Goal: Contribute content: Contribute content

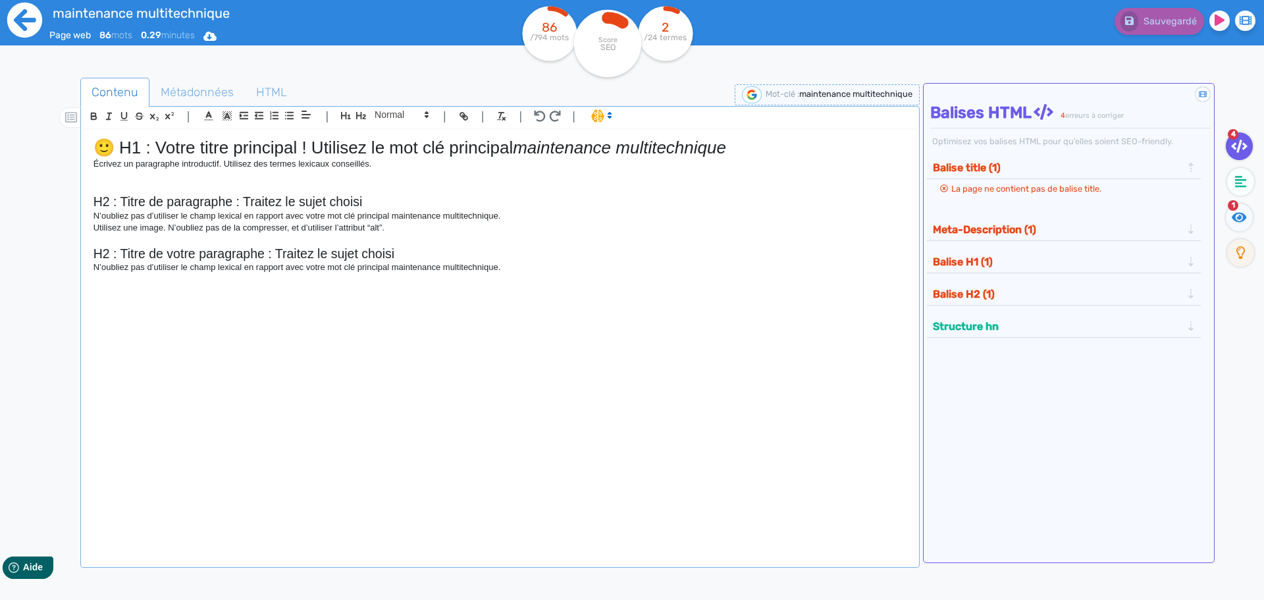
click at [28, 14] on icon at bounding box center [24, 20] width 35 height 35
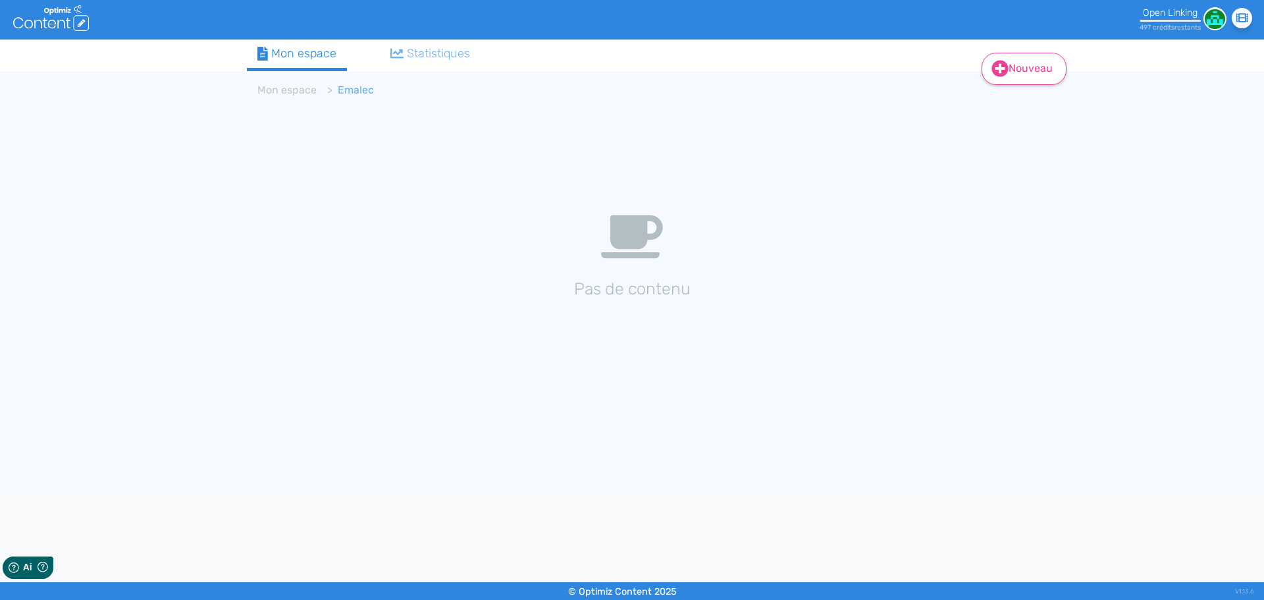
click at [1010, 68] on link "Nouveau" at bounding box center [1024, 69] width 85 height 32
click at [1010, 107] on button "Contenu" at bounding box center [1032, 102] width 105 height 21
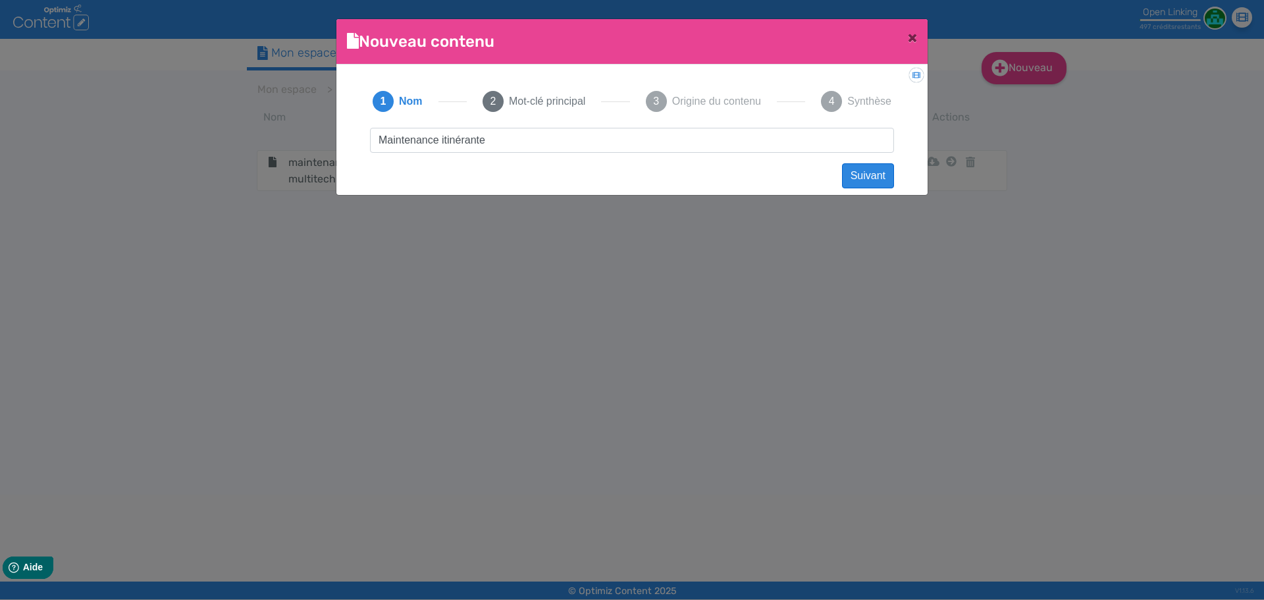
type input "Maintenance itinérante"
click at [872, 174] on button "Suivant" at bounding box center [868, 175] width 52 height 25
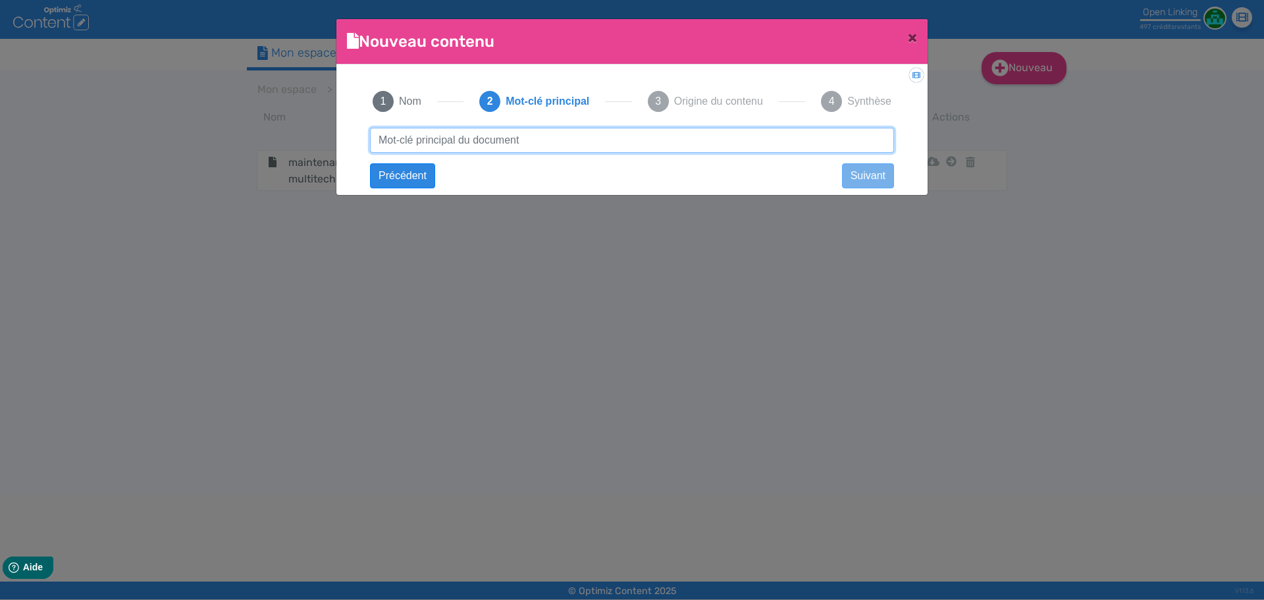
paste input "Maintenance itinérante"
type input "Maintenance itinérante"
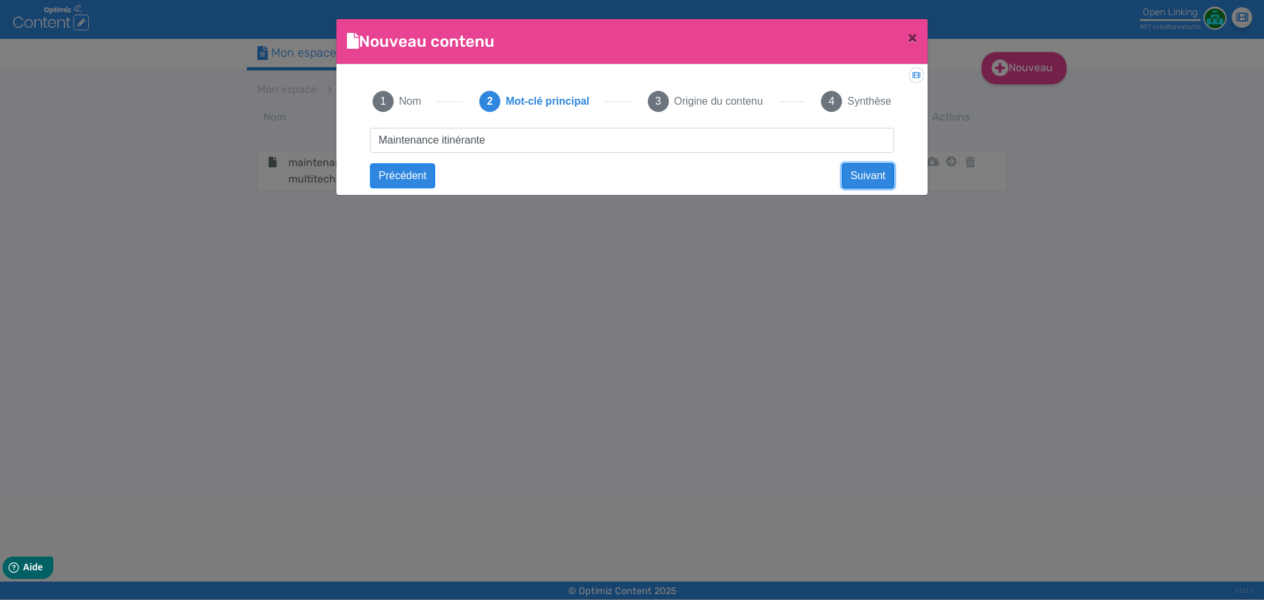
click at [862, 172] on button "Suivant" at bounding box center [868, 175] width 52 height 25
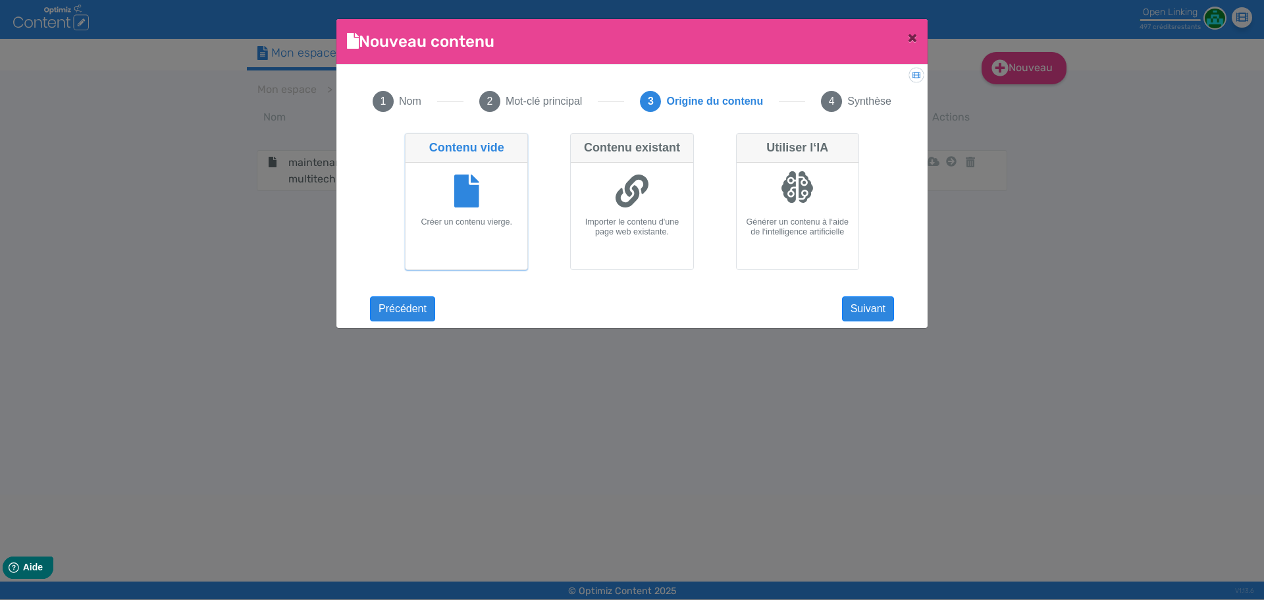
click at [501, 213] on div at bounding box center [466, 192] width 111 height 49
click at [413, 142] on input "Contenu vide Créer un contenu vierge." at bounding box center [409, 137] width 9 height 9
click at [851, 310] on button "Suivant" at bounding box center [868, 308] width 52 height 25
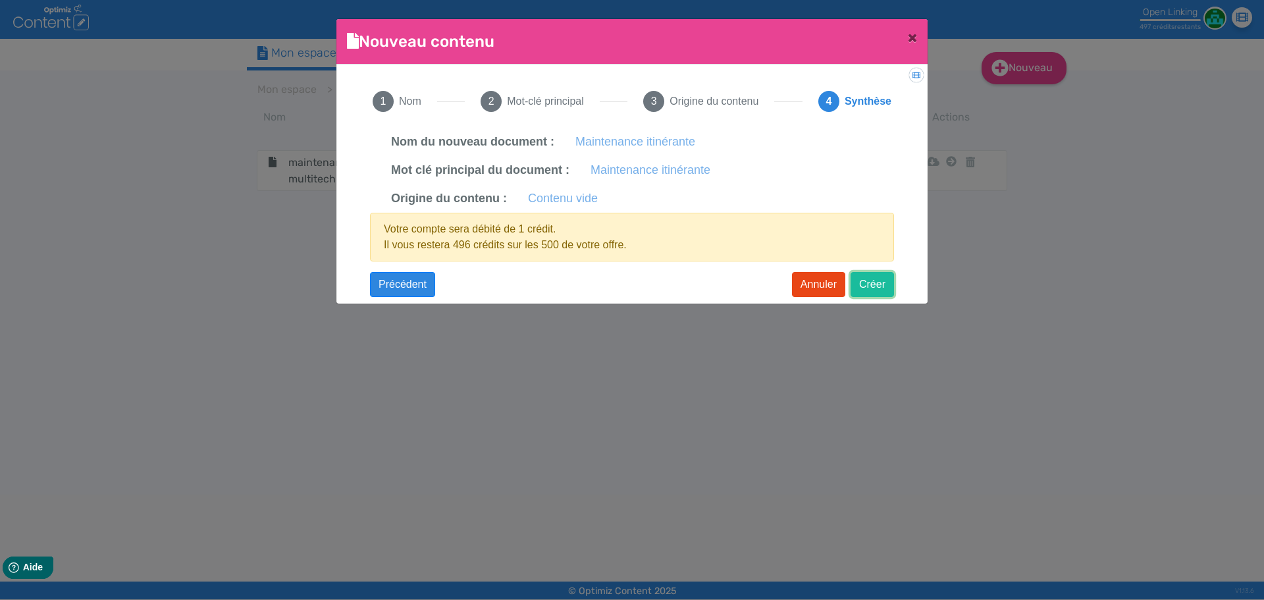
click at [879, 283] on button "Créer" at bounding box center [872, 284] width 43 height 25
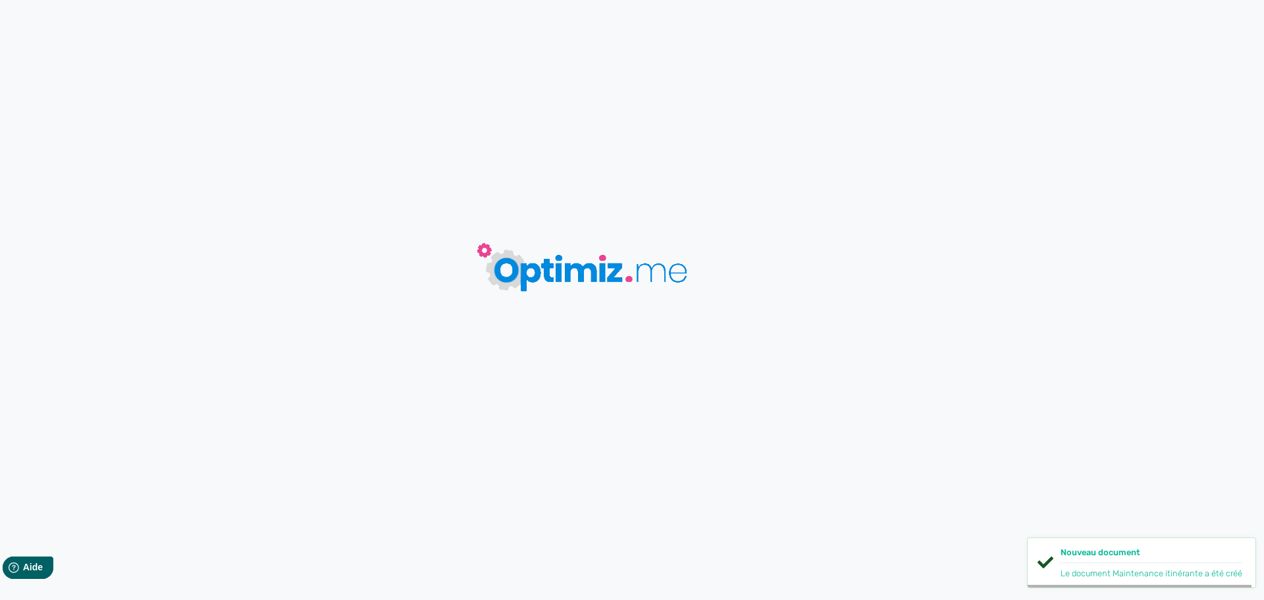
type input "Maintenance itinérante"
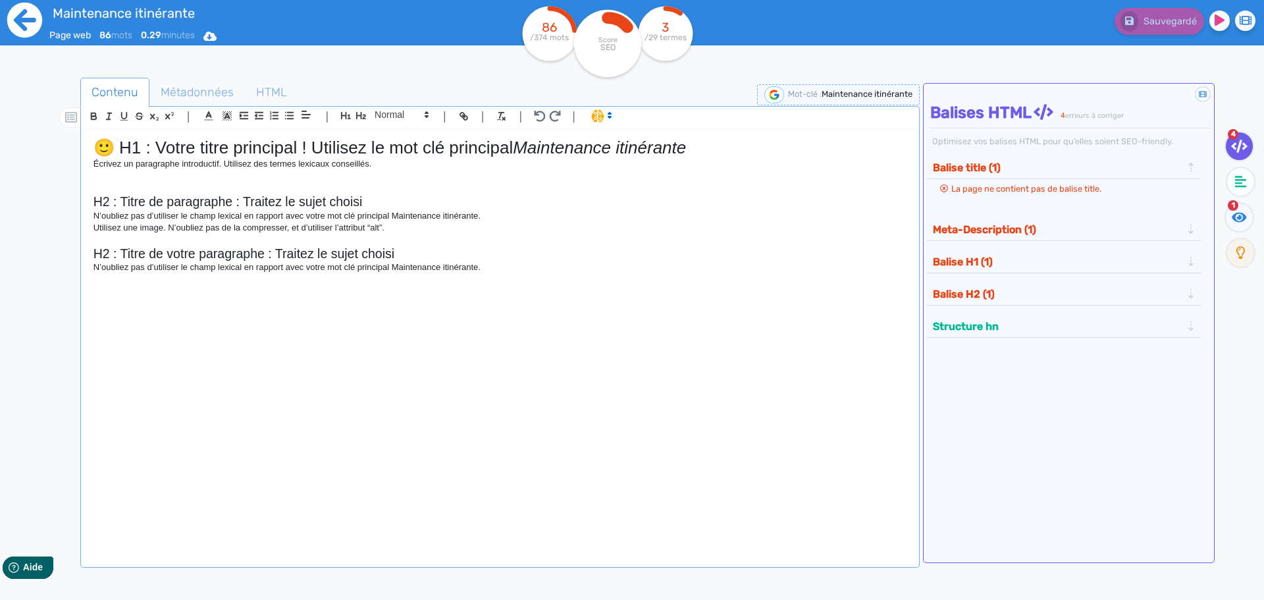
click at [30, 20] on icon at bounding box center [25, 20] width 36 height 36
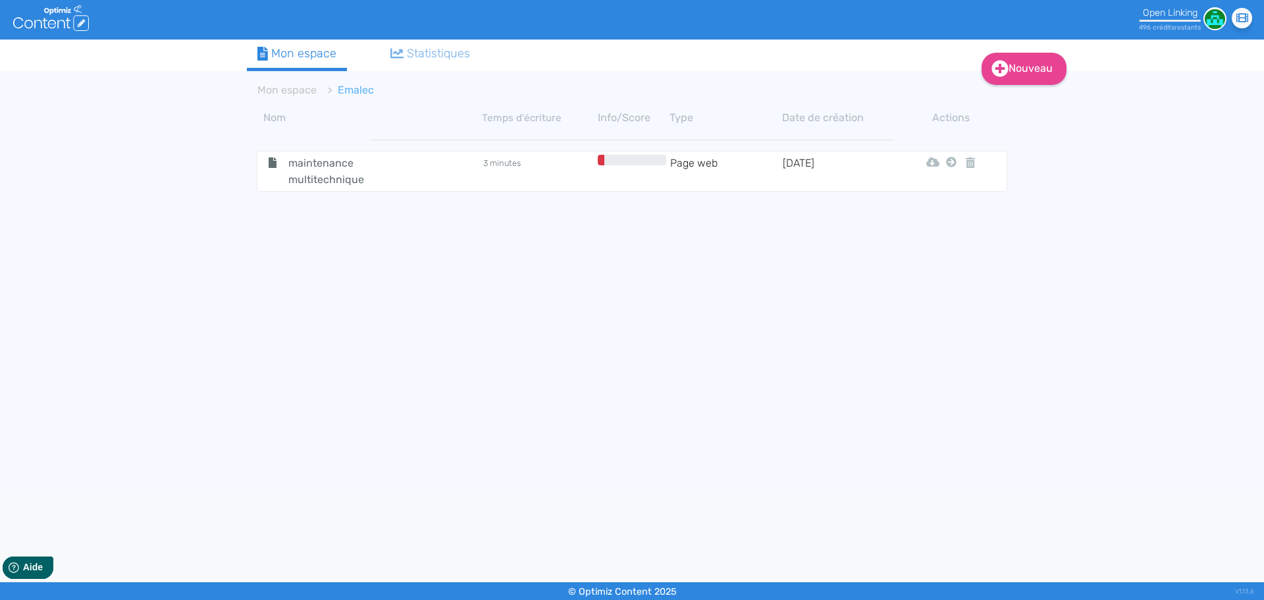
click at [985, 84] on app-content "Mon espace Emalec Nom Temps d'écriture Info/Score Type Date de création Actions…" at bounding box center [632, 288] width 770 height 429
click at [986, 79] on link "Nouveau" at bounding box center [1024, 69] width 85 height 32
click at [1001, 108] on button "Contenu" at bounding box center [1032, 102] width 105 height 21
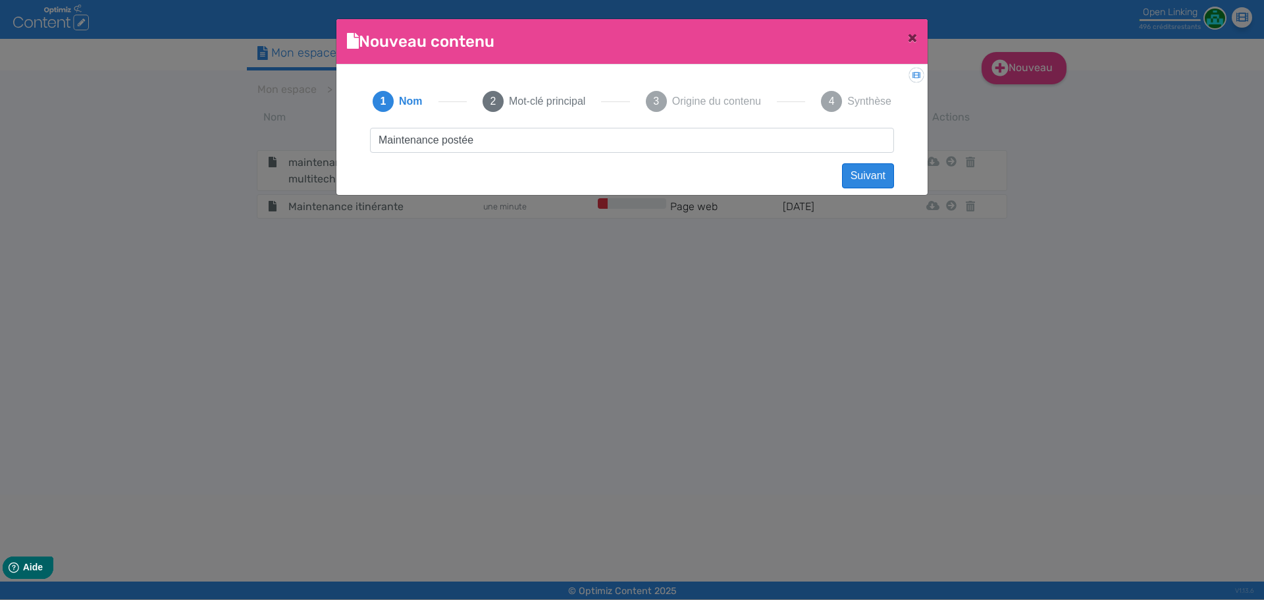
type input "Maintenance postée"
click at [874, 169] on button "Suivant" at bounding box center [868, 175] width 52 height 25
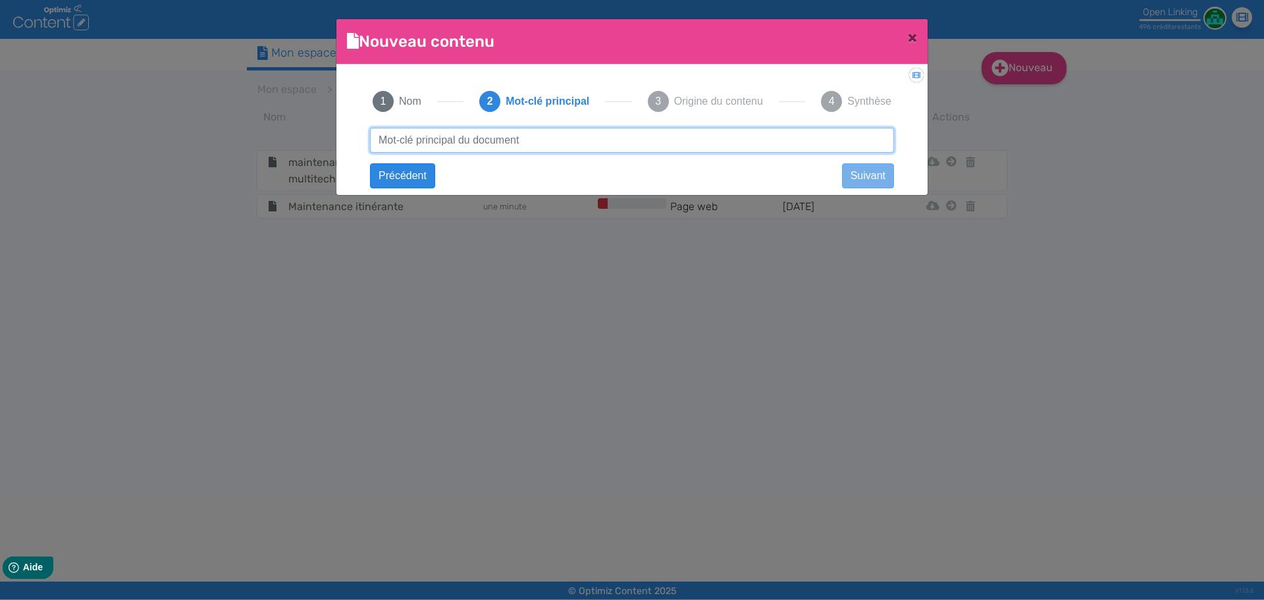
paste input "Maintenance postée"
type input "Maintenance postée"
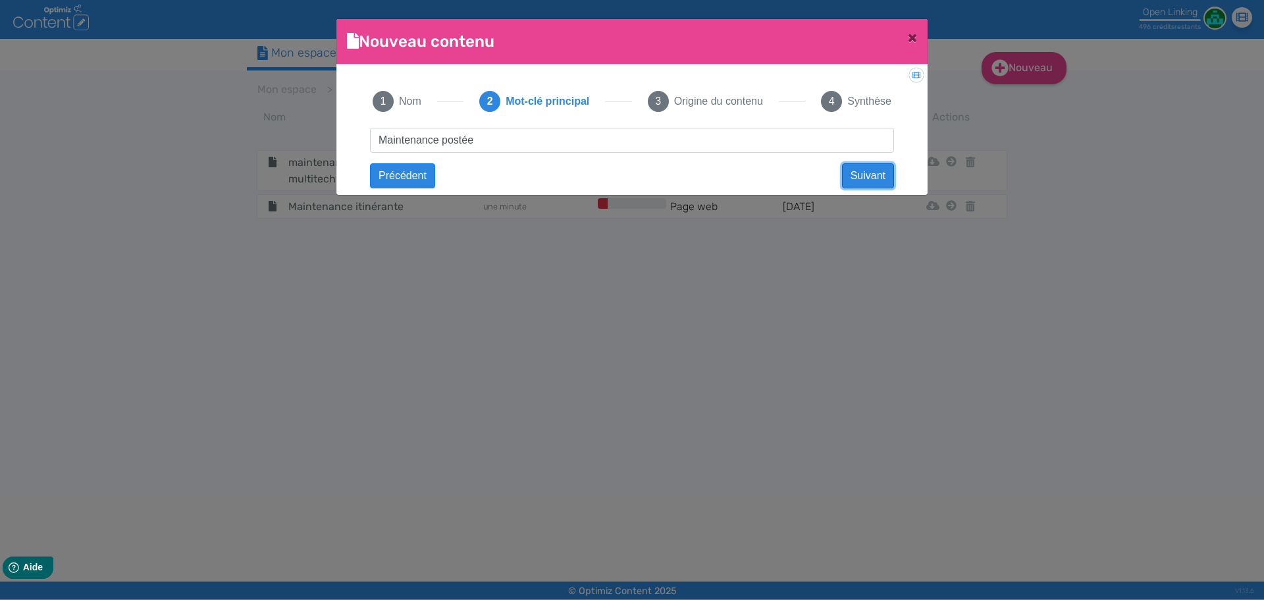
click at [874, 170] on button "Suivant" at bounding box center [868, 175] width 52 height 25
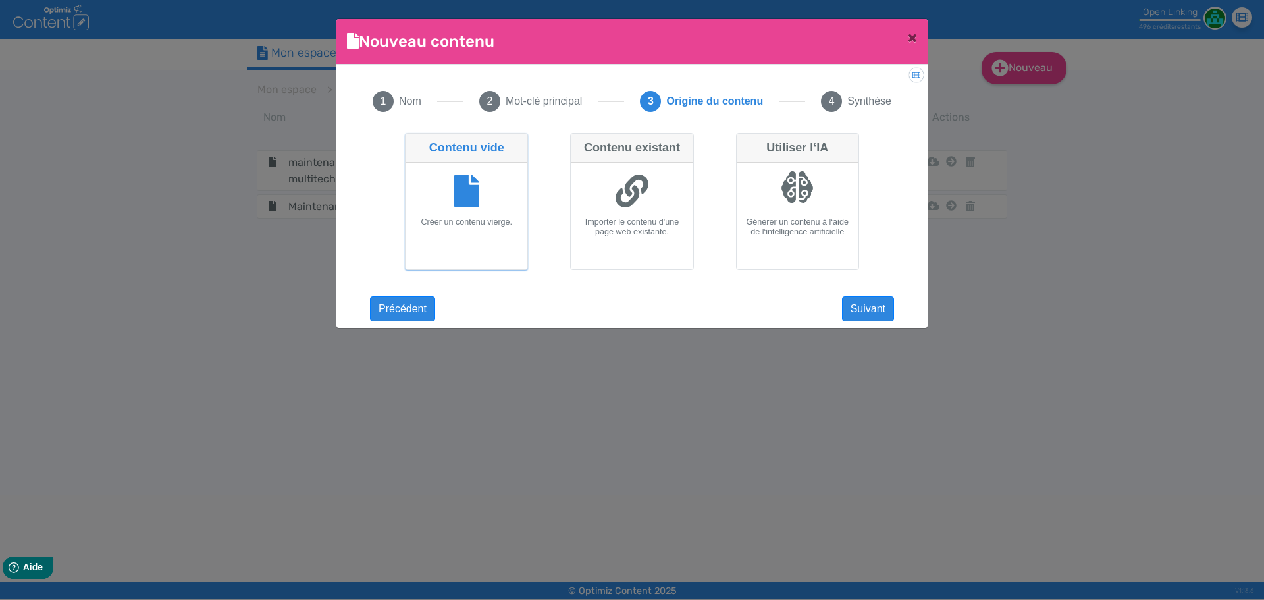
click at [862, 292] on div "Maintenance postée Suivant Maintenance postée Précédent Suivant Contenu vide Cr…" at bounding box center [632, 219] width 550 height 182
click at [864, 298] on button "Suivant" at bounding box center [868, 308] width 52 height 25
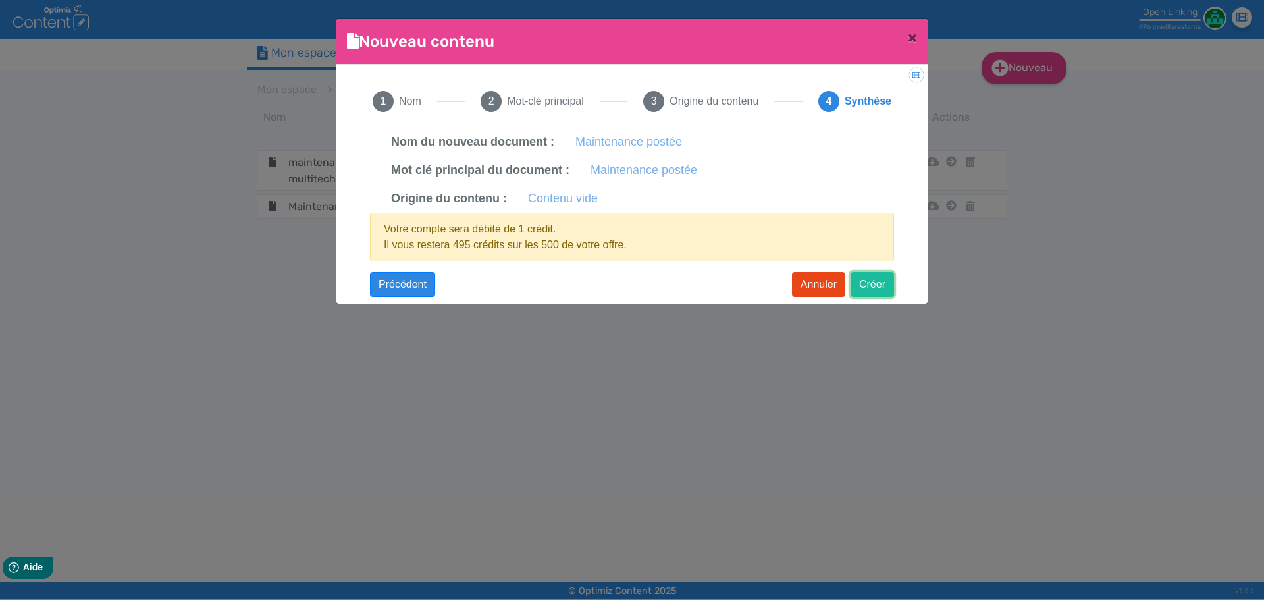
click at [877, 286] on button "Créer" at bounding box center [872, 284] width 43 height 25
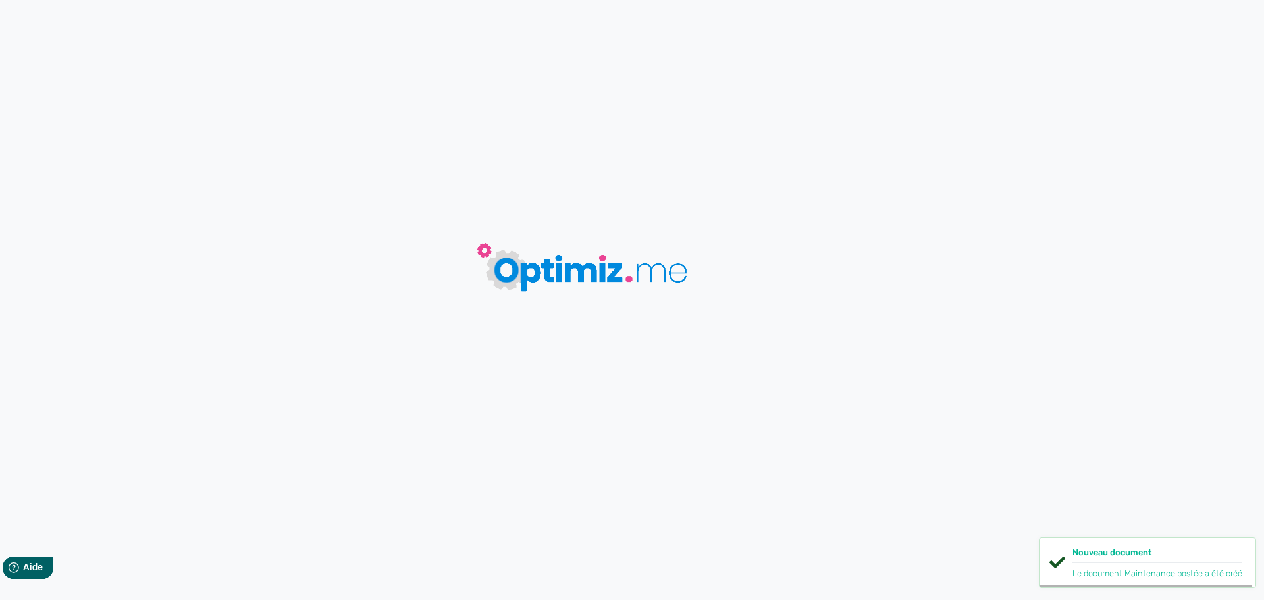
type input "Maintenance postée"
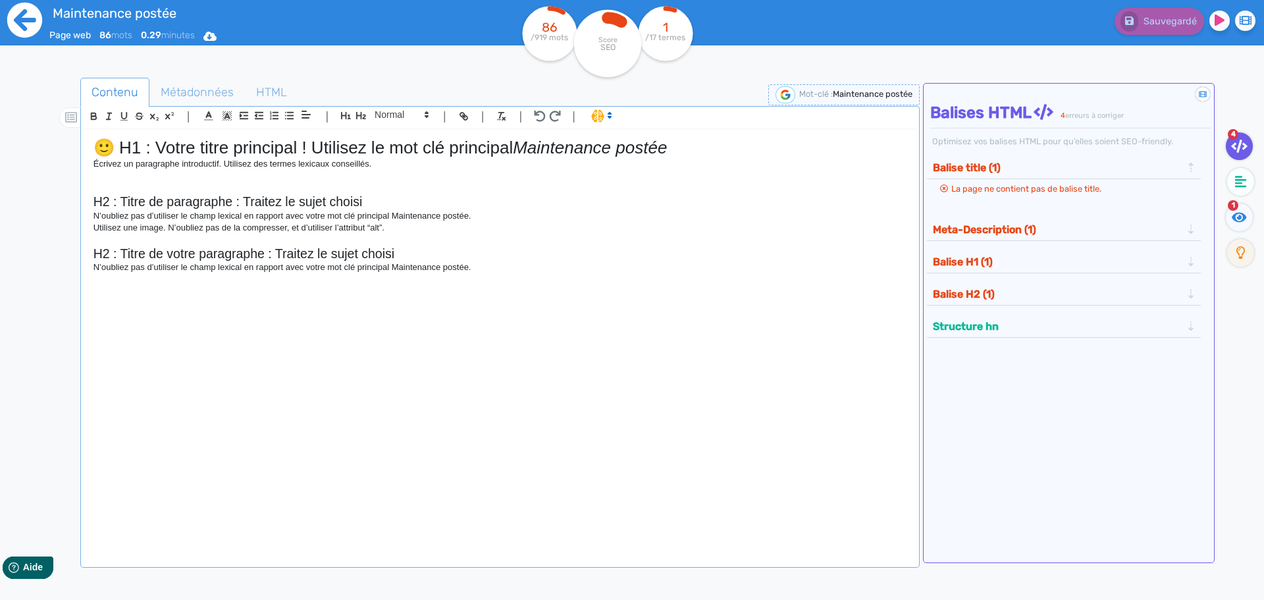
click at [28, 24] on icon at bounding box center [24, 20] width 35 height 35
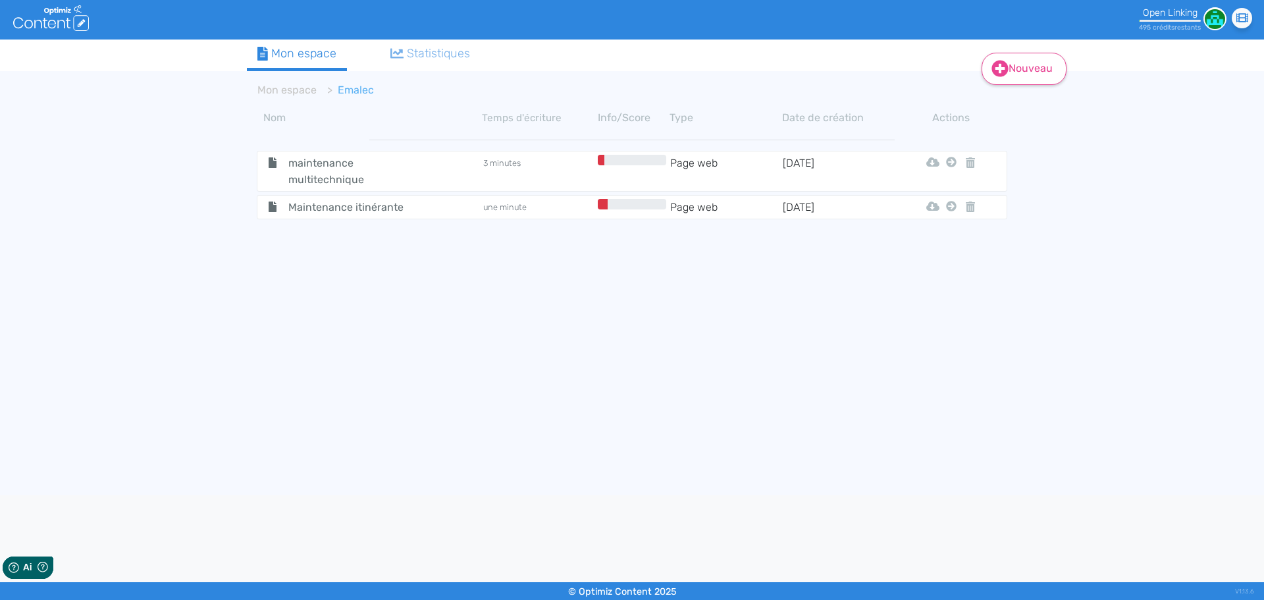
click at [1010, 70] on link "Nouveau" at bounding box center [1024, 69] width 85 height 32
click at [1006, 112] on button "Contenu" at bounding box center [1032, 102] width 105 height 21
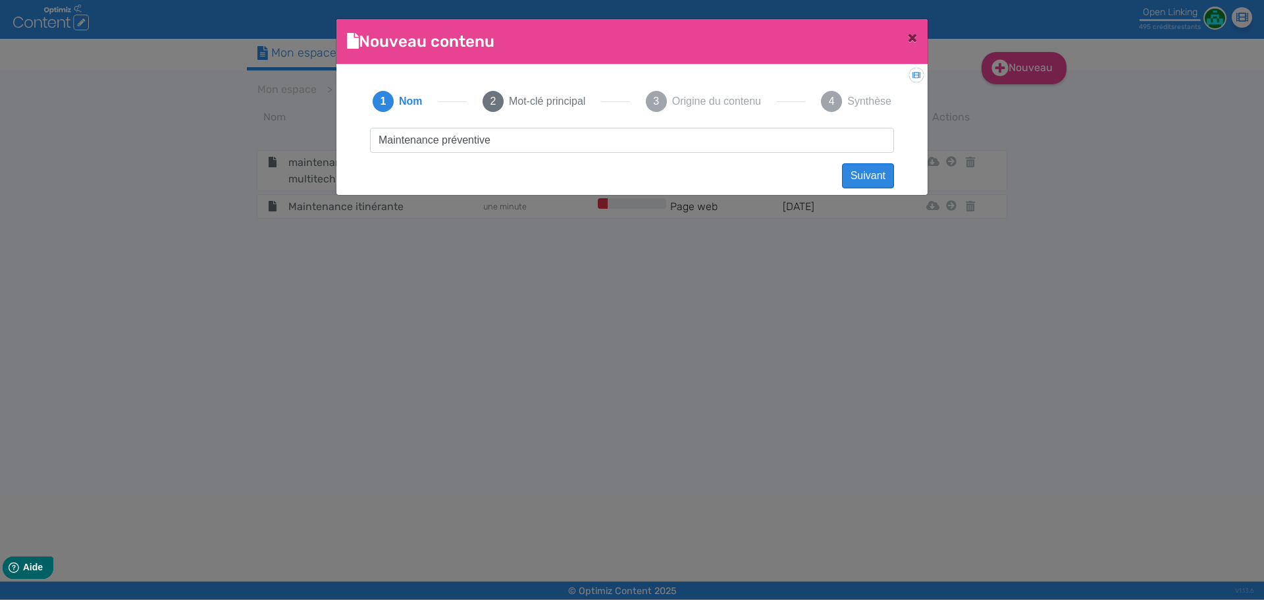
type input "Maintenance préventive"
click at [850, 174] on button "Suivant" at bounding box center [868, 175] width 52 height 25
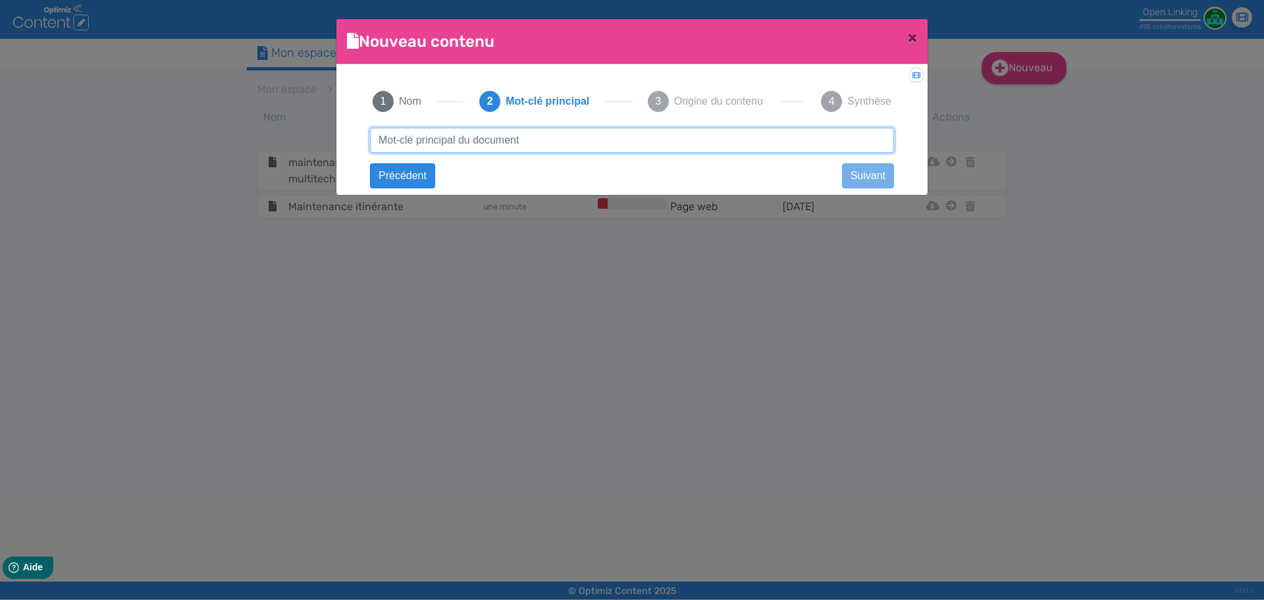
paste input "Maintenance préventive"
type input "Maintenance préventive"
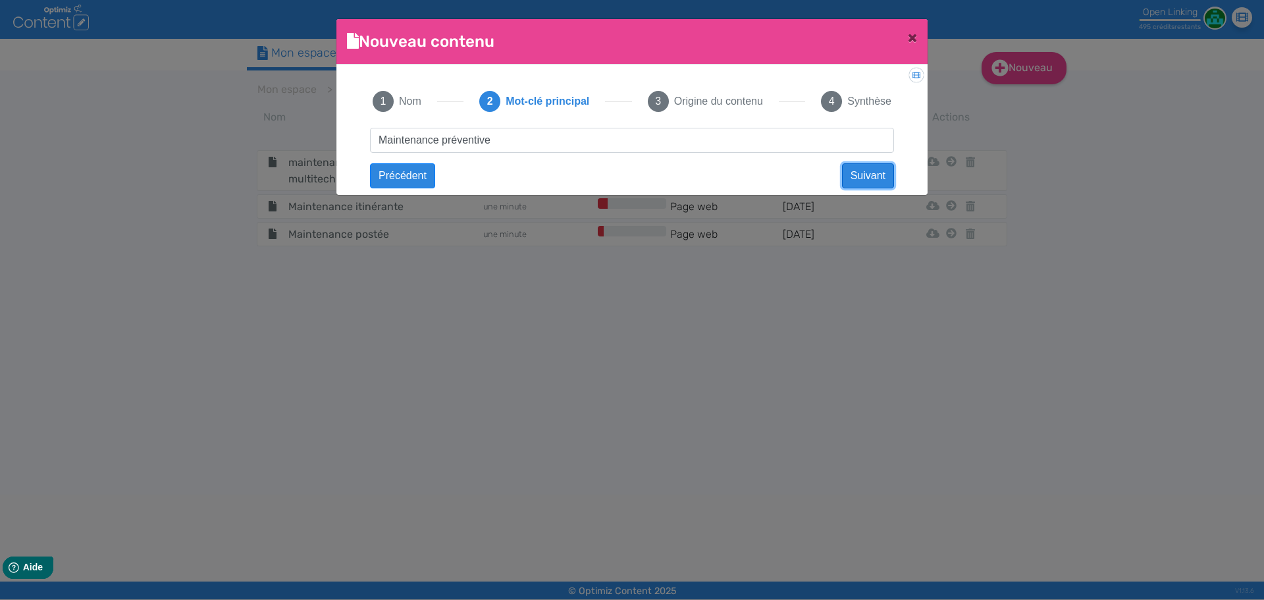
click at [850, 174] on button "Suivant" at bounding box center [868, 175] width 52 height 25
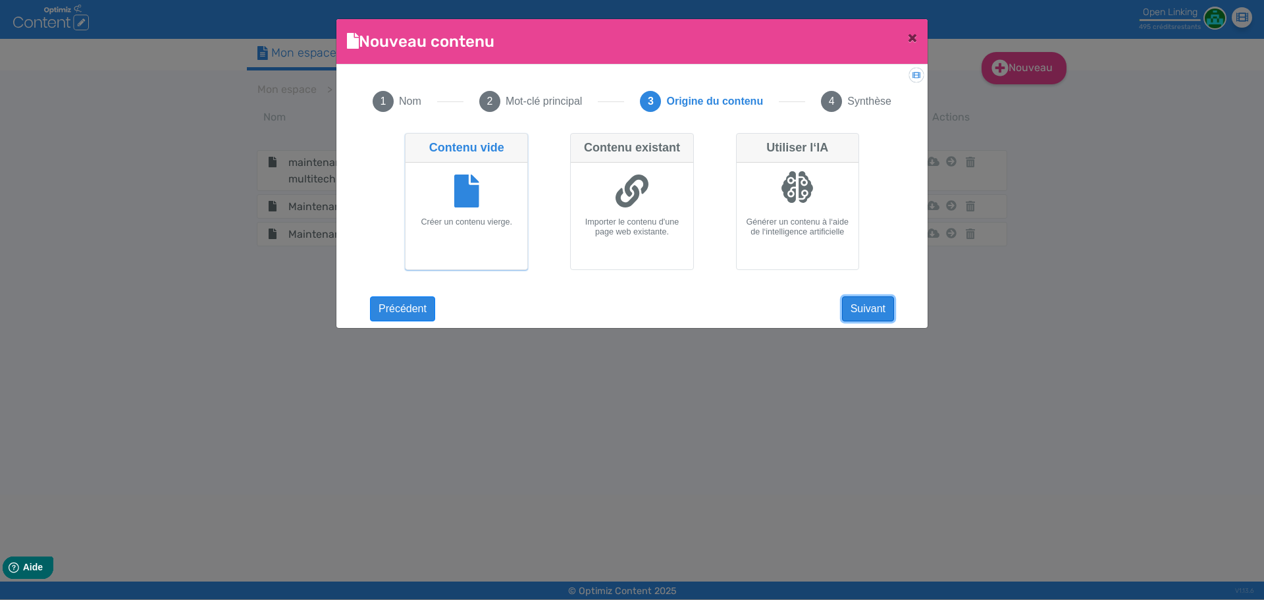
click at [850, 301] on button "Suivant" at bounding box center [868, 308] width 52 height 25
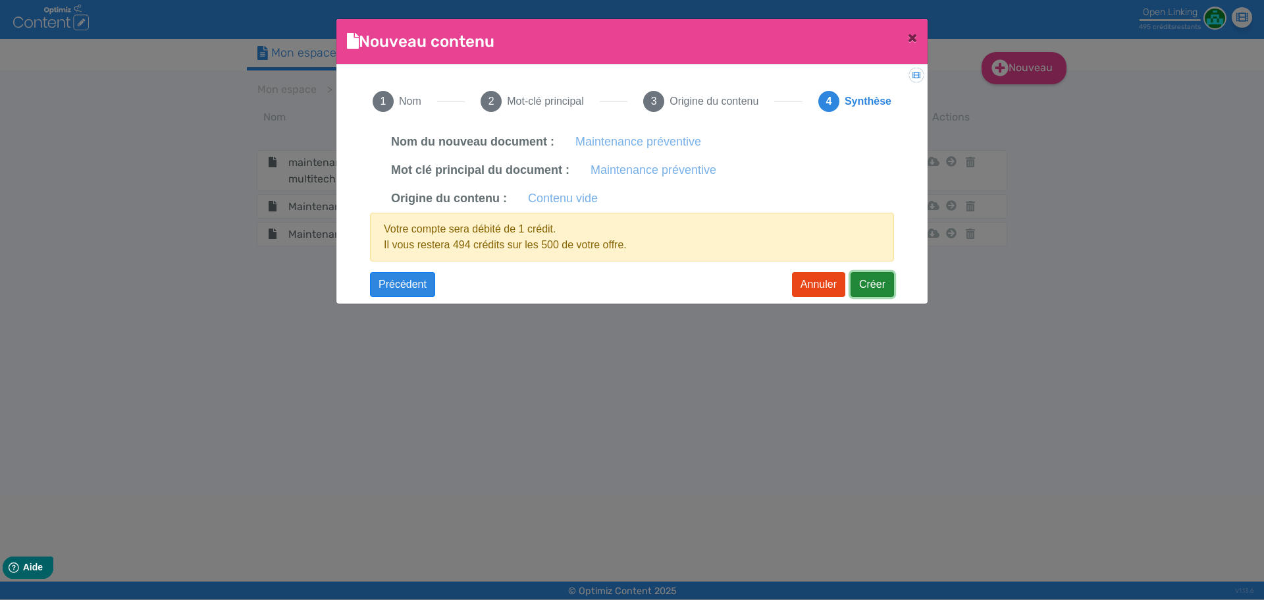
click at [883, 292] on button "Créer" at bounding box center [872, 284] width 43 height 25
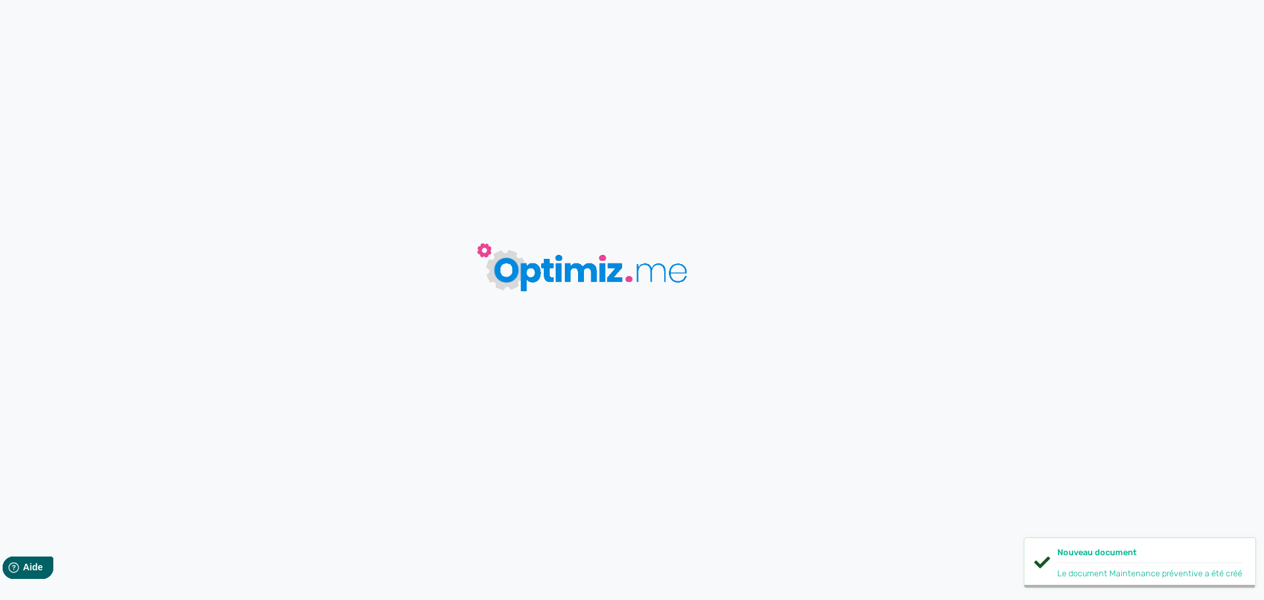
type input "Maintenance préventive"
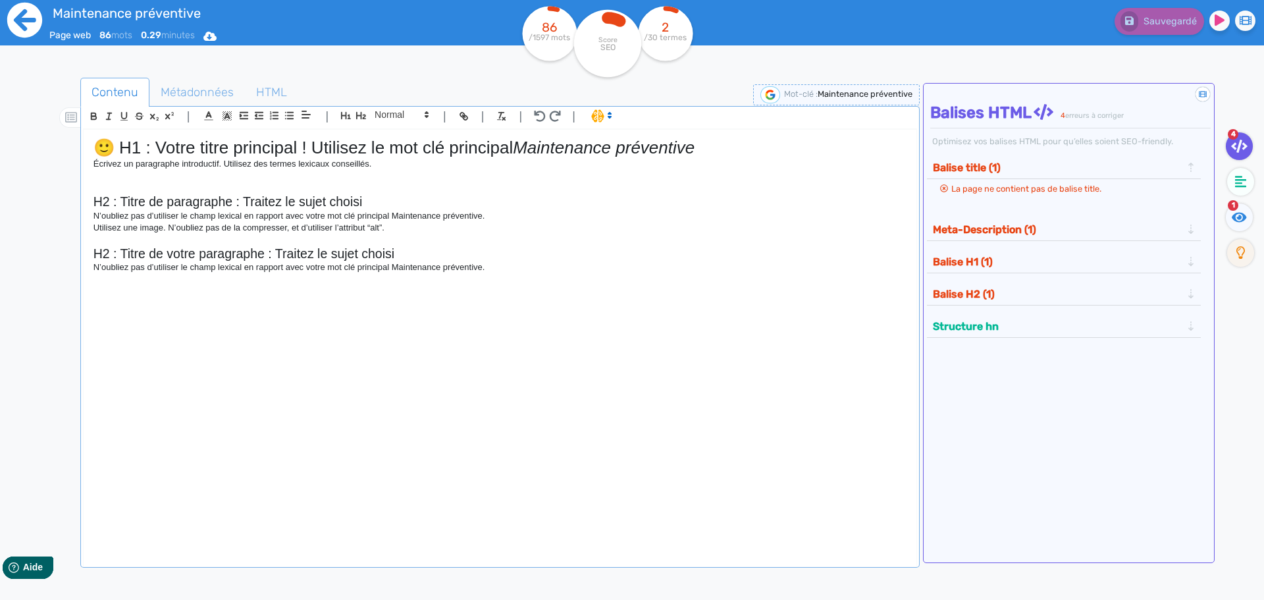
click at [36, 19] on icon at bounding box center [25, 20] width 36 height 36
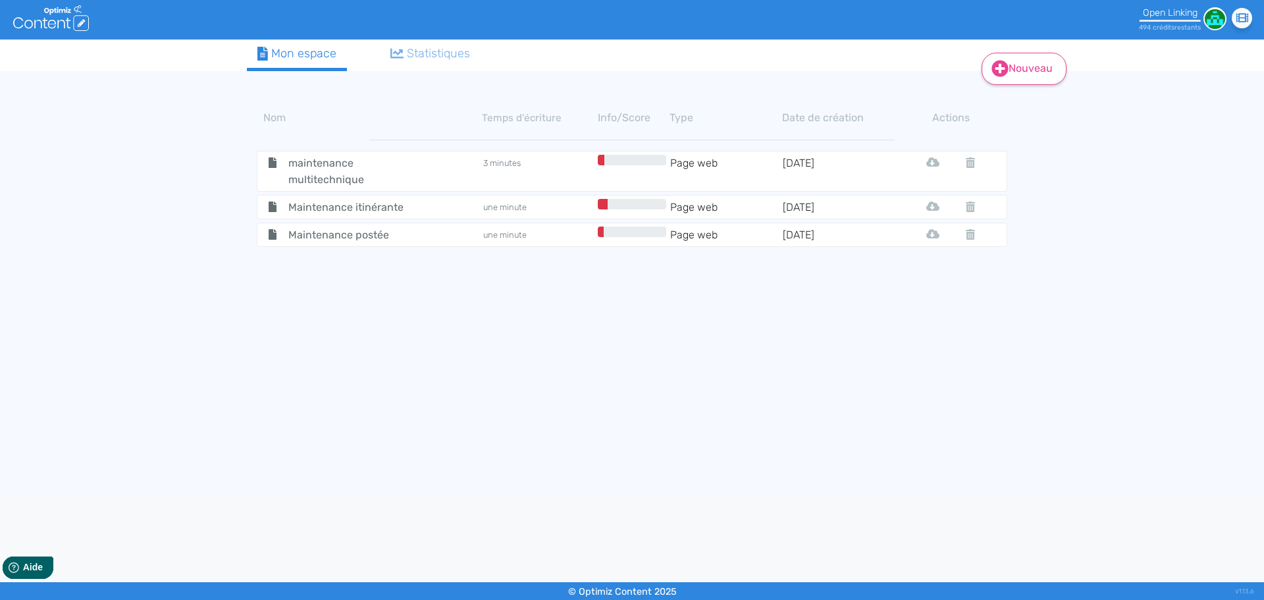
click at [1006, 72] on icon at bounding box center [999, 68] width 17 height 17
click at [1001, 107] on fa-icon at bounding box center [1000, 101] width 8 height 13
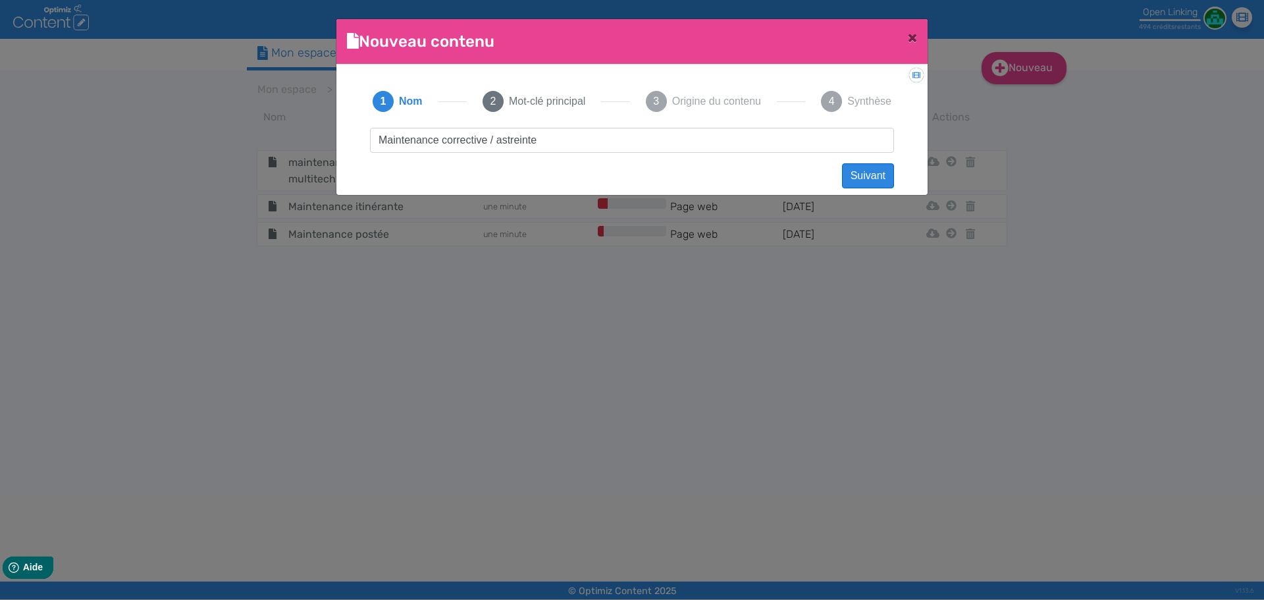
type input "Maintenance corrective / astreinte"
click at [849, 165] on button "Suivant" at bounding box center [868, 175] width 52 height 25
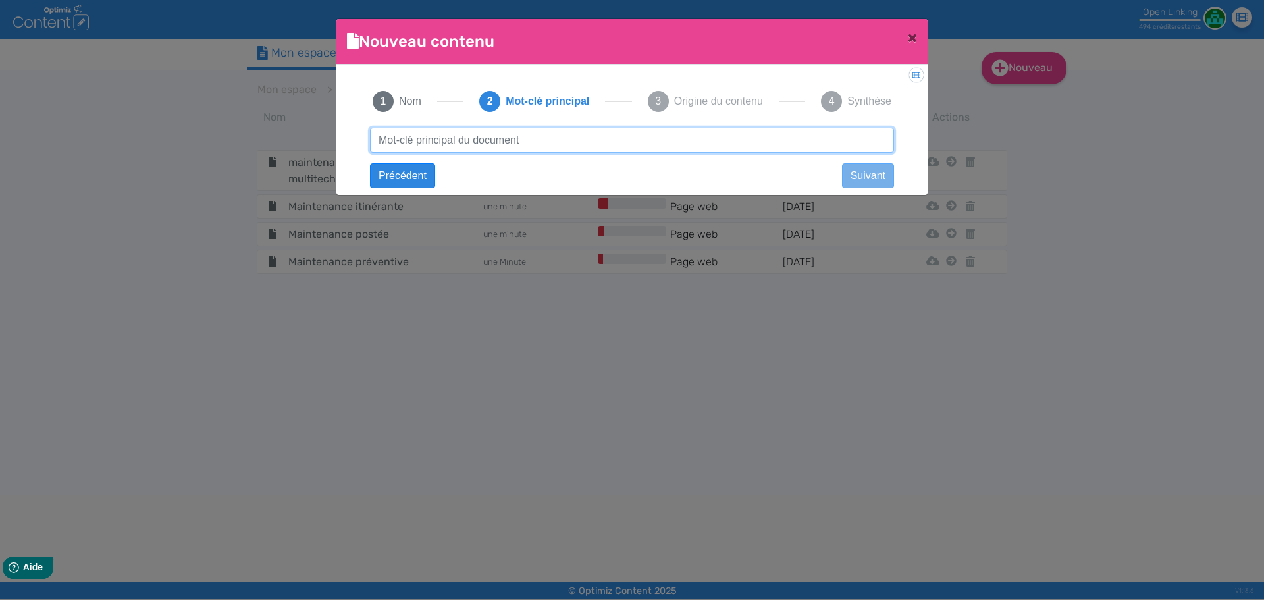
paste input "Maintenance corrective / astreinte"
drag, startPoint x: 486, startPoint y: 145, endPoint x: 590, endPoint y: 140, distance: 104.8
click at [590, 140] on input "Maintenance corrective / astreinte" at bounding box center [632, 140] width 524 height 25
type input "Maintenance corrective"
click button "Suivant" at bounding box center [0, 0] width 0 height 0
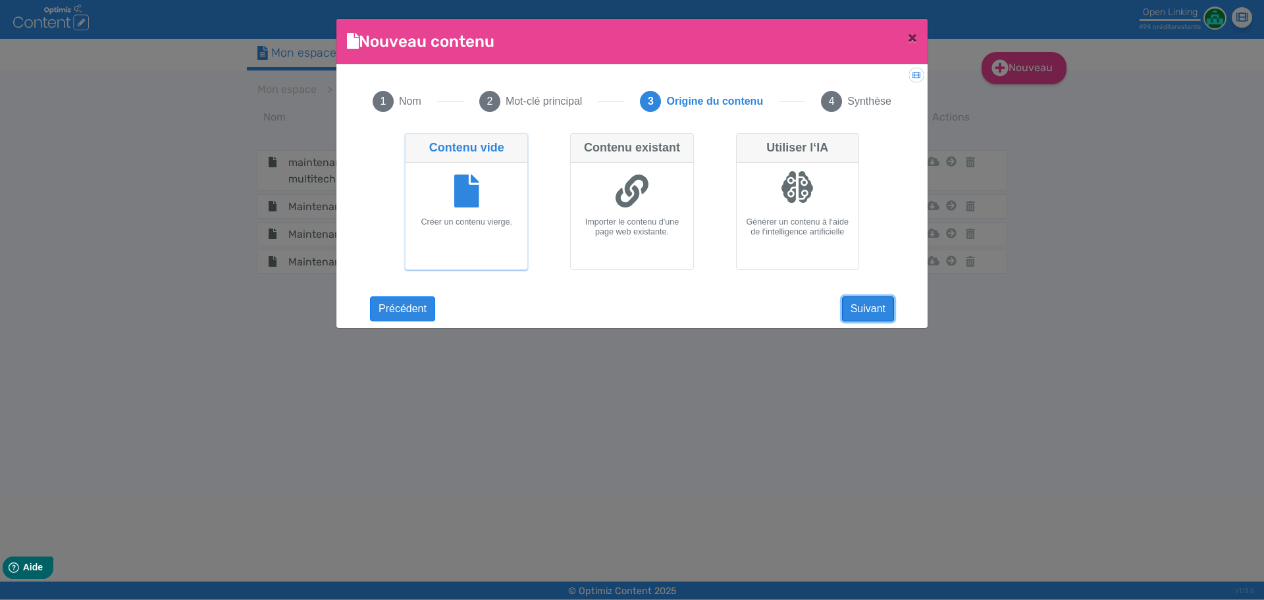
click at [881, 303] on button "Suivant" at bounding box center [868, 308] width 52 height 25
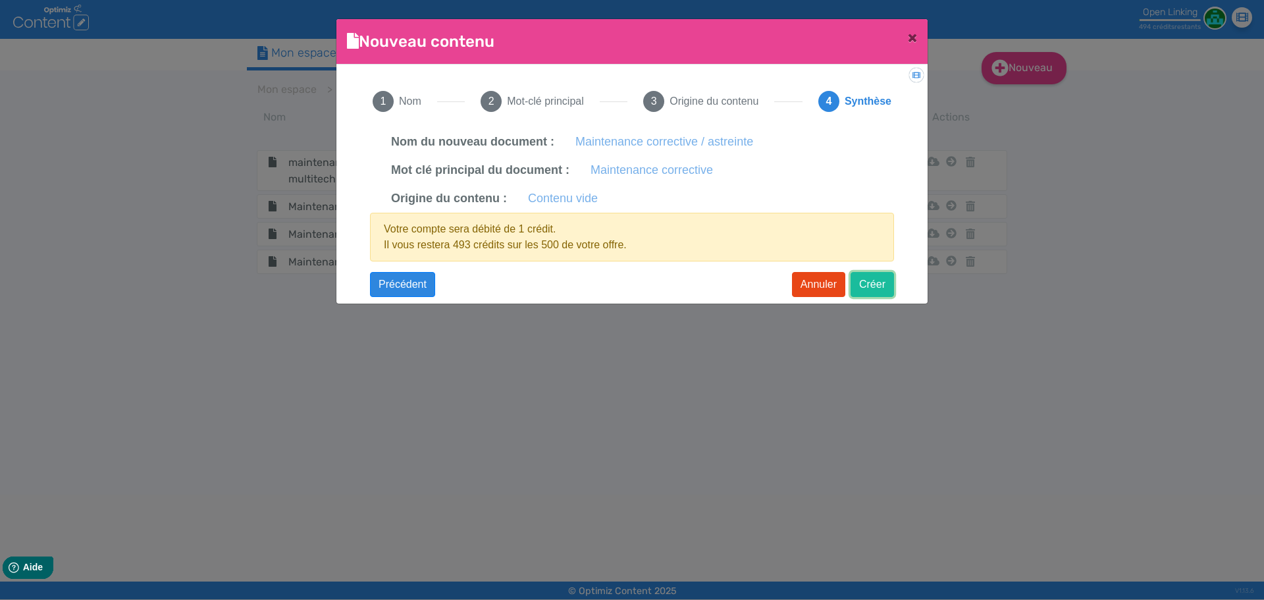
click at [889, 280] on button "Créer" at bounding box center [872, 284] width 43 height 25
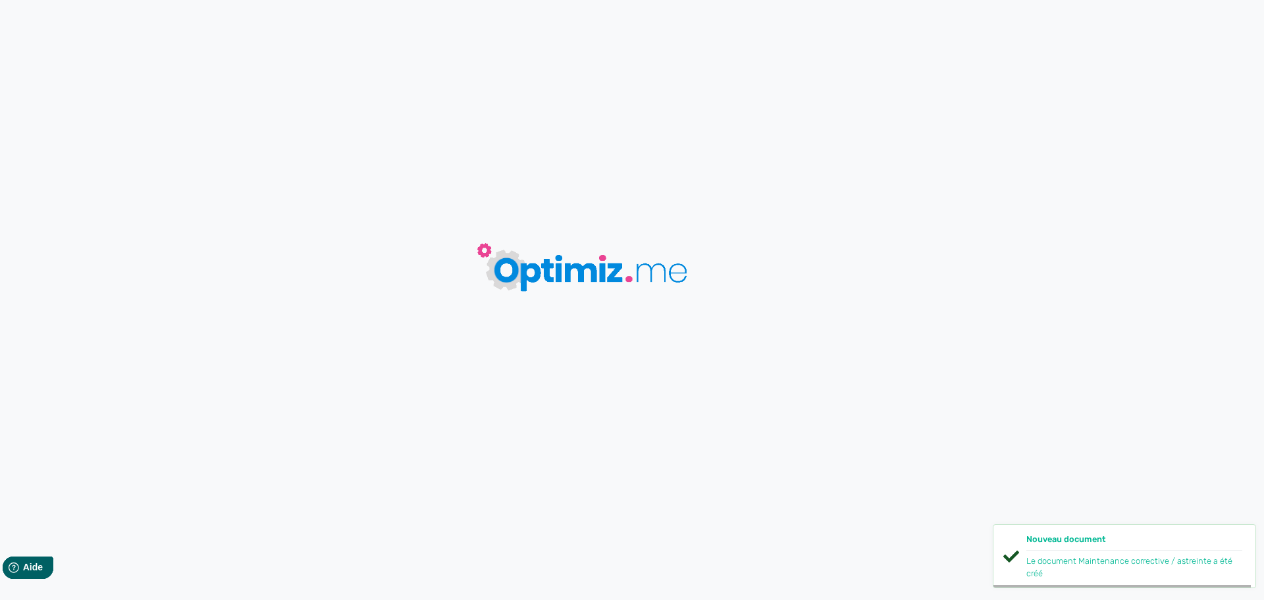
type input "Maintenance corrective / astreinte"
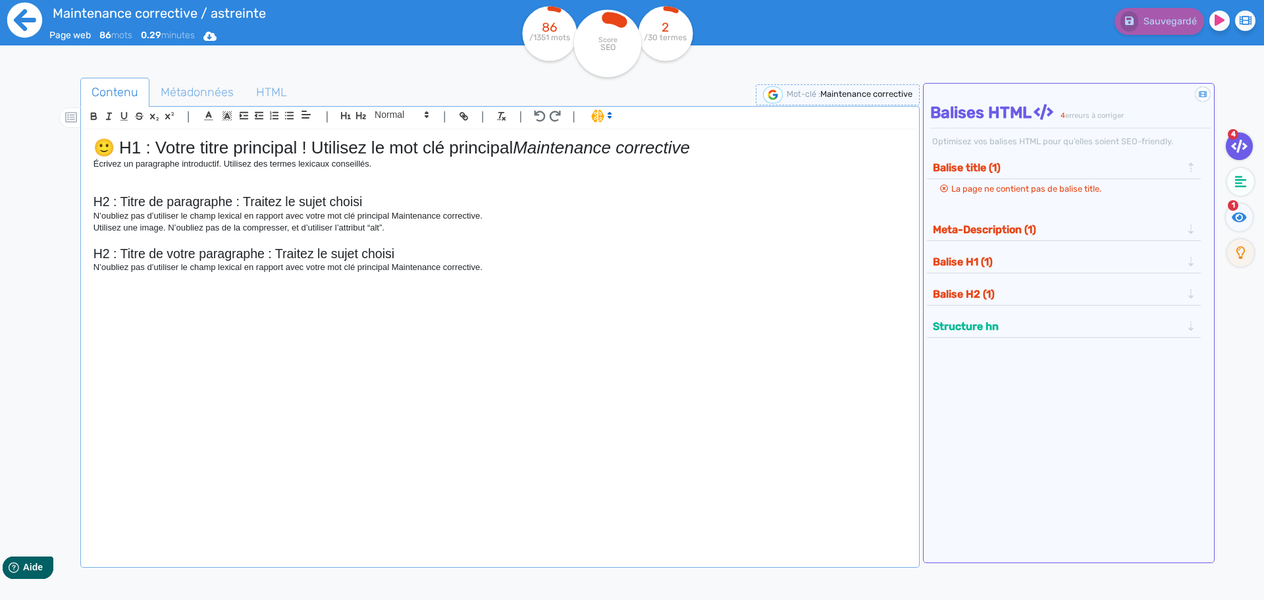
click at [37, 22] on icon at bounding box center [24, 20] width 35 height 35
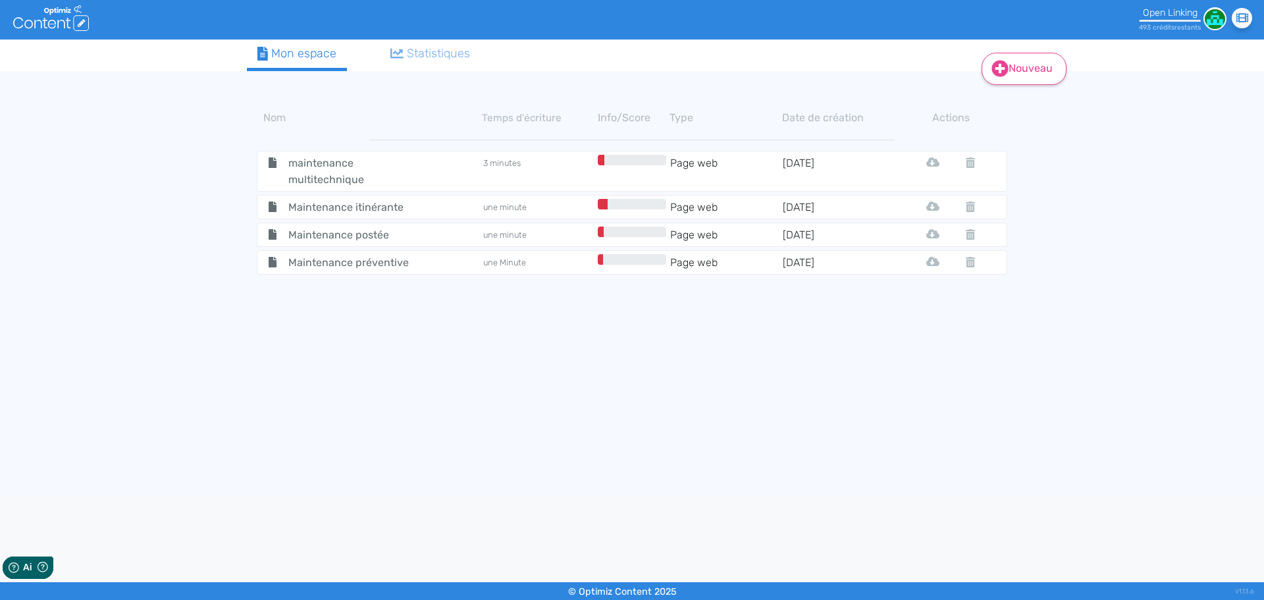
drag, startPoint x: 1067, startPoint y: 65, endPoint x: 1054, endPoint y: 70, distance: 14.2
click at [1010, 65] on div "Nouveau Contenu Dossier Mon espace Statistiques Nom Temps d'écriture Info/Score…" at bounding box center [632, 267] width 1264 height 456
drag, startPoint x: 1049, startPoint y: 74, endPoint x: 1038, endPoint y: 90, distance: 19.4
click at [1010, 74] on link "Nouveau" at bounding box center [1024, 69] width 85 height 32
click at [1010, 108] on button "Contenu" at bounding box center [1032, 102] width 105 height 21
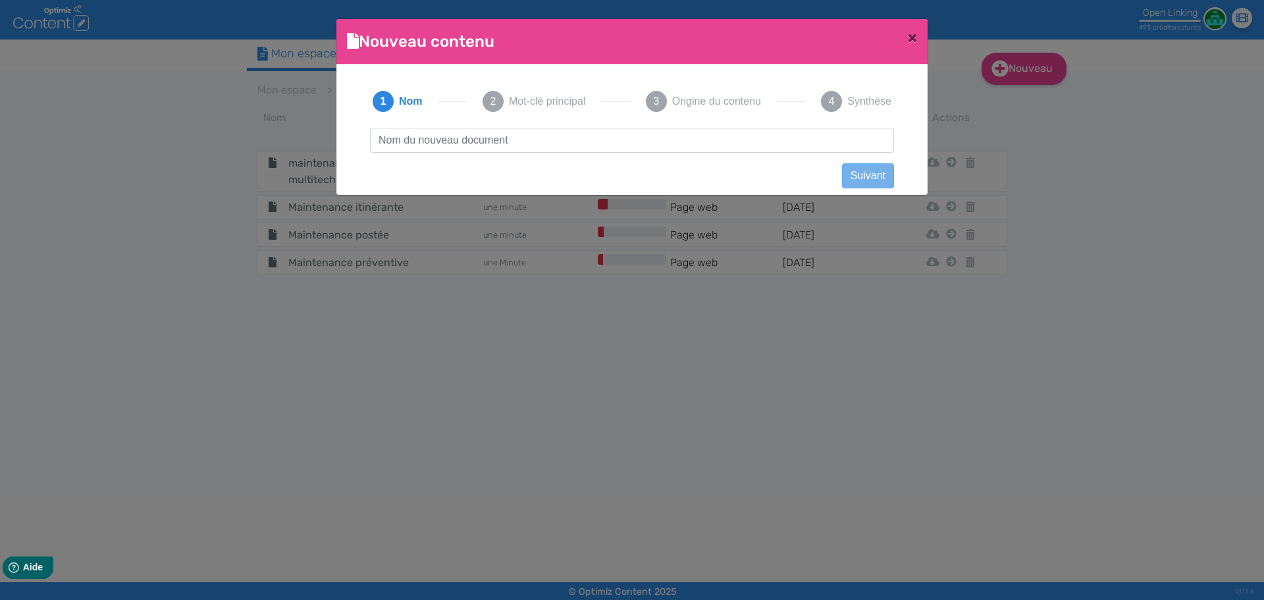
scroll to position [1, 0]
type input "Maintenance prédictive"
click at [856, 172] on button "Suivant" at bounding box center [868, 175] width 52 height 25
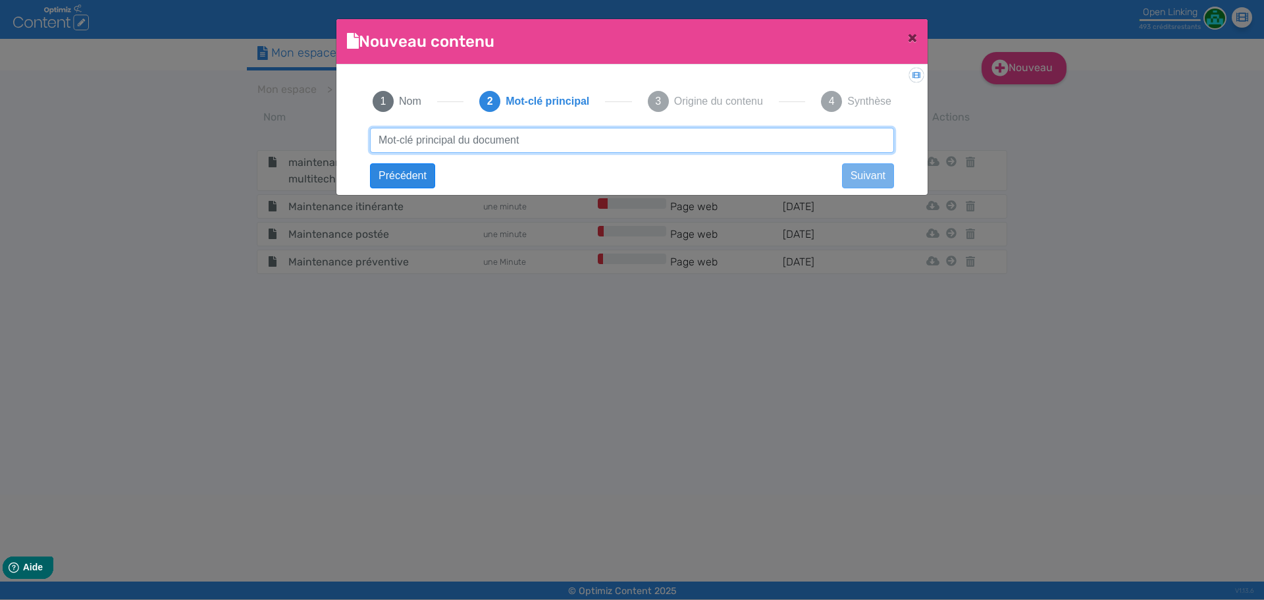
paste input "Maintenance prédictive"
type input "Maintenance prédictive"
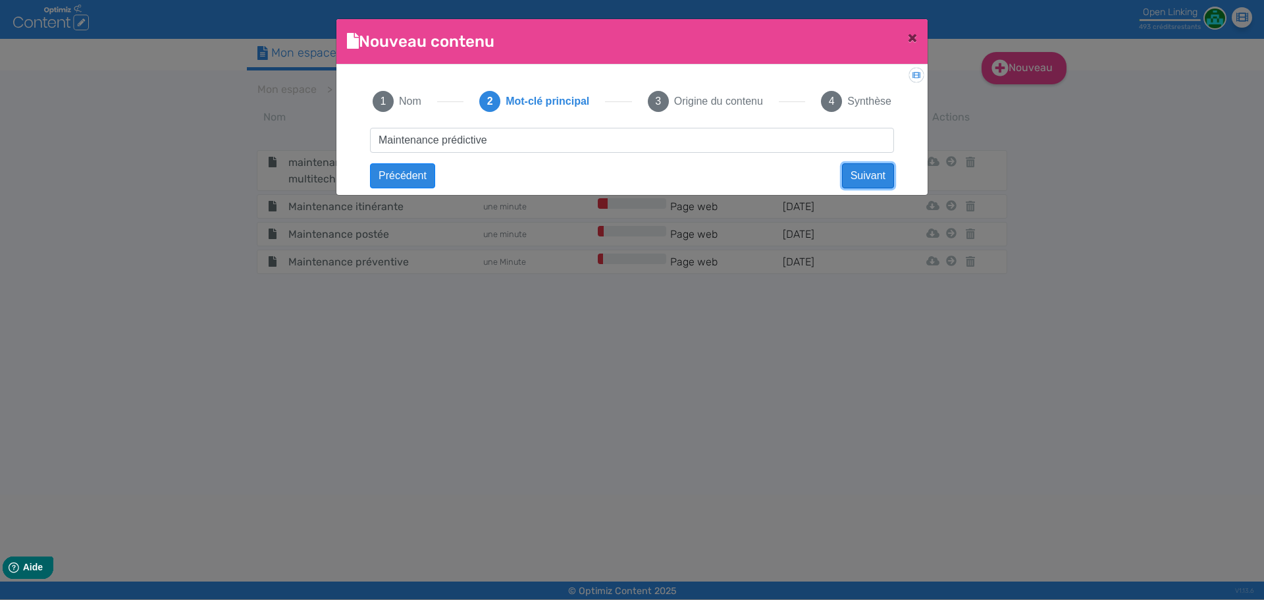
click at [860, 174] on button "Suivant" at bounding box center [868, 175] width 52 height 25
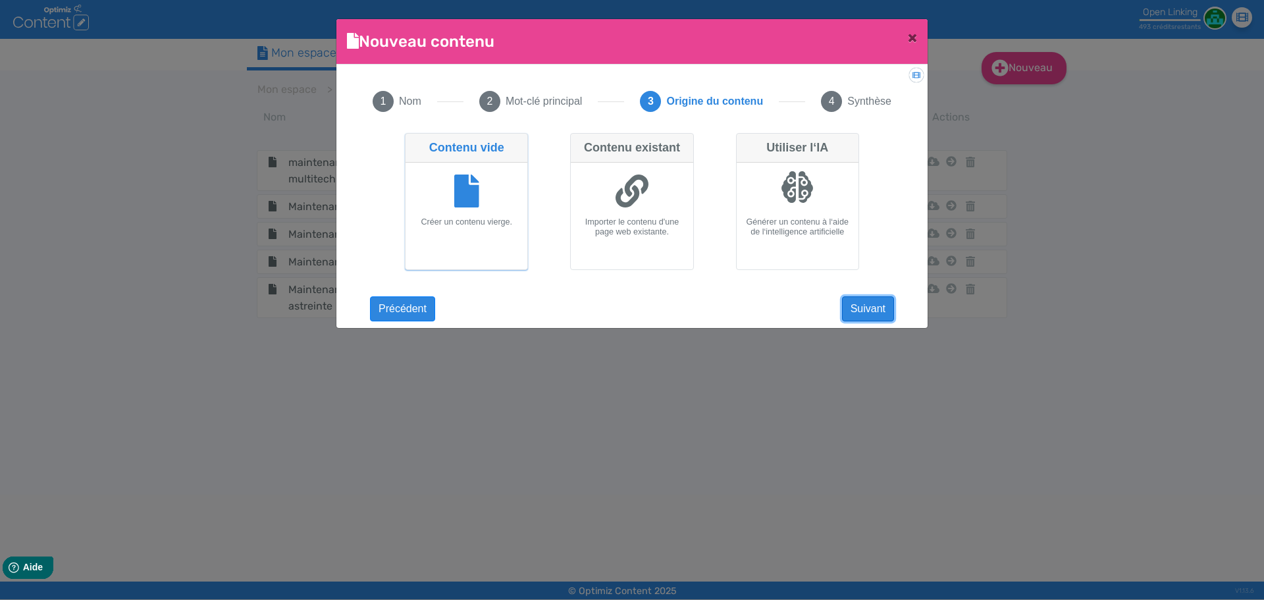
click at [862, 305] on button "Suivant" at bounding box center [868, 308] width 52 height 25
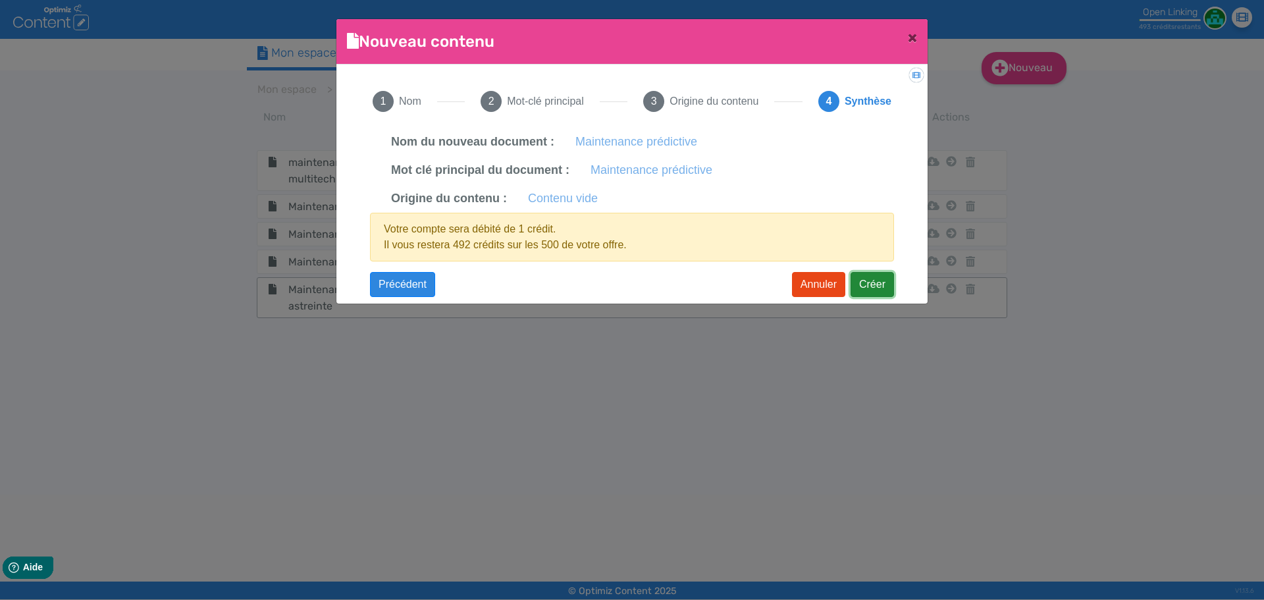
click at [862, 286] on button "Créer" at bounding box center [872, 284] width 43 height 25
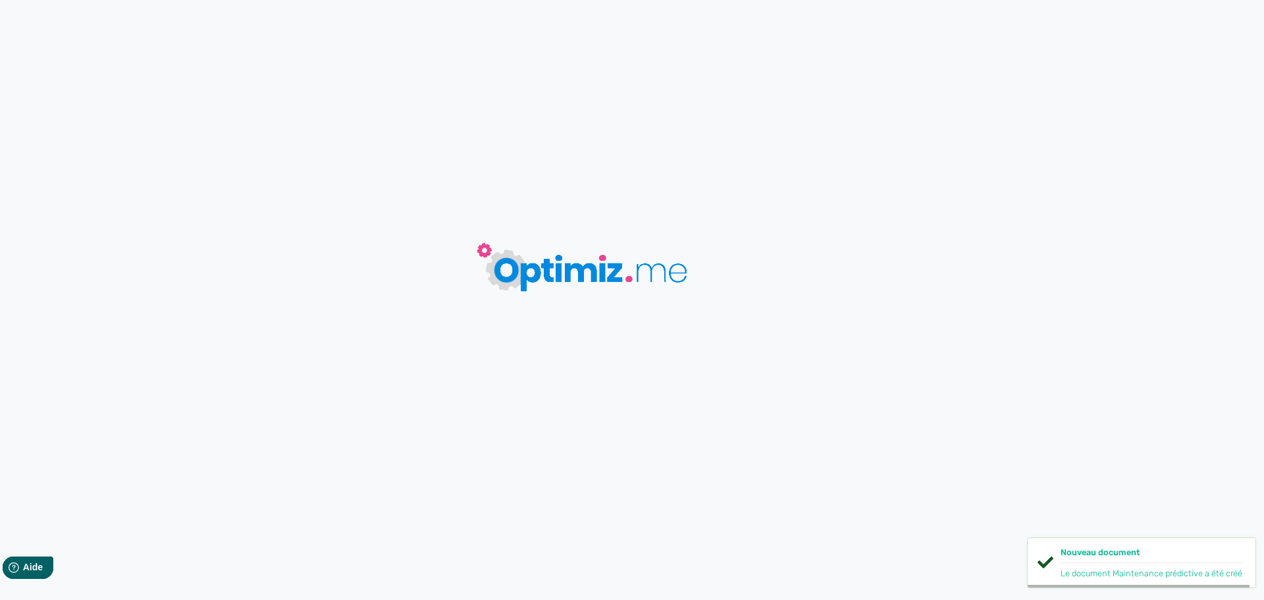
type input "Maintenance prédictive"
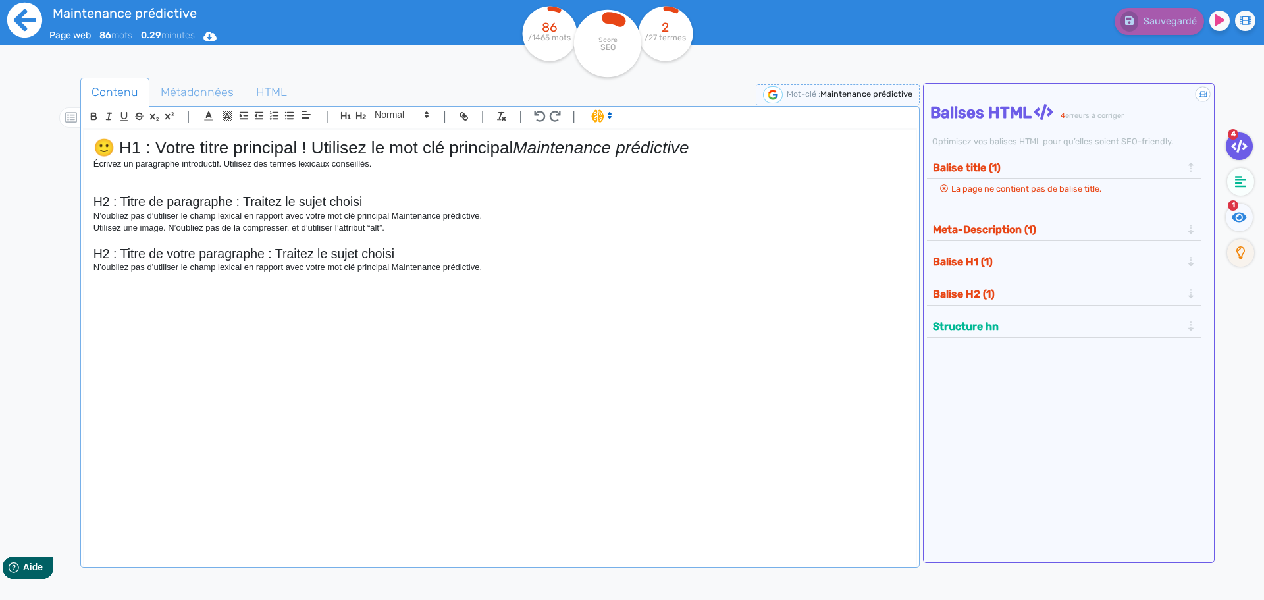
click at [26, 23] on icon at bounding box center [24, 20] width 35 height 35
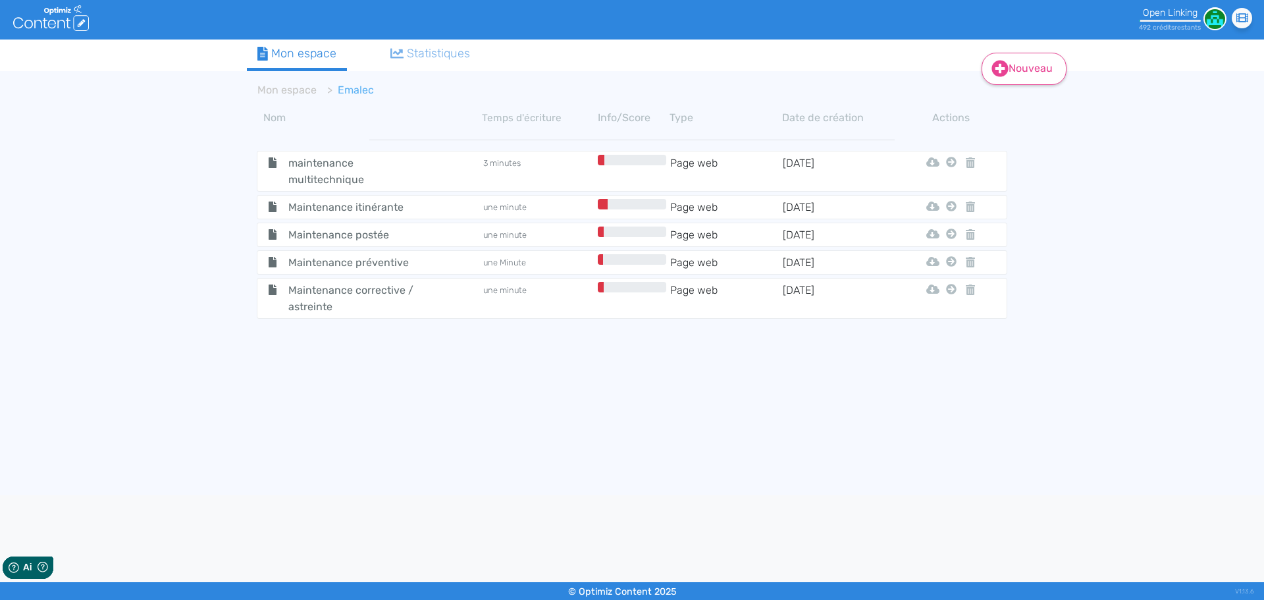
click at [1010, 72] on link "Nouveau" at bounding box center [1024, 69] width 85 height 32
click at [1010, 101] on button "Contenu" at bounding box center [1032, 102] width 105 height 21
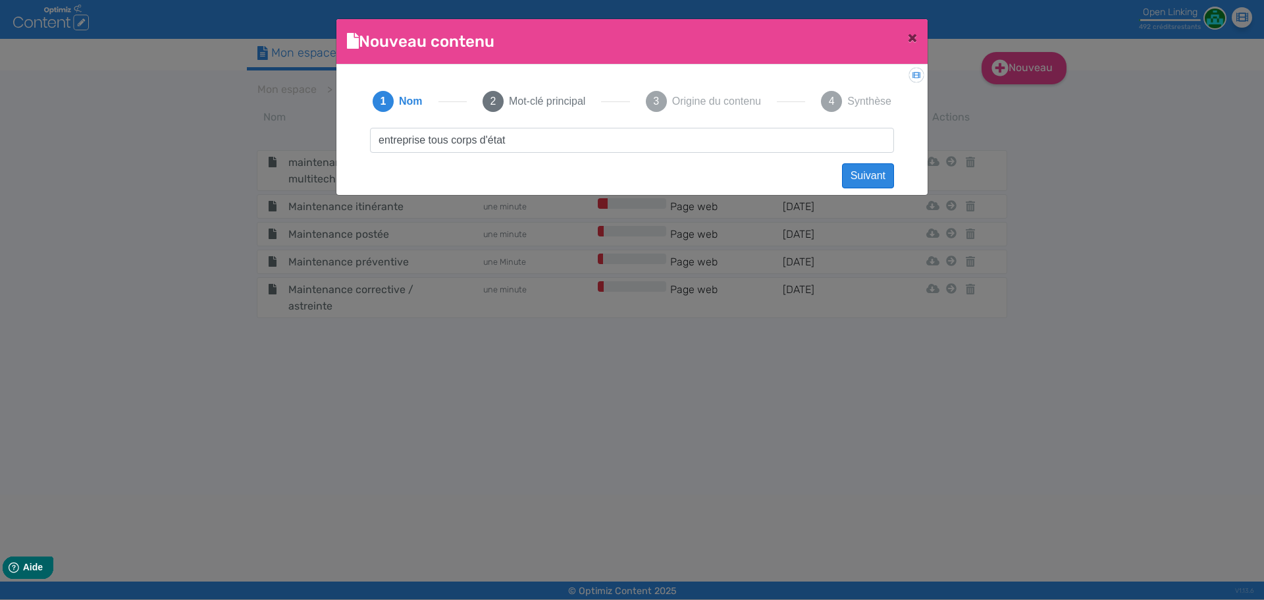
type input "entreprise tous corps d'état"
click at [849, 170] on button "Suivant" at bounding box center [868, 175] width 52 height 25
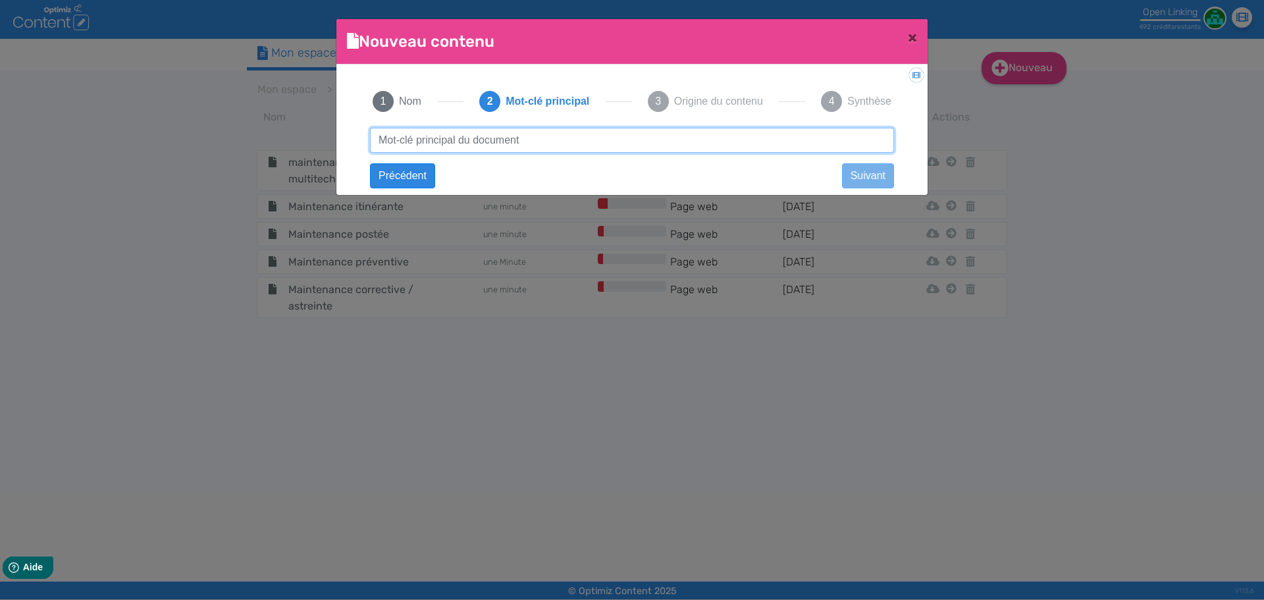
paste input "entreprise tous corps d'état"
type input "entreprise tous corps d'état"
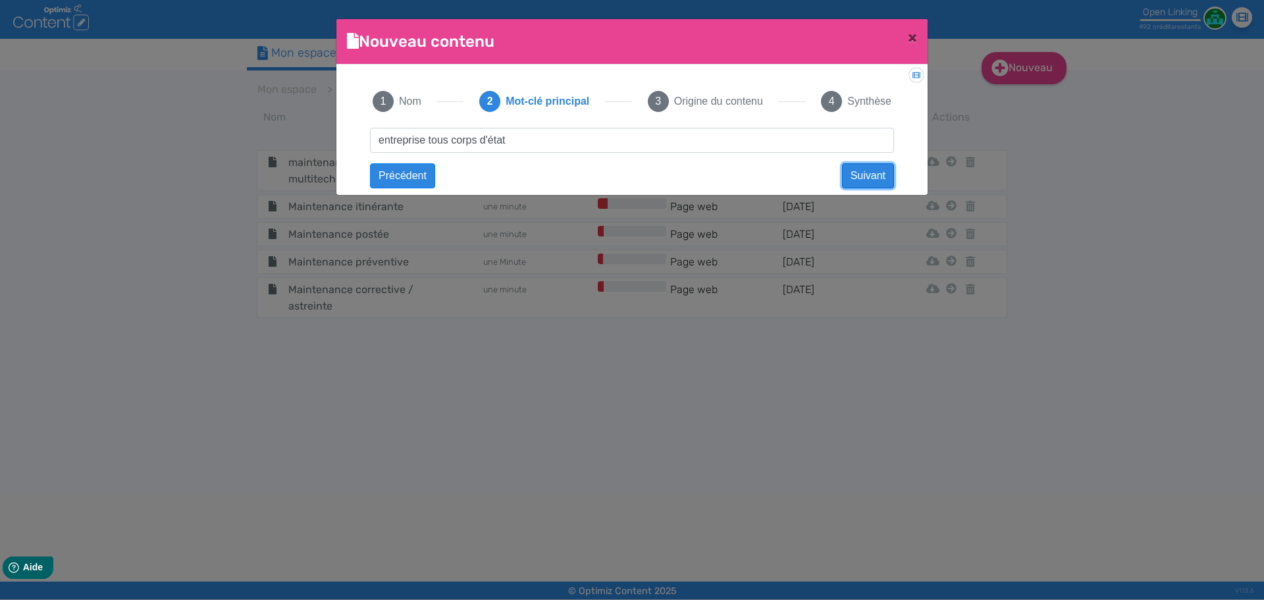
click at [852, 171] on button "Suivant" at bounding box center [868, 175] width 52 height 25
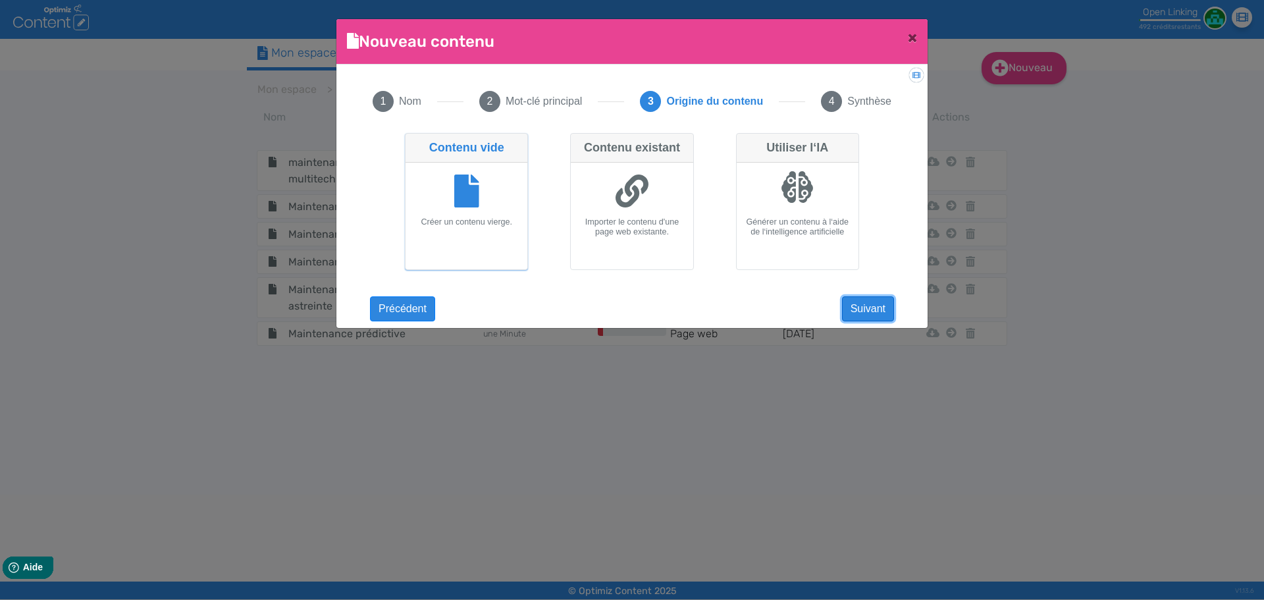
click at [870, 313] on button "Suivant" at bounding box center [868, 308] width 52 height 25
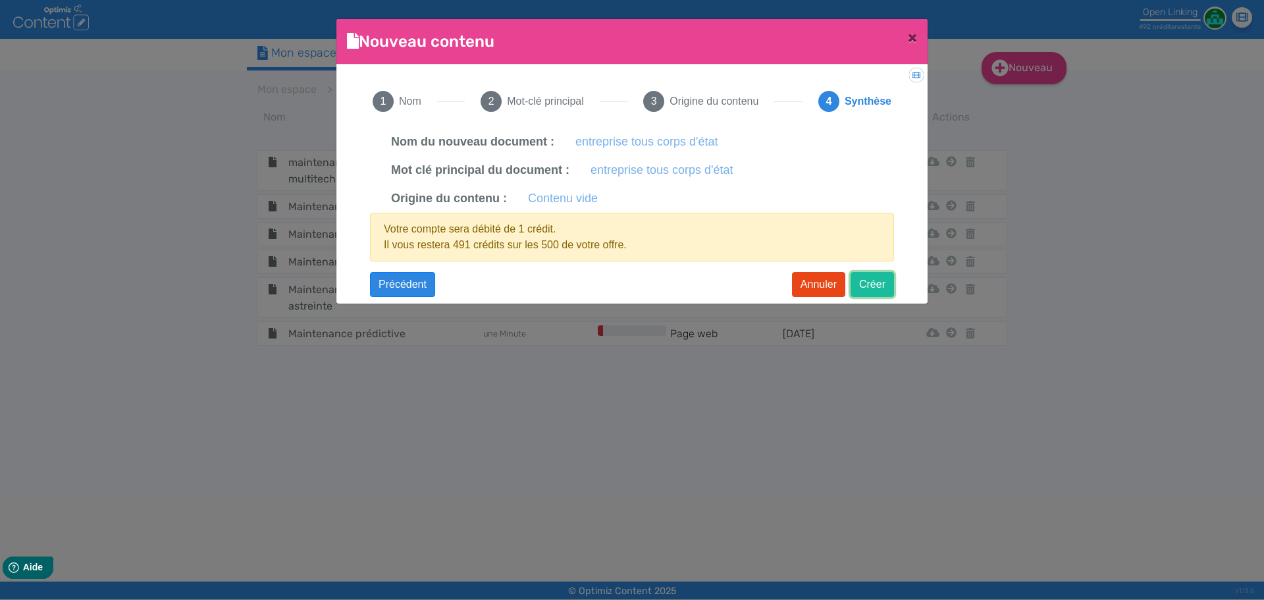
click at [872, 295] on button "Créer" at bounding box center [872, 284] width 43 height 25
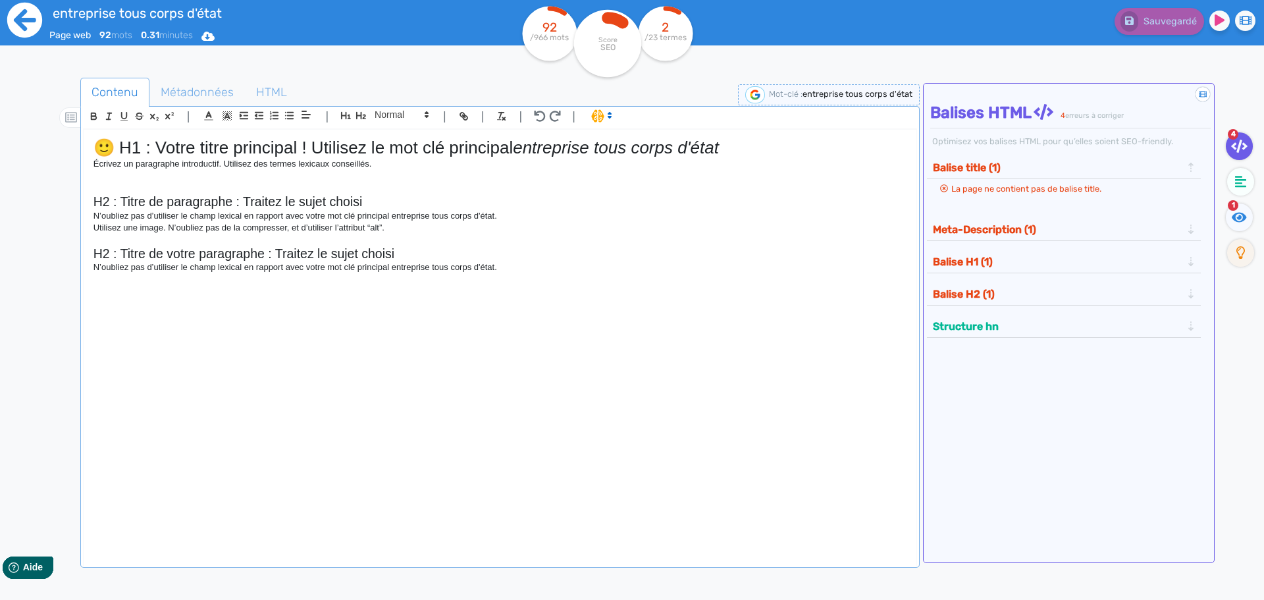
click at [22, 29] on icon at bounding box center [24, 20] width 35 height 35
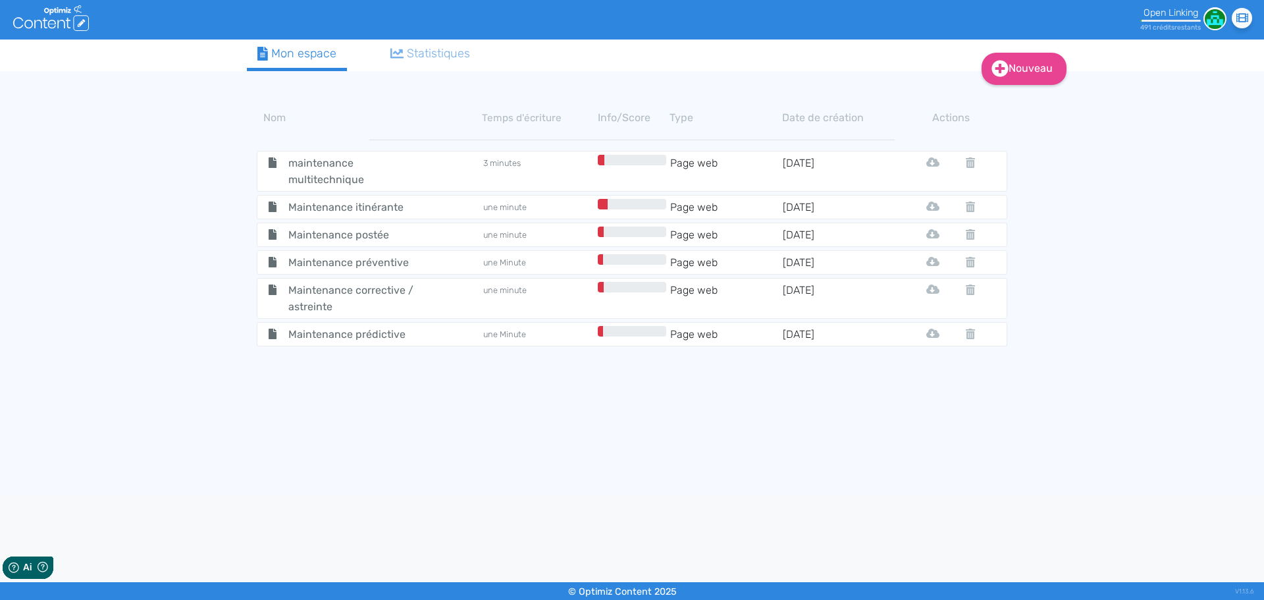
drag, startPoint x: 976, startPoint y: 82, endPoint x: 987, endPoint y: 78, distance: 11.7
click at [976, 81] on app-content "Nom Temps d'écriture Info/Score Type Date de création Actions maintenance multi…" at bounding box center [632, 288] width 770 height 429
click at [989, 78] on link "Nouveau" at bounding box center [1024, 69] width 85 height 32
click at [1010, 107] on button "Contenu" at bounding box center [1032, 102] width 105 height 21
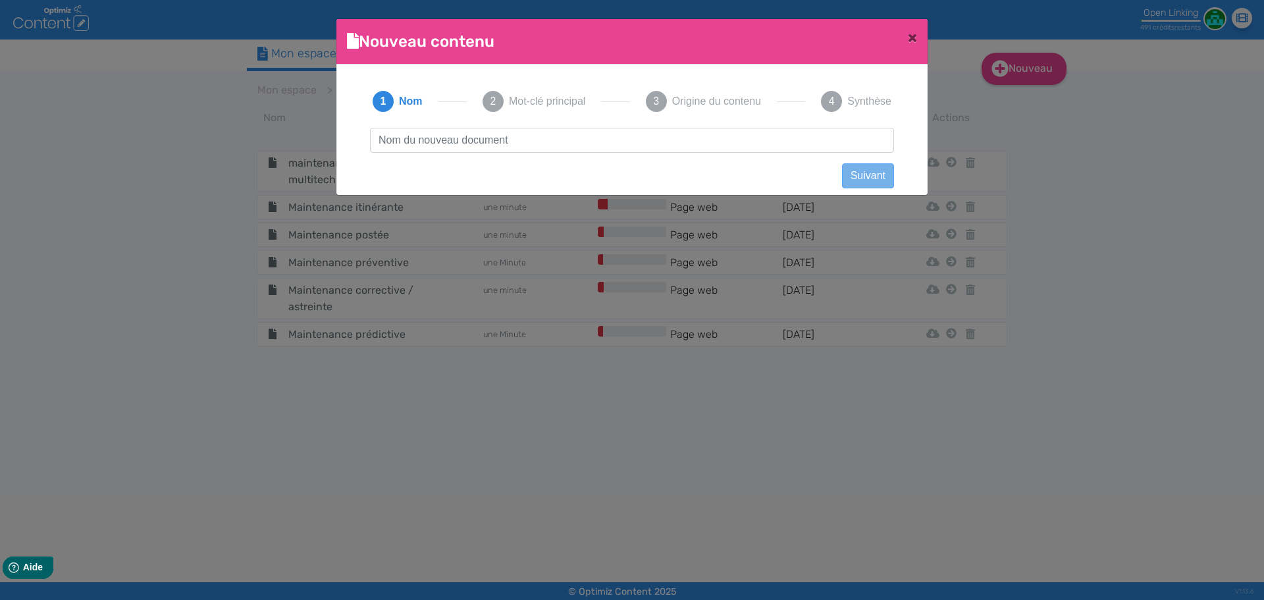
scroll to position [1, 0]
type input "Travaux neufs"
click at [857, 178] on button "Suivant" at bounding box center [868, 175] width 52 height 25
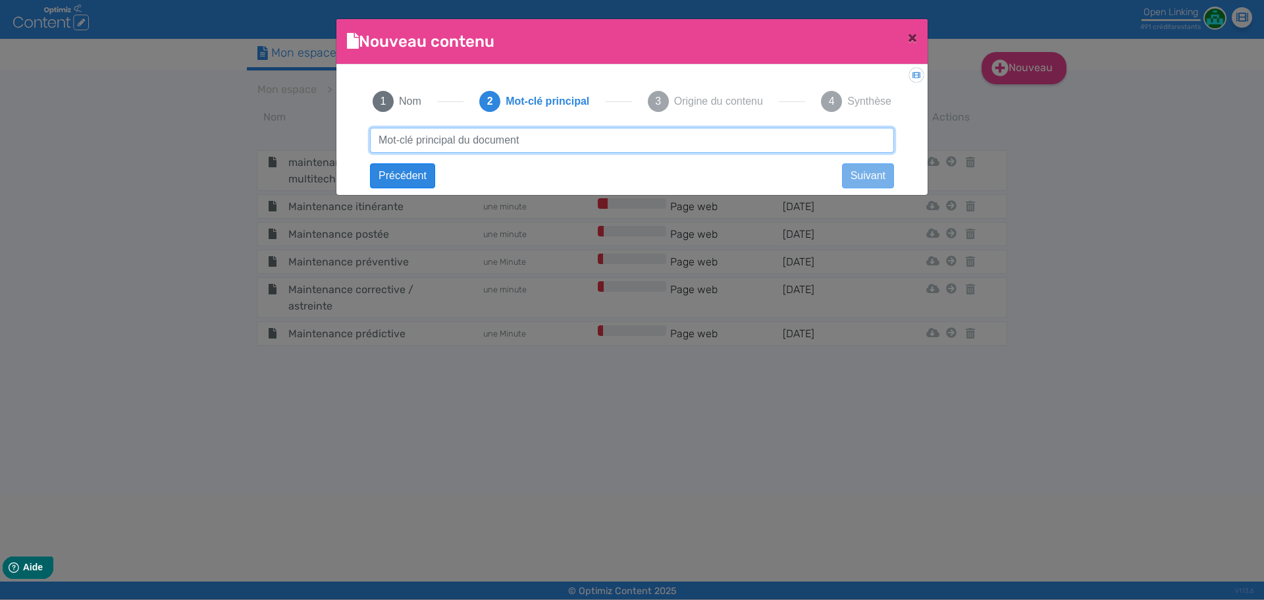
paste input "Travaux neufs"
type input "Travaux neufs"
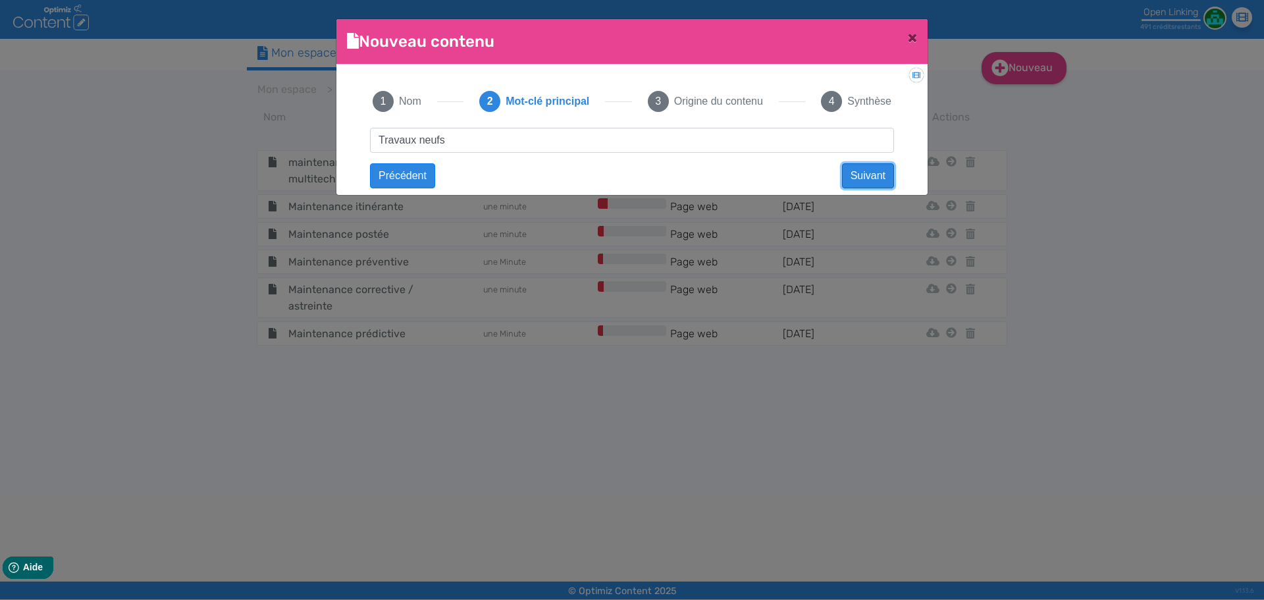
click at [857, 178] on button "Suivant" at bounding box center [868, 175] width 52 height 25
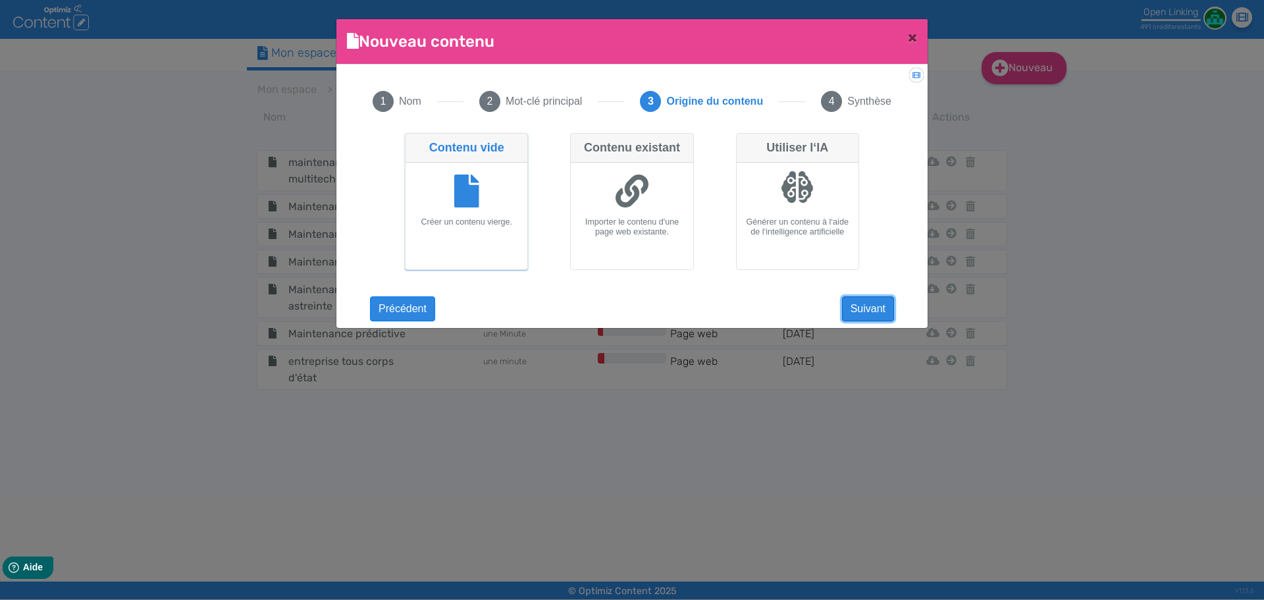
click at [851, 309] on button "Suivant" at bounding box center [868, 308] width 52 height 25
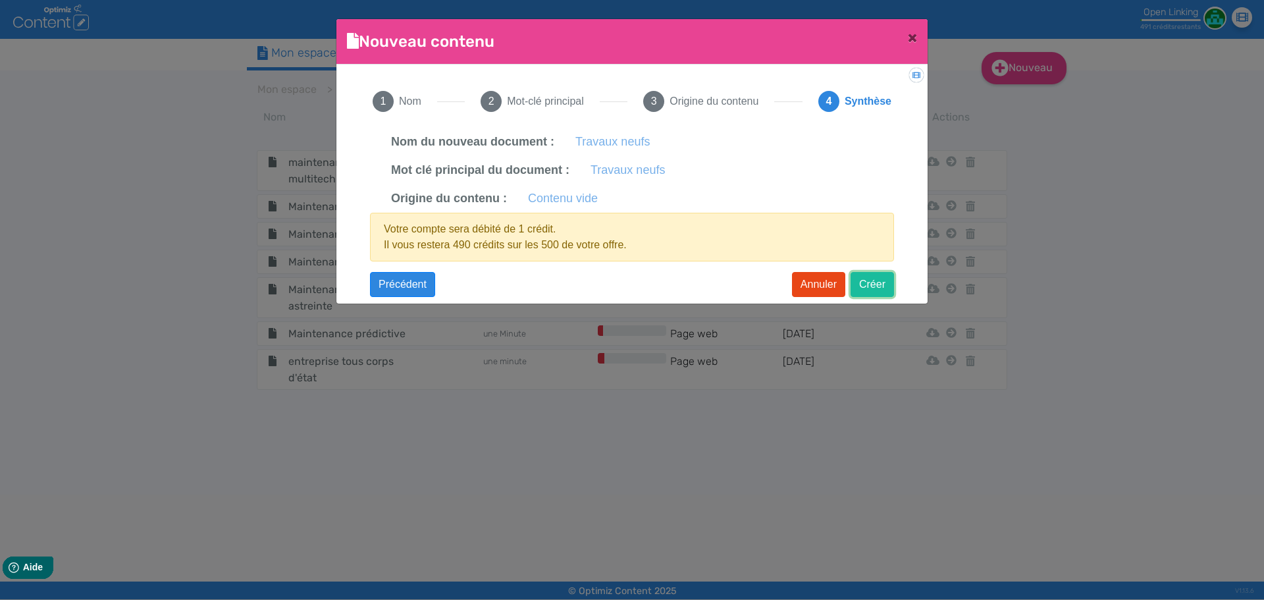
click at [864, 277] on button "Créer" at bounding box center [872, 284] width 43 height 25
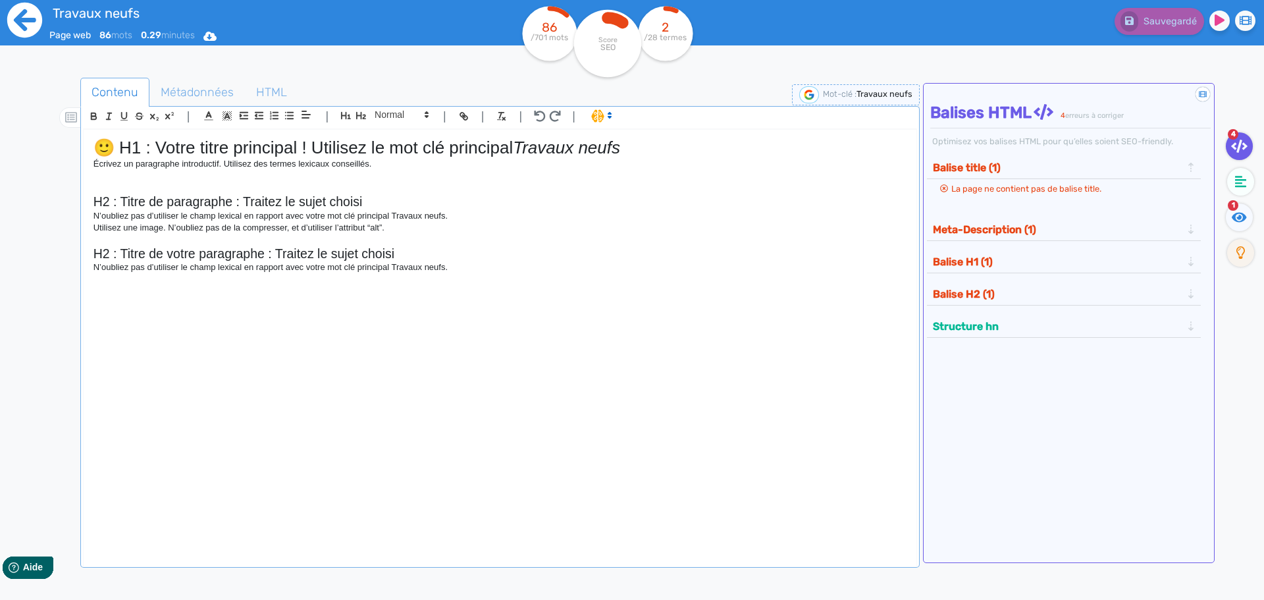
click at [25, 22] on icon at bounding box center [25, 20] width 36 height 36
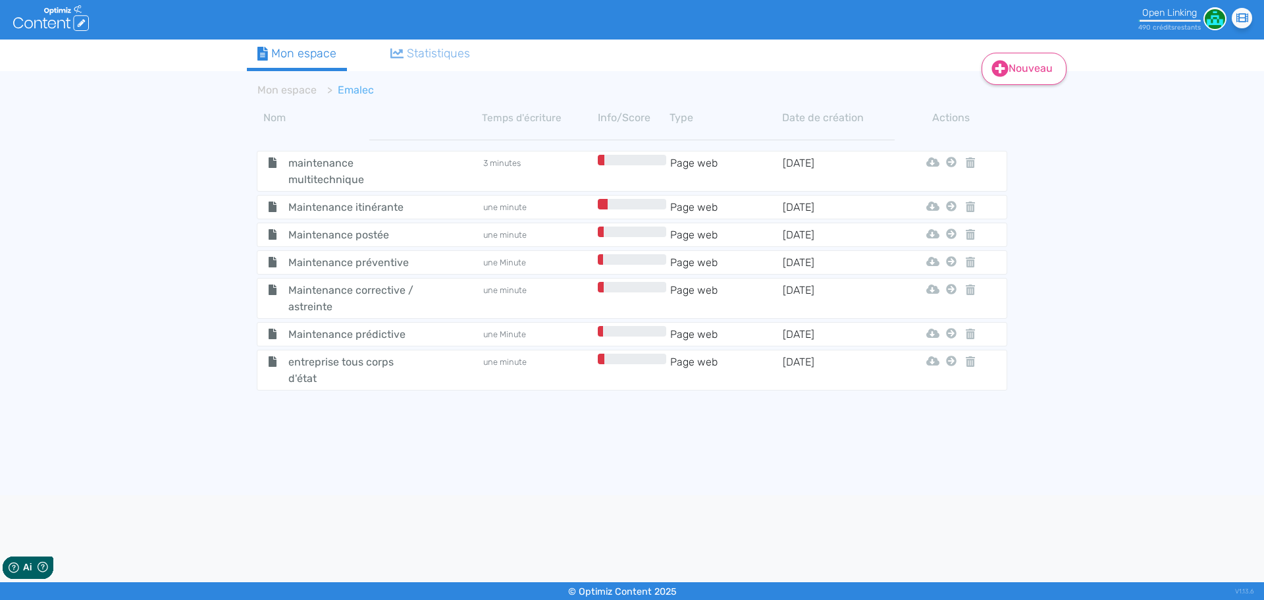
click at [1010, 78] on link "Nouveau" at bounding box center [1024, 69] width 85 height 32
click at [995, 108] on button "Contenu" at bounding box center [1032, 102] width 105 height 21
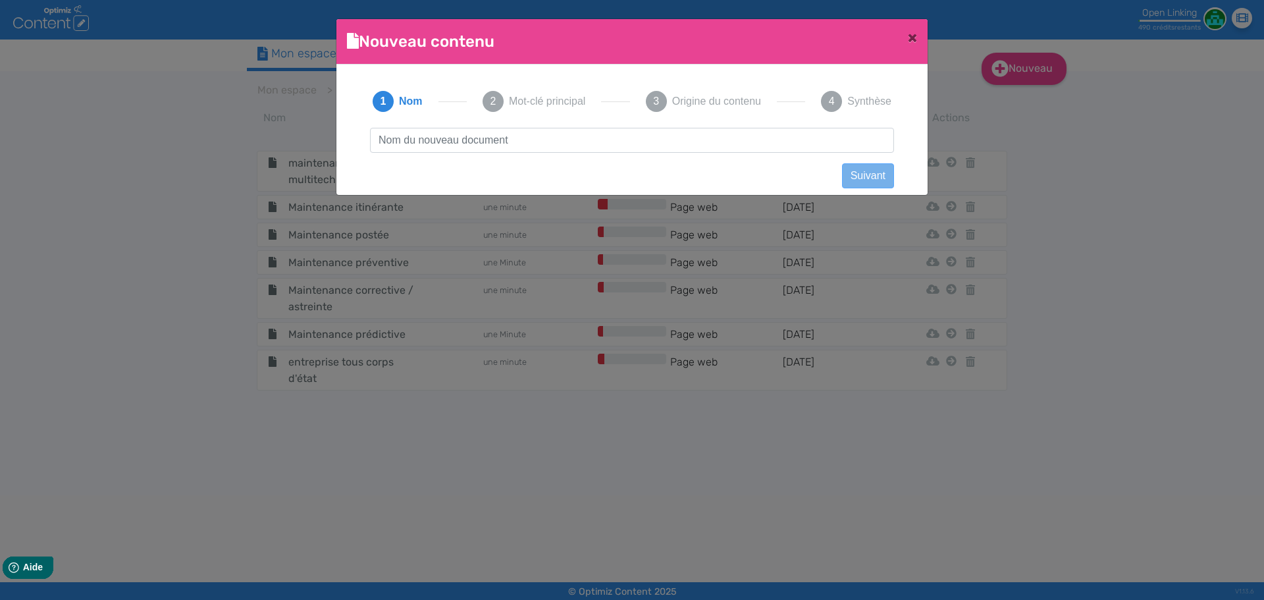
scroll to position [1, 0]
type input "facility management"
click at [870, 177] on button "Suivant" at bounding box center [868, 175] width 52 height 25
paste input "facility management"
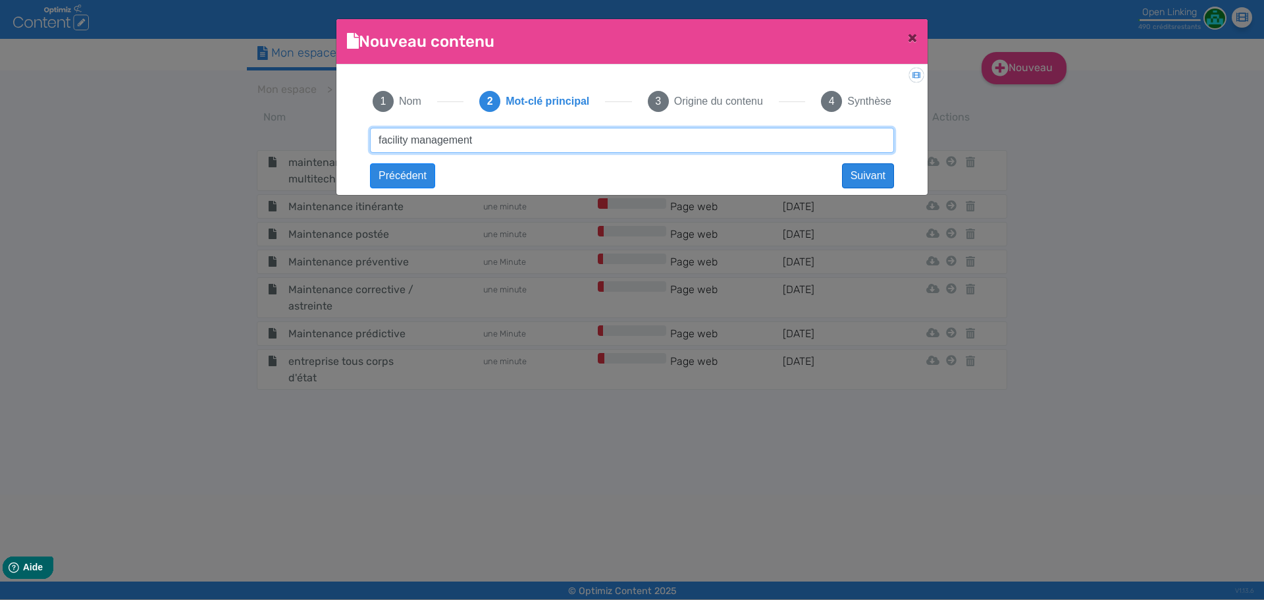
type input "facility management"
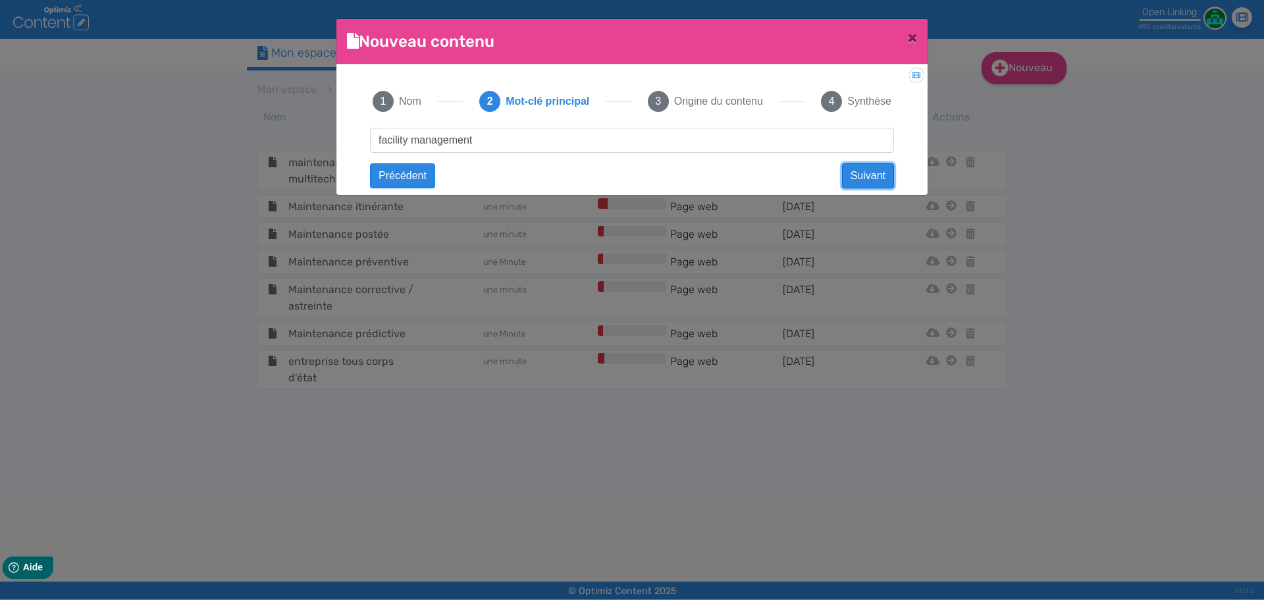
click at [872, 174] on button "Suivant" at bounding box center [868, 175] width 52 height 25
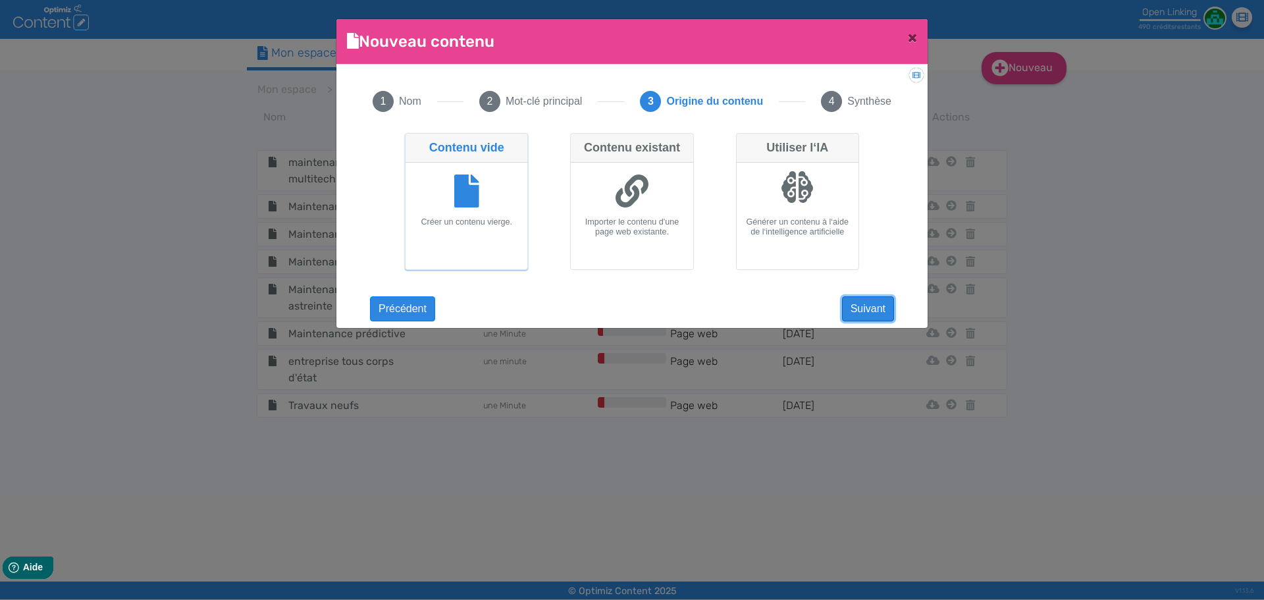
click at [880, 313] on button "Suivant" at bounding box center [868, 308] width 52 height 25
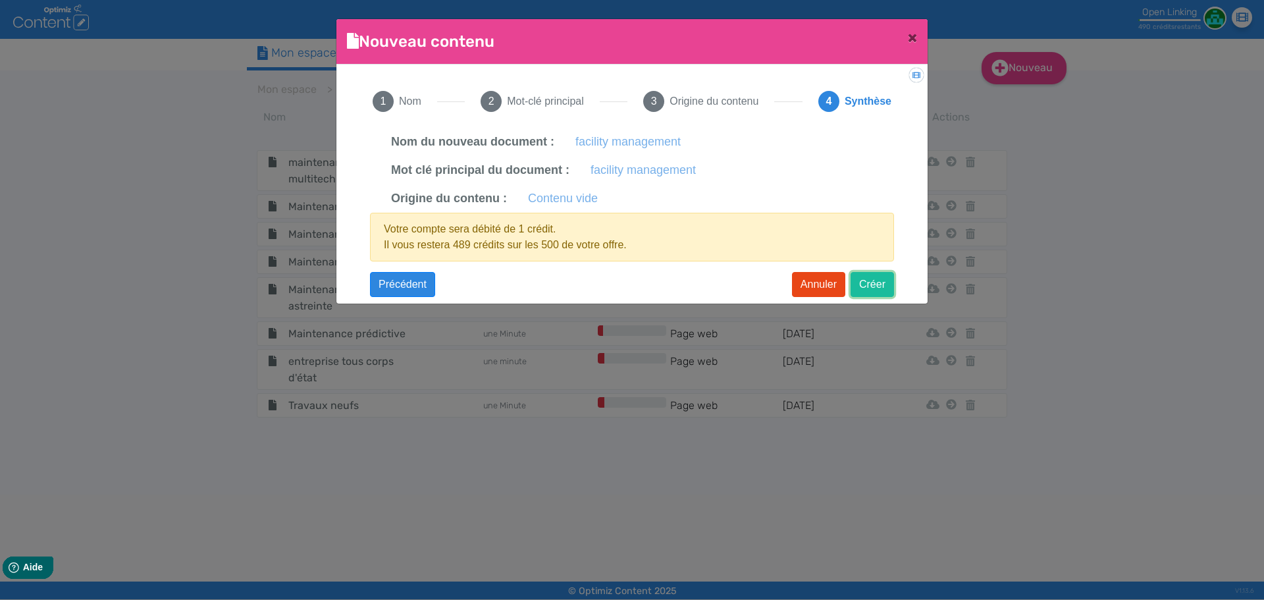
click at [871, 288] on button "Créer" at bounding box center [872, 284] width 43 height 25
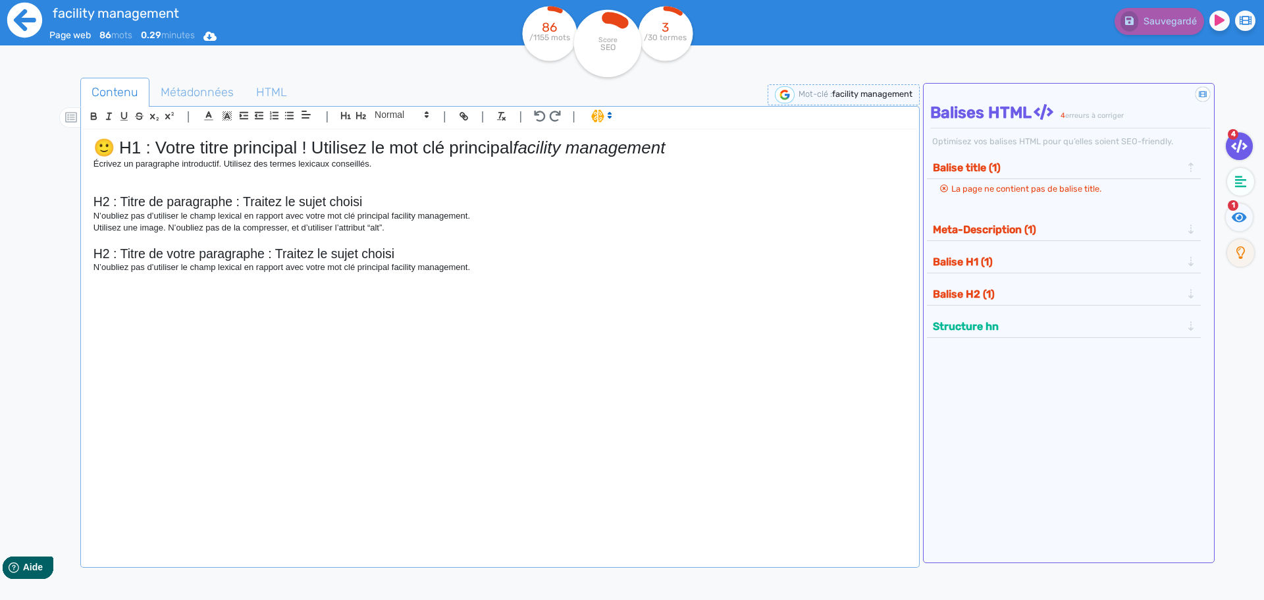
click at [19, 14] on icon at bounding box center [24, 20] width 35 height 35
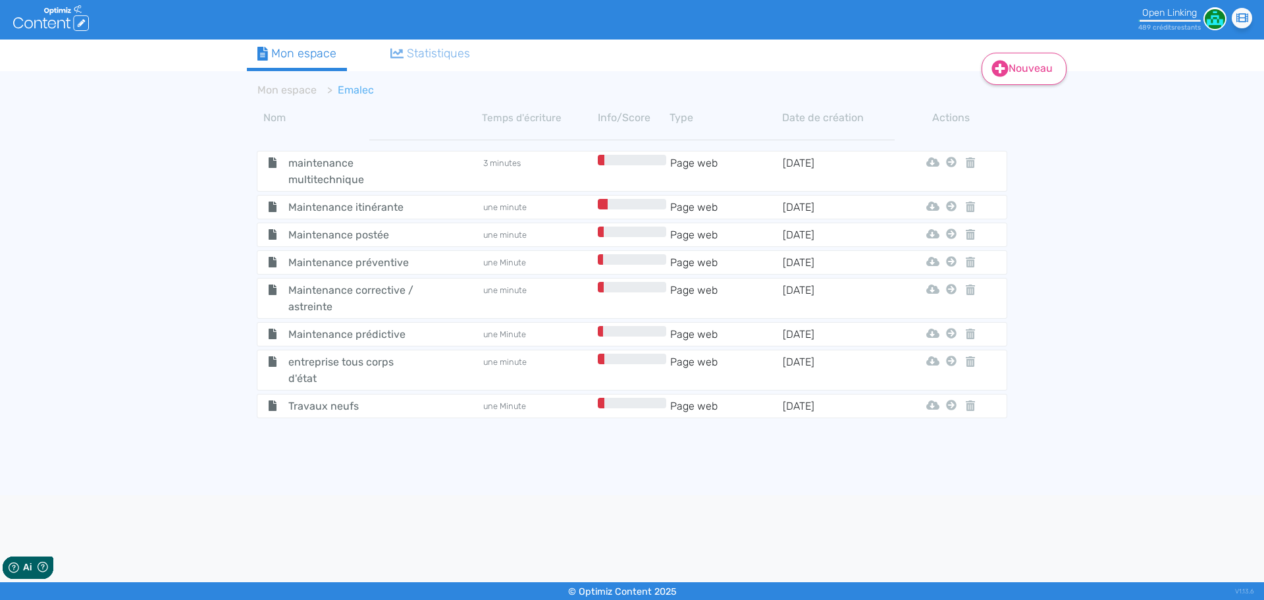
click at [1010, 70] on link "Nouveau" at bounding box center [1024, 69] width 85 height 32
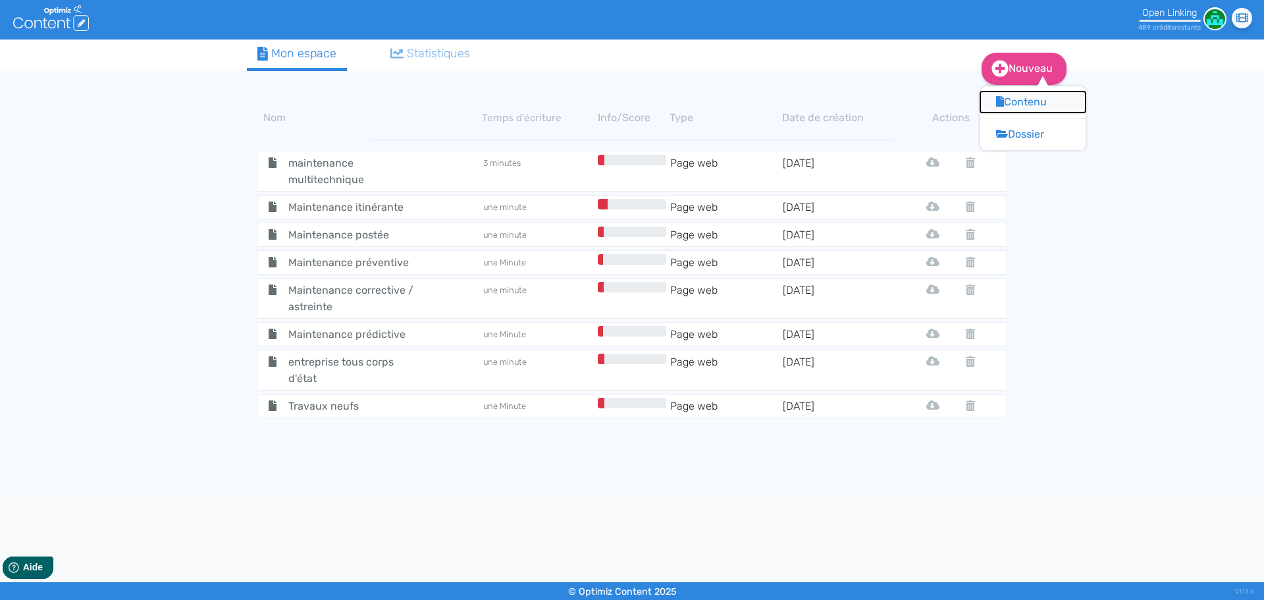
click at [1010, 94] on button "Contenu" at bounding box center [1032, 102] width 105 height 21
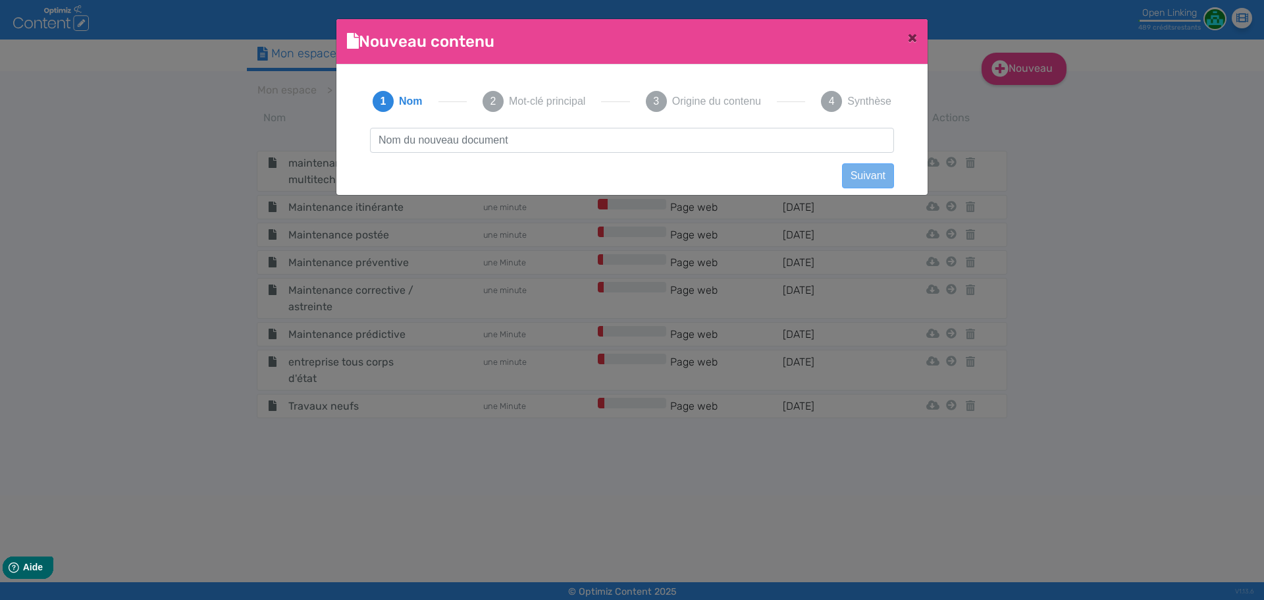
scroll to position [1, 0]
type input "Performance énergétique"
click at [870, 182] on button "Suivant" at bounding box center [868, 175] width 52 height 25
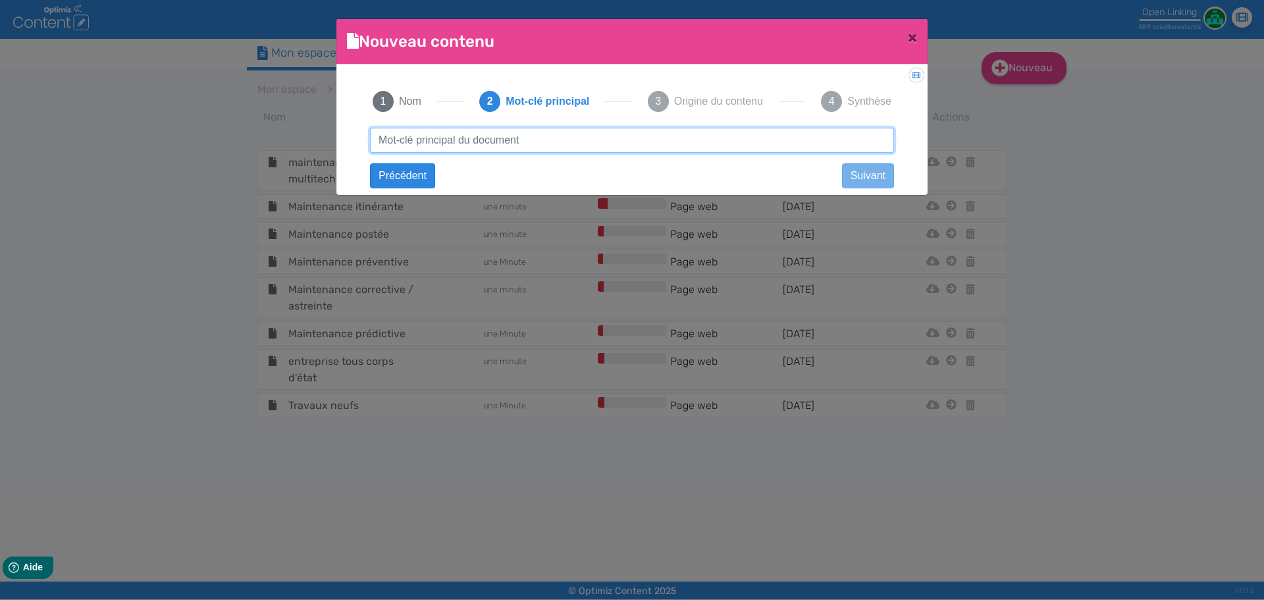
paste input "Performance énergétique"
type input "Performance énergétique"
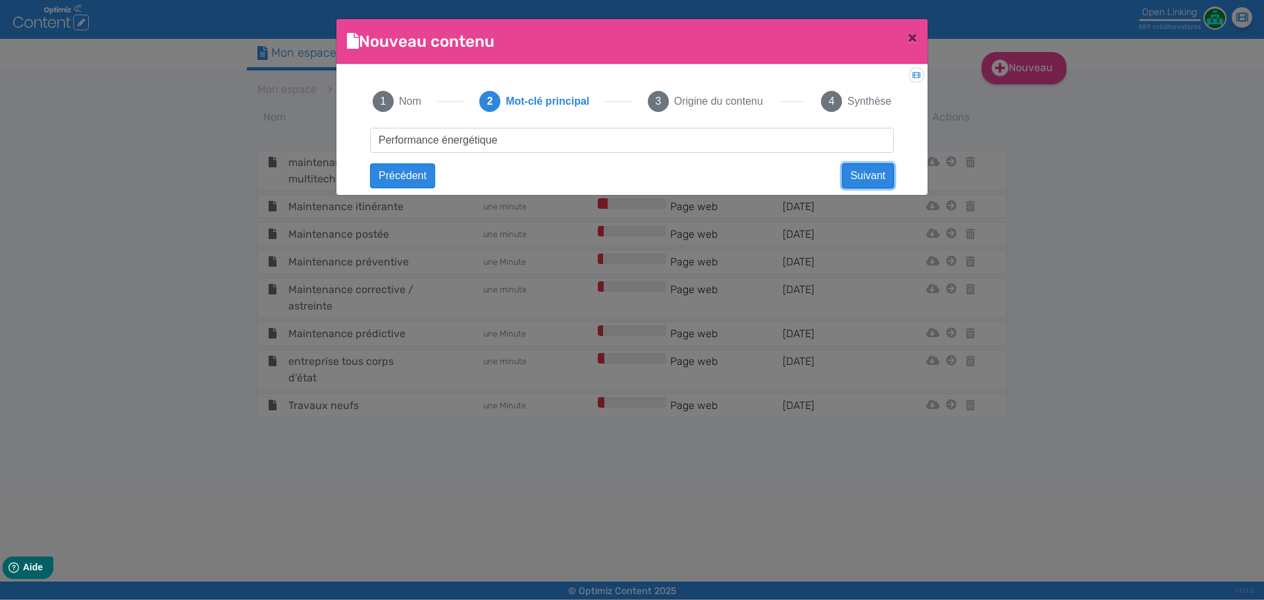
click at [870, 176] on button "Suivant" at bounding box center [868, 175] width 52 height 25
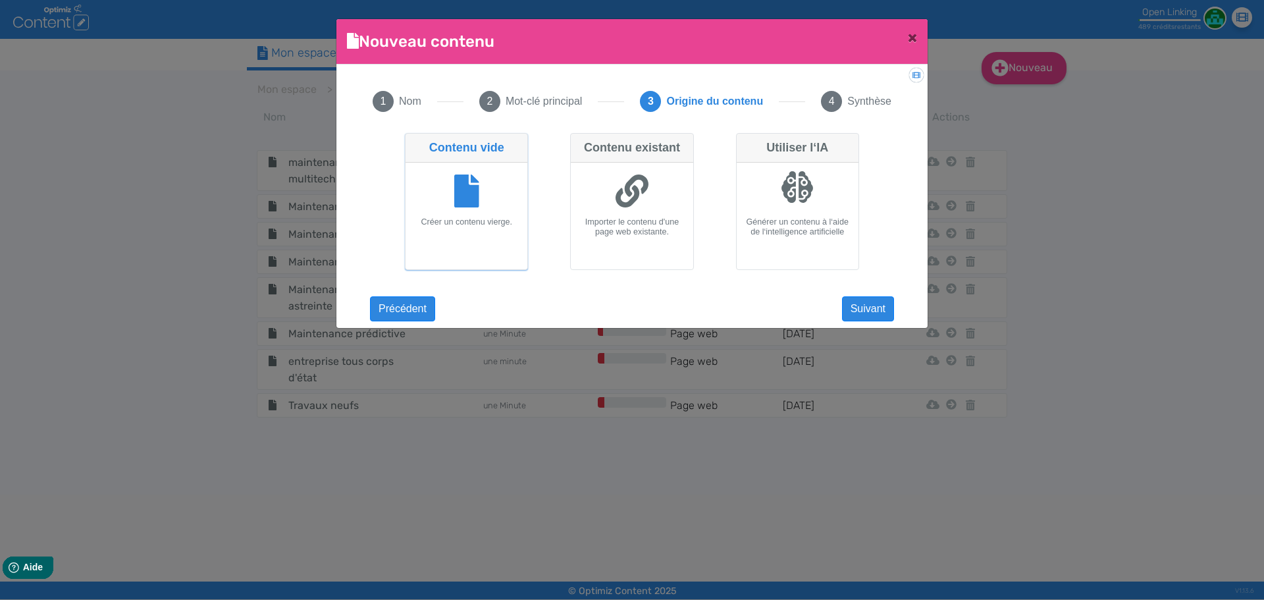
click at [898, 313] on div "Didacticiel: Créer un document 1 Nom 2 Mot-clé principal 3 Origine du contenu 4…" at bounding box center [631, 192] width 591 height 255
click at [895, 313] on div "Didacticiel: Créer un document 1 Nom 2 Mot-clé principal 3 Origine du contenu 4…" at bounding box center [631, 192] width 591 height 255
click at [887, 311] on button "Suivant" at bounding box center [868, 308] width 52 height 25
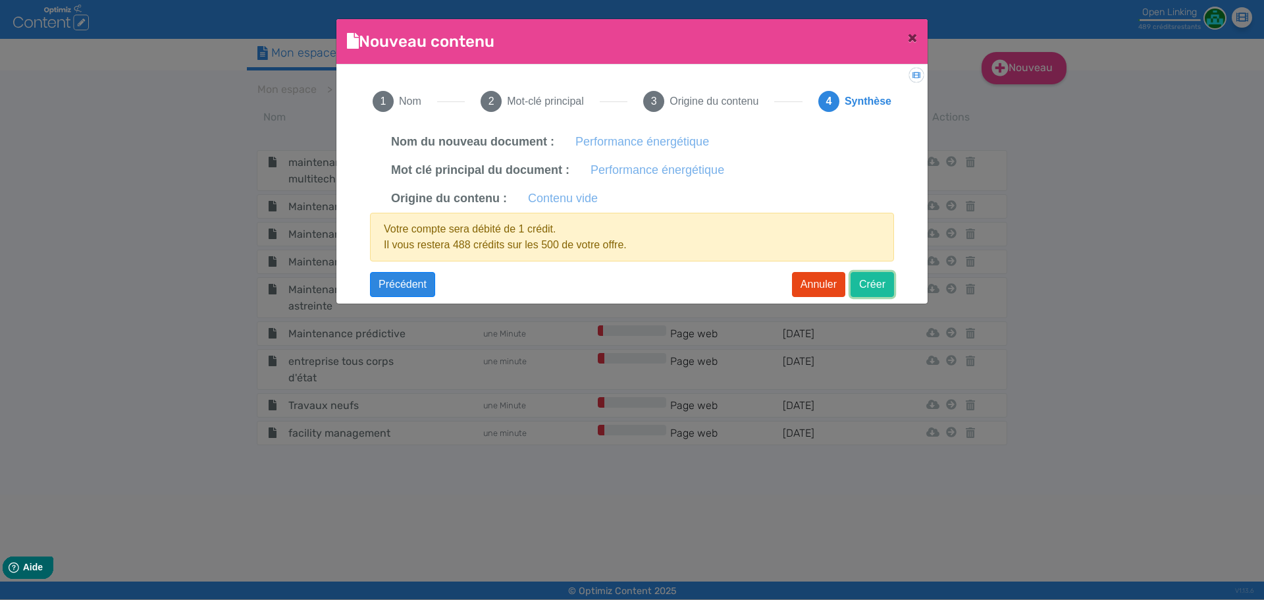
click at [879, 284] on button "Créer" at bounding box center [872, 284] width 43 height 25
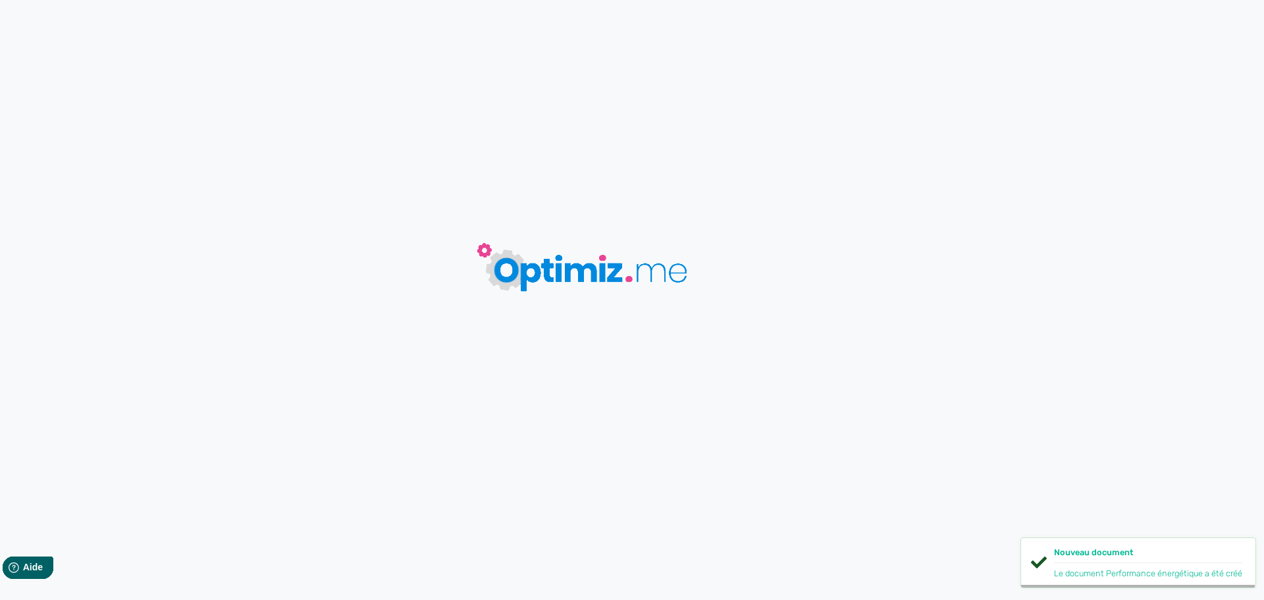
type input "Performance énergétique"
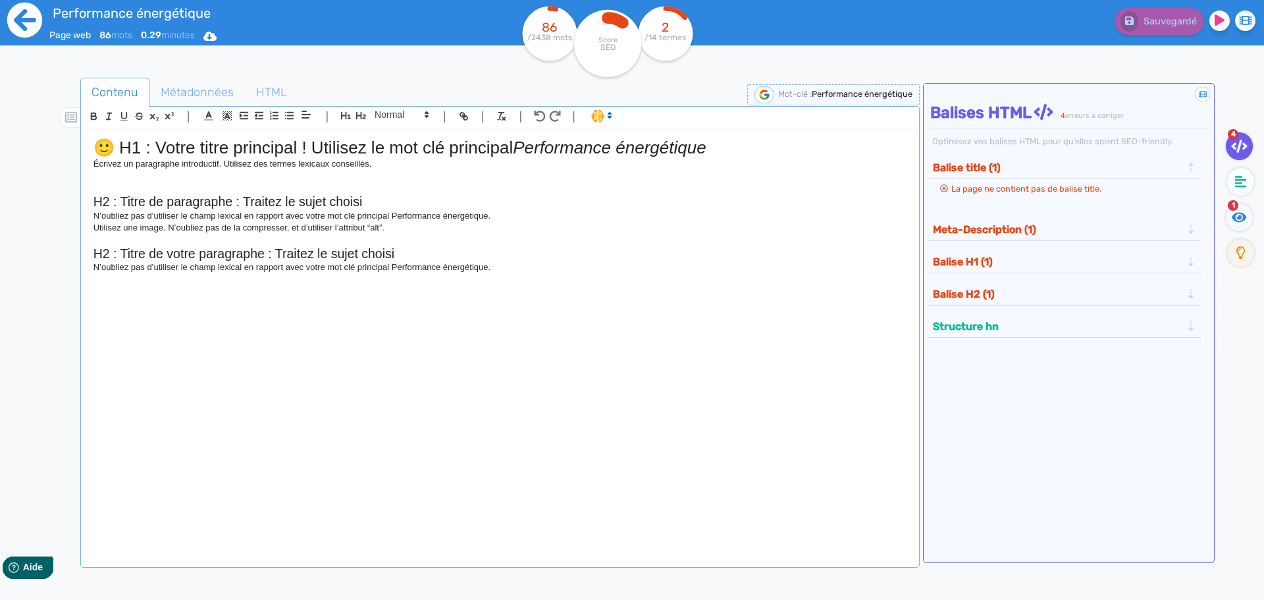
click at [29, 32] on icon at bounding box center [24, 20] width 35 height 35
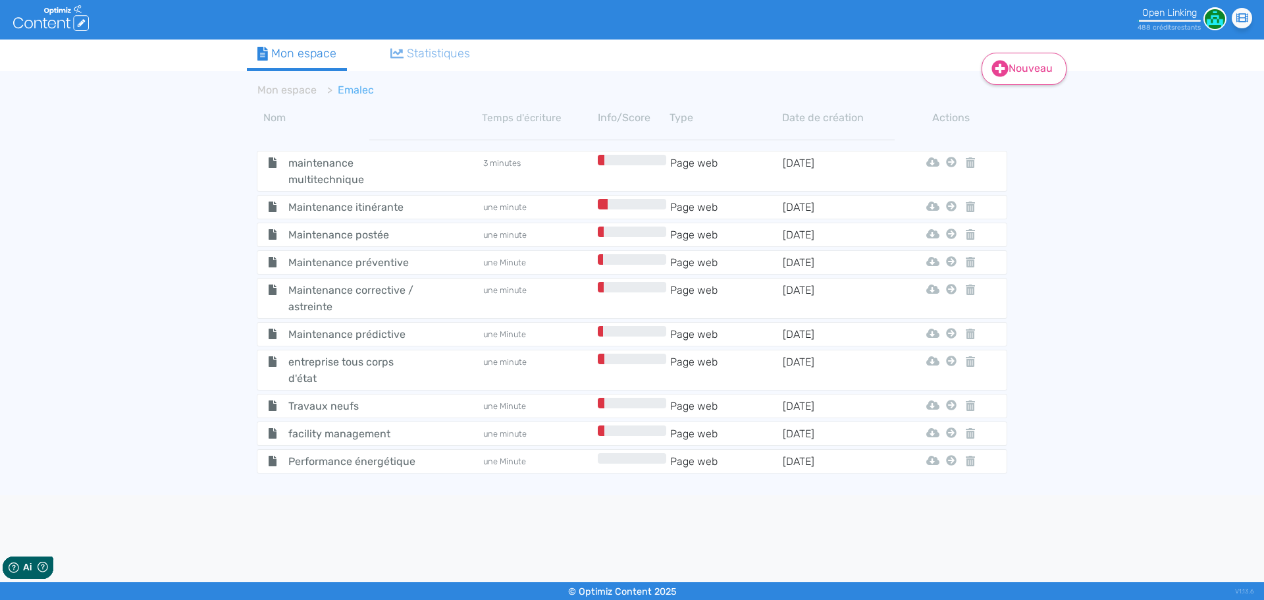
click at [1010, 68] on link "Nouveau" at bounding box center [1024, 69] width 85 height 32
click at [1005, 102] on button "Contenu" at bounding box center [1032, 102] width 105 height 21
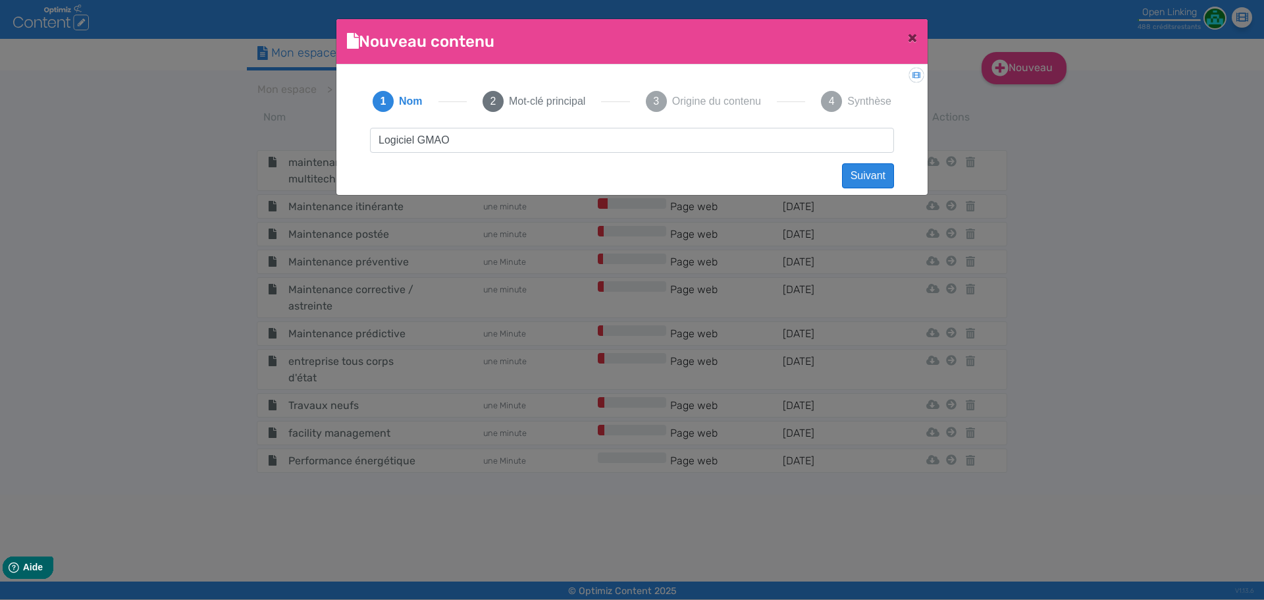
type input "Logiciel GMAO"
click at [872, 177] on button "Suivant" at bounding box center [868, 175] width 52 height 25
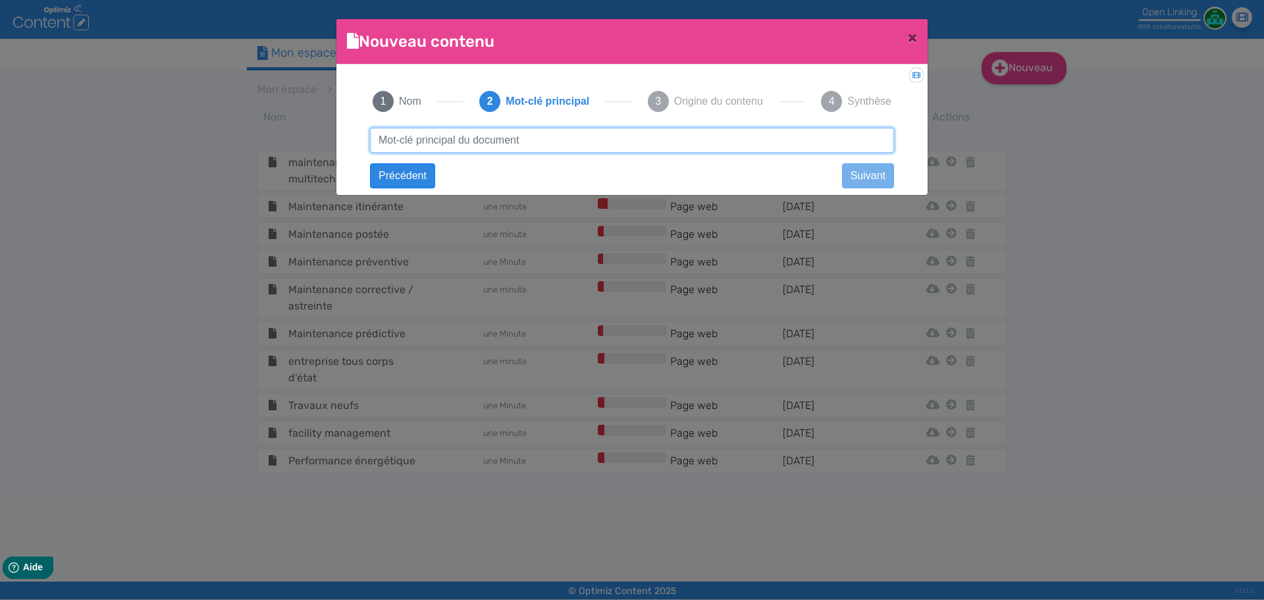
click at [794, 145] on input "text" at bounding box center [632, 140] width 524 height 25
paste input "Logiciel GMAO"
type input "Logiciel GMAO"
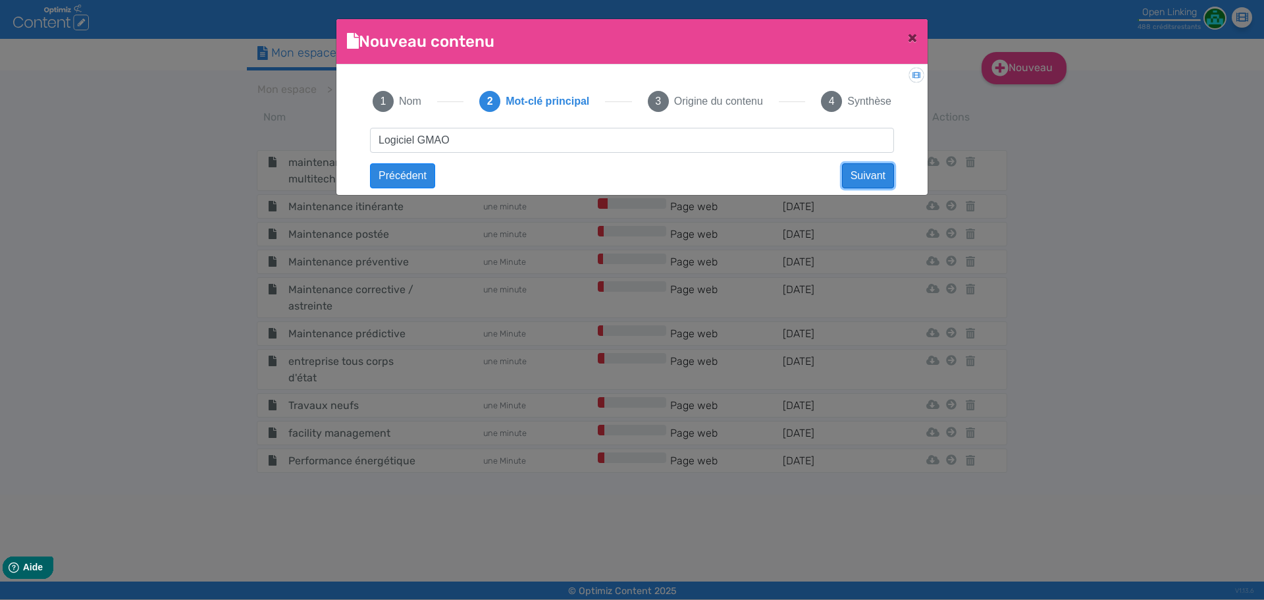
click at [886, 176] on button "Suivant" at bounding box center [868, 175] width 52 height 25
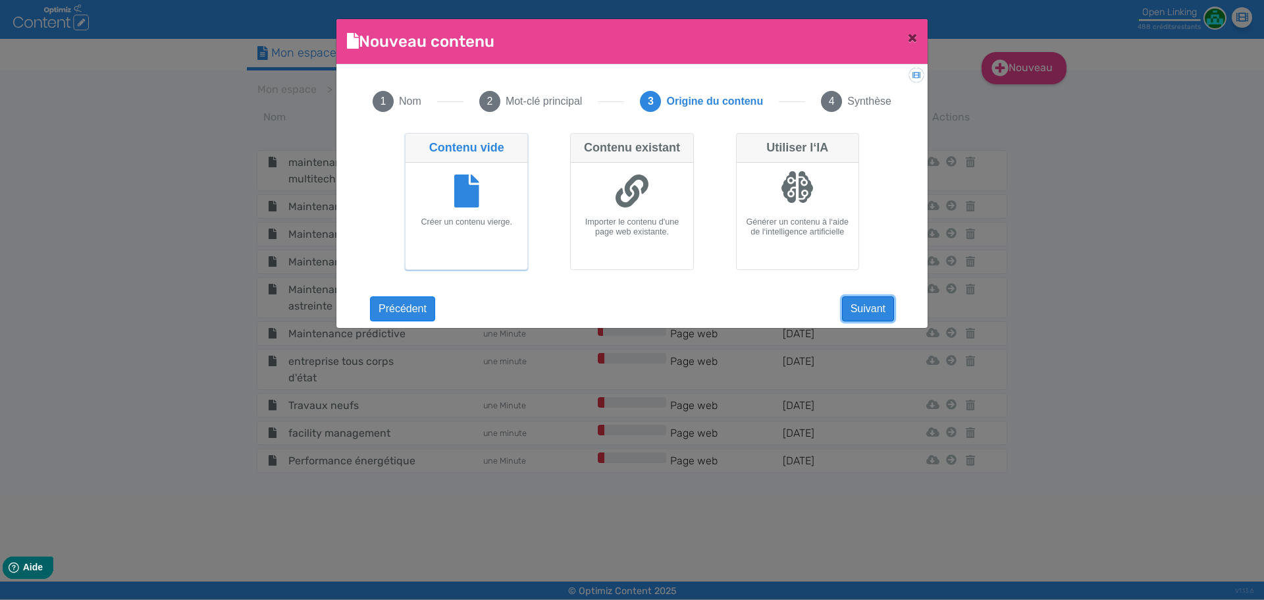
click at [875, 297] on button "Suivant" at bounding box center [868, 308] width 52 height 25
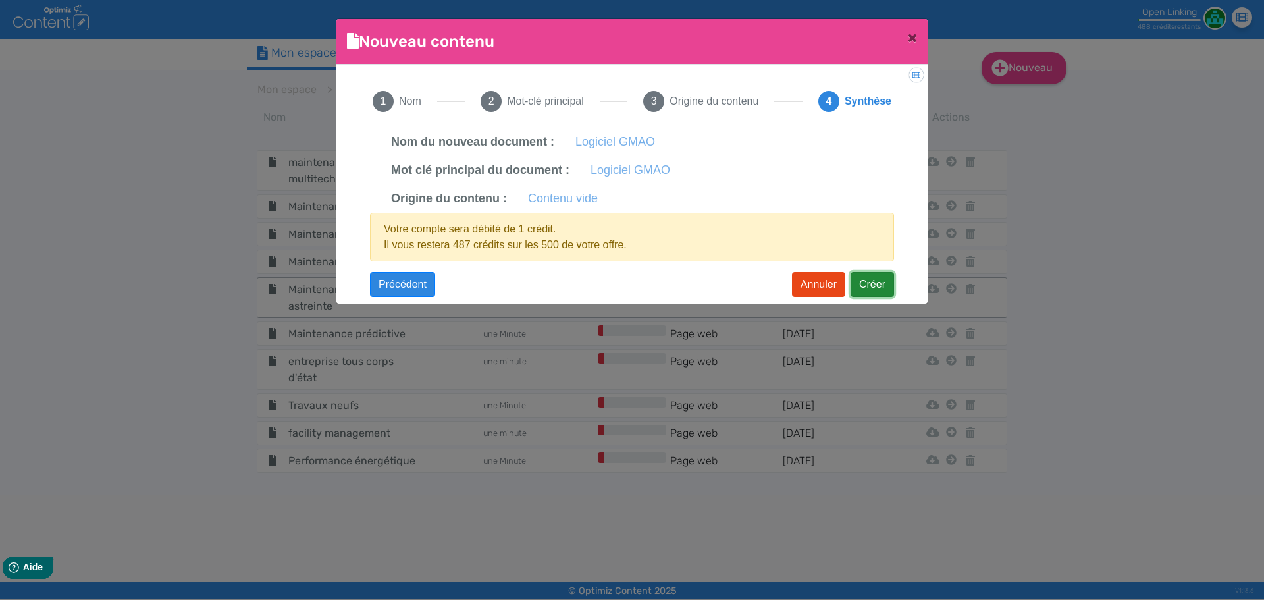
click at [876, 286] on button "Créer" at bounding box center [872, 284] width 43 height 25
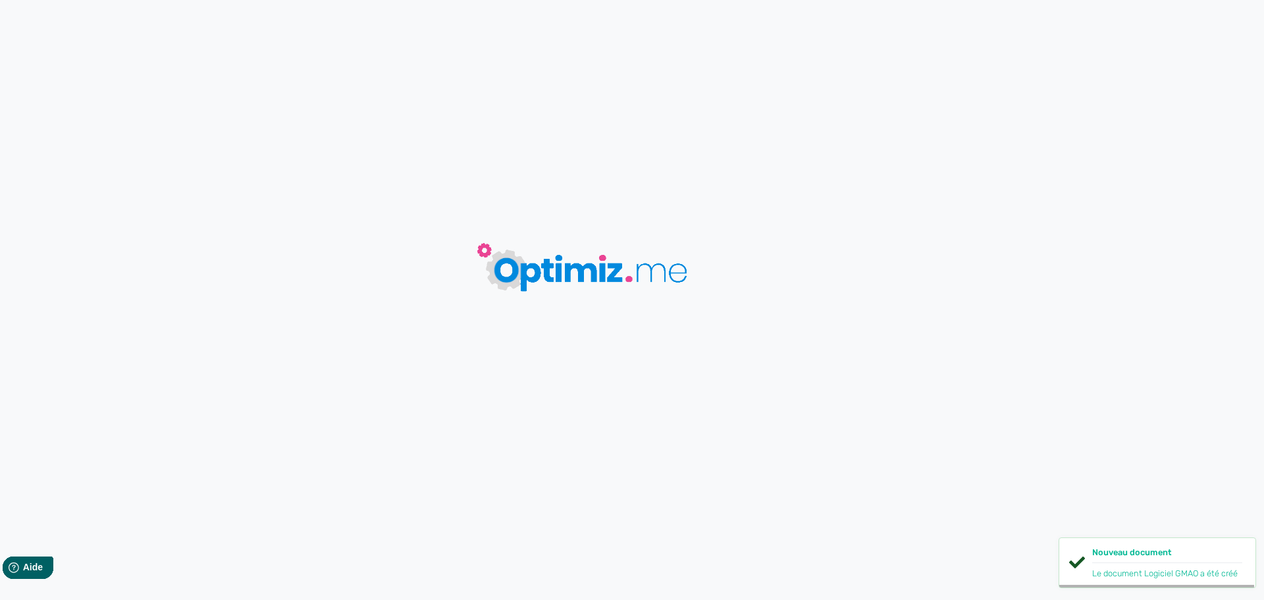
type input "Logiciel GMAO"
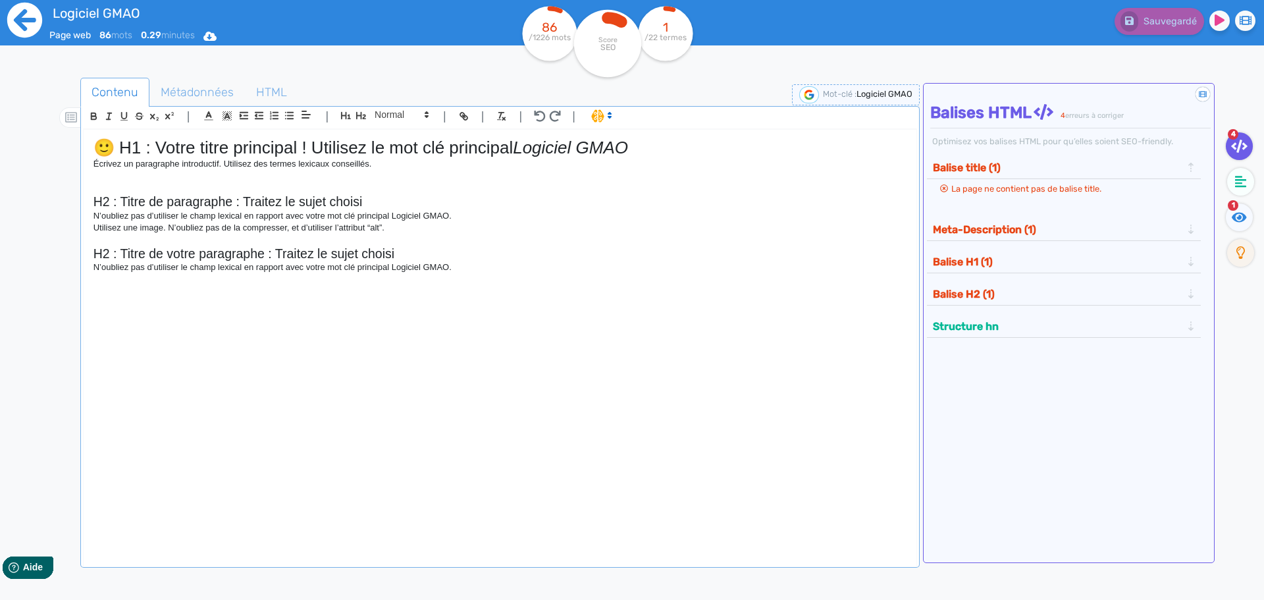
click at [36, 16] on icon at bounding box center [24, 20] width 35 height 35
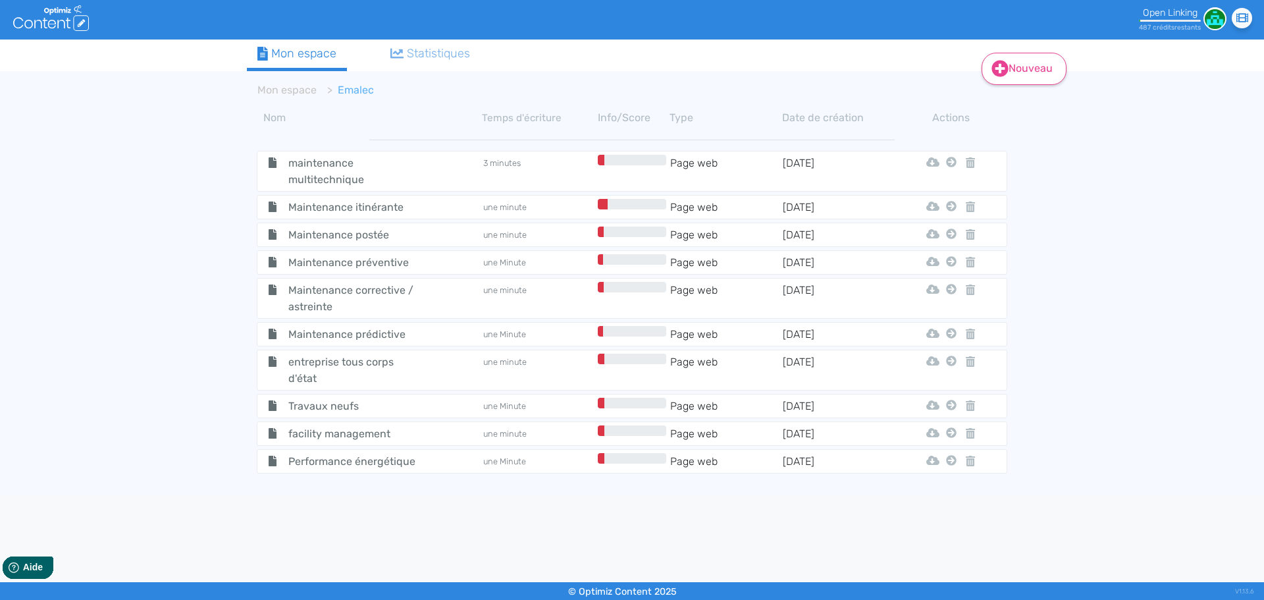
drag, startPoint x: 1038, startPoint y: 69, endPoint x: 1024, endPoint y: 80, distance: 17.8
click at [1010, 70] on link "Nouveau" at bounding box center [1024, 69] width 85 height 32
click at [1010, 101] on button "Contenu" at bounding box center [1032, 102] width 105 height 21
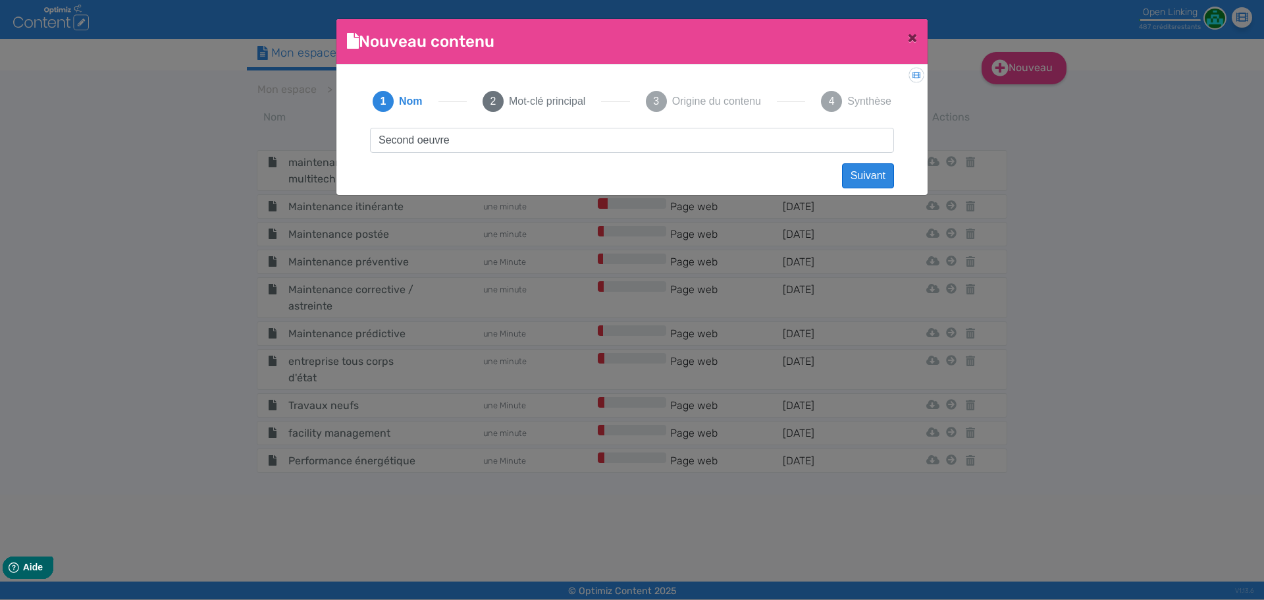
type input "Second oeuvre"
click at [850, 167] on button "Suivant" at bounding box center [868, 175] width 52 height 25
paste input "Second oeuvre"
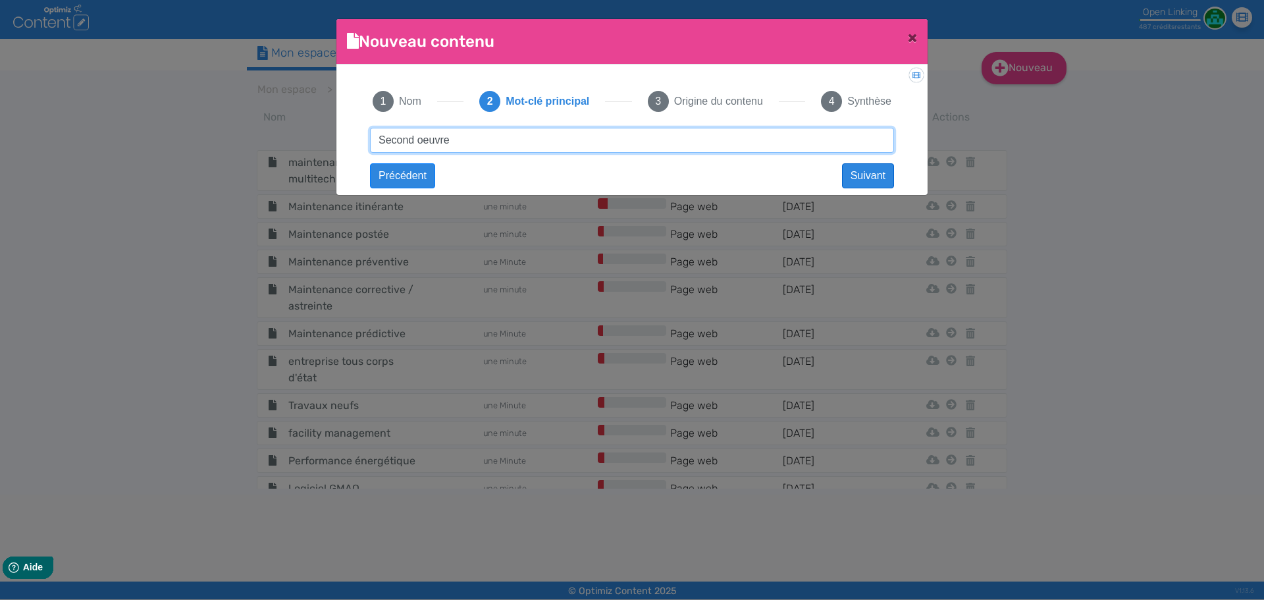
type input "Second oeuvre"
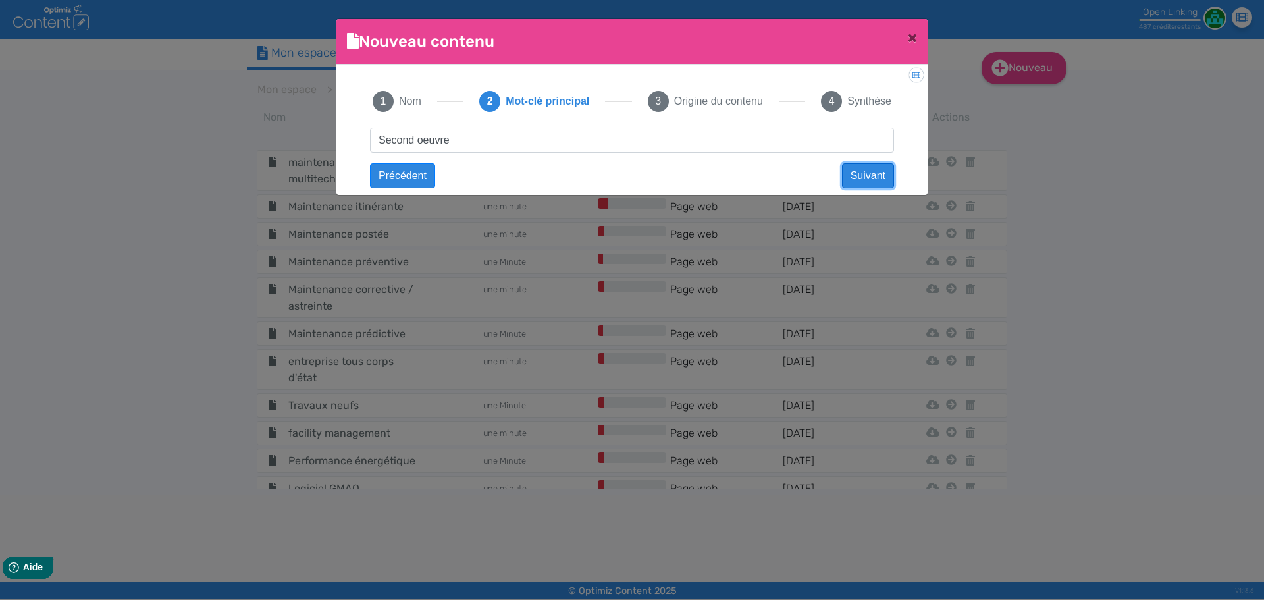
click at [851, 169] on button "Suivant" at bounding box center [868, 175] width 52 height 25
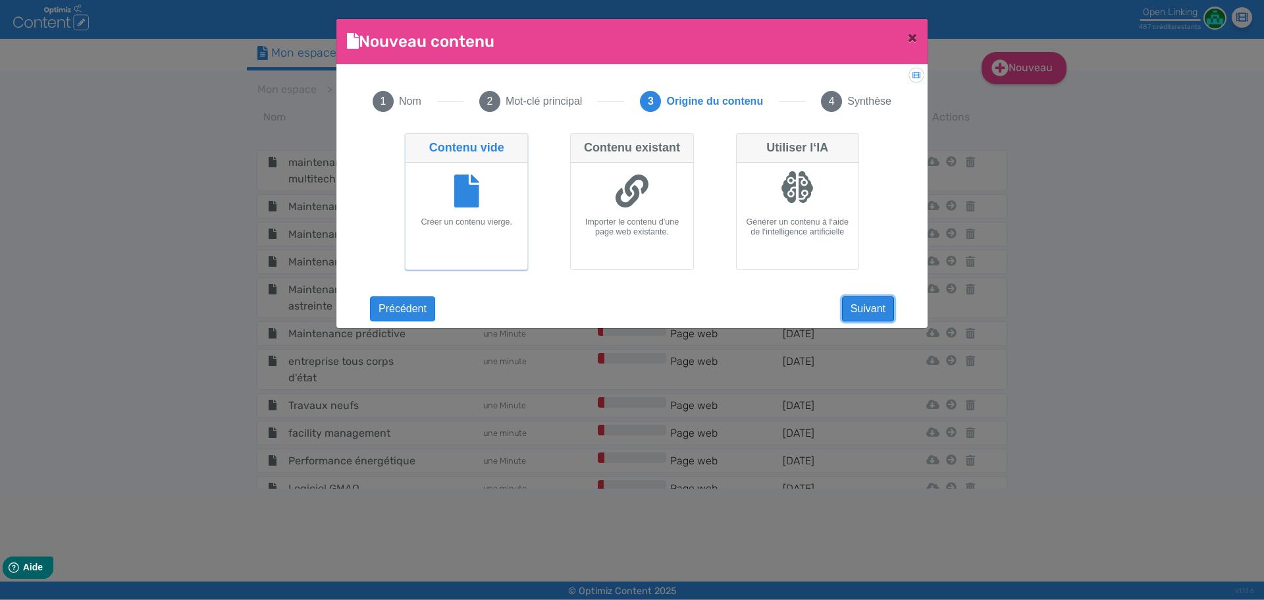
click at [865, 303] on button "Suivant" at bounding box center [868, 308] width 52 height 25
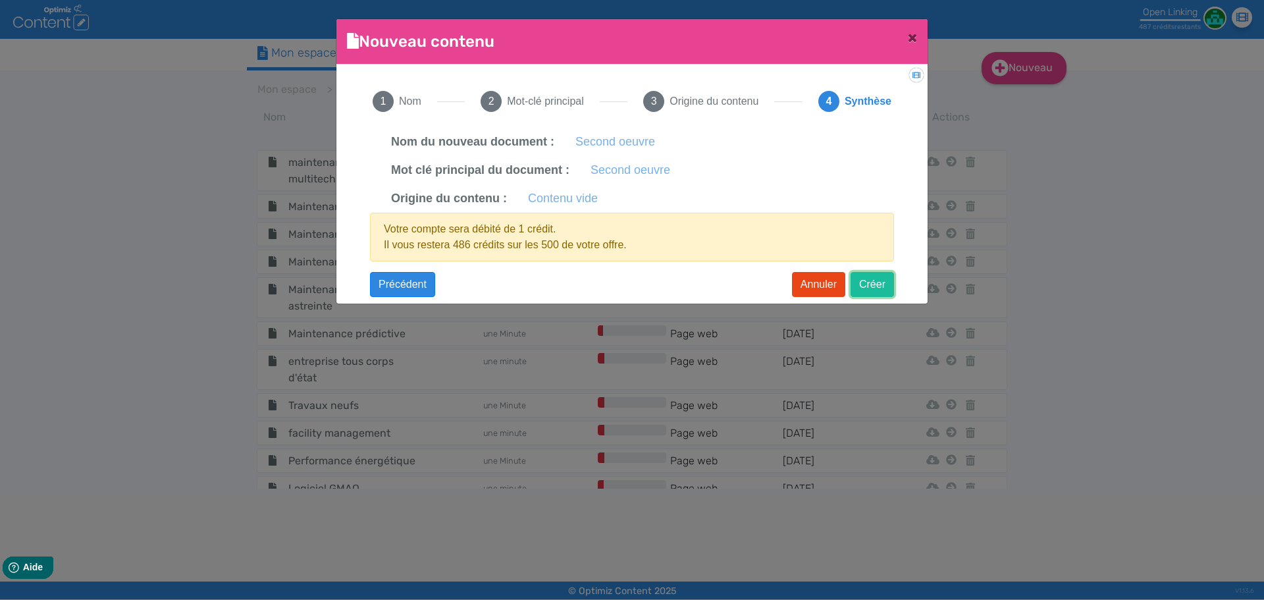
click at [866, 292] on button "Créer" at bounding box center [872, 284] width 43 height 25
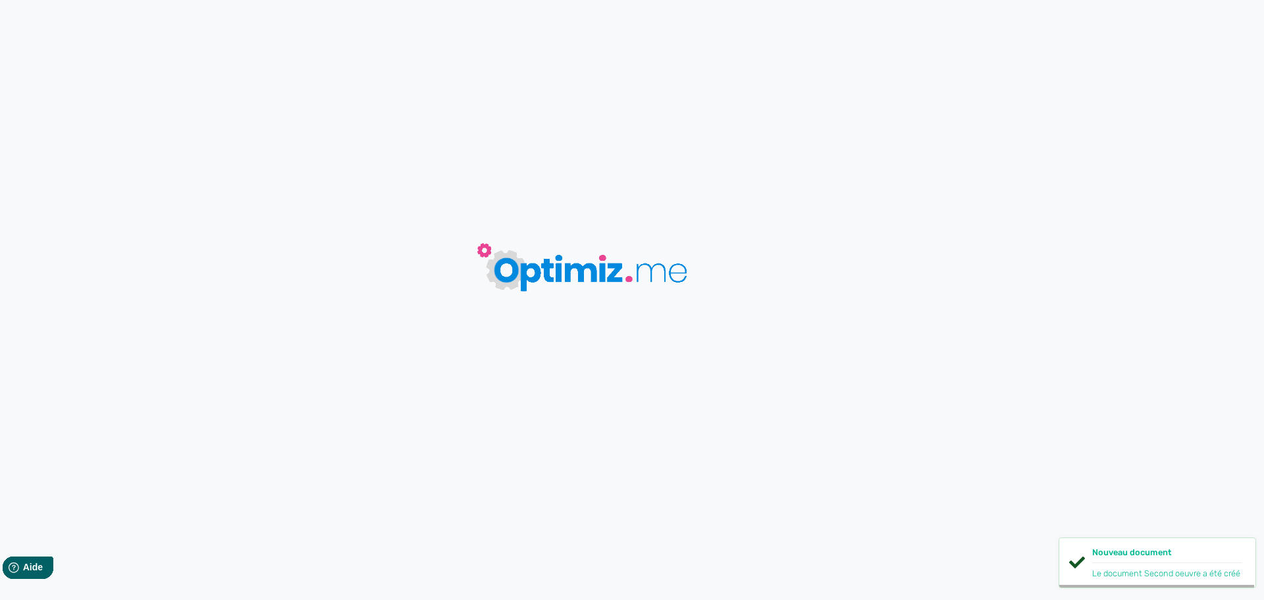
type input "Second oeuvre"
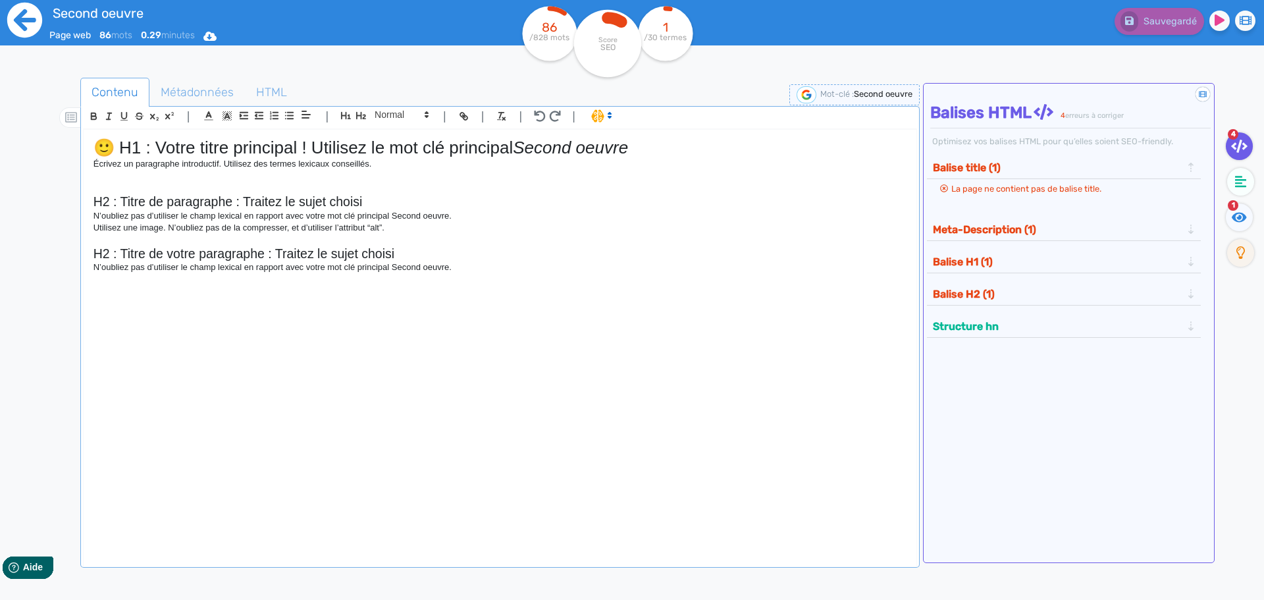
click at [20, 27] on icon at bounding box center [24, 20] width 35 height 35
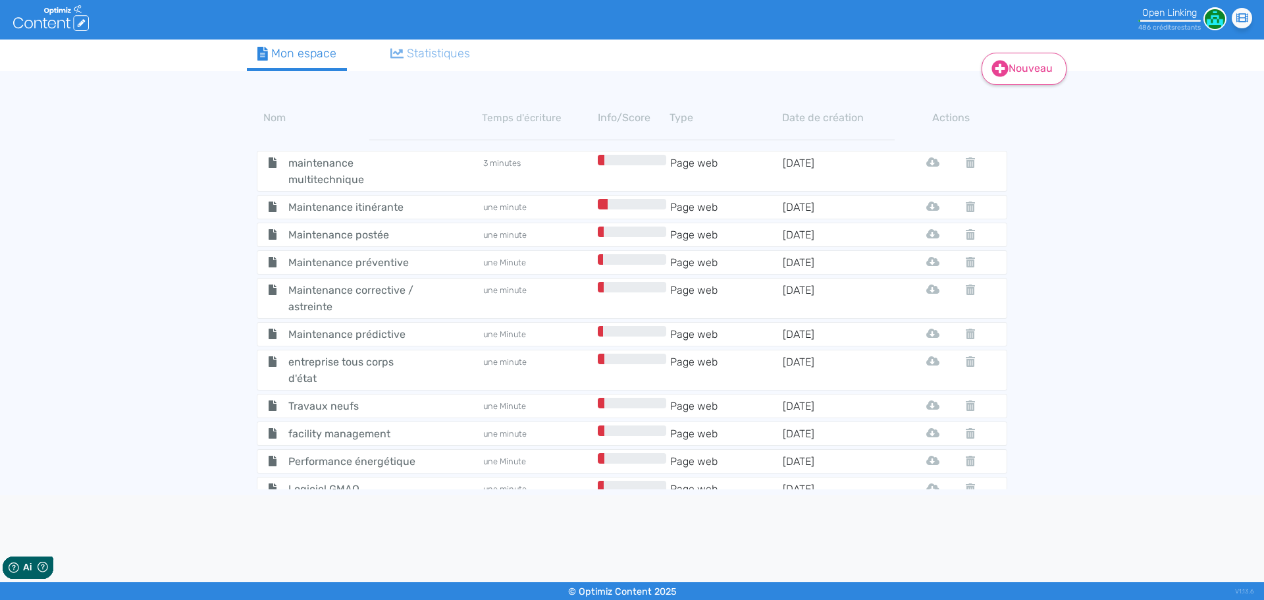
click at [991, 76] on icon at bounding box center [999, 68] width 17 height 17
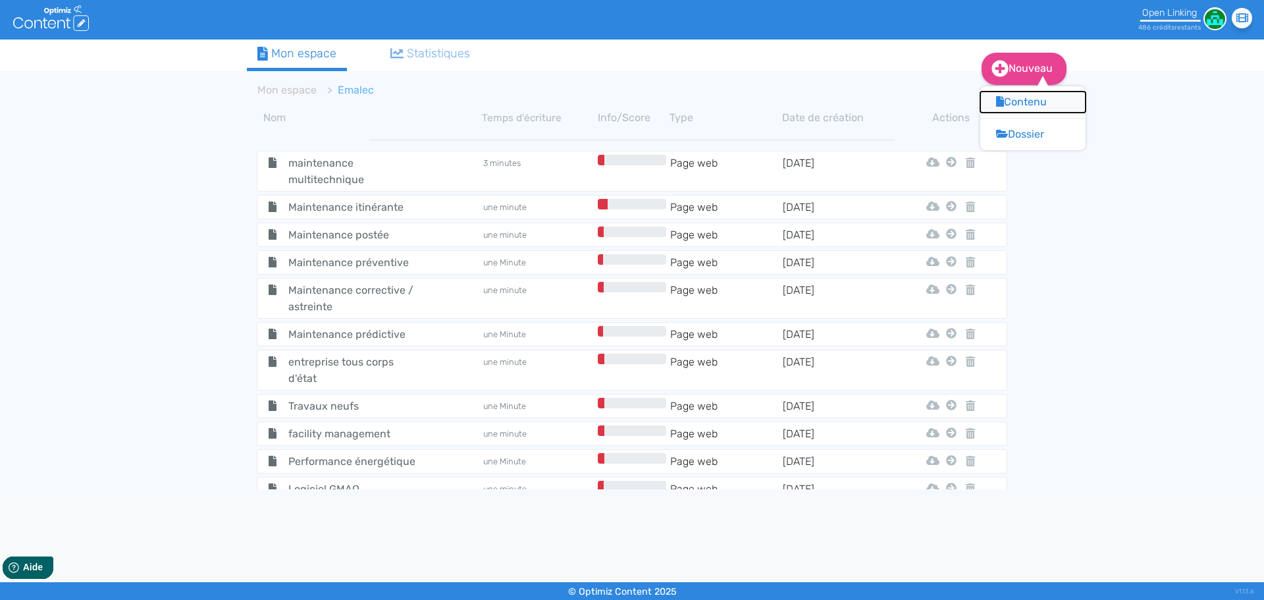
click at [1003, 109] on button "Contenu" at bounding box center [1032, 102] width 105 height 21
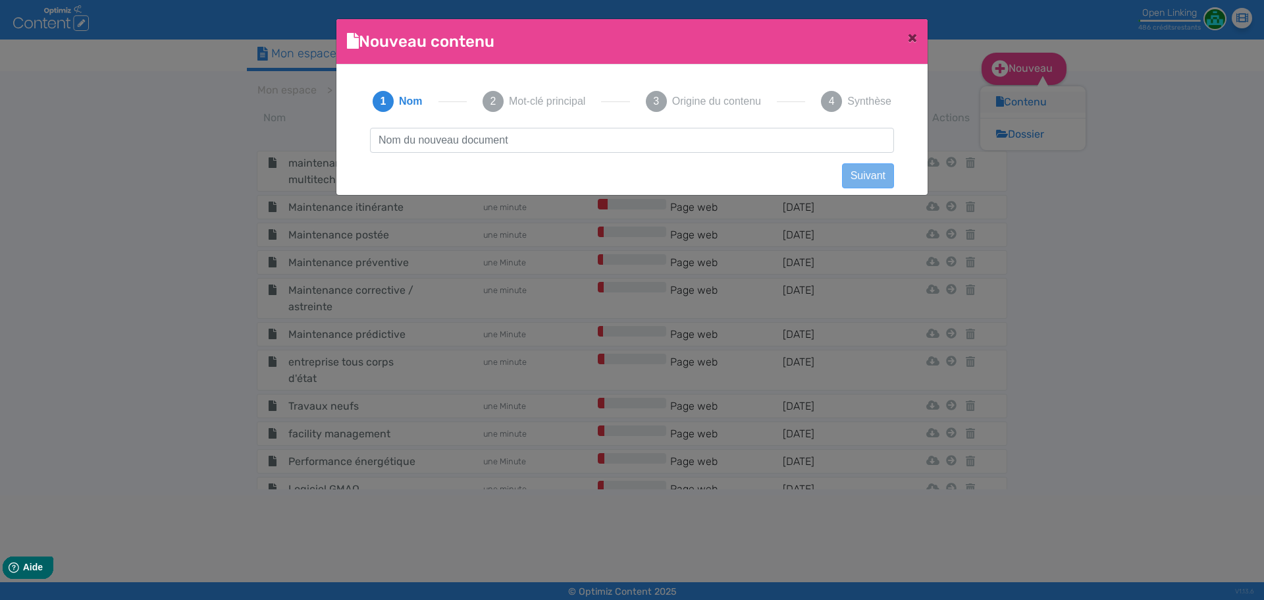
scroll to position [1, 0]
type input "Protection incendie"
click at [837, 174] on div "Protection incendie Suivant Précédent Suivant Contenu vide Créer un contenu [DE…" at bounding box center [632, 152] width 550 height 49
click at [857, 176] on button "Suivant" at bounding box center [868, 175] width 52 height 25
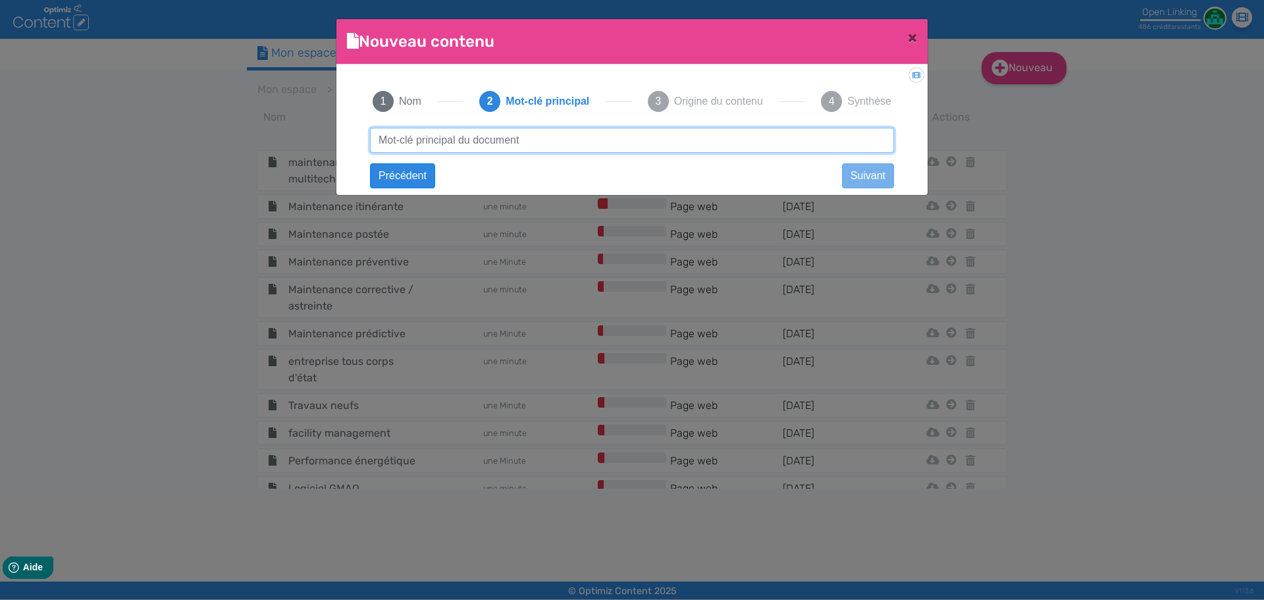
paste input "Protection incendie"
type input "Protection incendie"
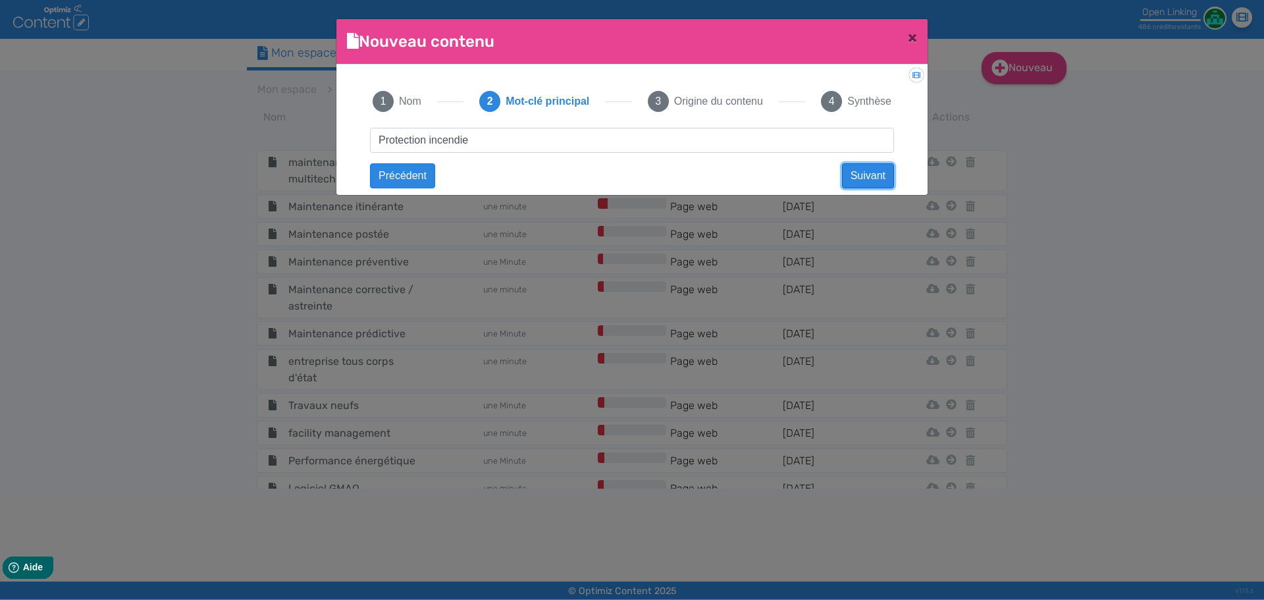
click at [857, 176] on button "Suivant" at bounding box center [868, 175] width 52 height 25
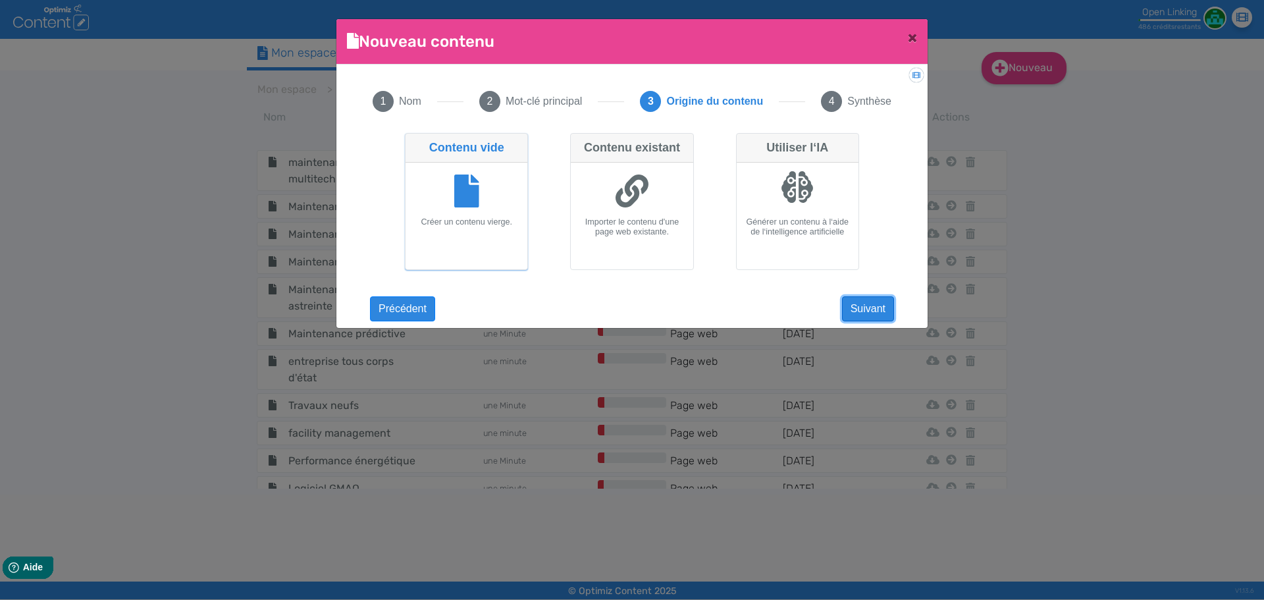
click at [881, 301] on button "Suivant" at bounding box center [868, 308] width 52 height 25
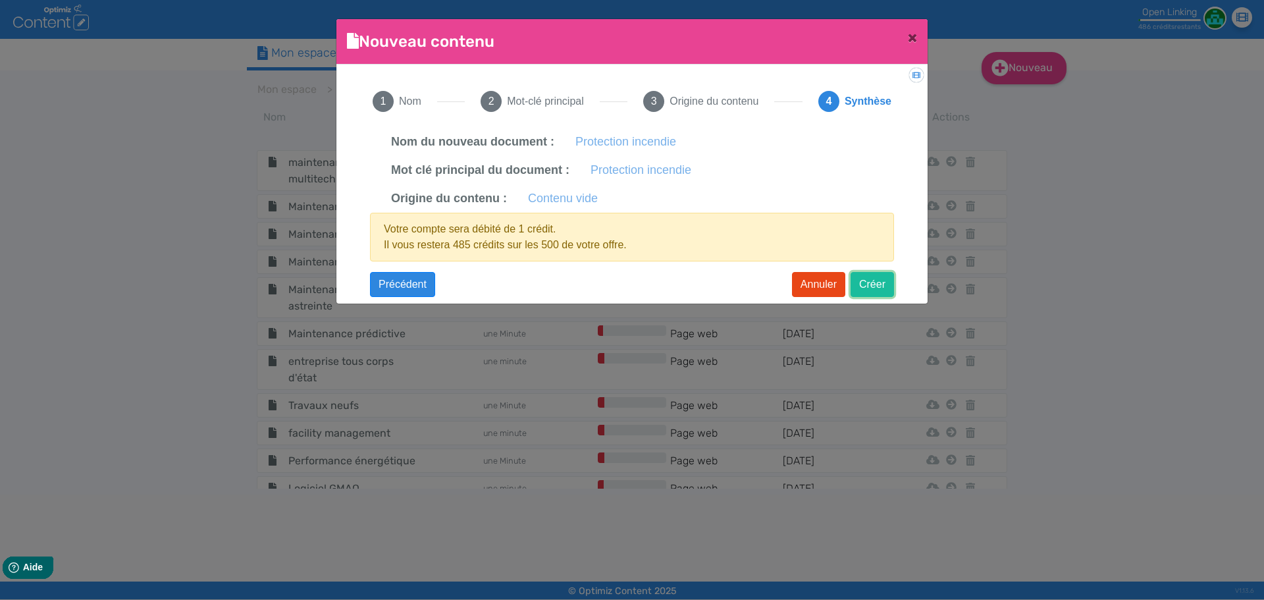
click at [875, 275] on button "Créer" at bounding box center [872, 284] width 43 height 25
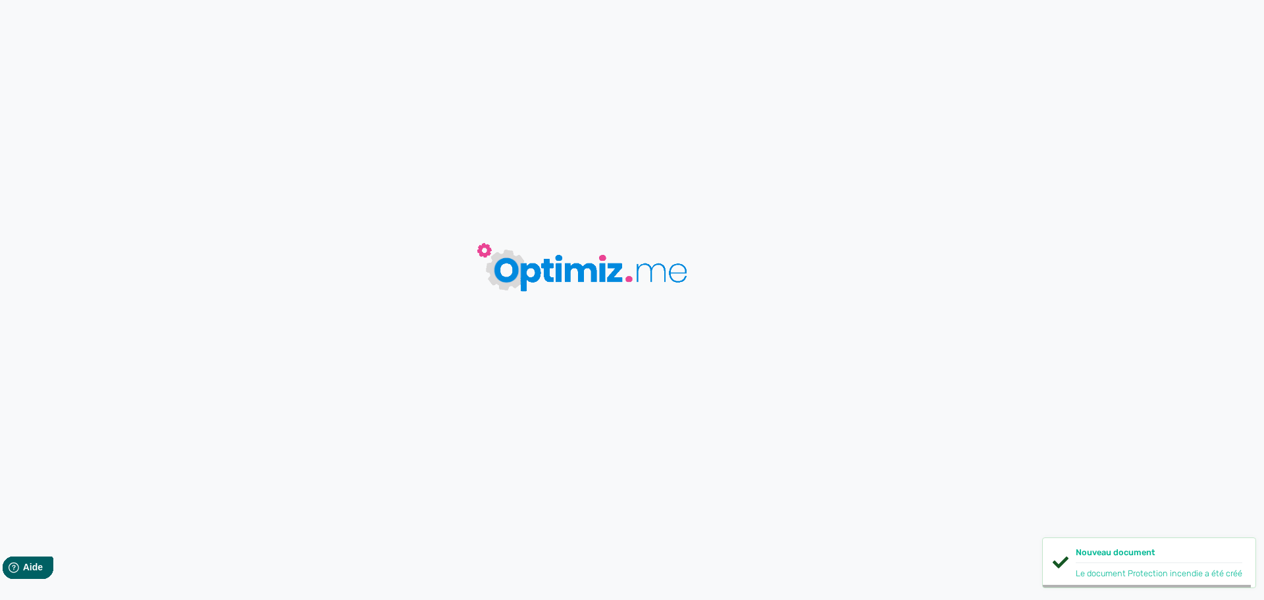
type input "Protection incendie"
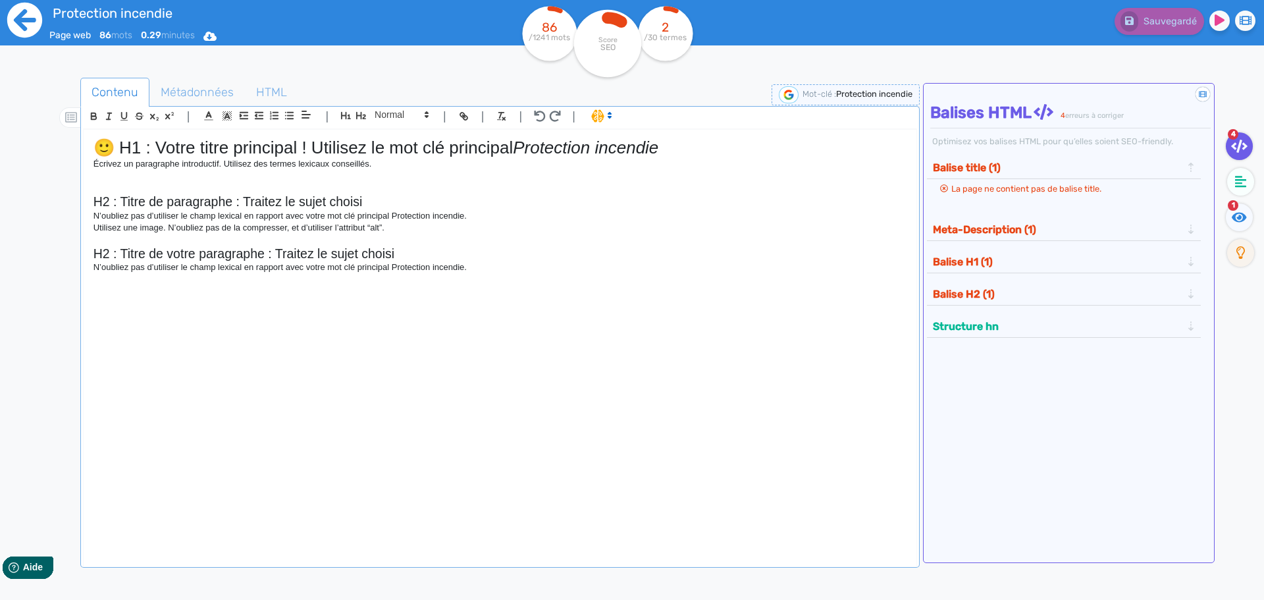
click at [24, 18] on icon at bounding box center [25, 20] width 36 height 36
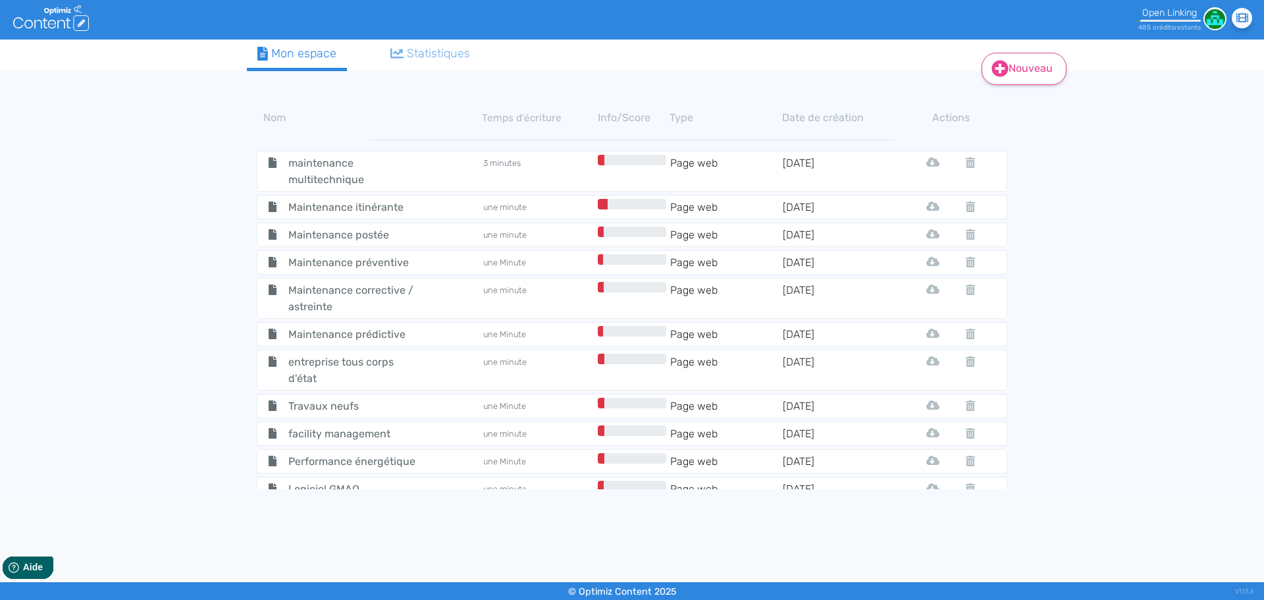
click at [1010, 68] on link "Nouveau" at bounding box center [1024, 69] width 85 height 32
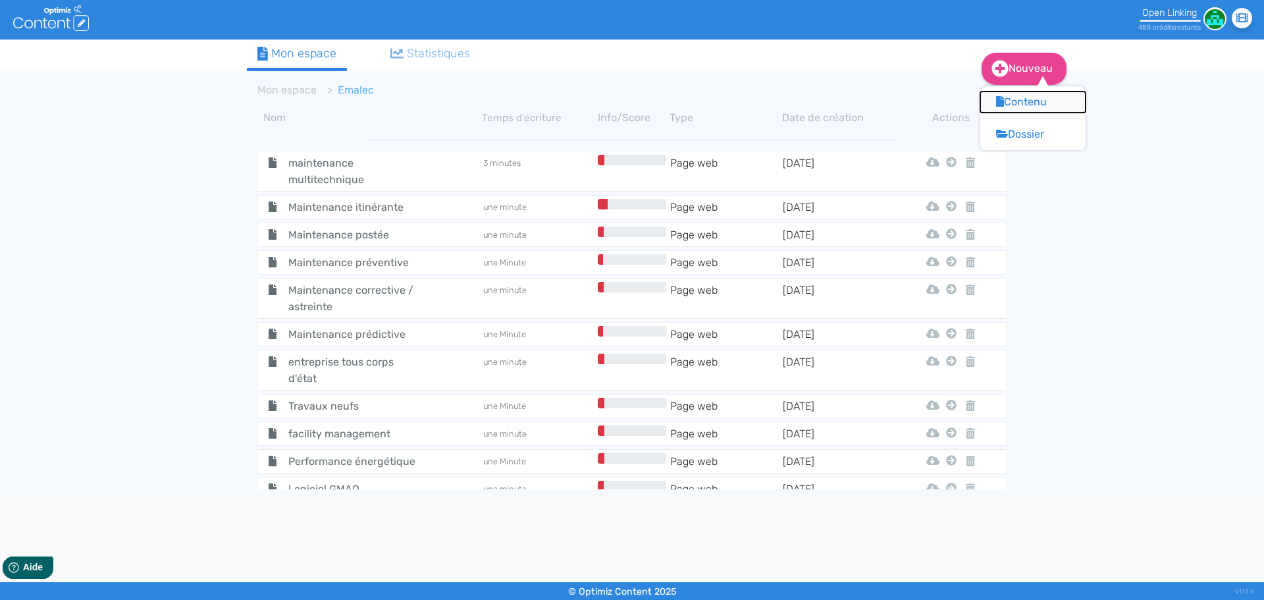
click at [1001, 101] on icon at bounding box center [1000, 101] width 8 height 11
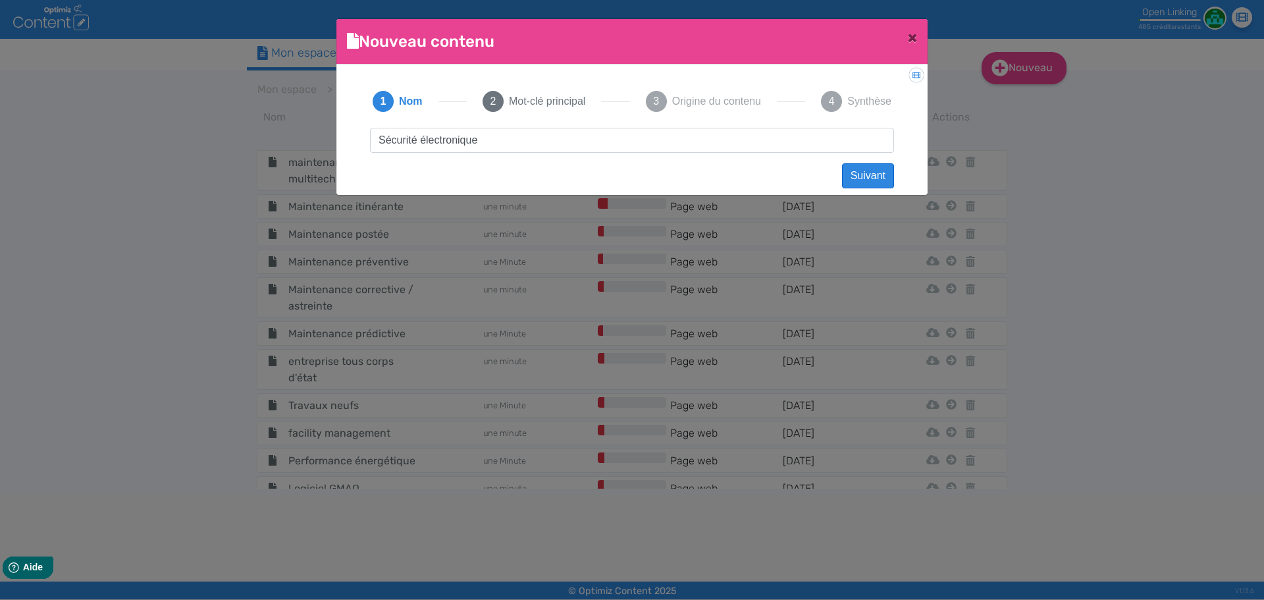
type input "Sécurité électronique"
click at [846, 177] on button "Suivant" at bounding box center [868, 175] width 52 height 25
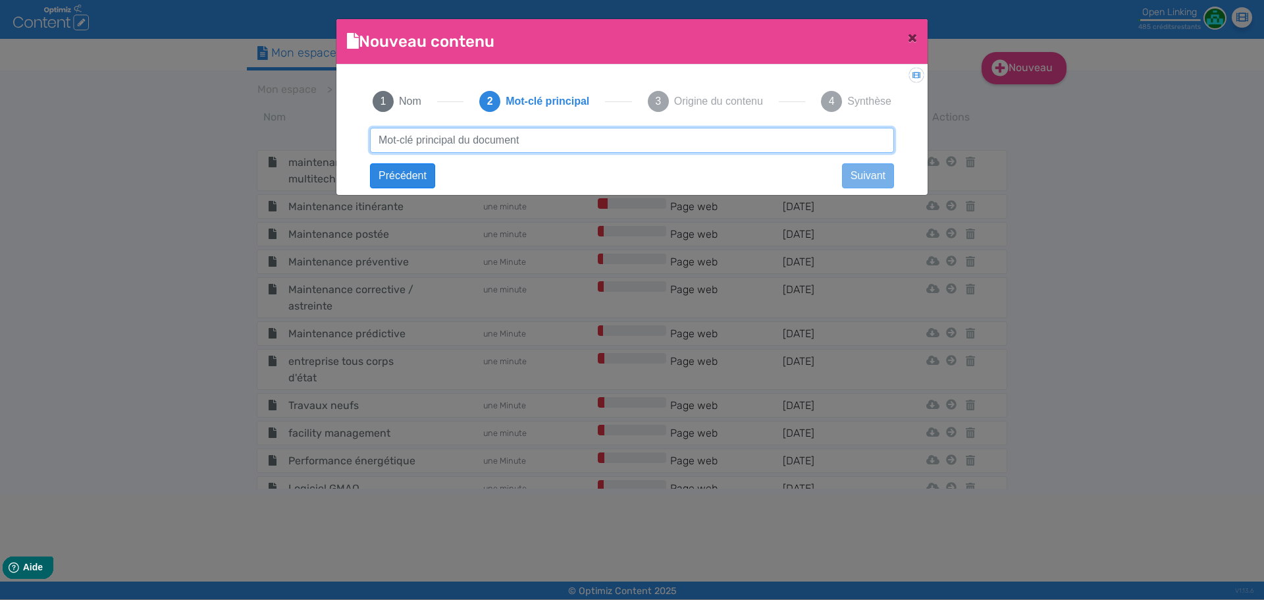
paste input "Sécurité électronique"
type input "Sécurité électronique"
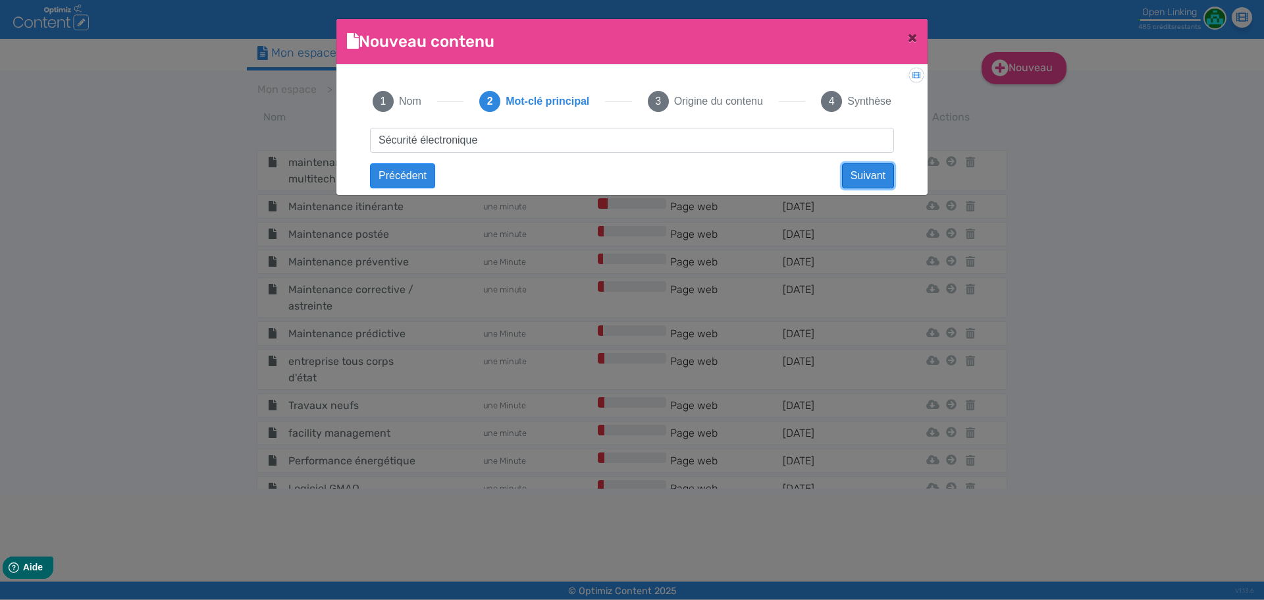
click at [852, 177] on button "Suivant" at bounding box center [868, 175] width 52 height 25
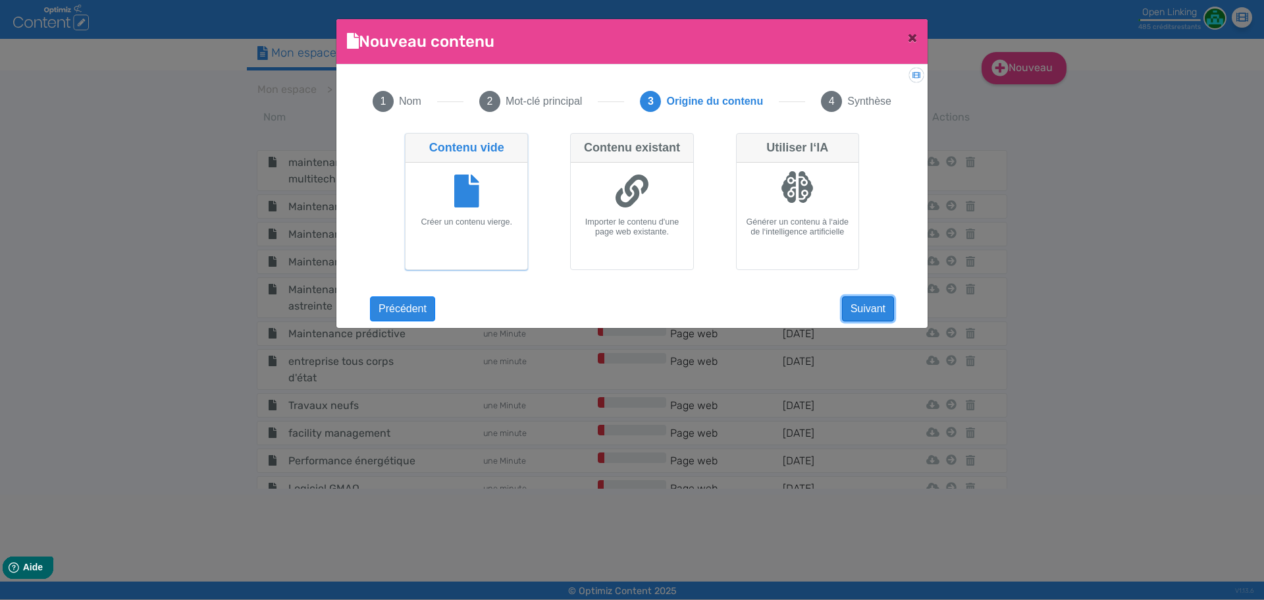
click at [866, 308] on button "Suivant" at bounding box center [868, 308] width 52 height 25
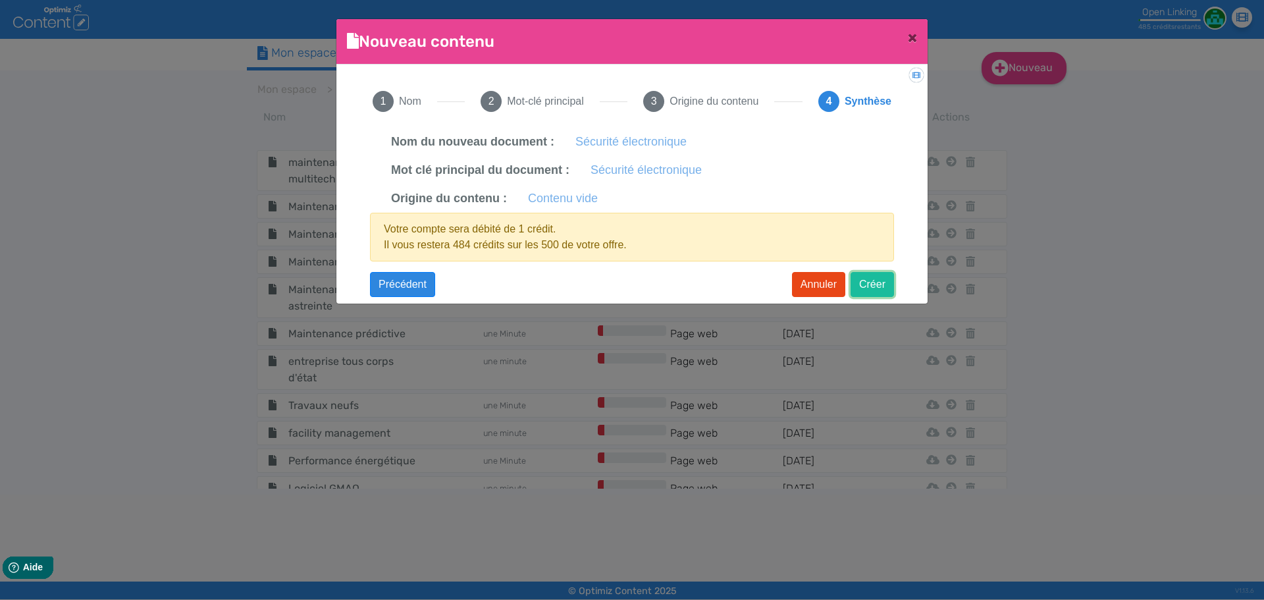
click at [866, 286] on button "Créer" at bounding box center [872, 284] width 43 height 25
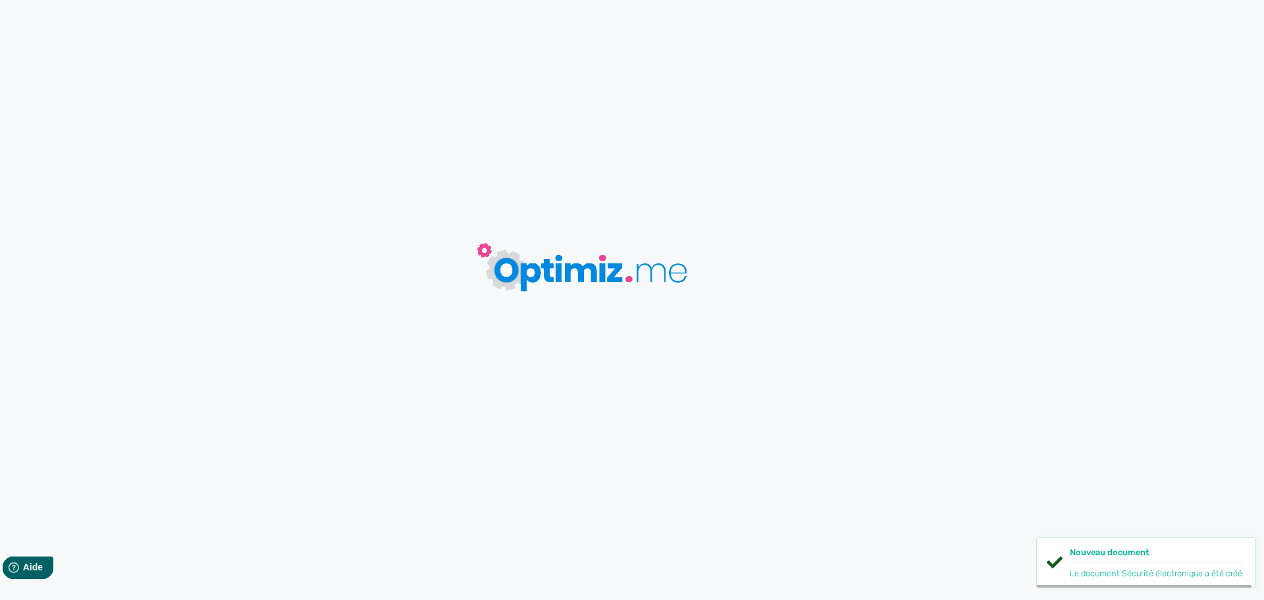
type input "Sécurité électronique"
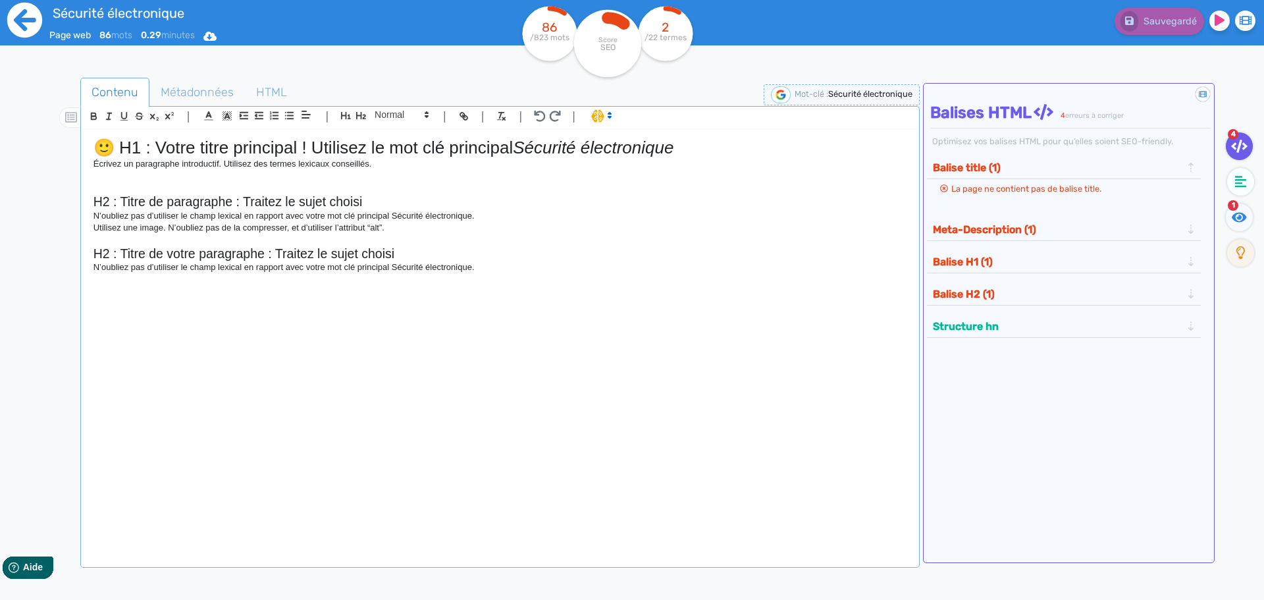
click at [16, 29] on icon at bounding box center [24, 20] width 35 height 35
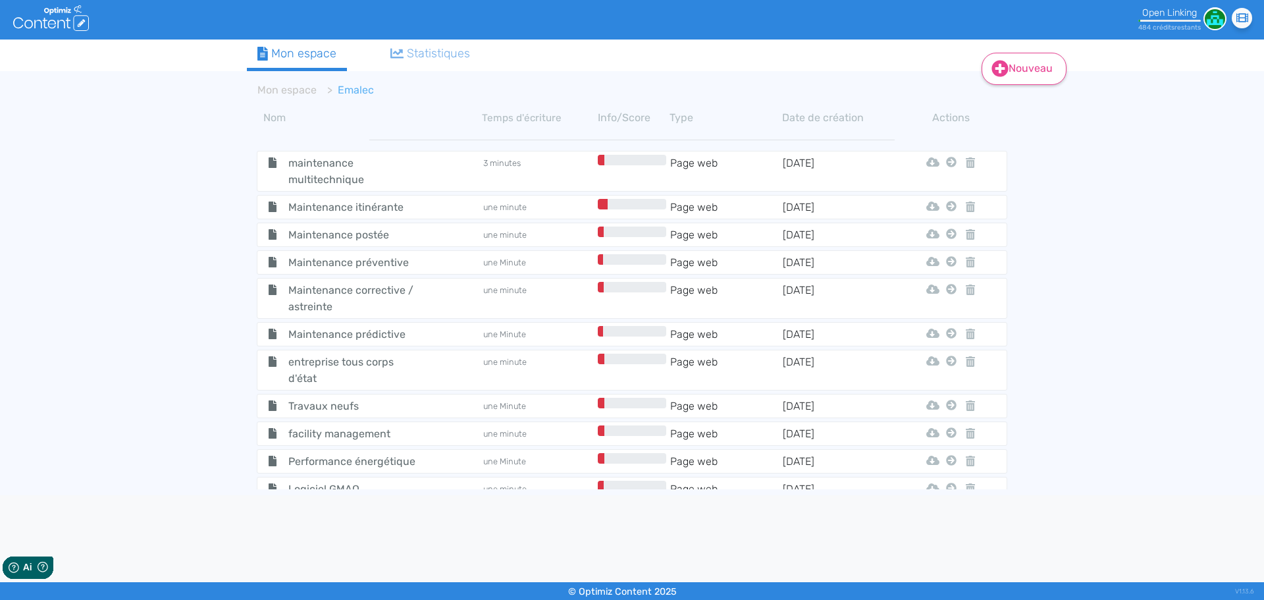
click at [999, 61] on icon at bounding box center [1000, 69] width 16 height 16
click at [1007, 99] on button "Contenu" at bounding box center [1032, 102] width 105 height 21
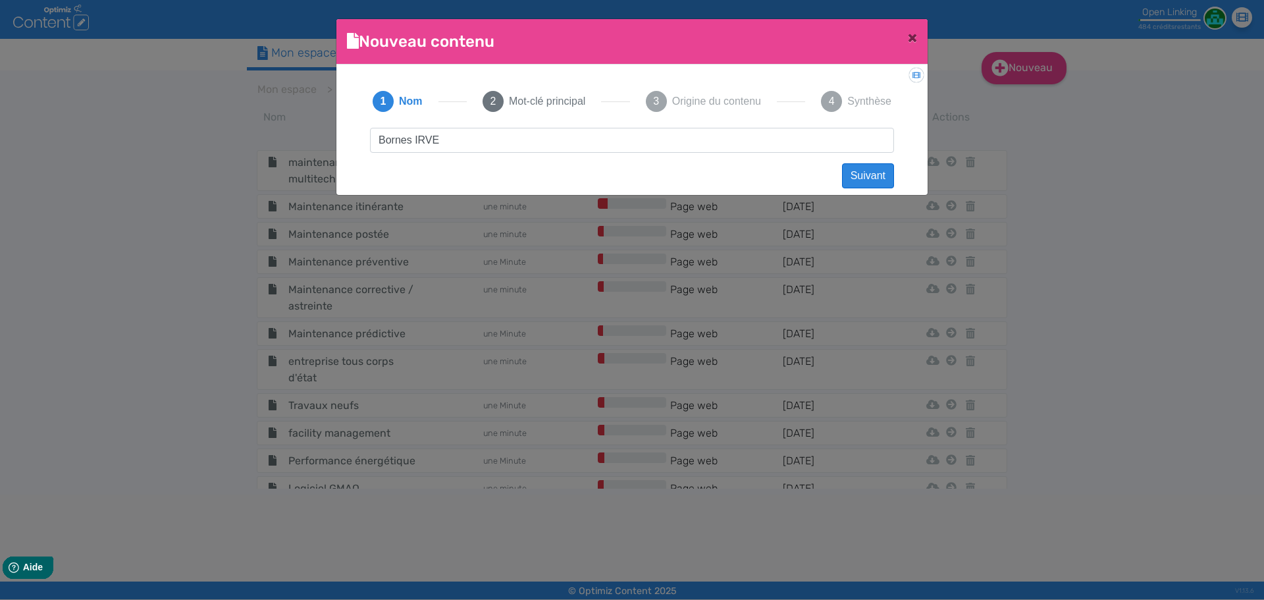
type input "Bornes IRVE"
click at [870, 177] on button "Suivant" at bounding box center [868, 175] width 52 height 25
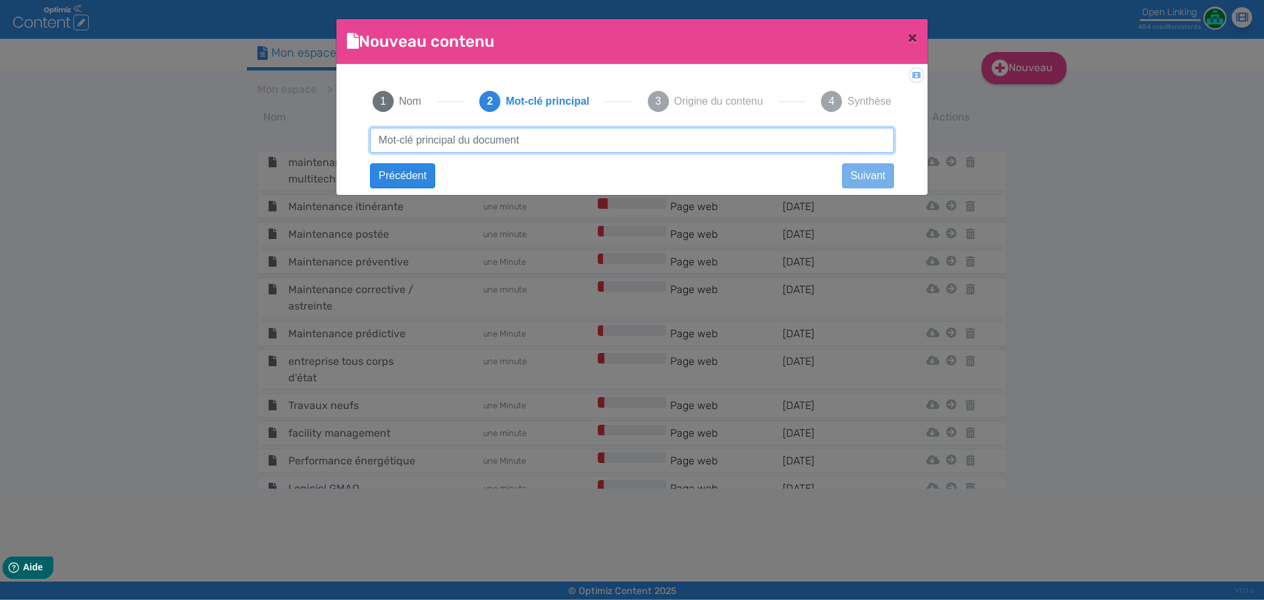
paste input "Bornes IRVE"
type input "Bornes IRVE"
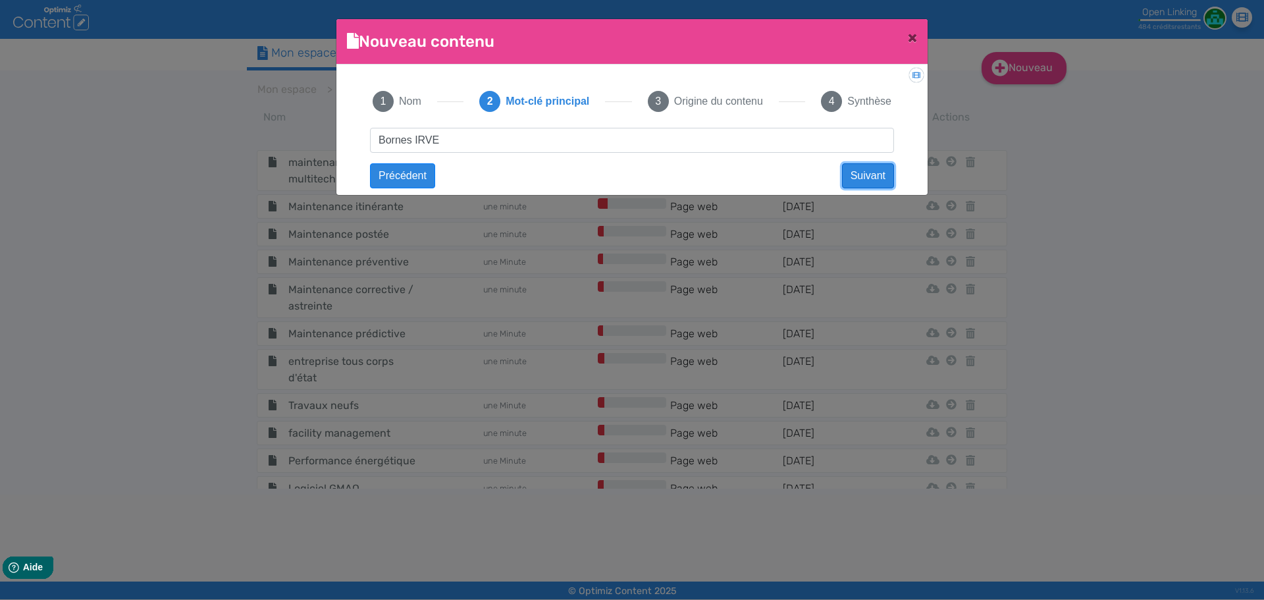
click at [870, 177] on button "Suivant" at bounding box center [868, 175] width 52 height 25
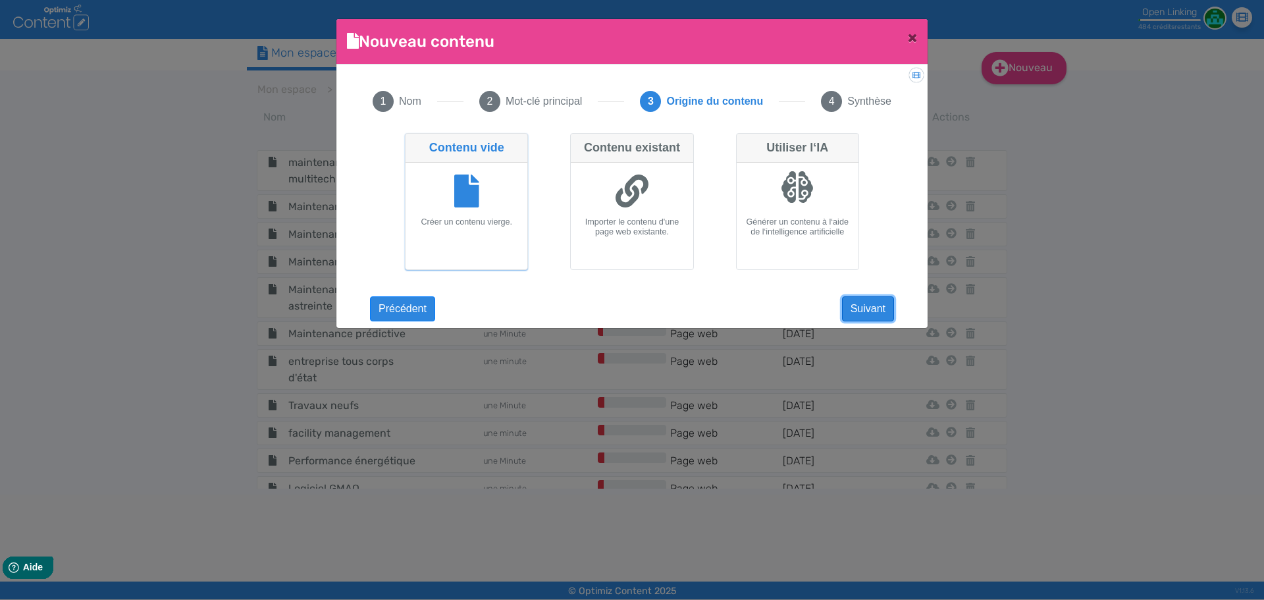
click at [849, 309] on button "Suivant" at bounding box center [868, 308] width 52 height 25
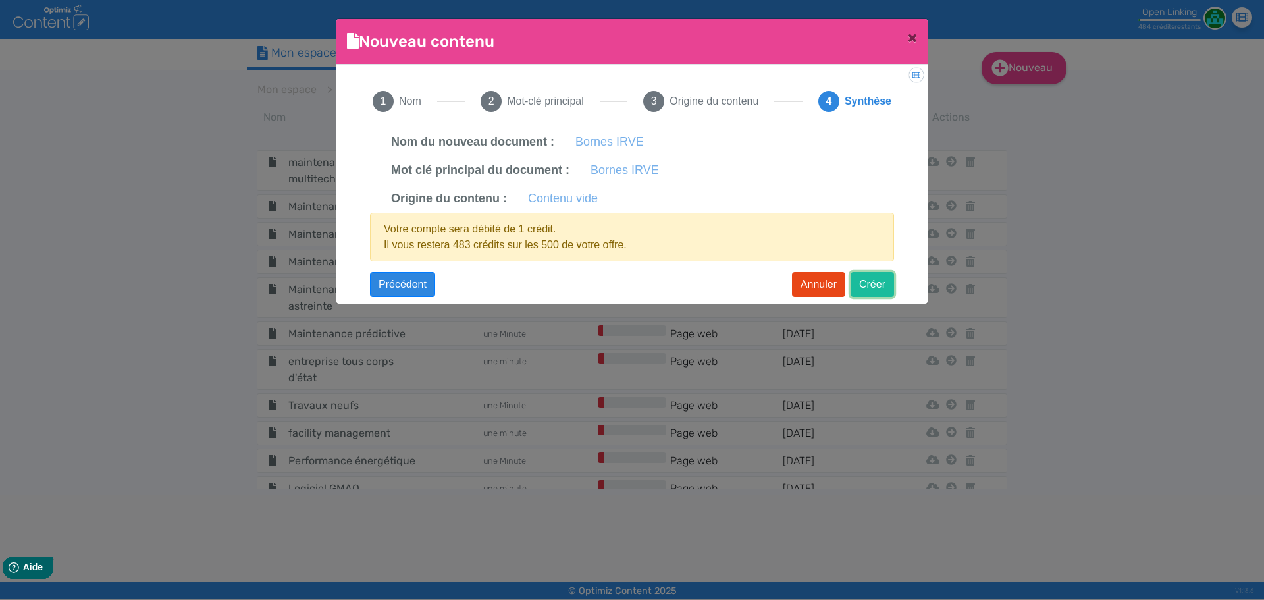
click at [865, 284] on button "Créer" at bounding box center [872, 284] width 43 height 25
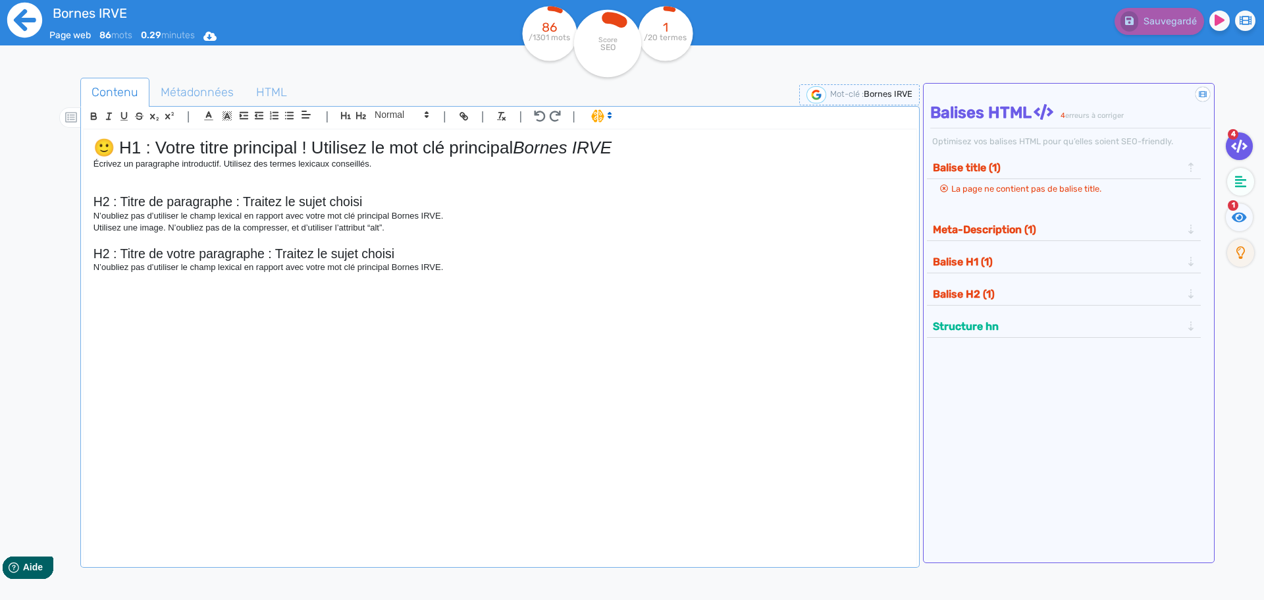
click at [18, 28] on icon at bounding box center [24, 20] width 35 height 35
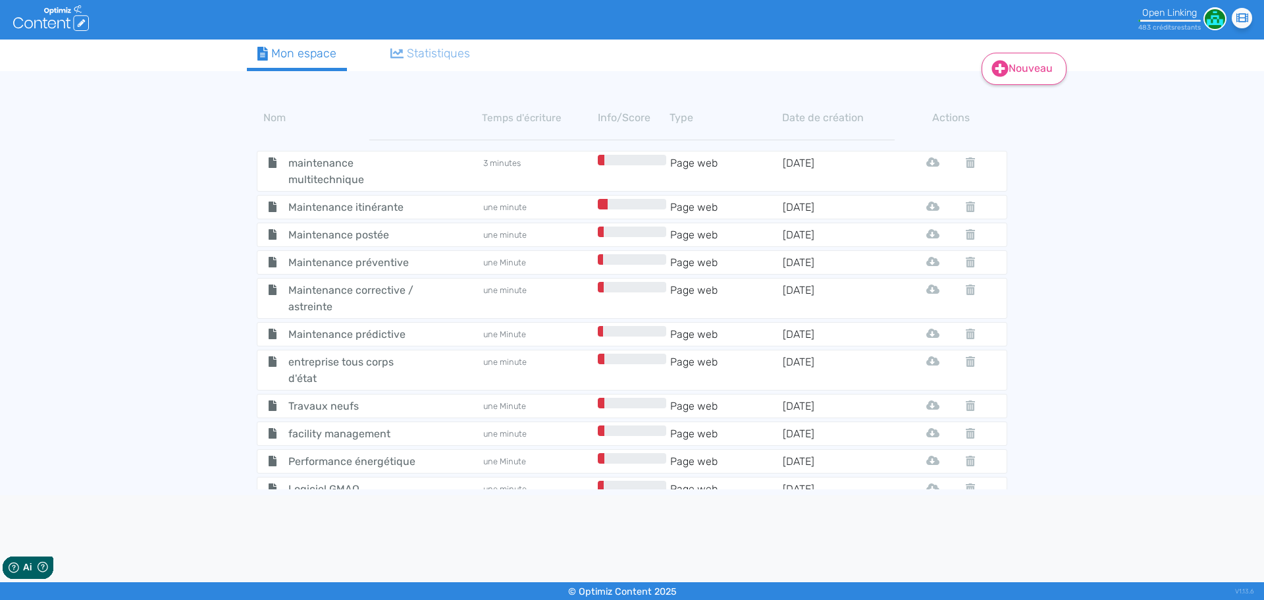
drag, startPoint x: 1062, startPoint y: 76, endPoint x: 1047, endPoint y: 74, distance: 15.3
click at [1010, 74] on link "Nouveau" at bounding box center [1024, 69] width 85 height 32
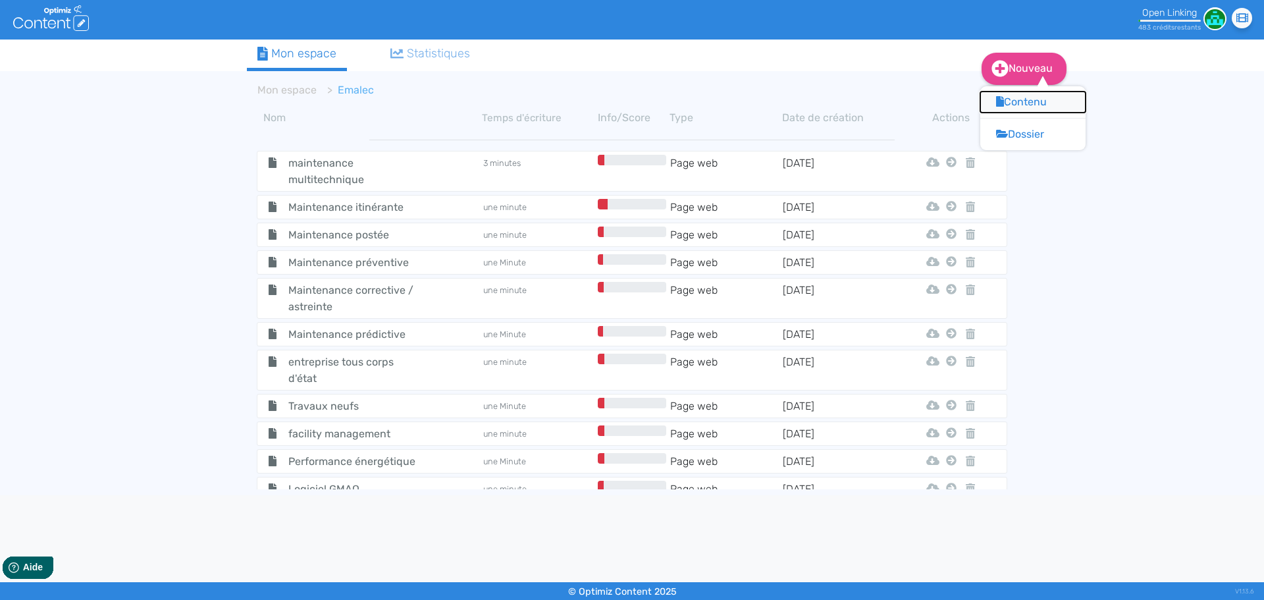
click at [1010, 103] on button "Contenu" at bounding box center [1032, 102] width 105 height 21
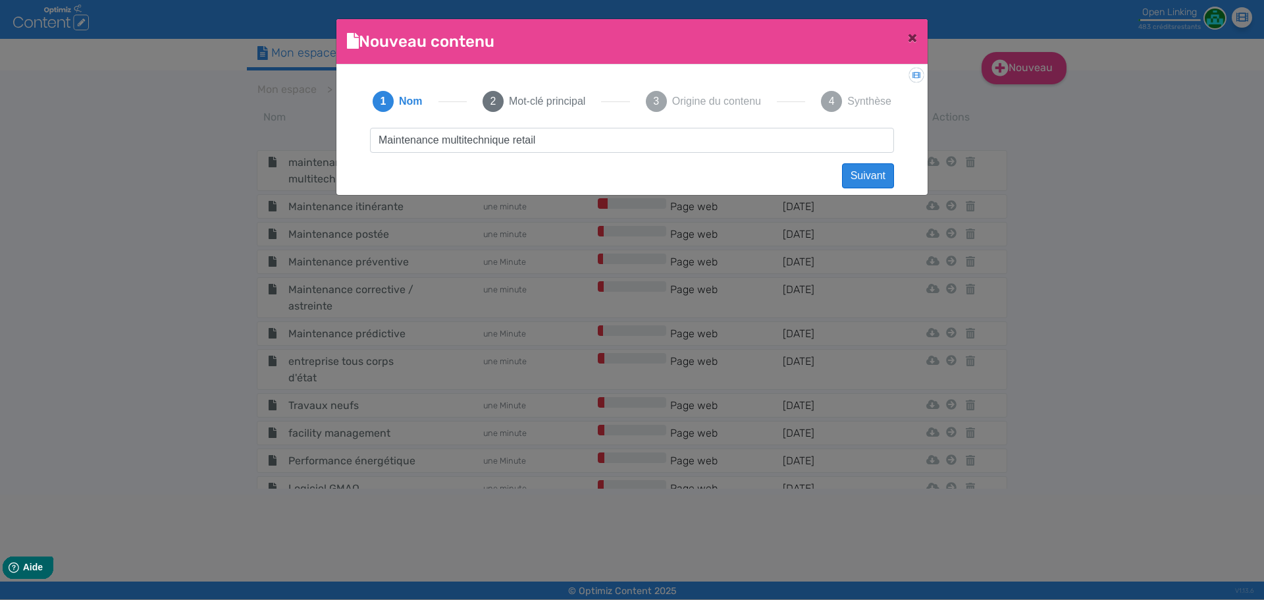
type input "Maintenance multitechnique retail"
click at [861, 179] on button "Suivant" at bounding box center [868, 175] width 52 height 25
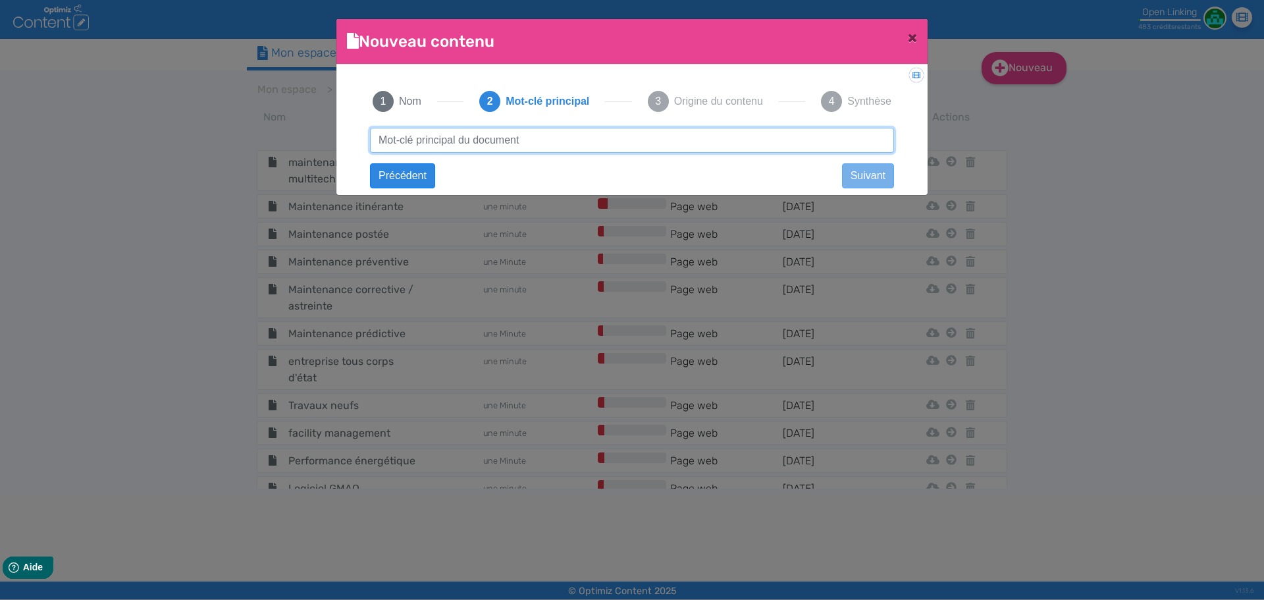
paste input "Maintenance multitechnique retail"
type input "Maintenance multitechnique retail"
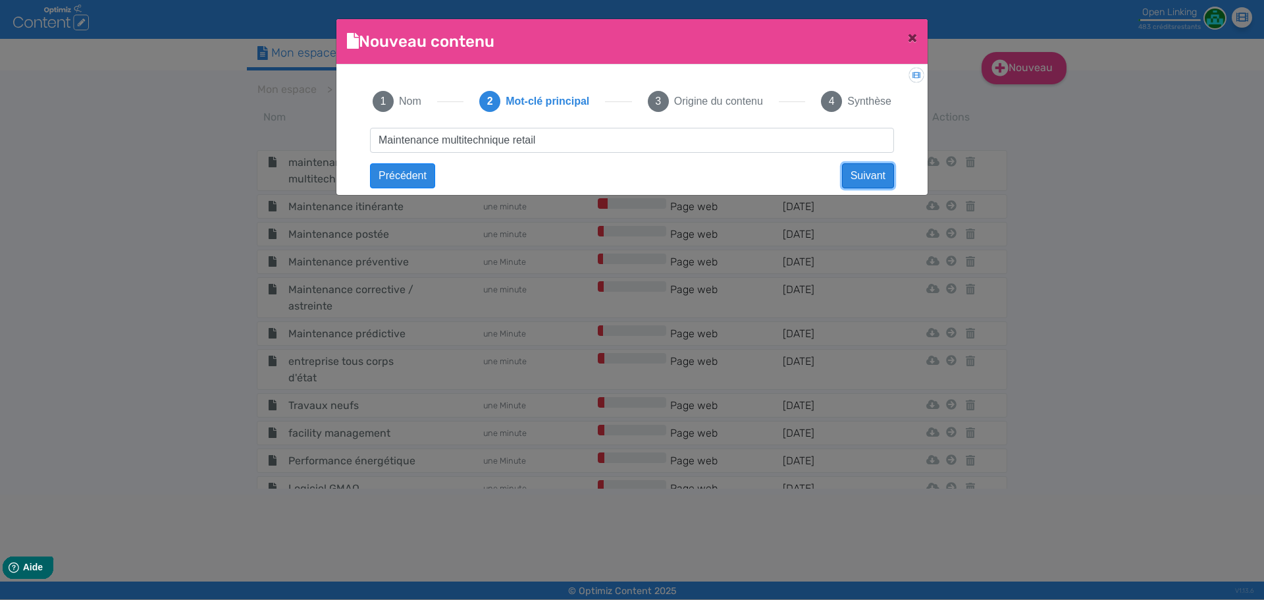
click at [861, 179] on button "Suivant" at bounding box center [868, 175] width 52 height 25
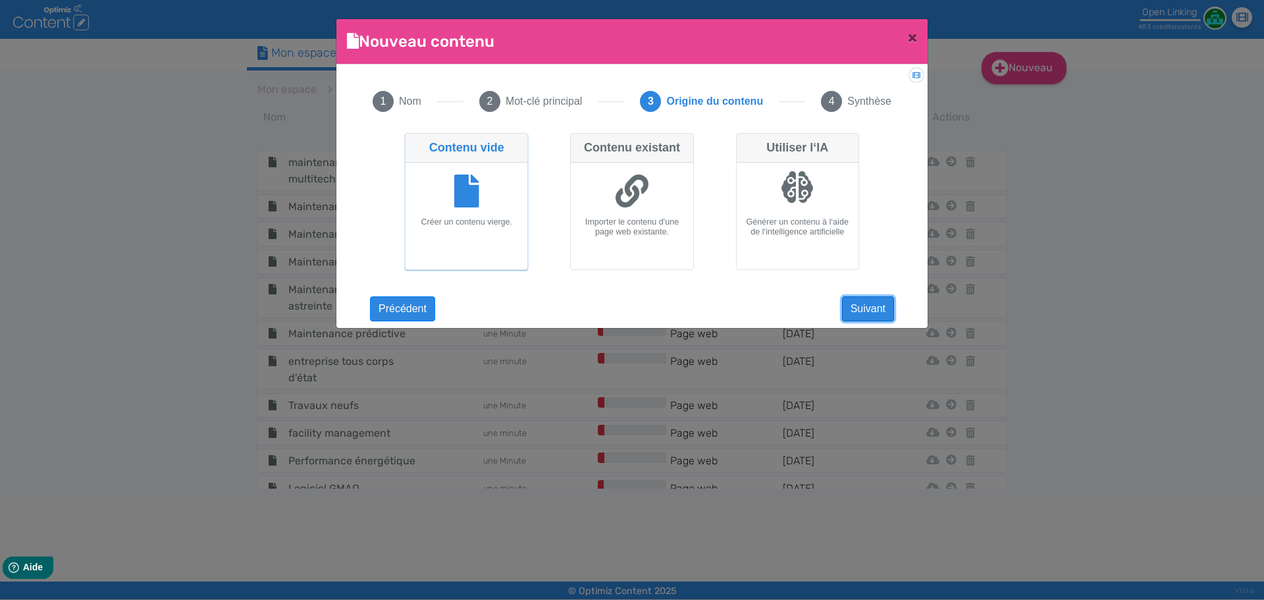
click at [872, 317] on button "Suivant" at bounding box center [868, 308] width 52 height 25
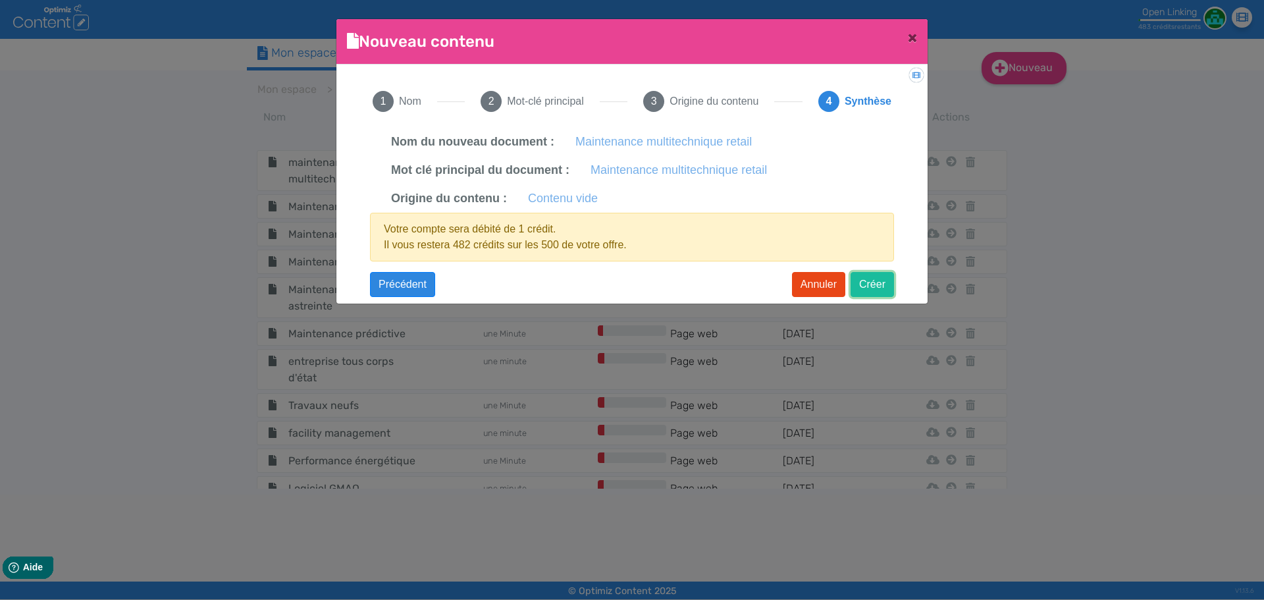
click at [864, 280] on button "Créer" at bounding box center [872, 284] width 43 height 25
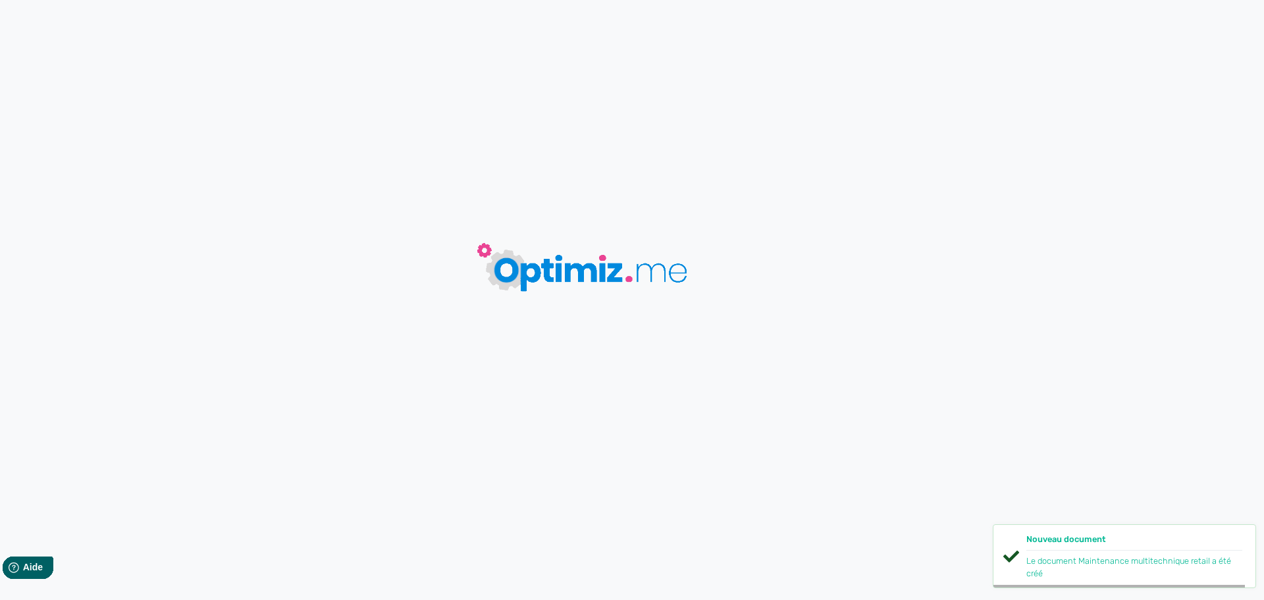
type input "Maintenance multitechnique retail"
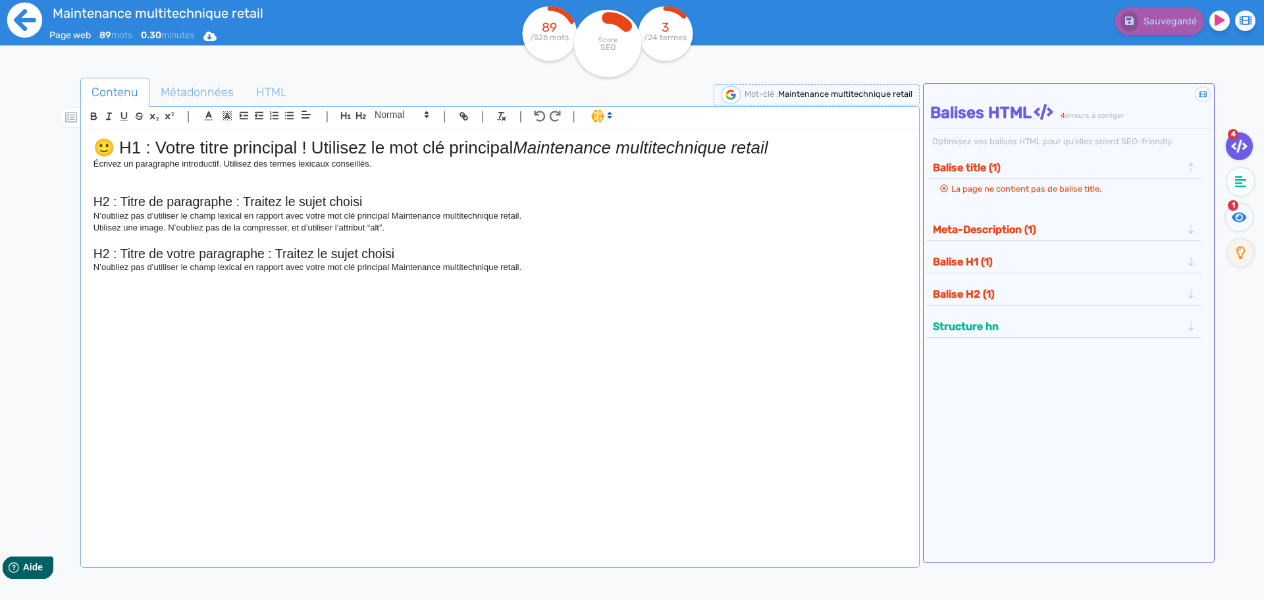
click at [38, 26] on icon at bounding box center [24, 20] width 35 height 35
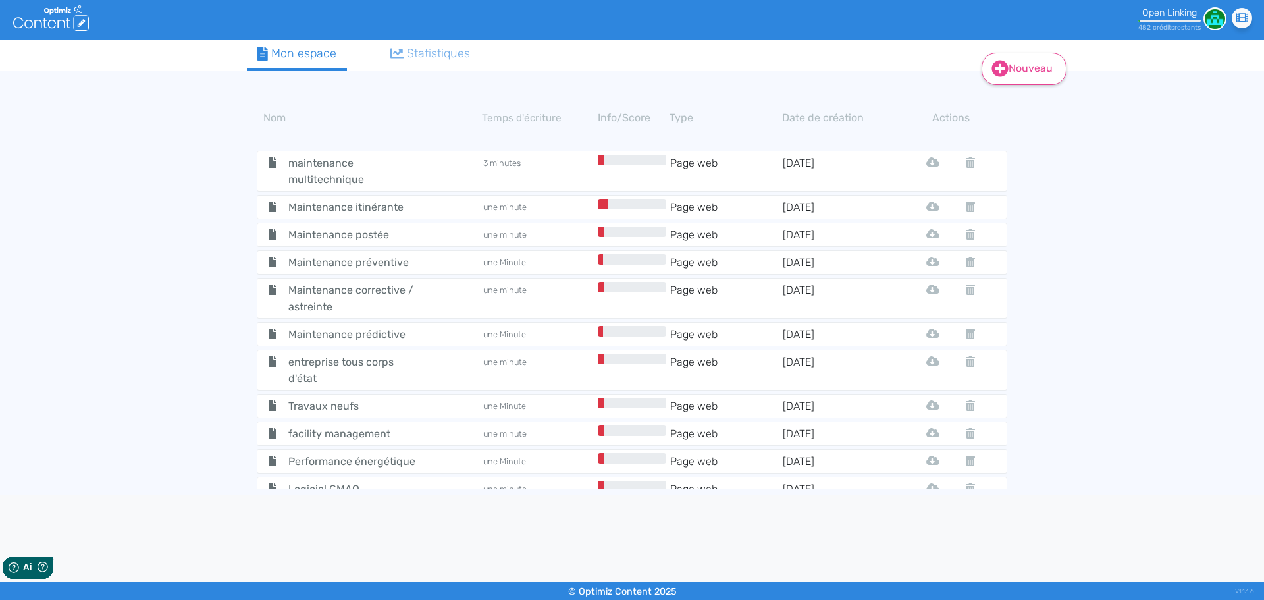
click at [999, 65] on icon at bounding box center [999, 68] width 17 height 17
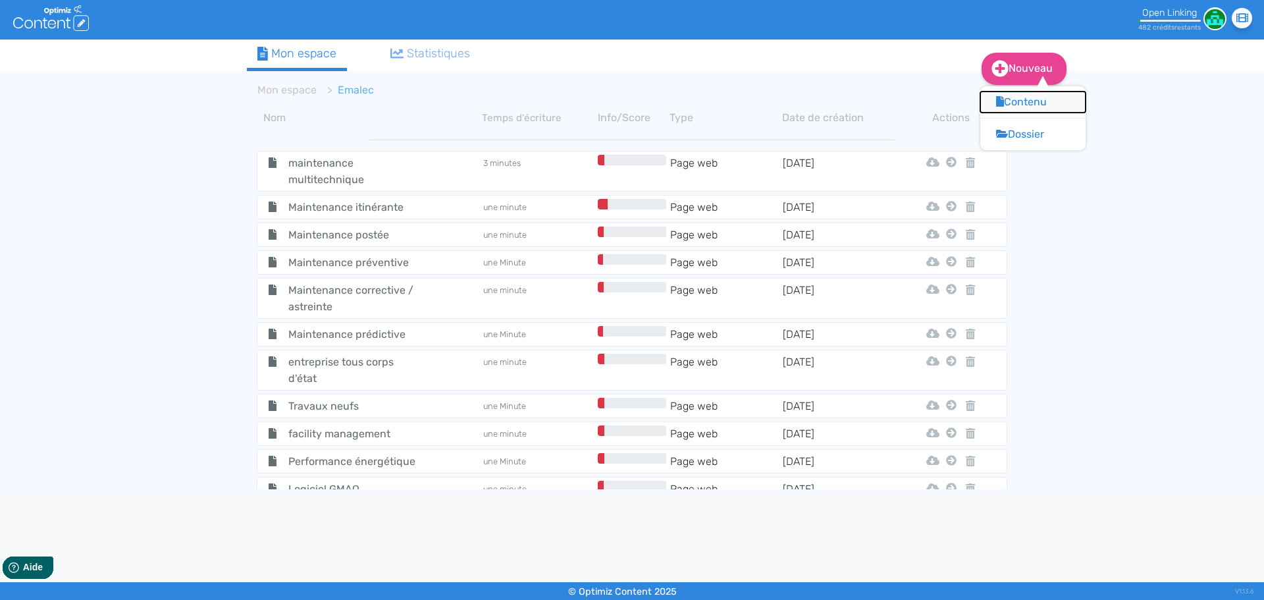
click at [1010, 95] on button "Contenu" at bounding box center [1032, 102] width 105 height 21
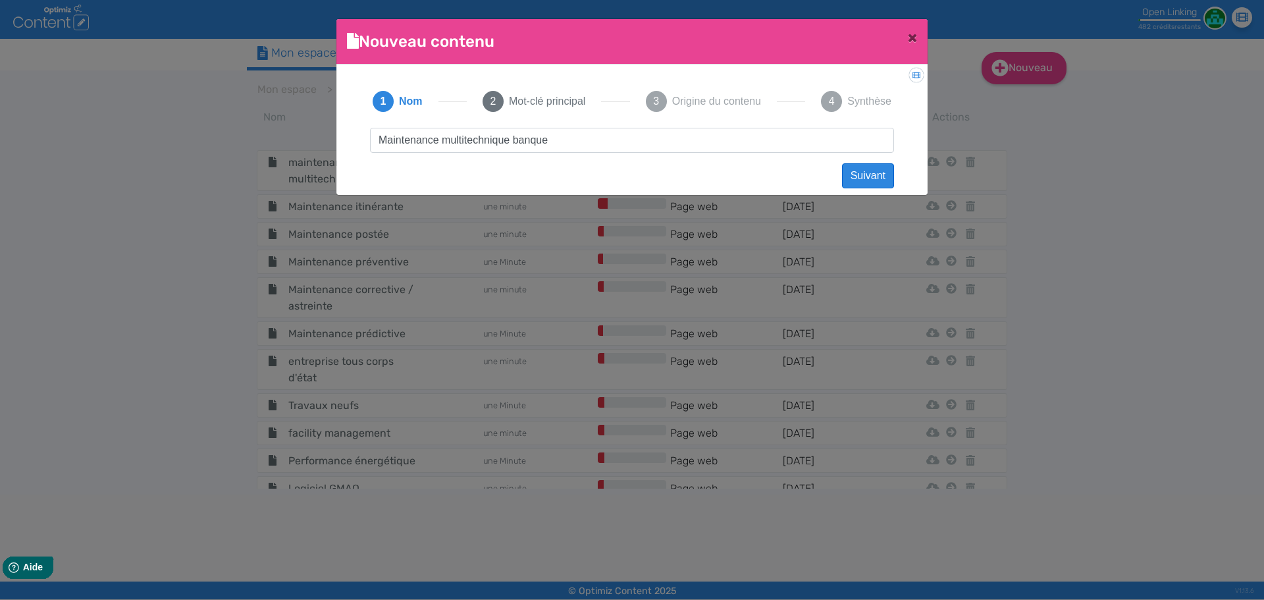
type input "Maintenance multitechnique banque"
click at [851, 171] on button "Suivant" at bounding box center [868, 175] width 52 height 25
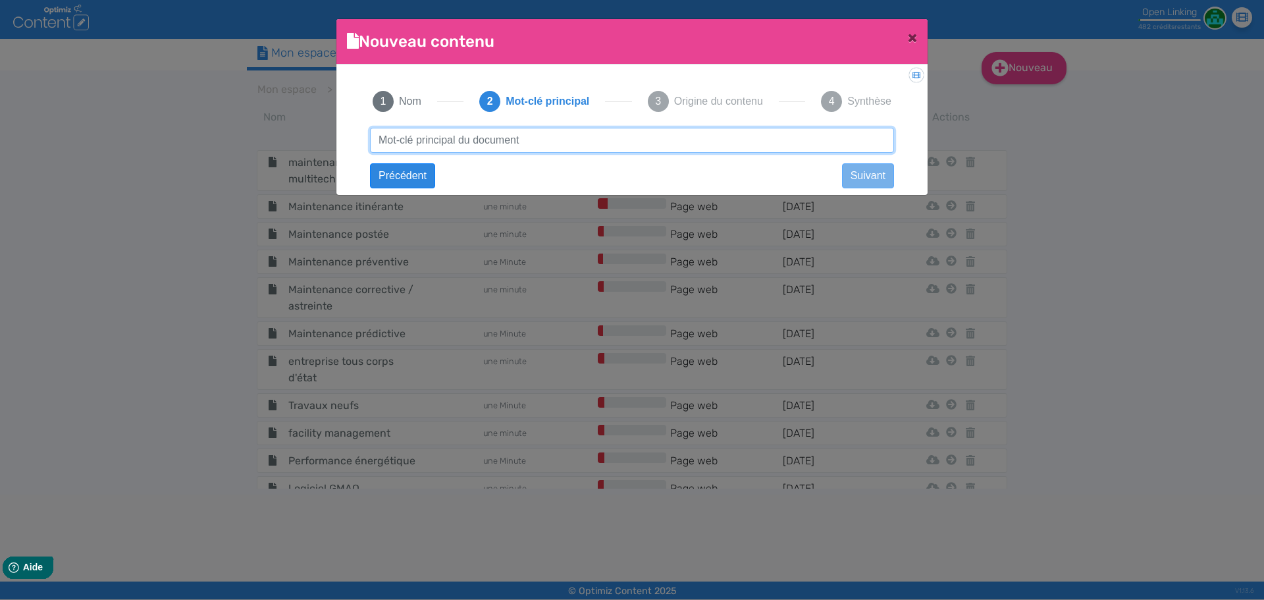
paste input "Maintenance multitechnique banque"
type input "Maintenance multitechnique banque"
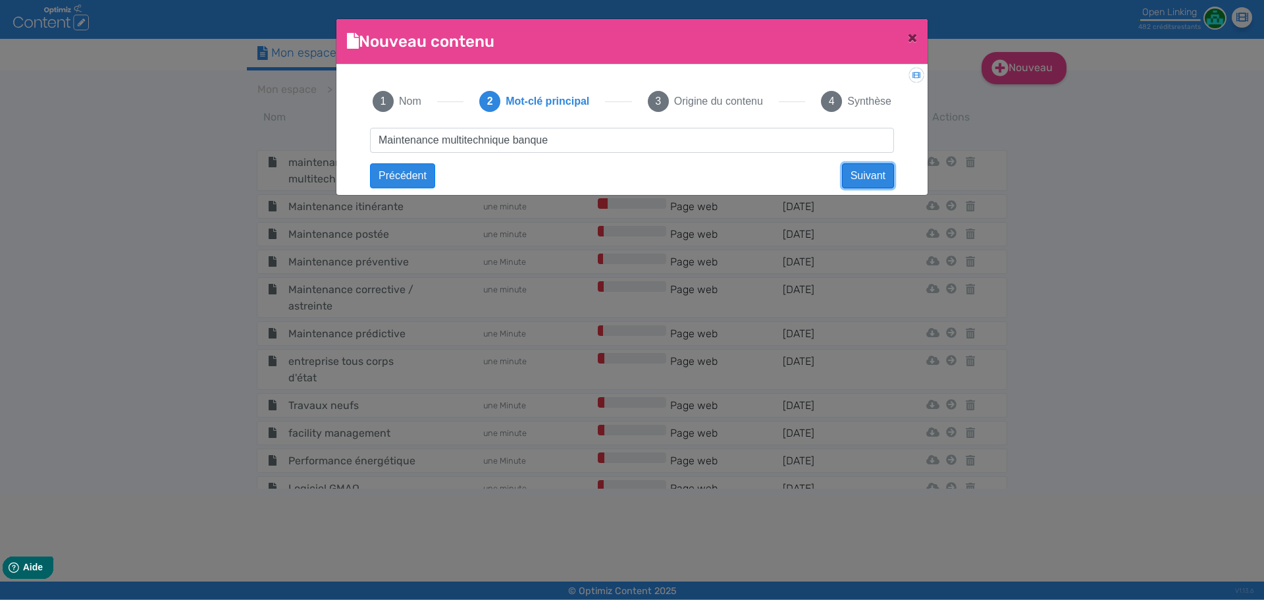
click at [860, 173] on button "Suivant" at bounding box center [868, 175] width 52 height 25
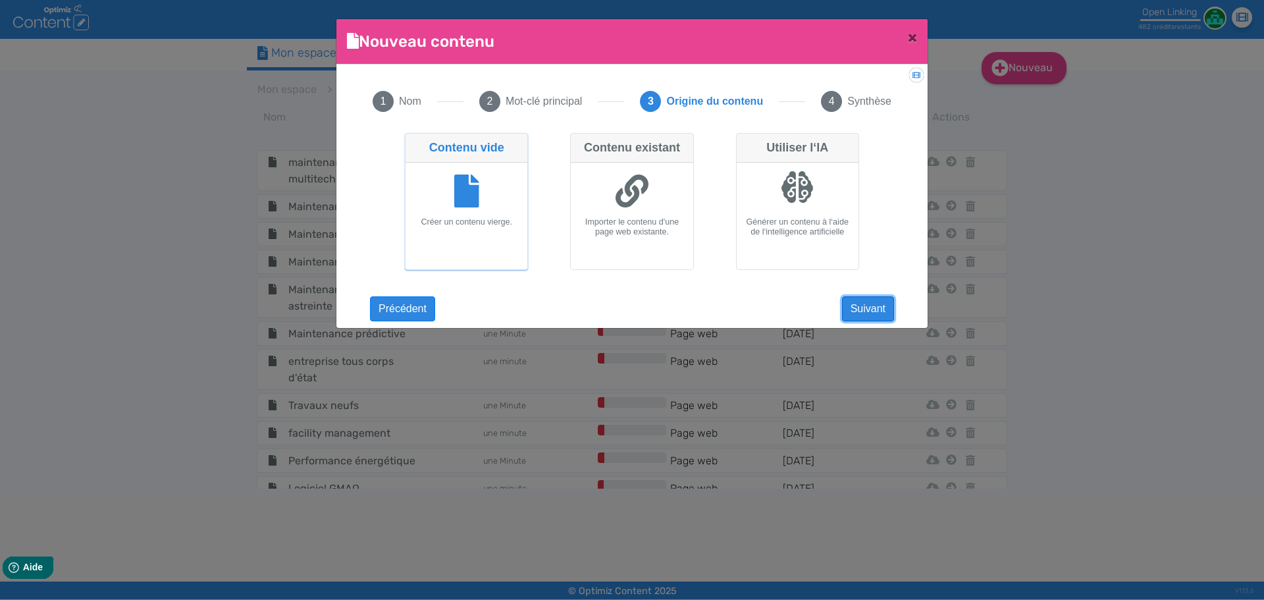
click at [878, 313] on button "Suivant" at bounding box center [868, 308] width 52 height 25
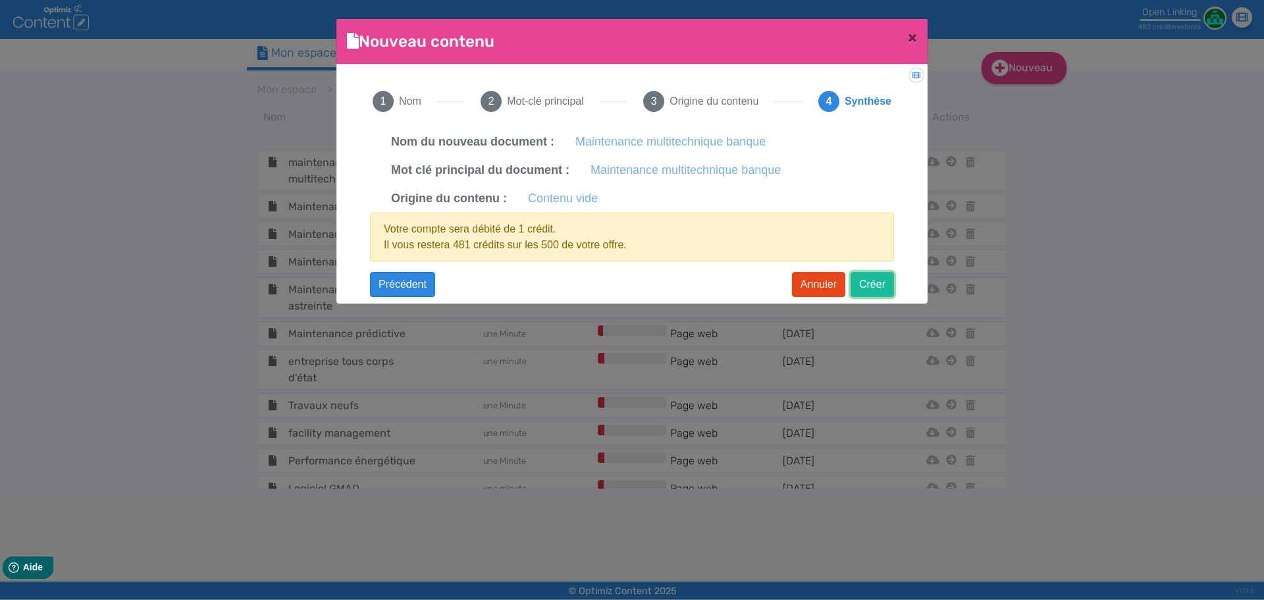
click at [877, 284] on button "Créer" at bounding box center [872, 284] width 43 height 25
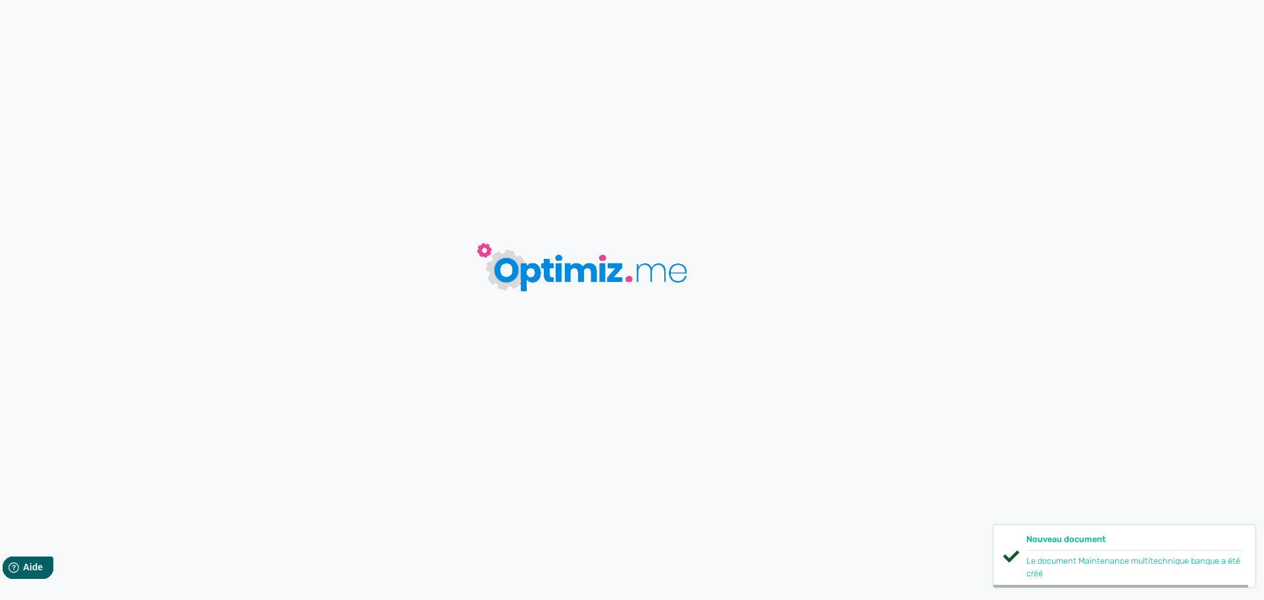
type input "Maintenance multitechnique banque"
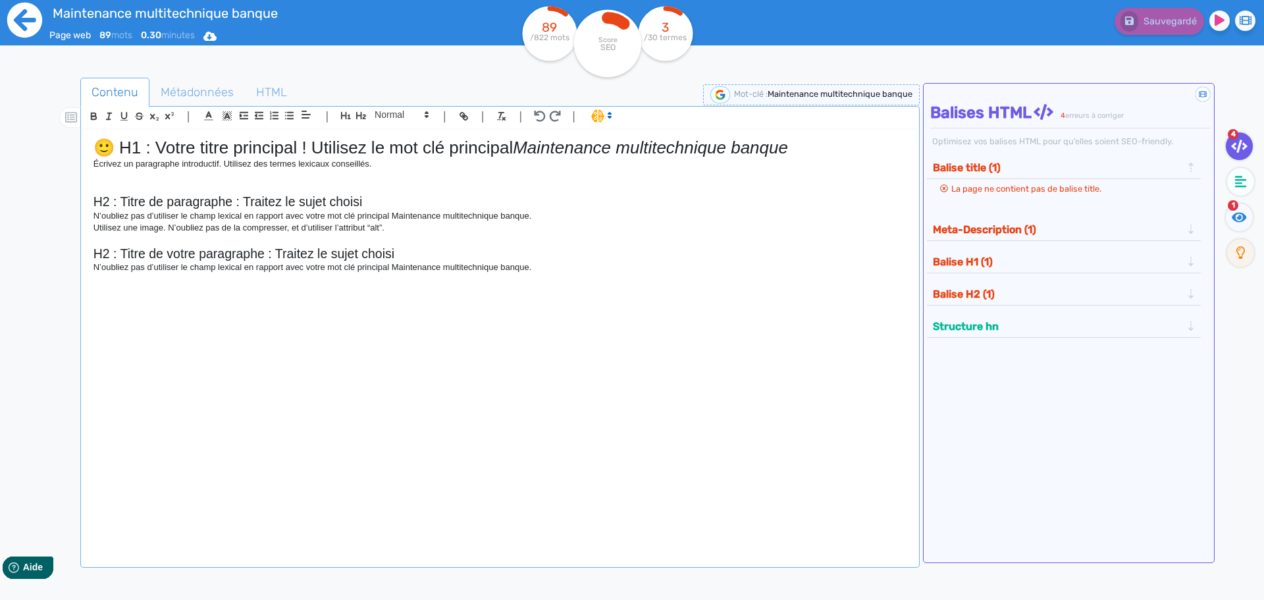
click at [37, 31] on icon at bounding box center [24, 20] width 35 height 35
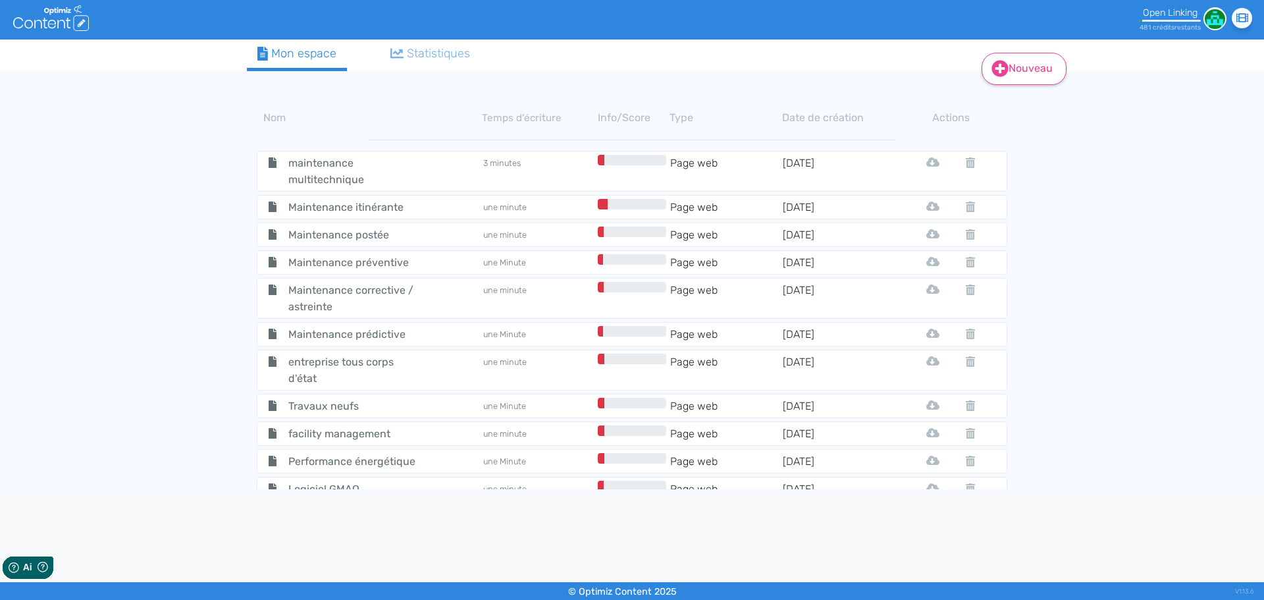
click at [1010, 64] on link "Nouveau" at bounding box center [1024, 69] width 85 height 32
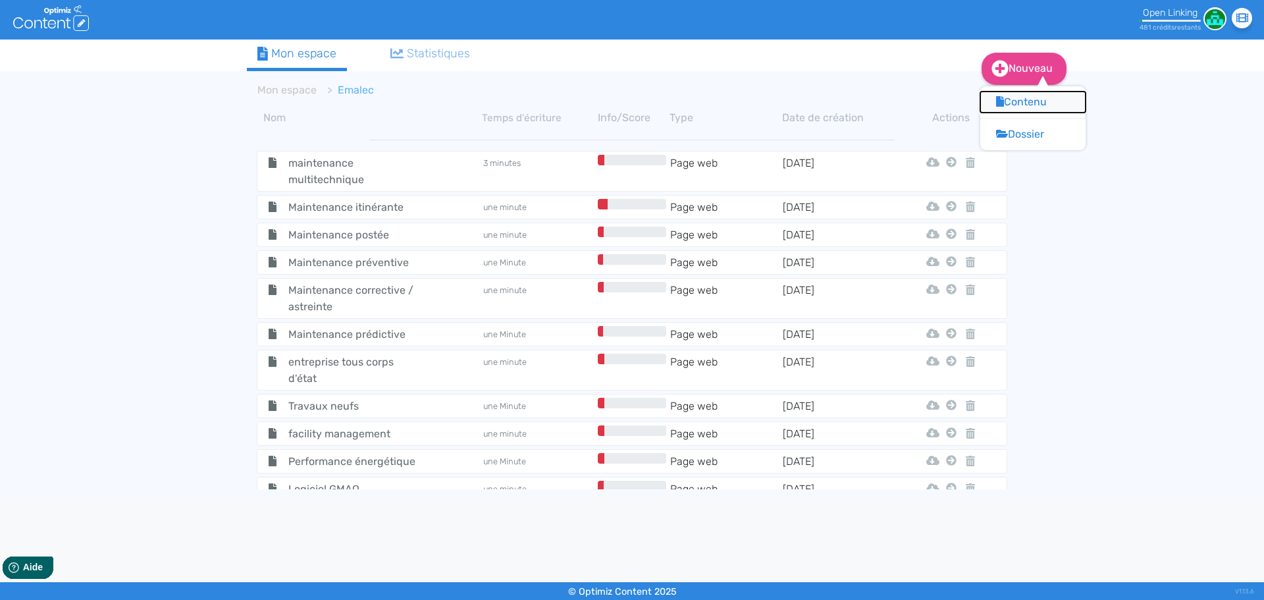
click at [1010, 103] on button "Contenu" at bounding box center [1032, 102] width 105 height 21
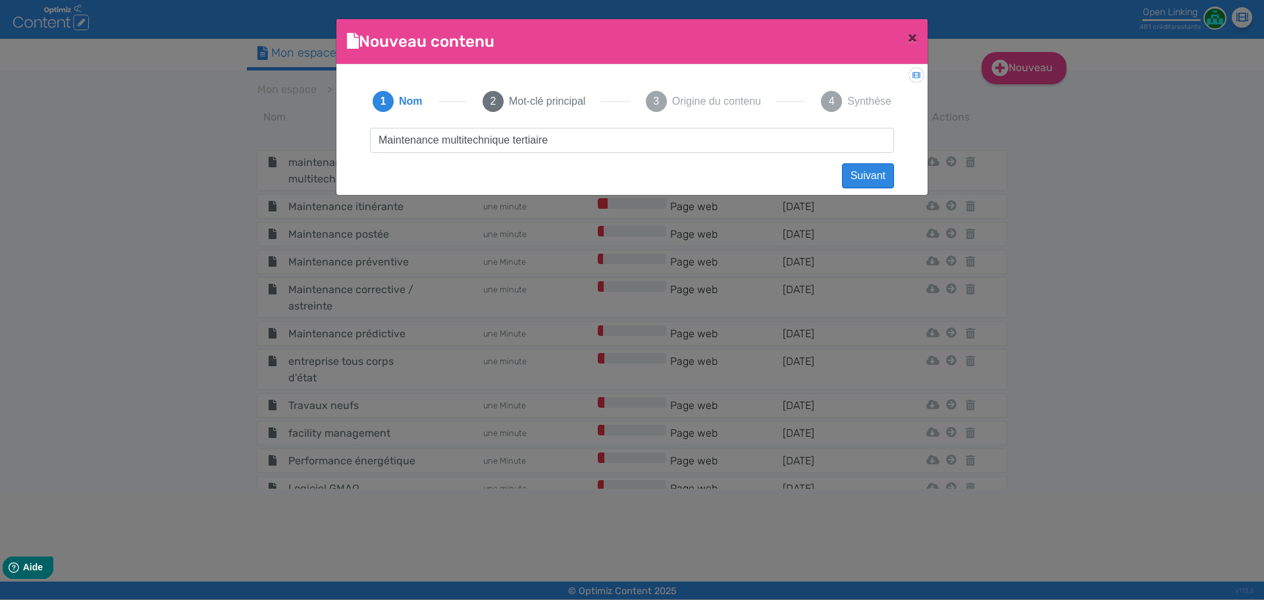
type input "Maintenance multitechnique tertiaire"
click at [866, 172] on button "Suivant" at bounding box center [868, 175] width 52 height 25
paste input "Maintenance multitechnique tertiaire"
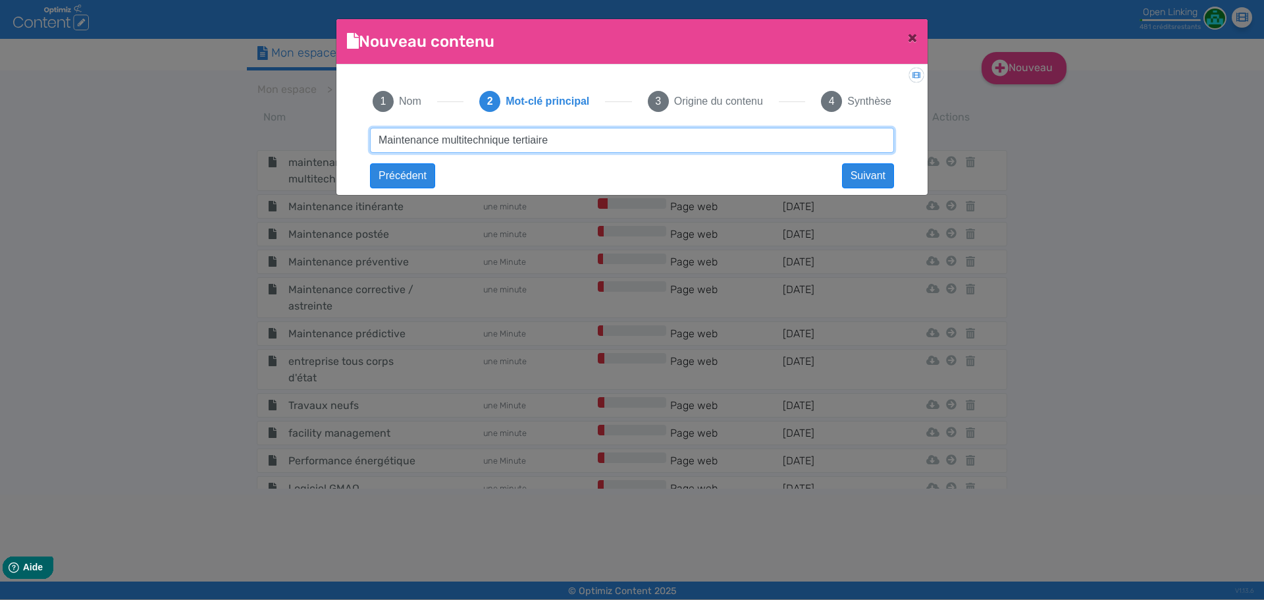
type input "Maintenance multitechnique tertiaire"
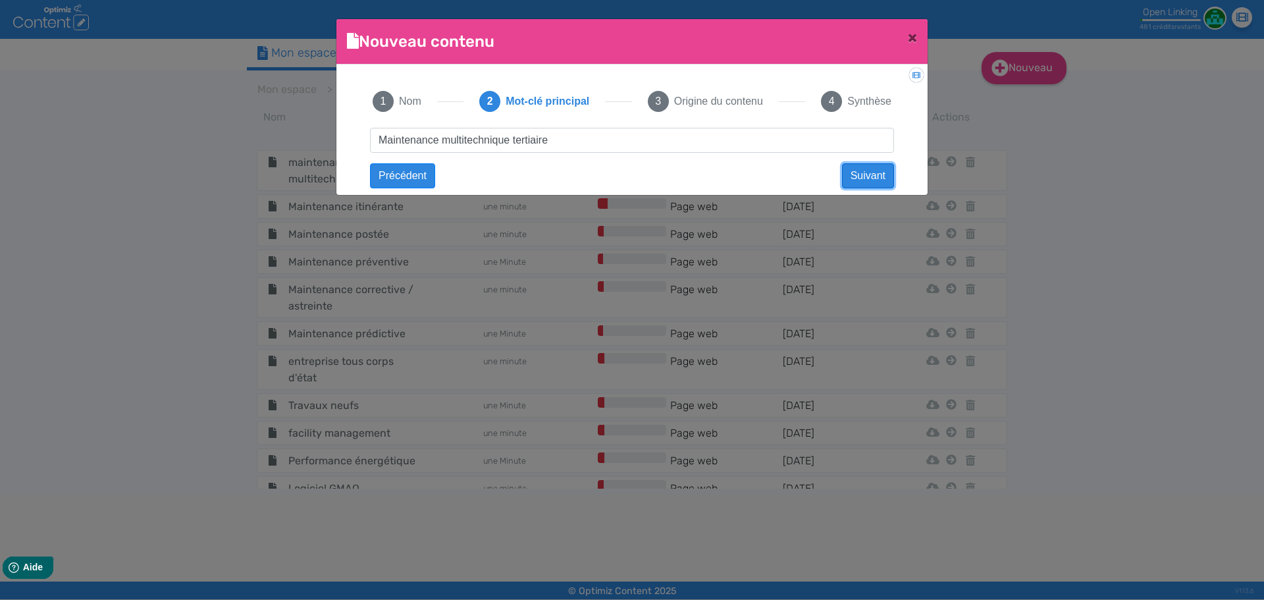
click at [868, 174] on button "Suivant" at bounding box center [868, 175] width 52 height 25
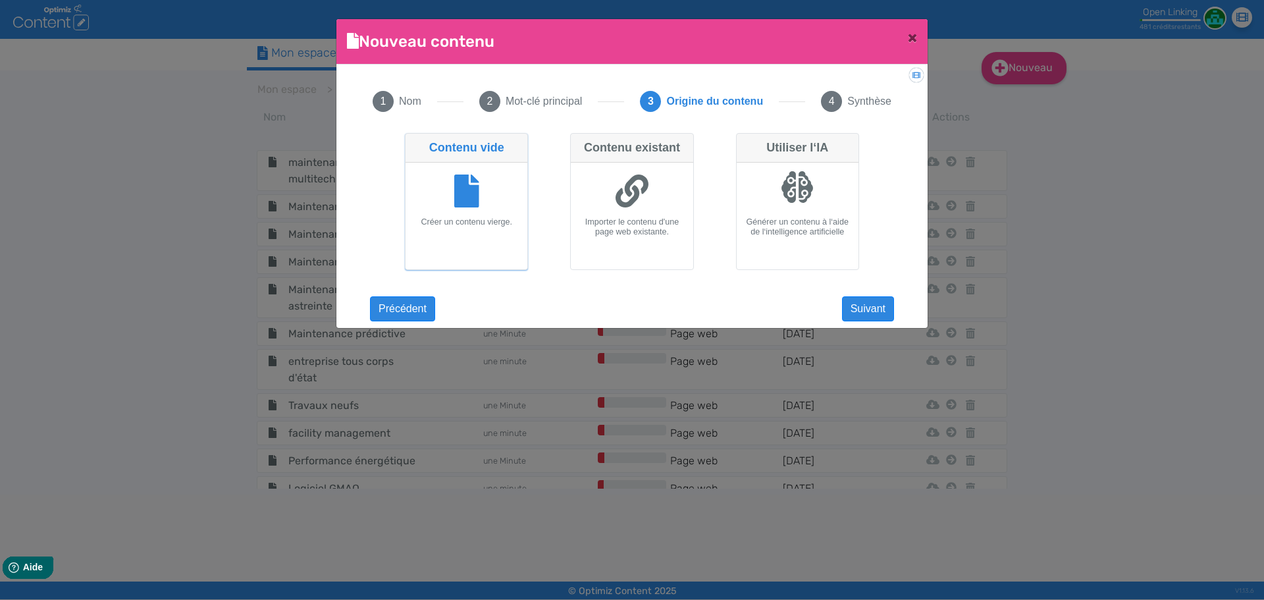
click at [860, 322] on app-new-document-modal "Nouveau contenu × Didacticiel: Créer un document 1 Nom 2 Mot-clé principal 3 Or…" at bounding box center [631, 173] width 591 height 309
click at [862, 313] on button "Suivant" at bounding box center [868, 308] width 52 height 25
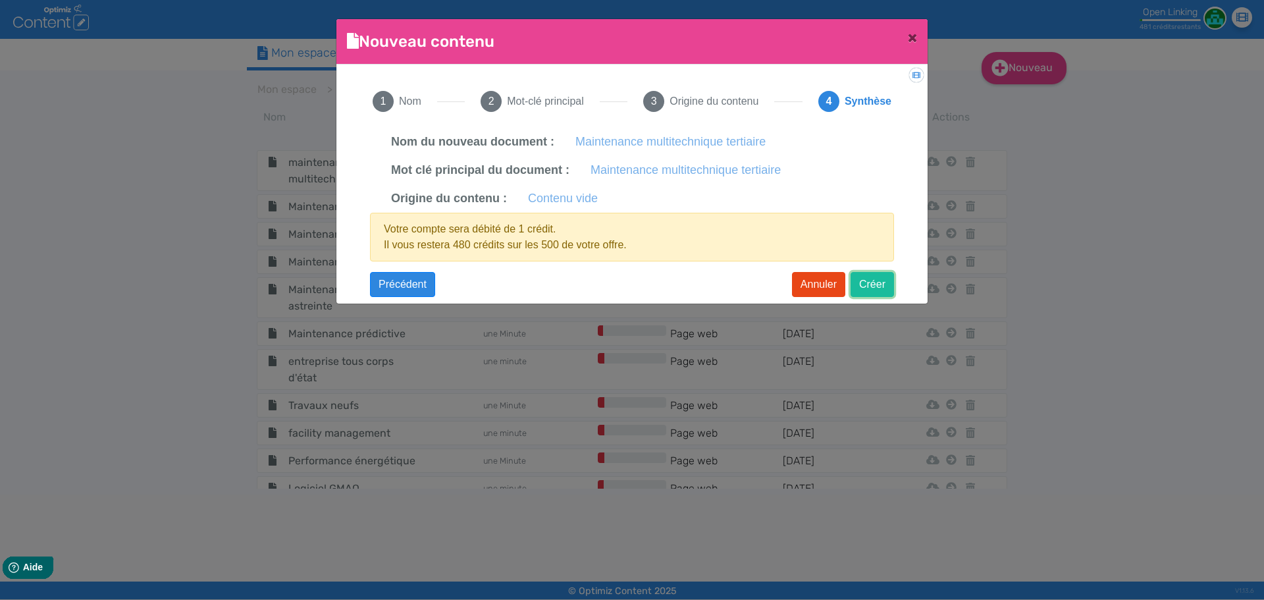
click at [857, 275] on button "Créer" at bounding box center [872, 284] width 43 height 25
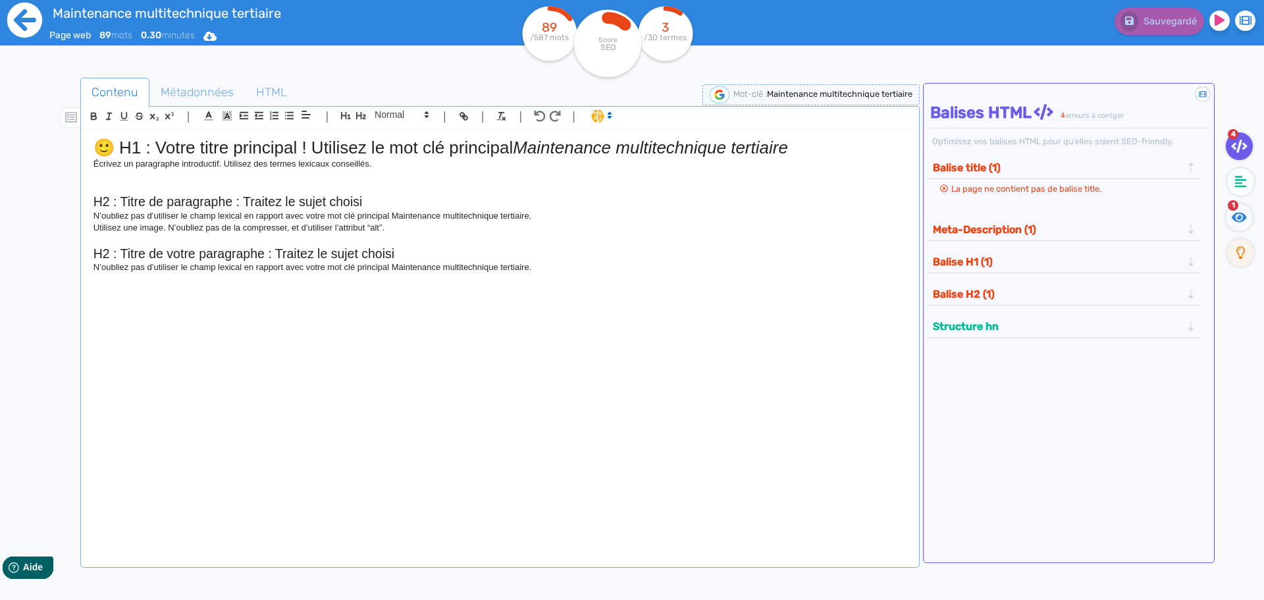
click at [31, 16] on icon at bounding box center [24, 20] width 35 height 35
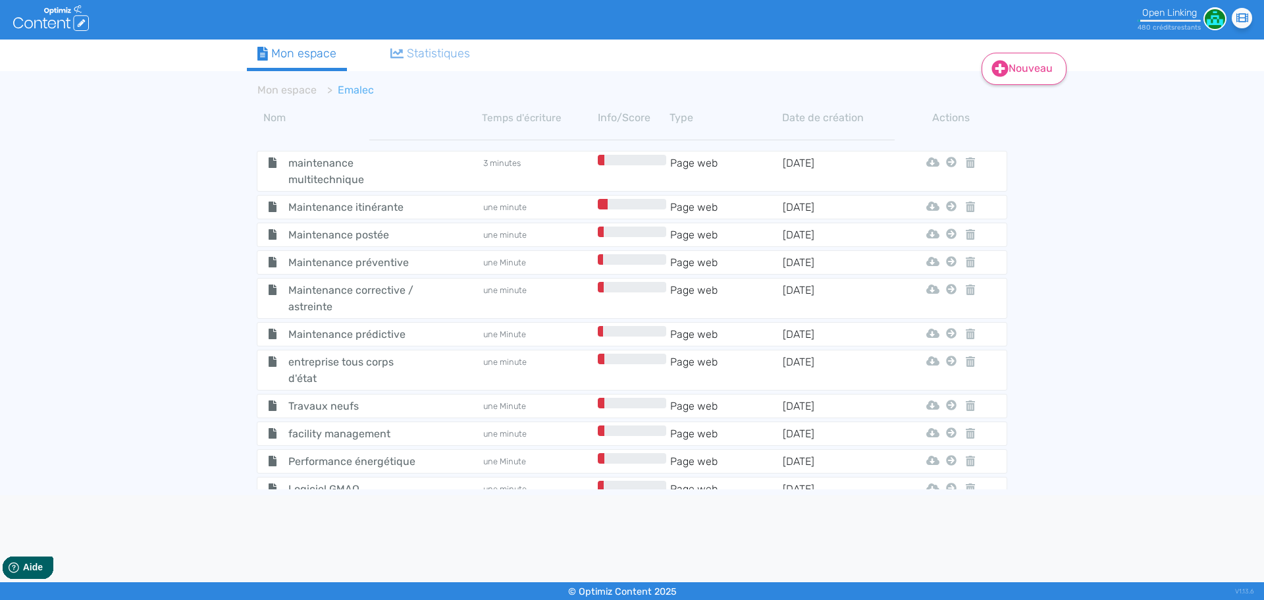
click at [1010, 59] on link "Nouveau" at bounding box center [1024, 69] width 85 height 32
click at [1010, 101] on button "Contenu" at bounding box center [1032, 102] width 105 height 21
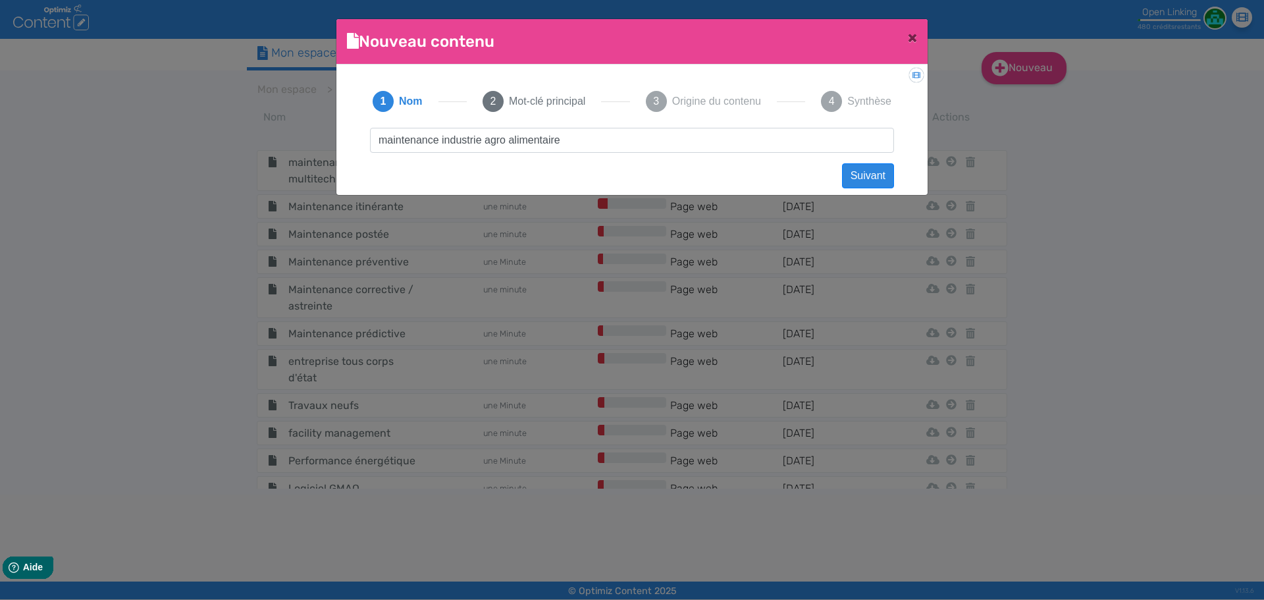
type input "maintenance industrie agro alimentaire"
click at [859, 170] on button "Suivant" at bounding box center [868, 175] width 52 height 25
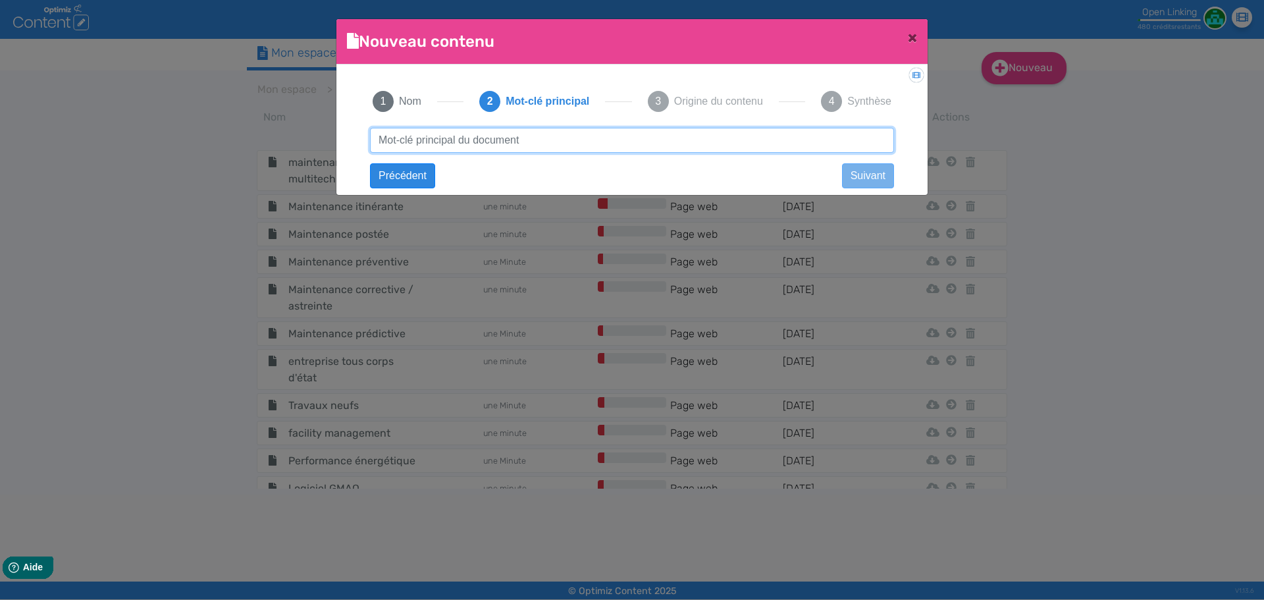
paste input "maintenance industrie agro alimentaire"
type input "maintenance industrie agro alimentaire"
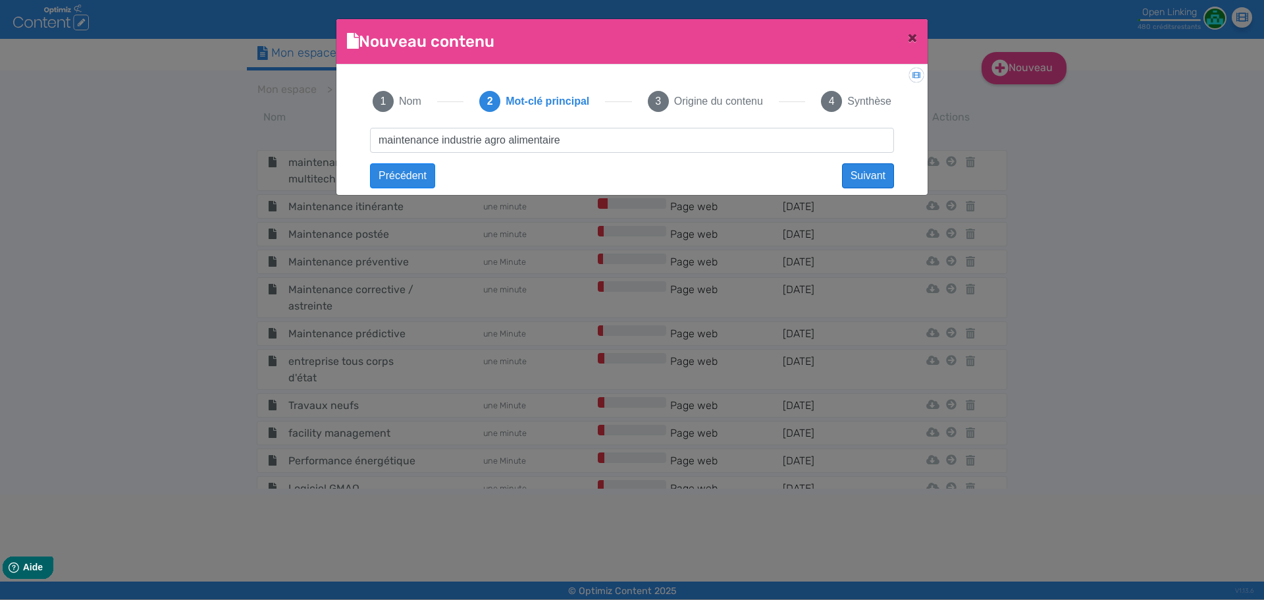
click at [841, 168] on div "maintenance industrie agro alimentaire Suivant maintenance industrie agro alime…" at bounding box center [632, 152] width 550 height 49
click at [851, 170] on button "Suivant" at bounding box center [868, 175] width 52 height 25
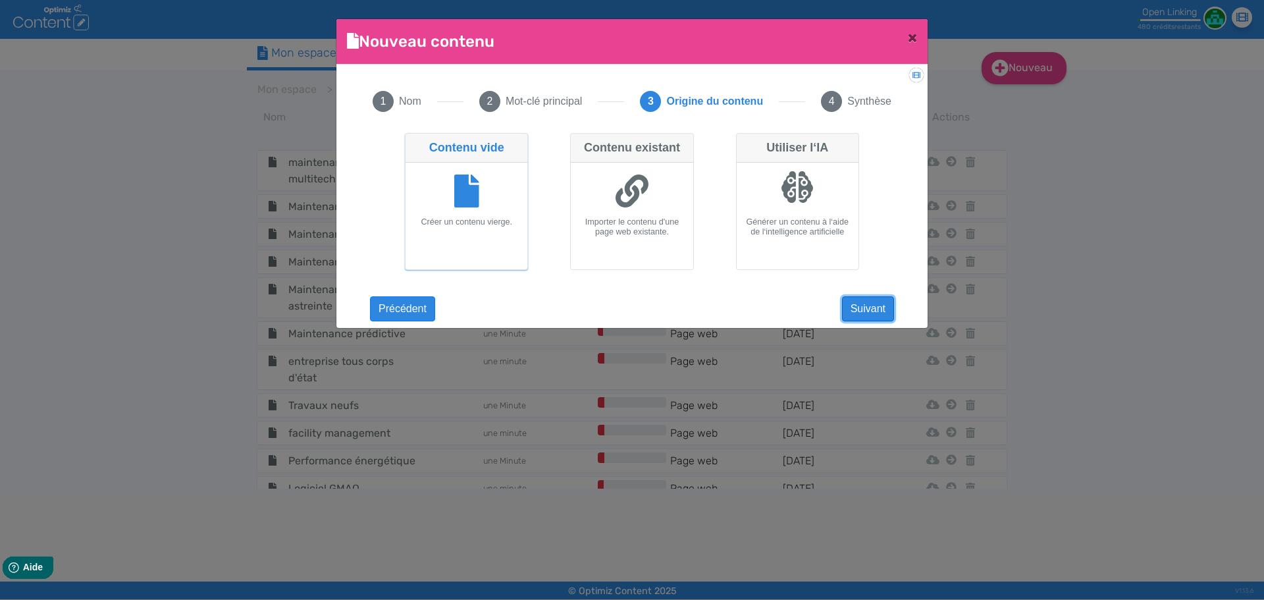
click at [868, 317] on button "Suivant" at bounding box center [868, 308] width 52 height 25
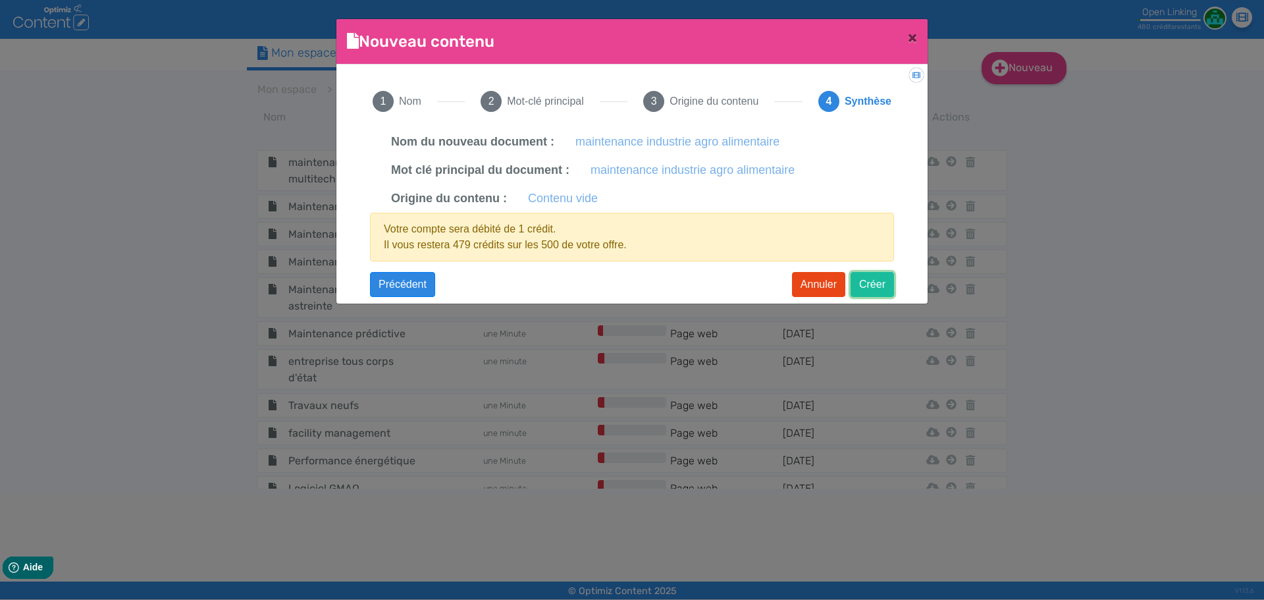
click at [862, 283] on button "Créer" at bounding box center [872, 284] width 43 height 25
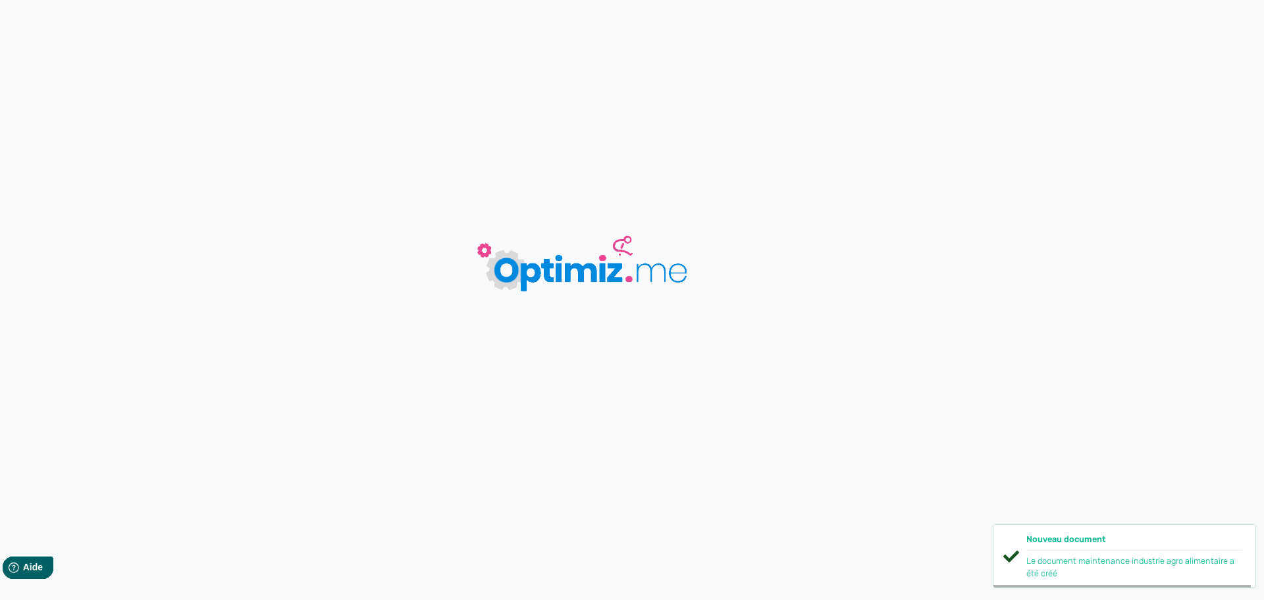
type input "maintenance industrie agro alimentaire"
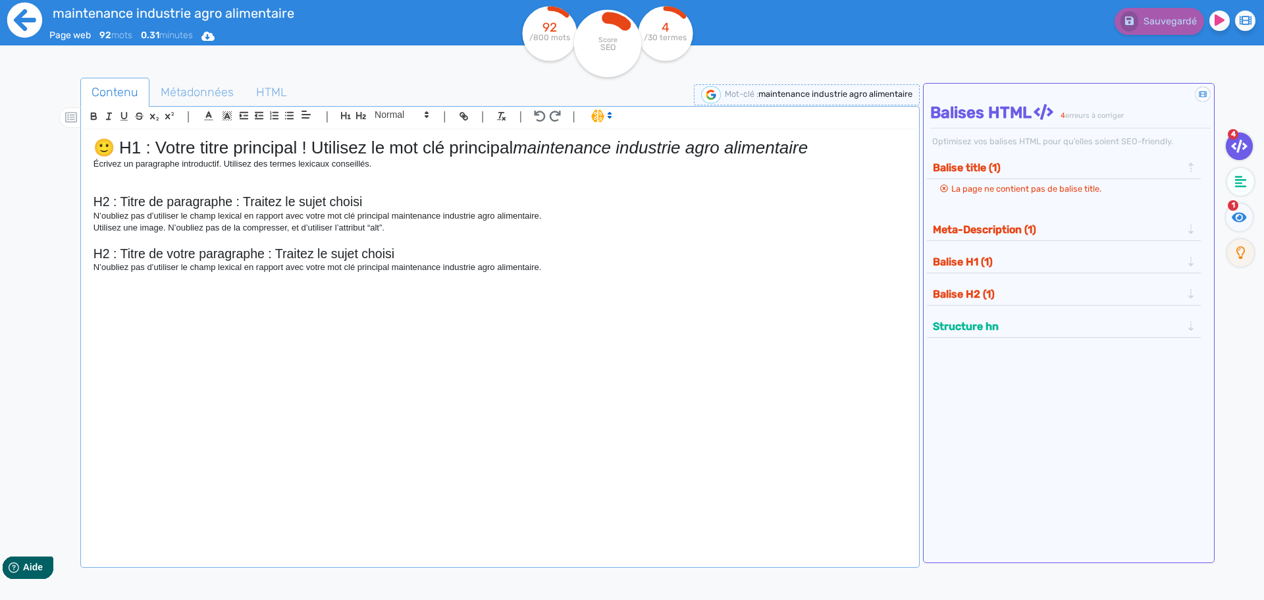
click at [31, 30] on icon at bounding box center [24, 20] width 35 height 35
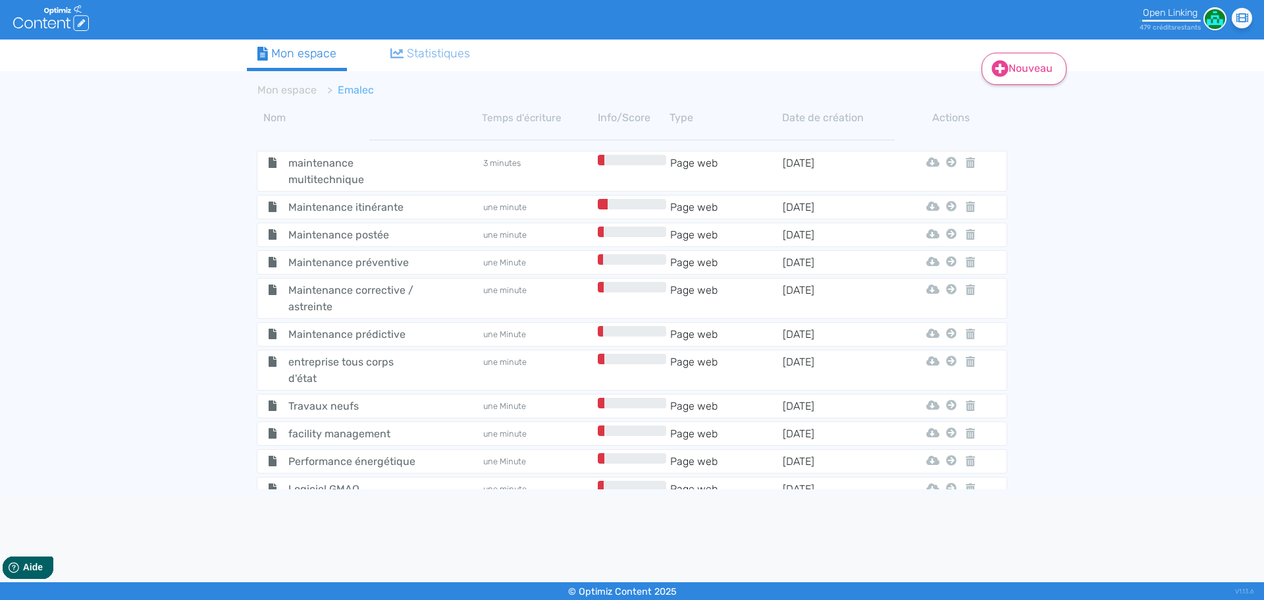
click at [991, 77] on icon at bounding box center [999, 68] width 17 height 17
click at [1003, 96] on icon at bounding box center [1000, 101] width 8 height 11
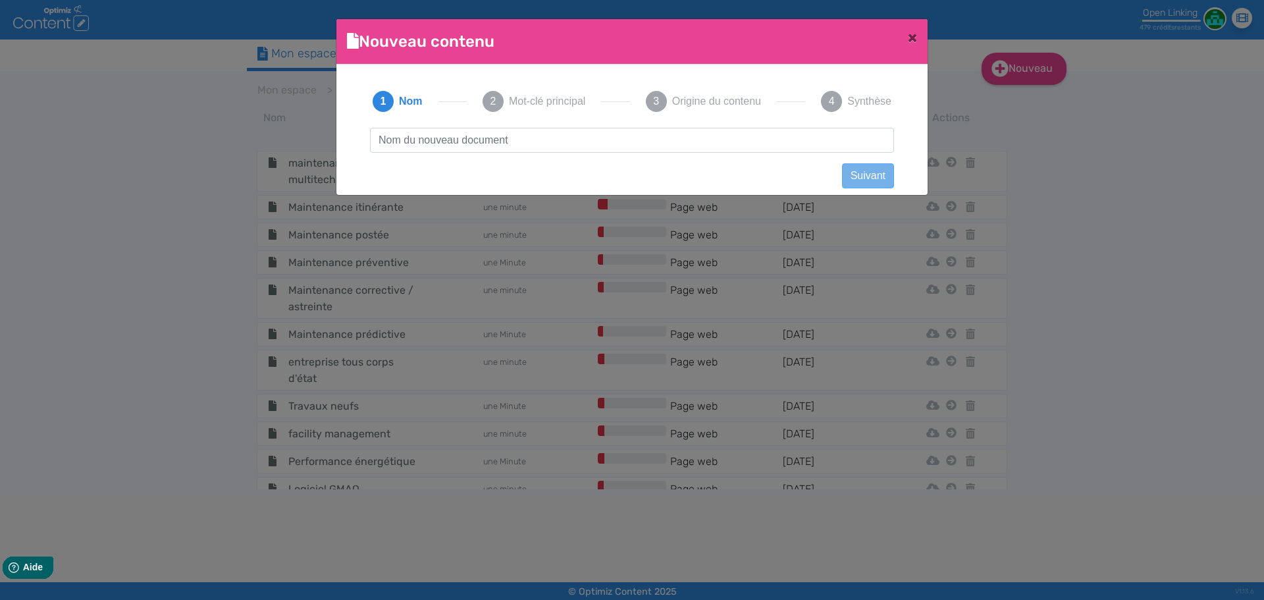
scroll to position [1, 0]
type input "maintenance multitechnique santé"
click at [872, 165] on button "Suivant" at bounding box center [868, 175] width 52 height 25
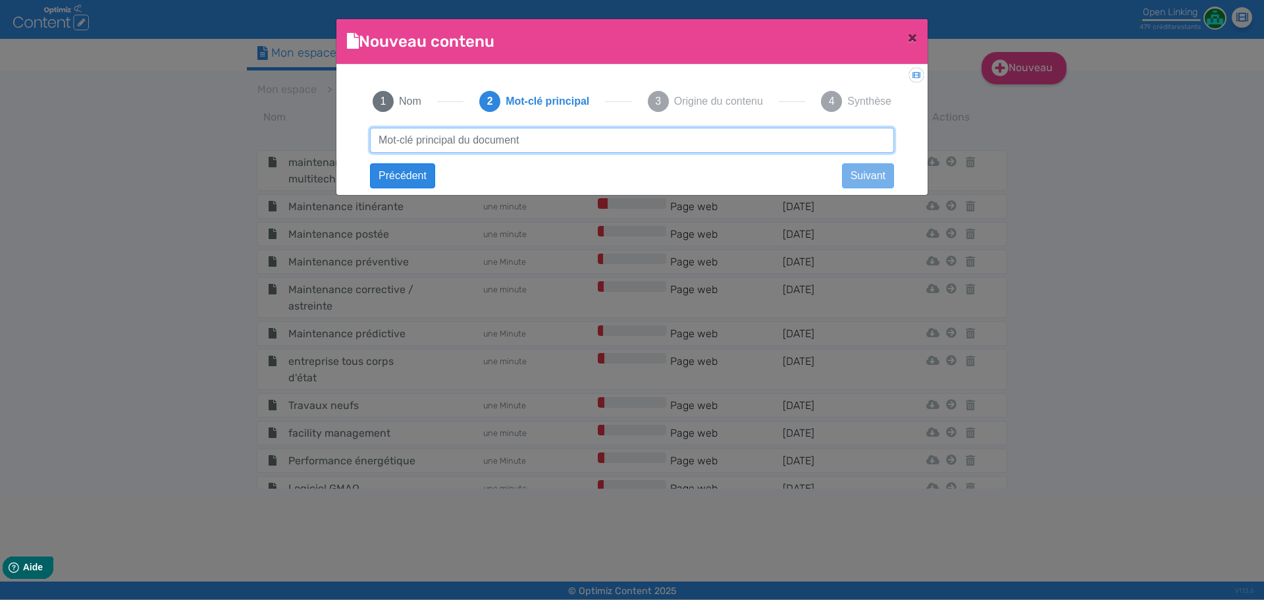
paste input "maintenance multitechnique santé"
type input "maintenance multitechnique santé"
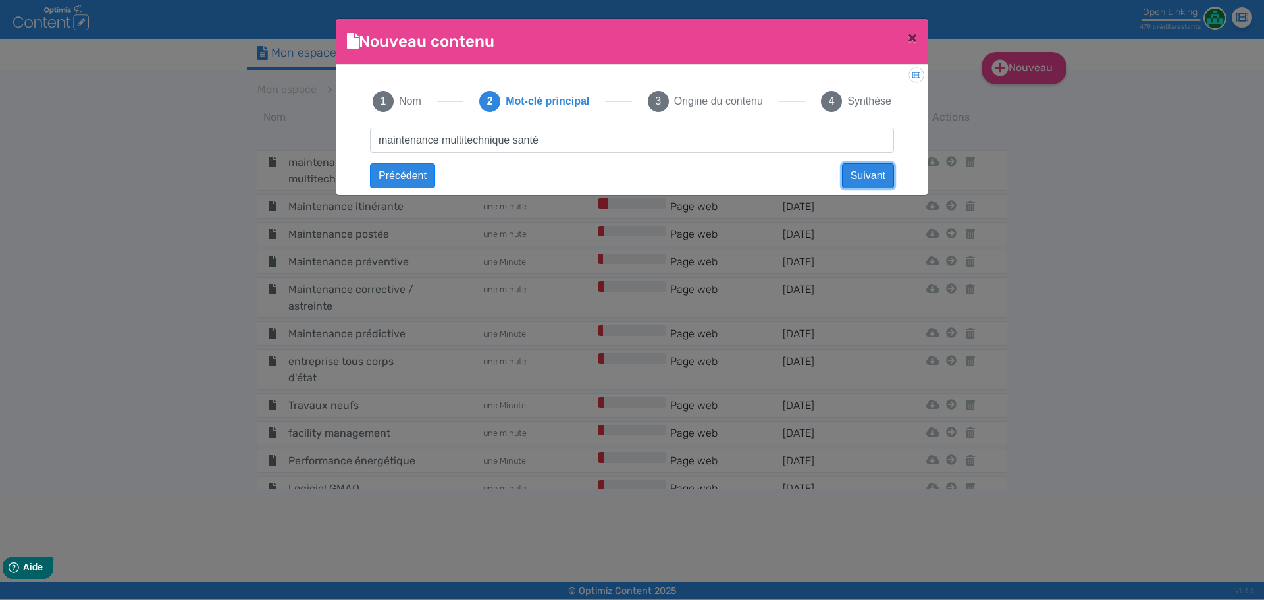
click at [874, 174] on button "Suivant" at bounding box center [868, 175] width 52 height 25
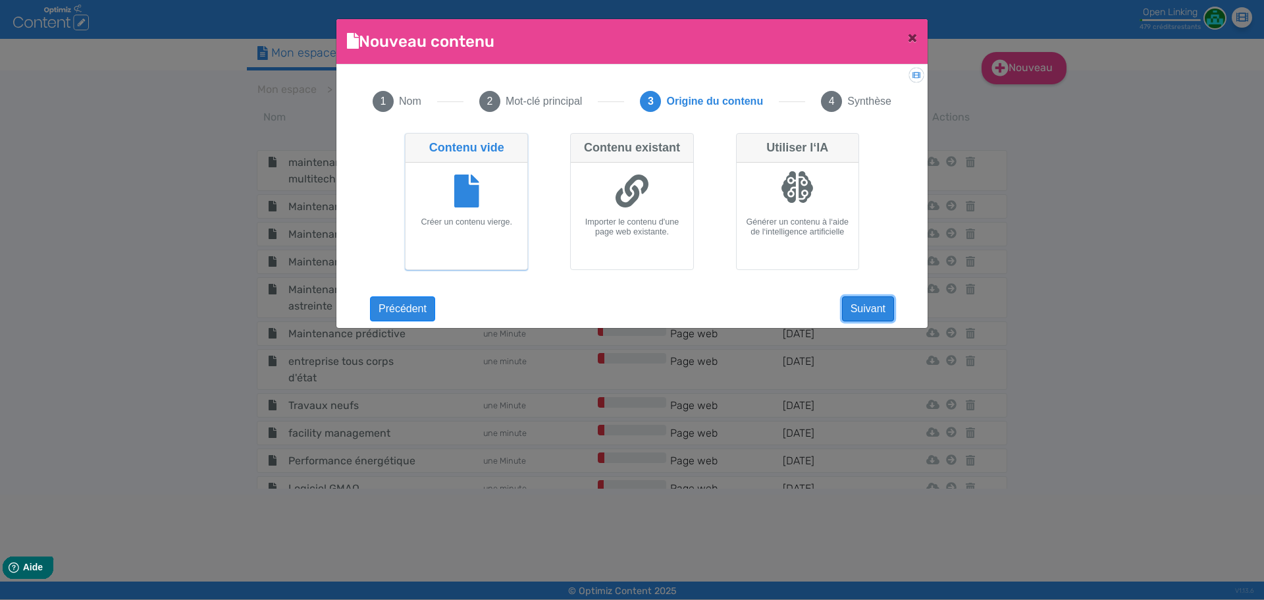
click at [850, 315] on button "Suivant" at bounding box center [868, 308] width 52 height 25
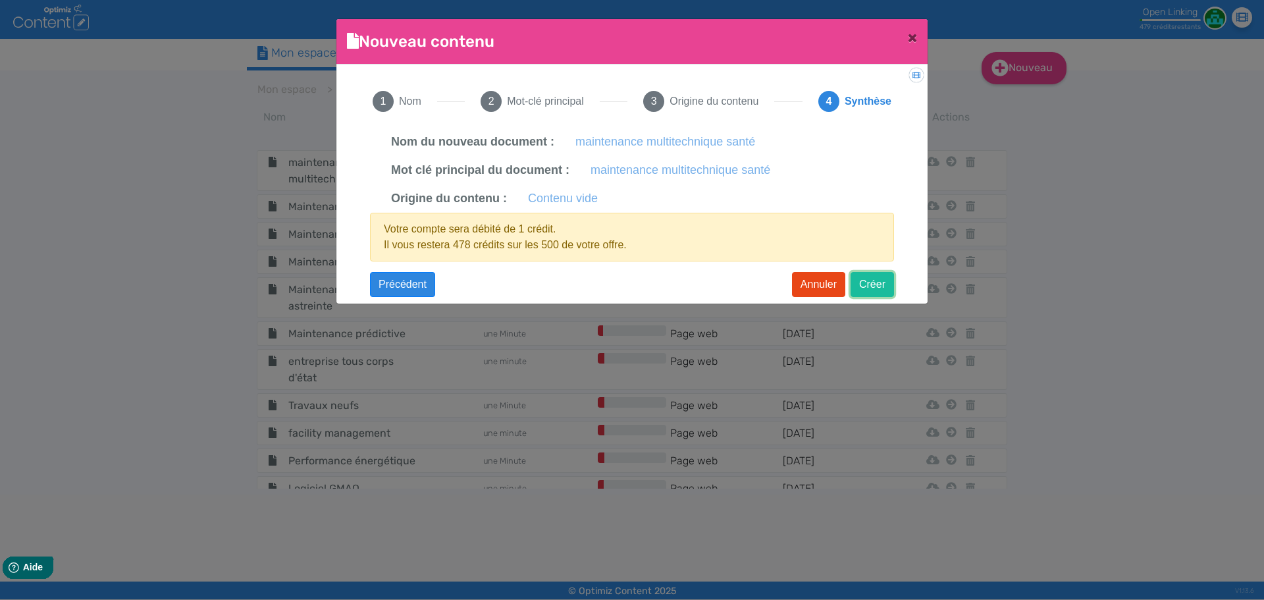
click at [863, 294] on button "Créer" at bounding box center [872, 284] width 43 height 25
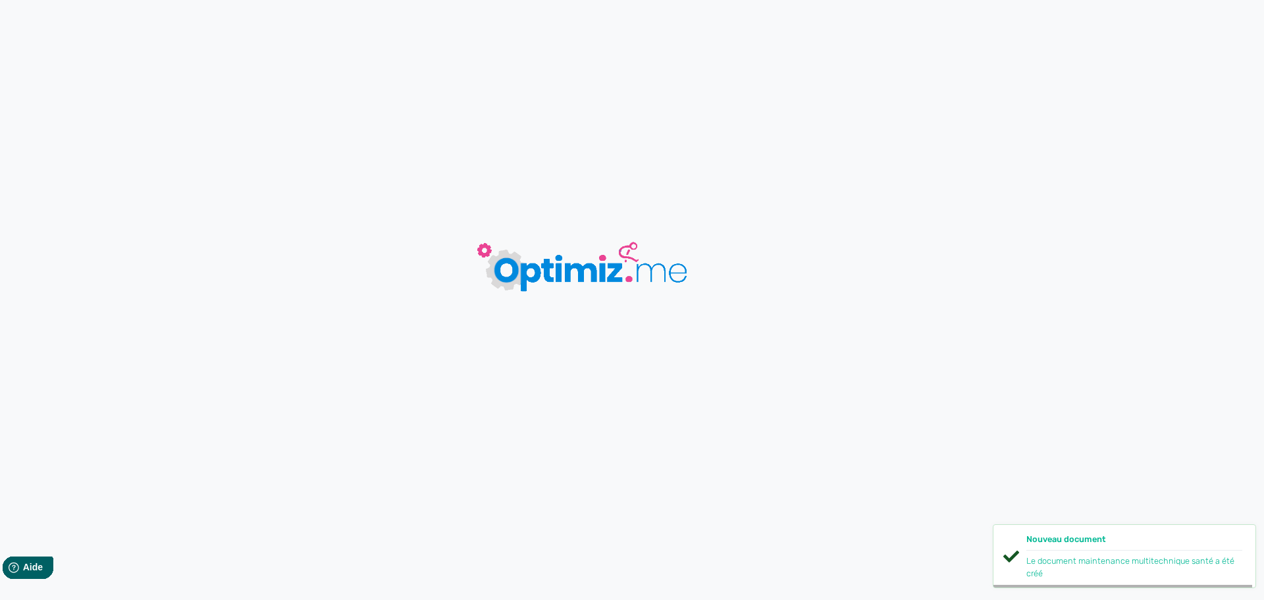
type input "maintenance multitechnique santé"
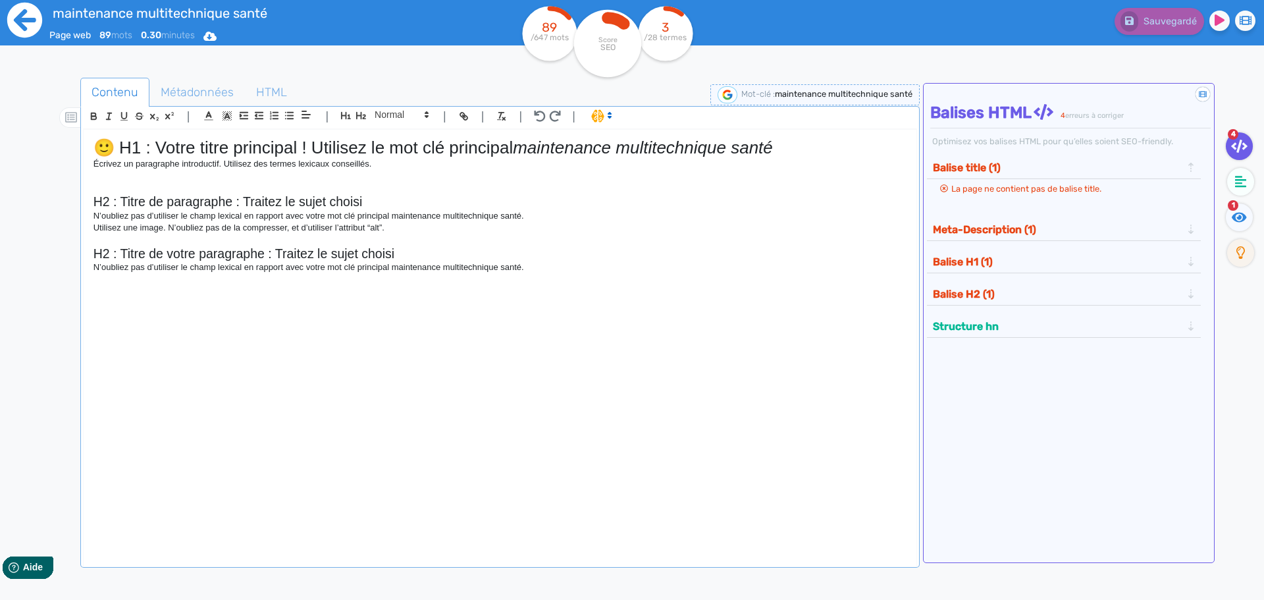
click at [15, 37] on icon at bounding box center [25, 20] width 36 height 36
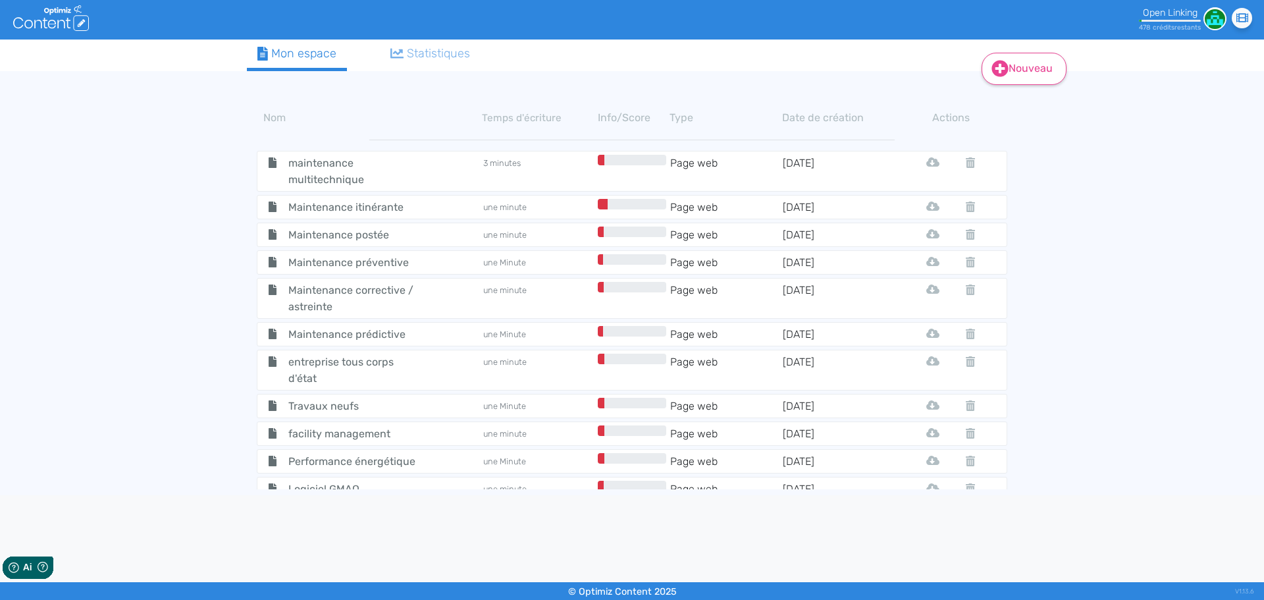
click at [1010, 64] on link "Nouveau" at bounding box center [1024, 69] width 85 height 32
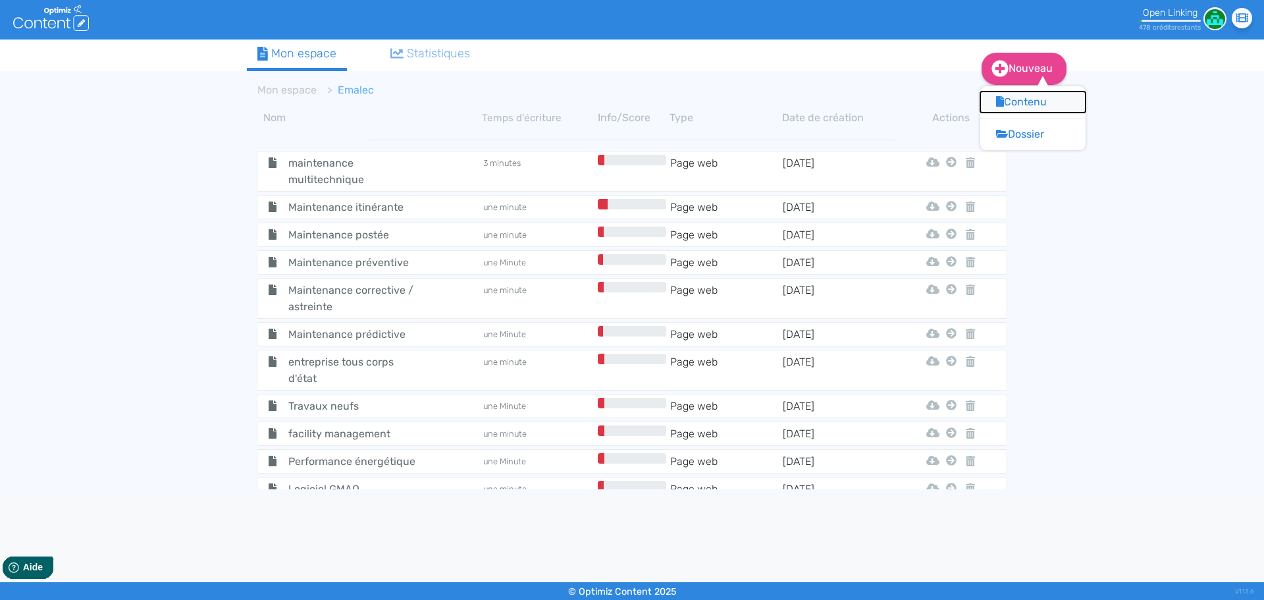
click at [1010, 93] on button "Contenu" at bounding box center [1032, 102] width 105 height 21
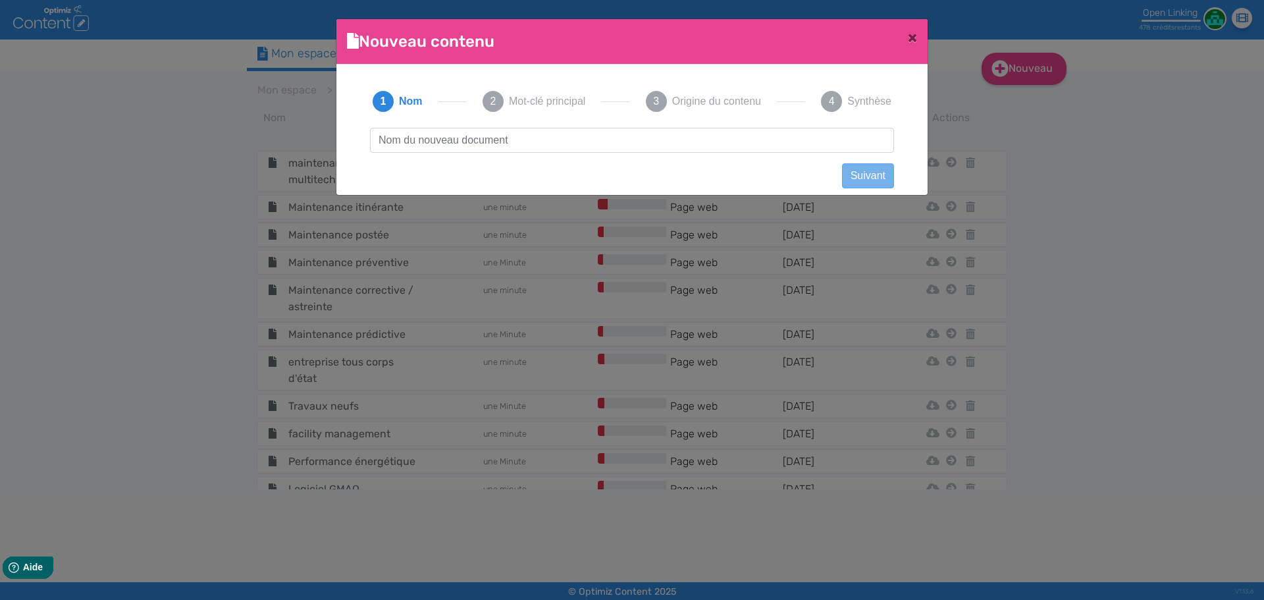
scroll to position [1, 0]
type input "Maintenance transport"
click at [862, 171] on button "Suivant" at bounding box center [868, 175] width 52 height 25
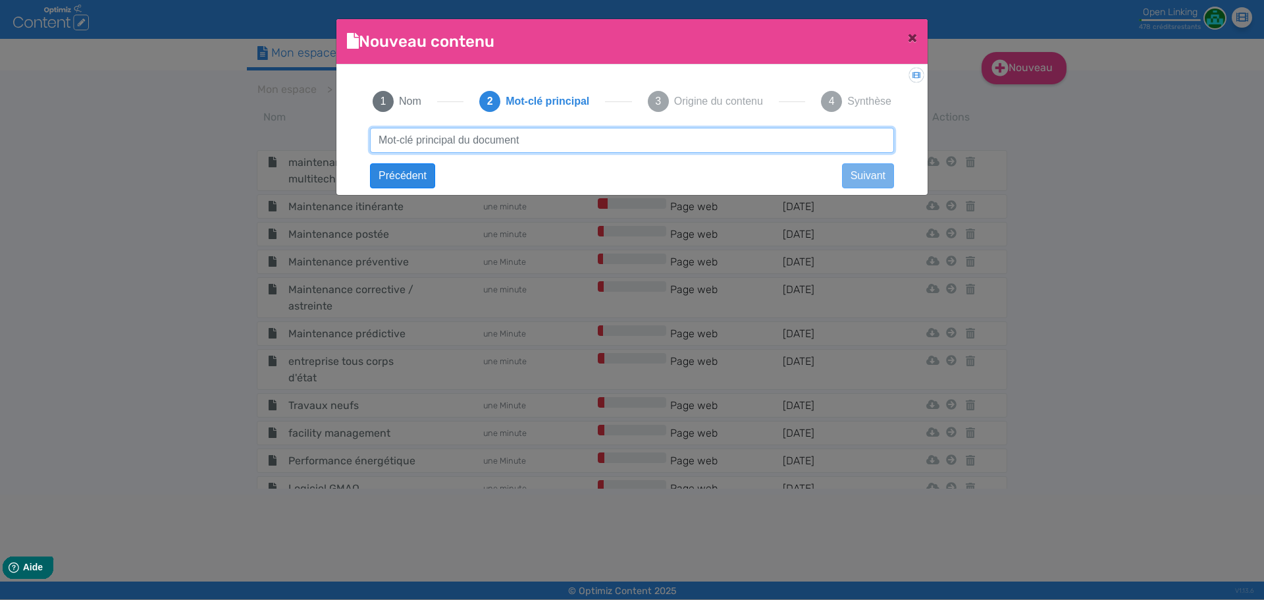
paste input "Maintenance transport"
type input "Maintenance transport"
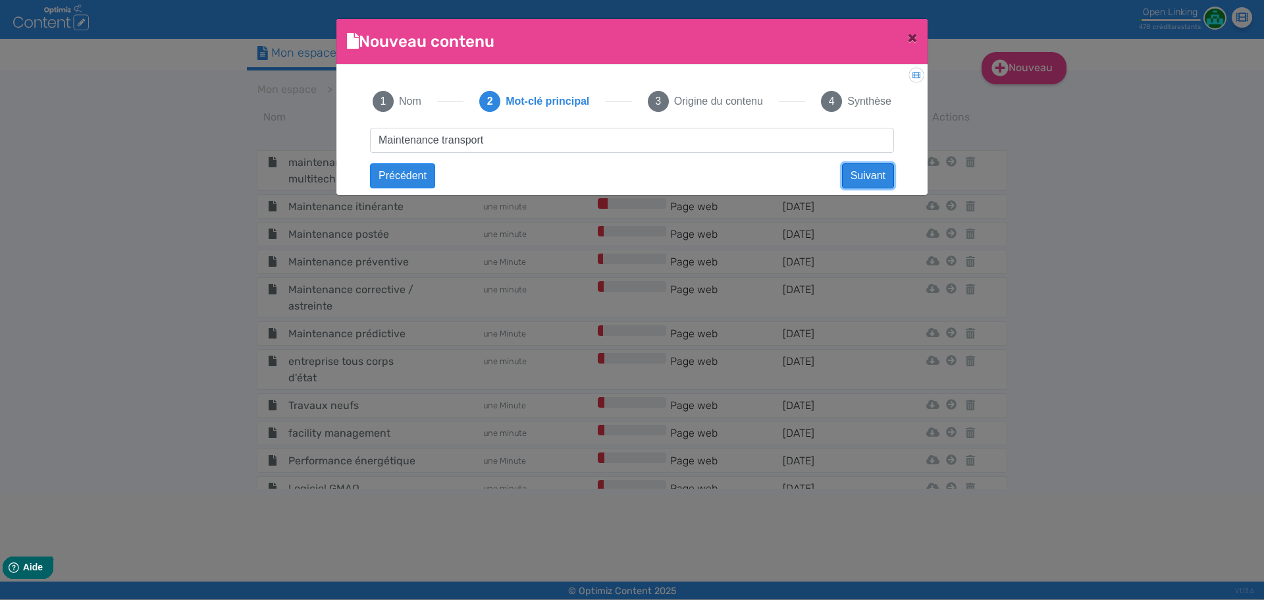
click at [862, 171] on button "Suivant" at bounding box center [868, 175] width 52 height 25
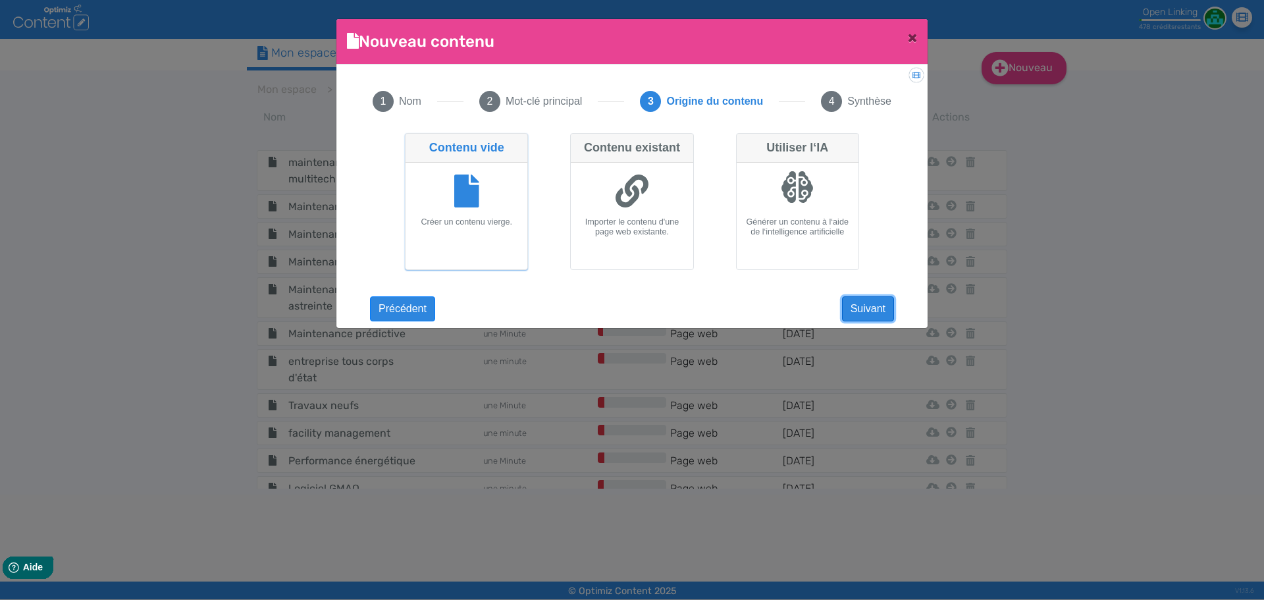
click at [864, 297] on button "Suivant" at bounding box center [868, 308] width 52 height 25
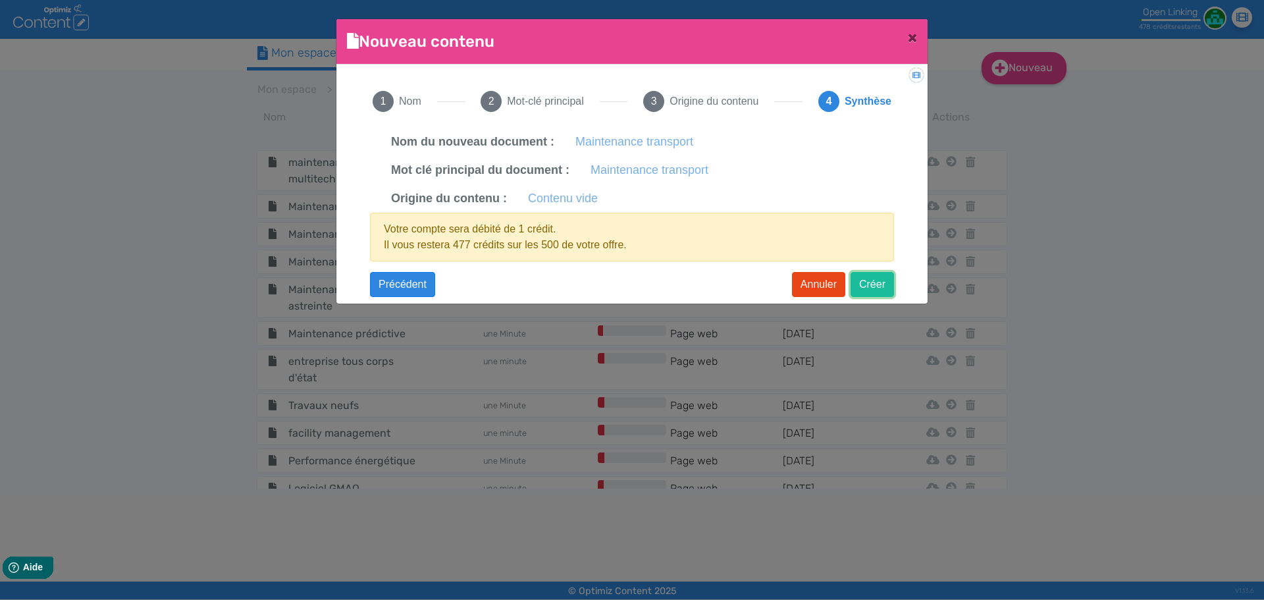
click at [866, 286] on button "Créer" at bounding box center [872, 284] width 43 height 25
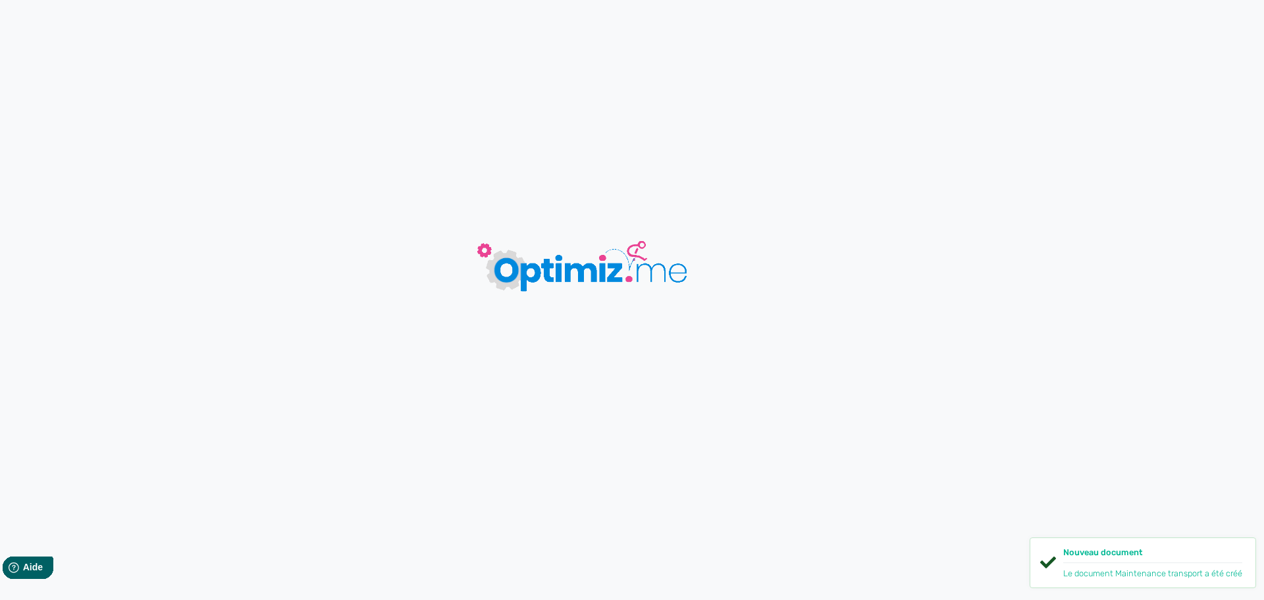
type input "Maintenance transport"
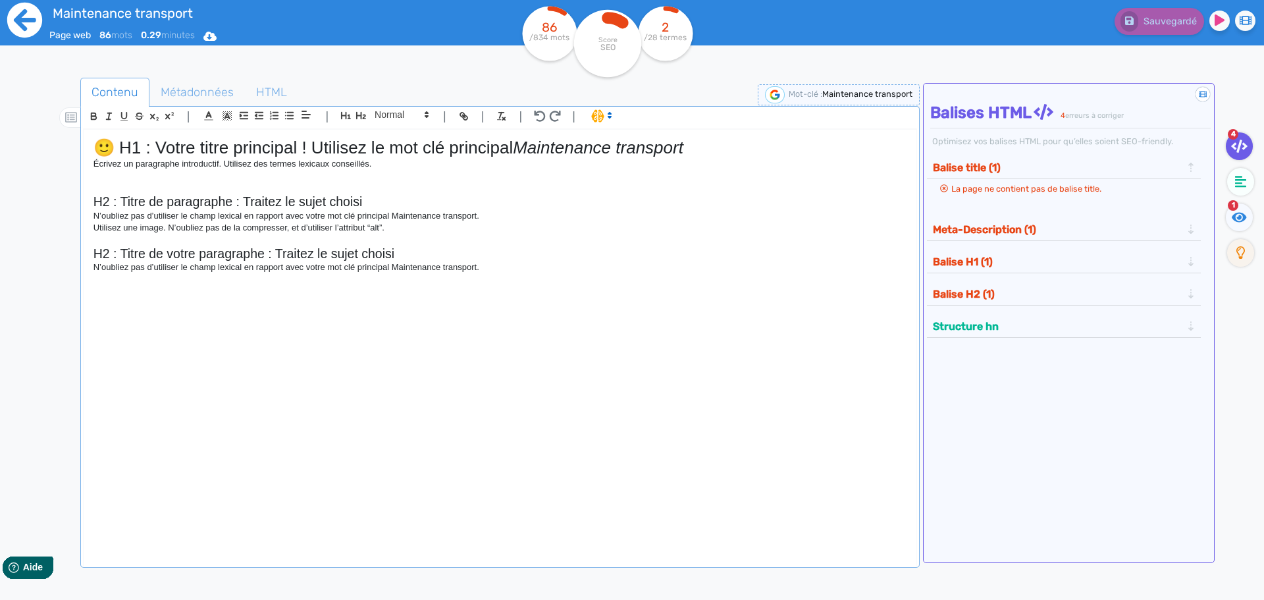
click at [26, 23] on icon at bounding box center [24, 20] width 35 height 35
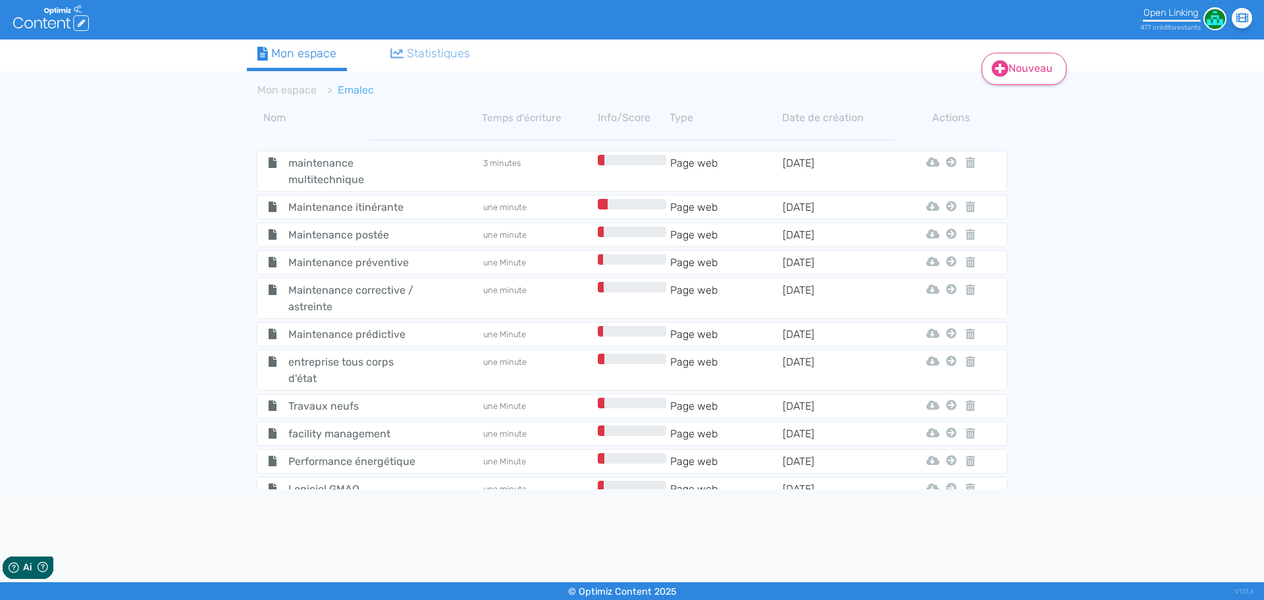
click at [993, 67] on icon at bounding box center [1000, 69] width 16 height 16
click at [1010, 107] on button "Contenu" at bounding box center [1032, 102] width 105 height 21
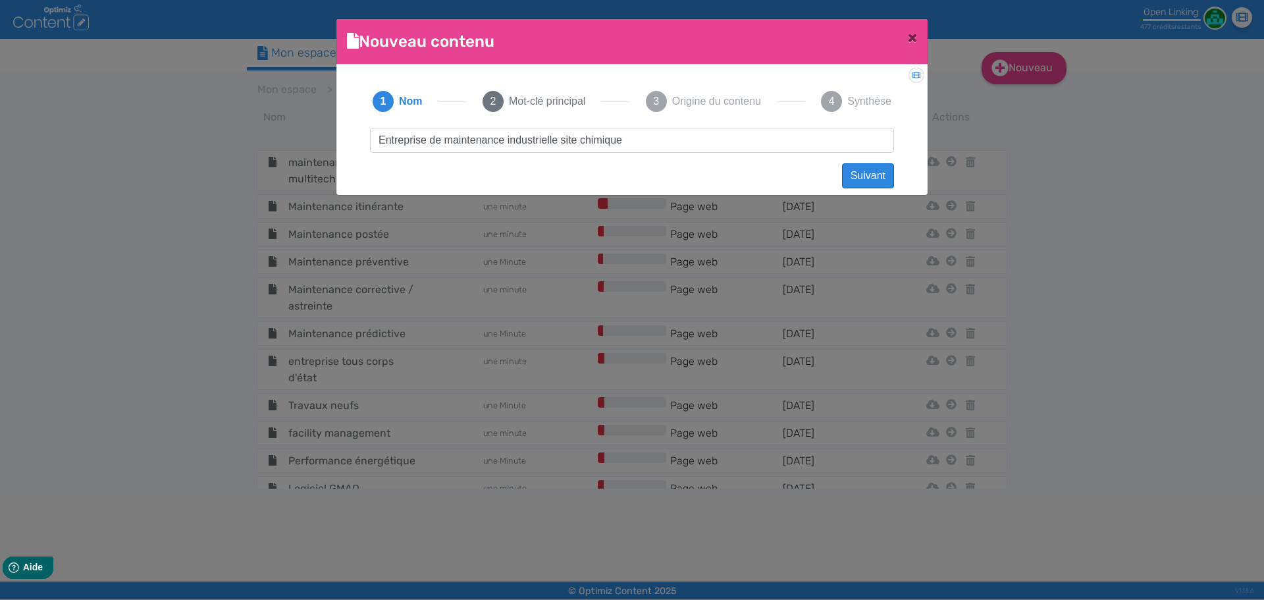
type input "Entreprise de maintenance industrielle site chimique"
click at [891, 171] on button "Suivant" at bounding box center [868, 175] width 52 height 25
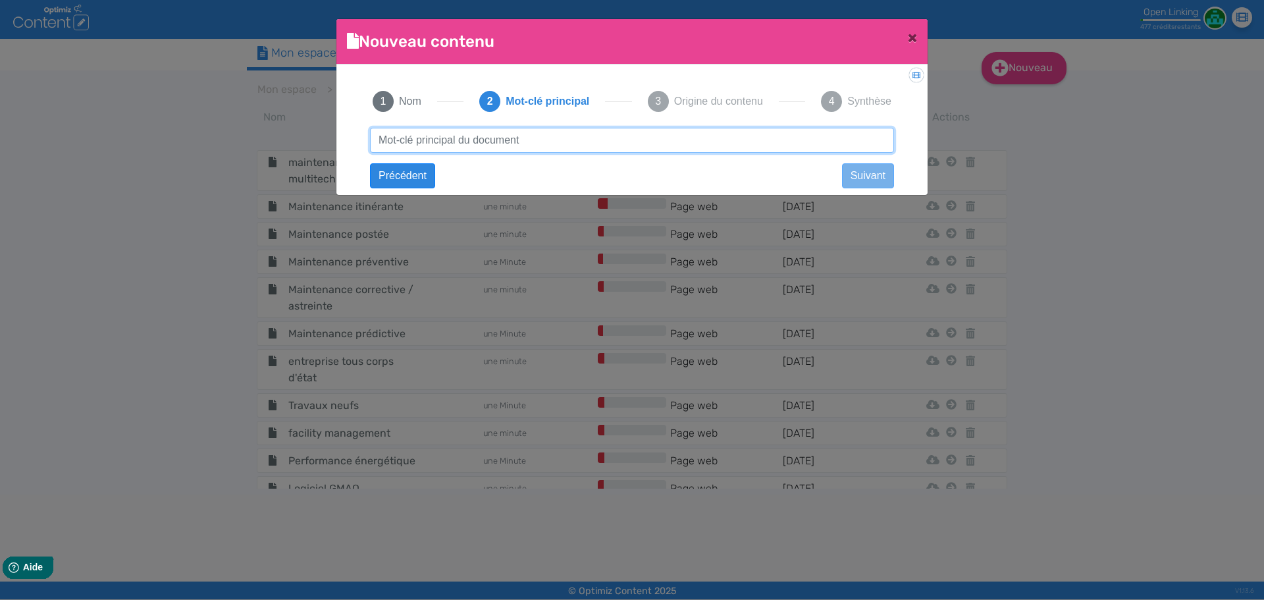
paste input "Entreprise de maintenance industrielle site chimique"
type input "Entreprise de maintenance industrielle site chimique"
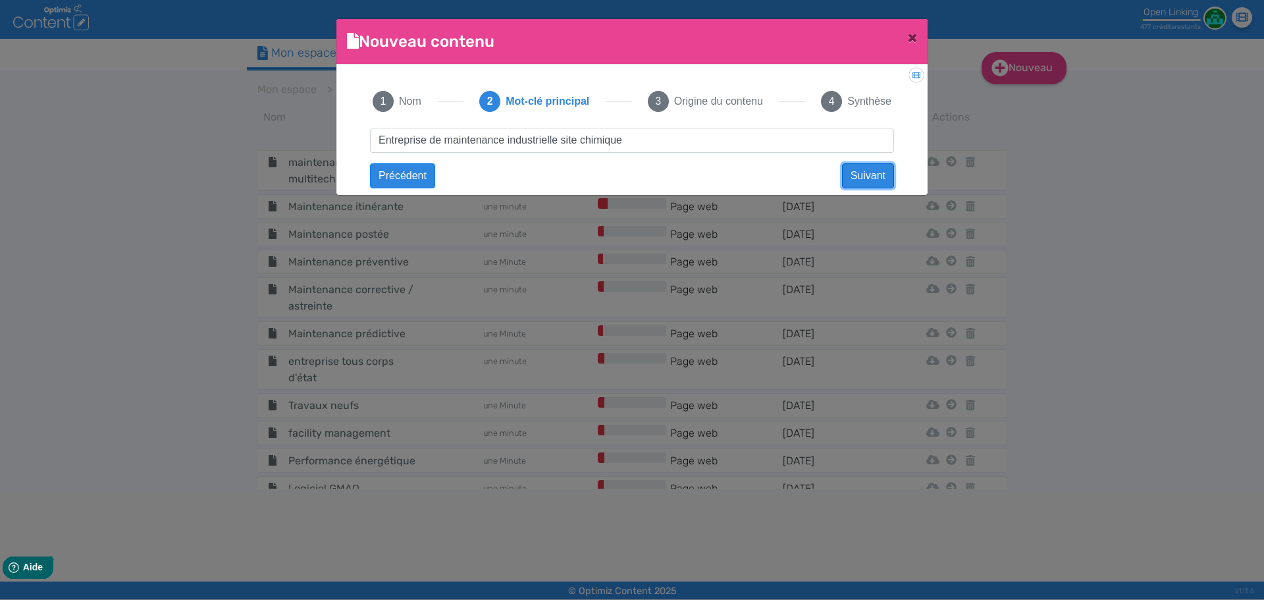
click at [889, 173] on button "Suivant" at bounding box center [868, 175] width 52 height 25
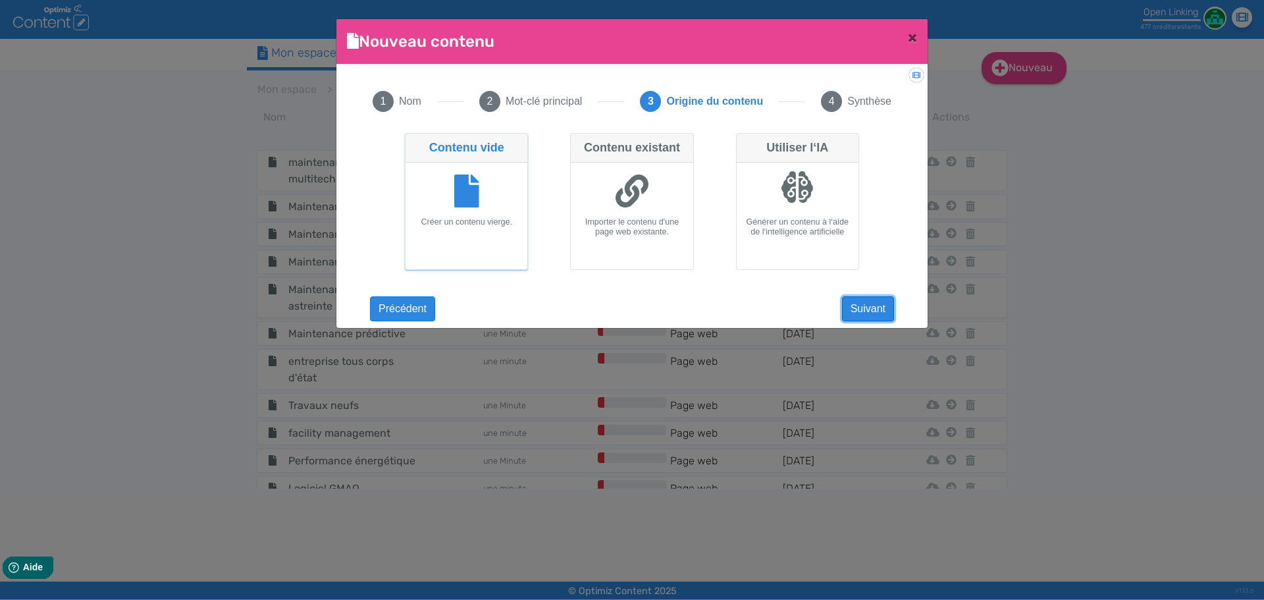
click at [870, 305] on button "Suivant" at bounding box center [868, 308] width 52 height 25
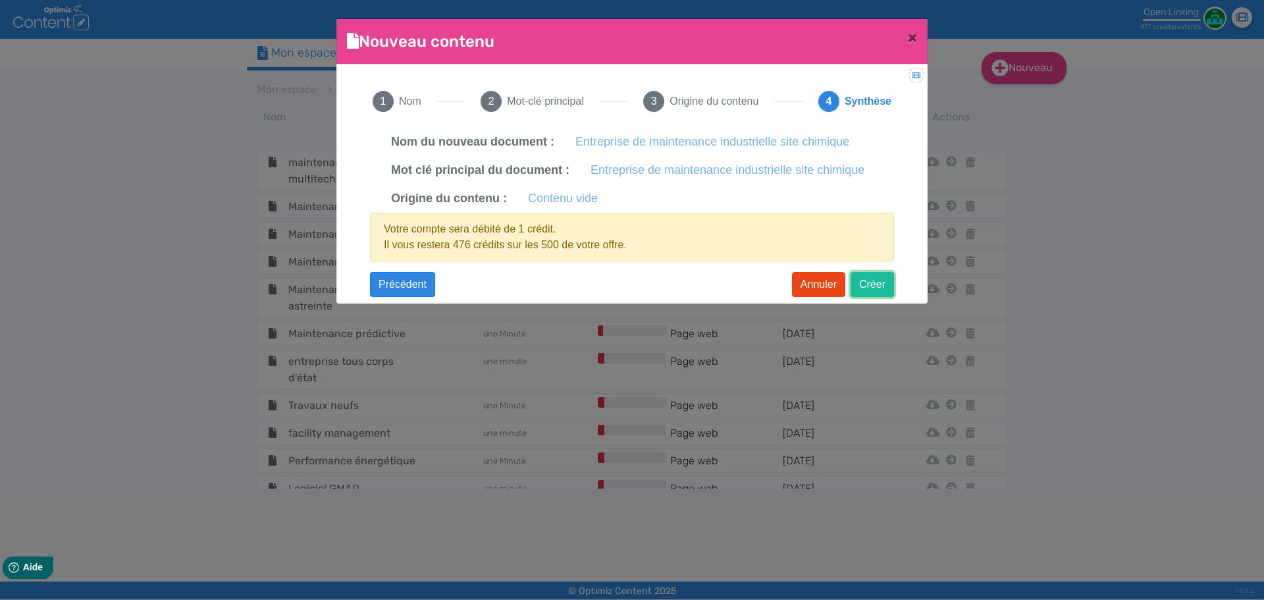
click at [868, 281] on button "Créer" at bounding box center [872, 284] width 43 height 25
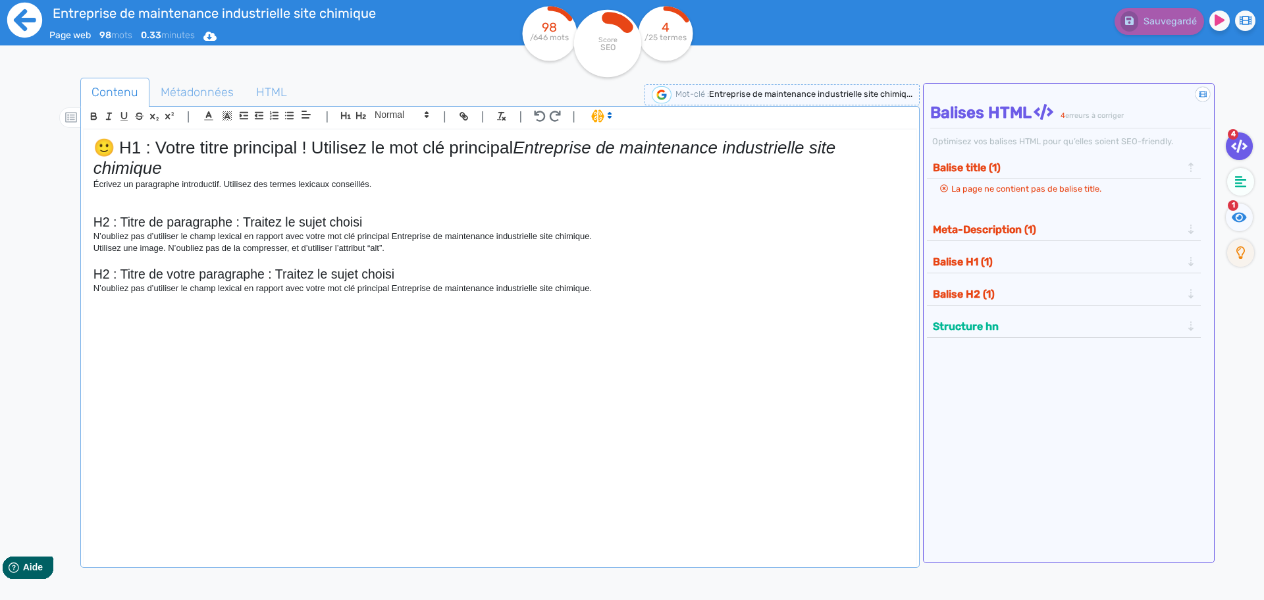
click at [28, 22] on icon at bounding box center [25, 20] width 36 height 36
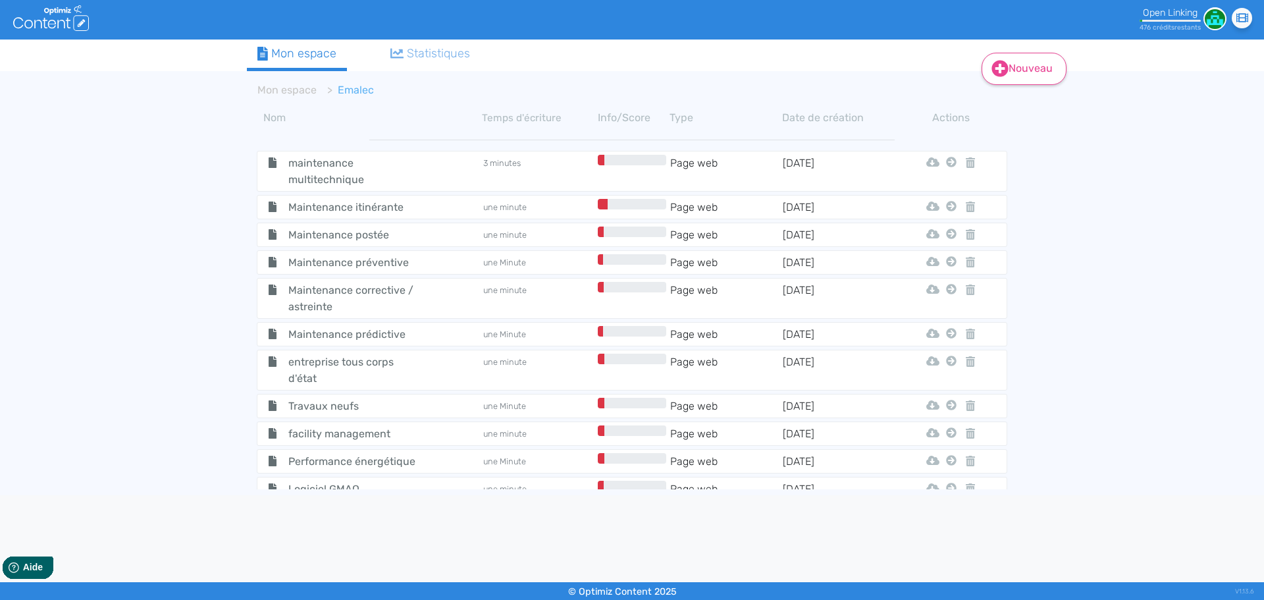
click at [1010, 68] on link "Nouveau" at bounding box center [1024, 69] width 85 height 32
click at [1010, 101] on button "Contenu" at bounding box center [1032, 102] width 105 height 21
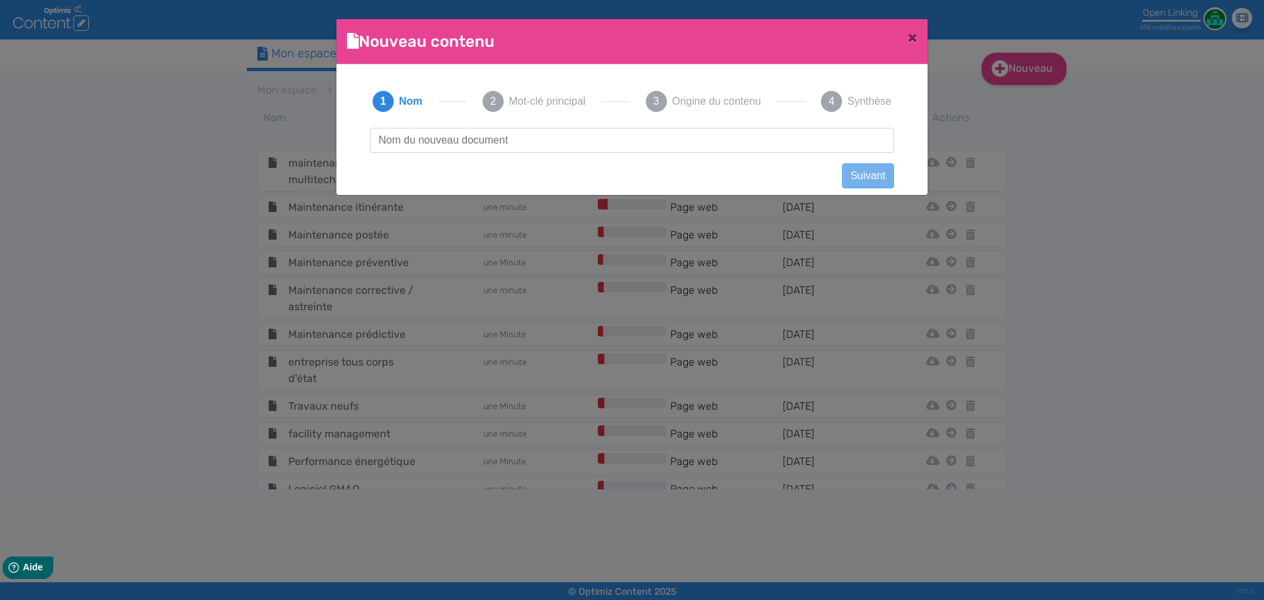
scroll to position [1, 0]
type input "Maintenance industrie"
click at [858, 180] on button "Suivant" at bounding box center [868, 175] width 52 height 25
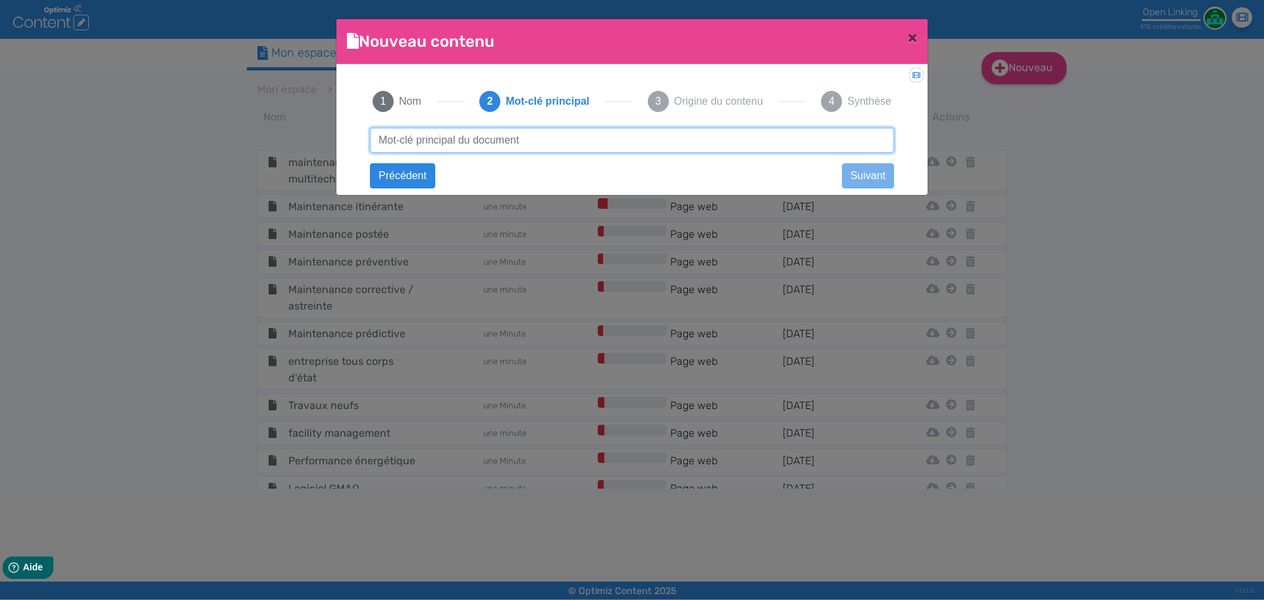
paste input "Maintenance industrie"
type input "Maintenance industrie"
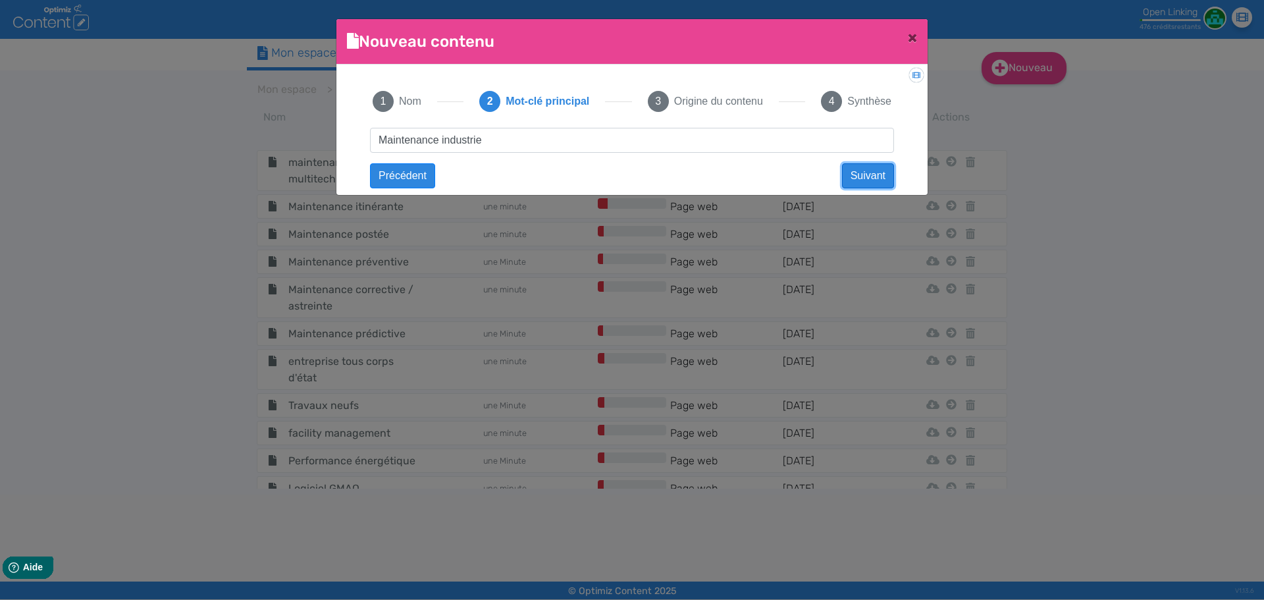
click at [858, 180] on button "Suivant" at bounding box center [868, 175] width 52 height 25
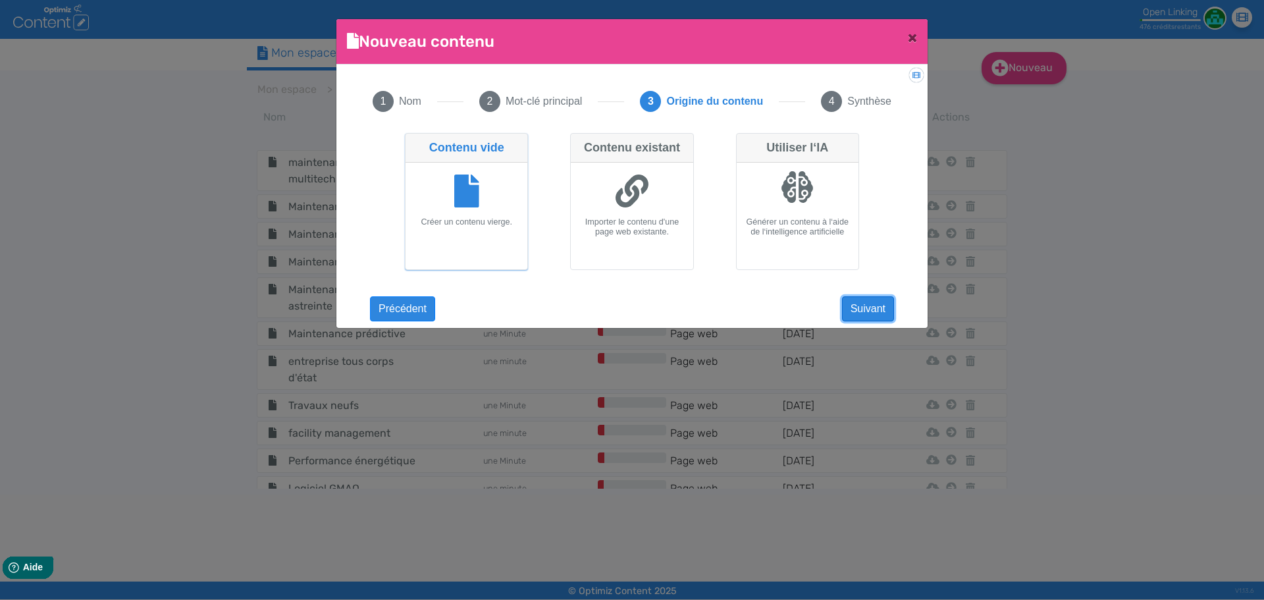
click at [884, 304] on button "Suivant" at bounding box center [868, 308] width 52 height 25
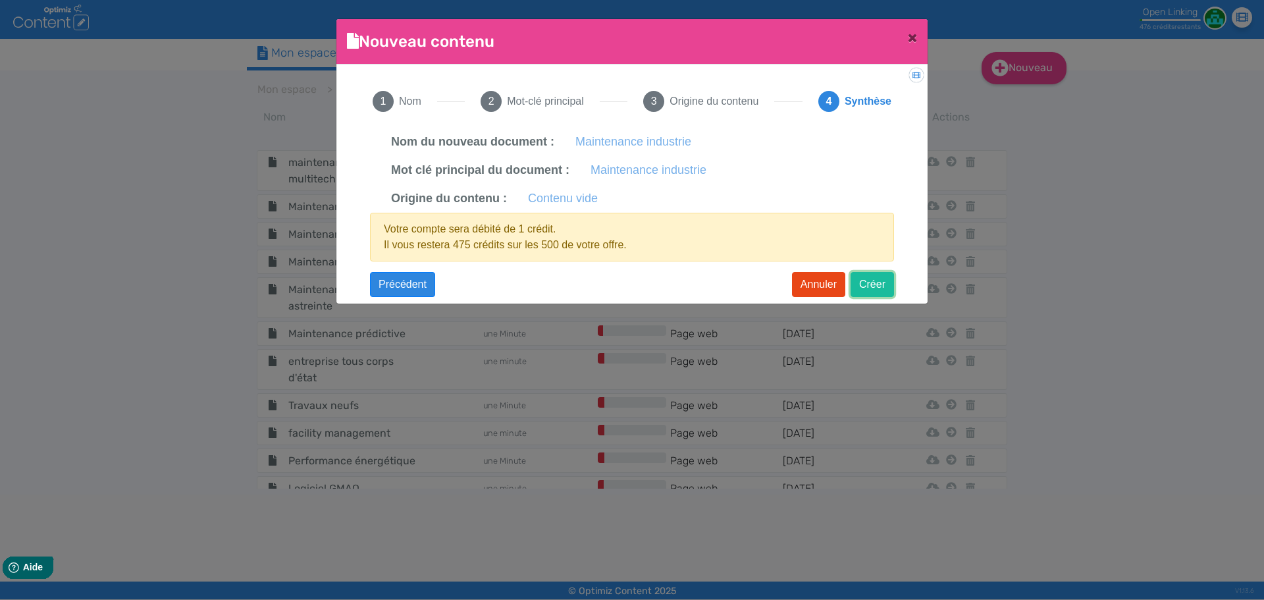
click at [881, 296] on button "Créer" at bounding box center [872, 284] width 43 height 25
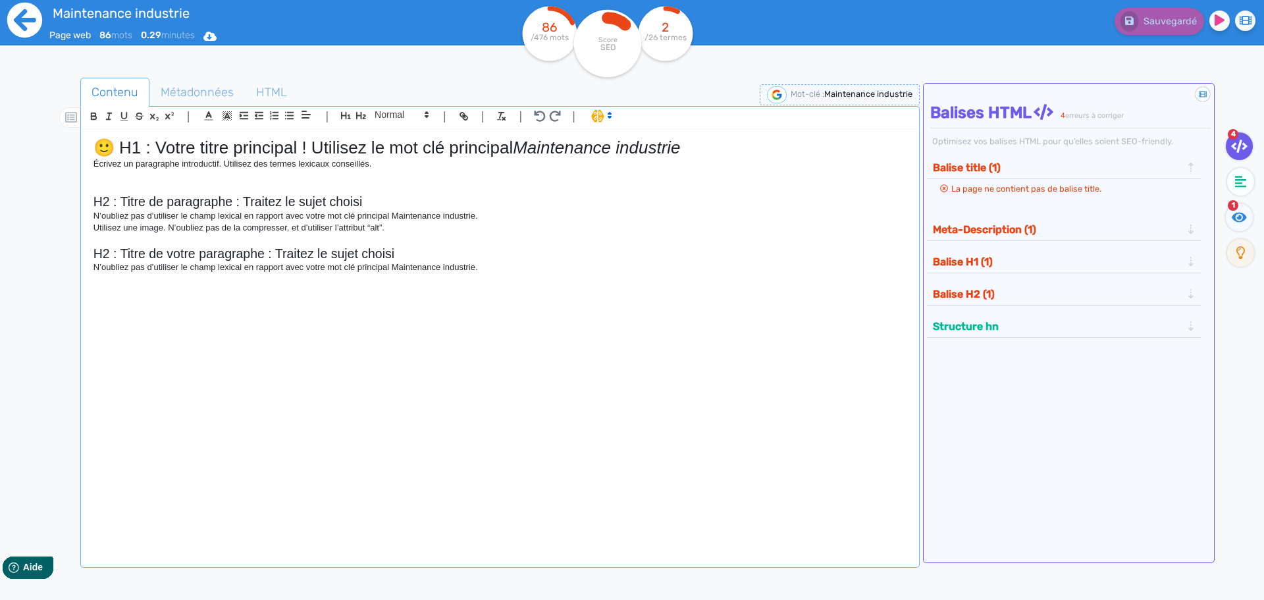
click at [24, 12] on icon at bounding box center [25, 20] width 36 height 36
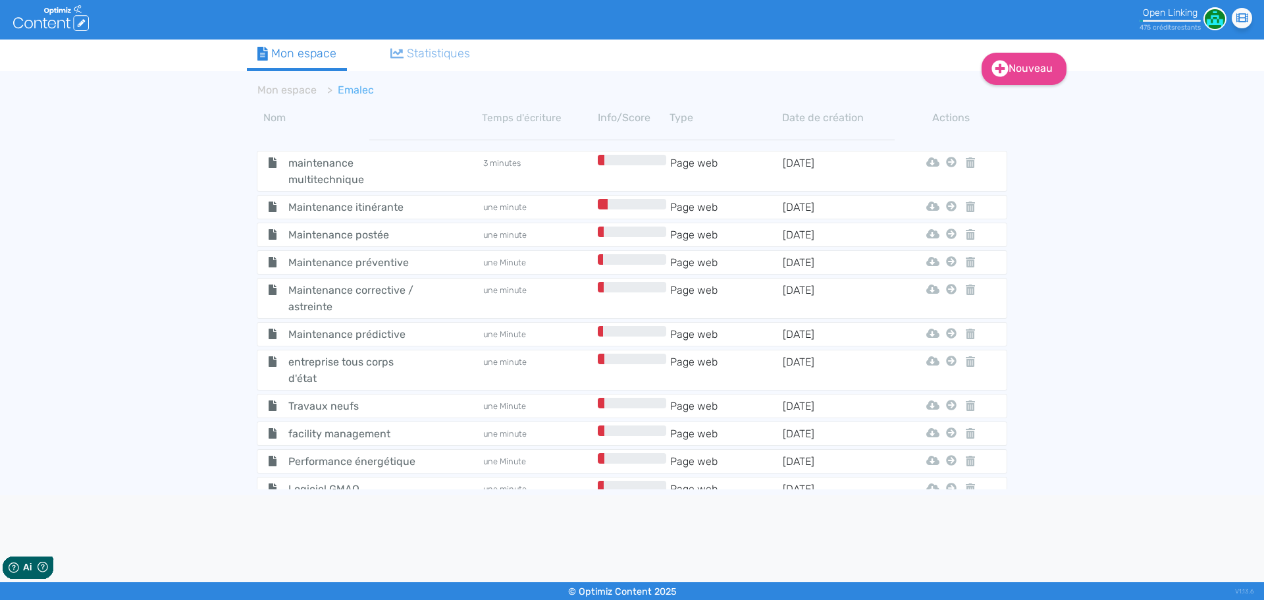
click at [1010, 84] on div "Nouveau Contenu Dossier Mon espace Statistiques Mon espace Emalec Nom Temps d'é…" at bounding box center [632, 267] width 1264 height 456
drag, startPoint x: 1055, startPoint y: 77, endPoint x: 1053, endPoint y: 87, distance: 10.1
click at [1010, 76] on link "Nouveau" at bounding box center [1024, 69] width 85 height 32
click at [1010, 97] on button "Contenu" at bounding box center [1032, 102] width 105 height 21
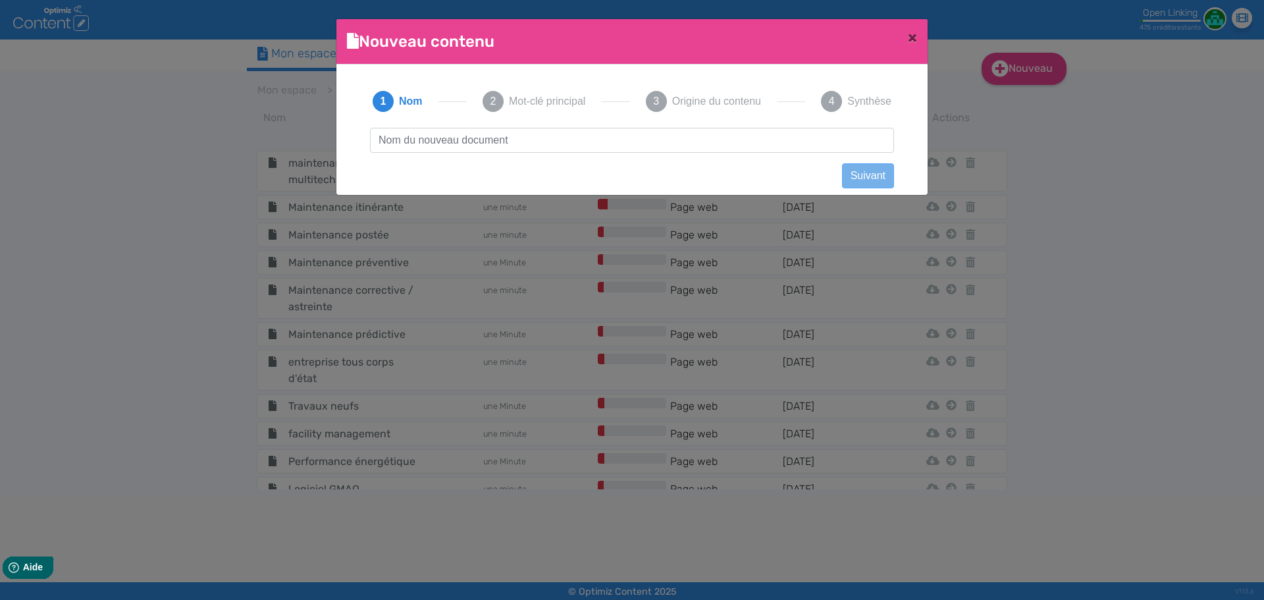
scroll to position [1, 0]
type input "Maintenance marchés publics"
click at [870, 167] on button "Suivant" at bounding box center [868, 175] width 52 height 25
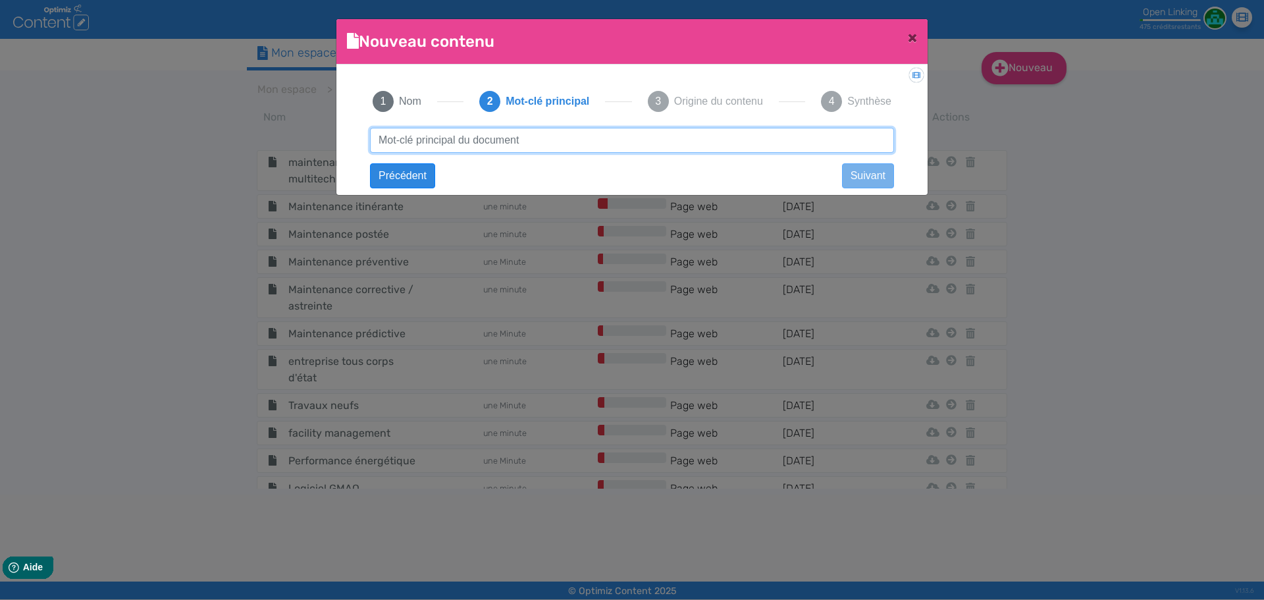
paste input "Maintenance marchés publics"
type input "Maintenance marchés publics"
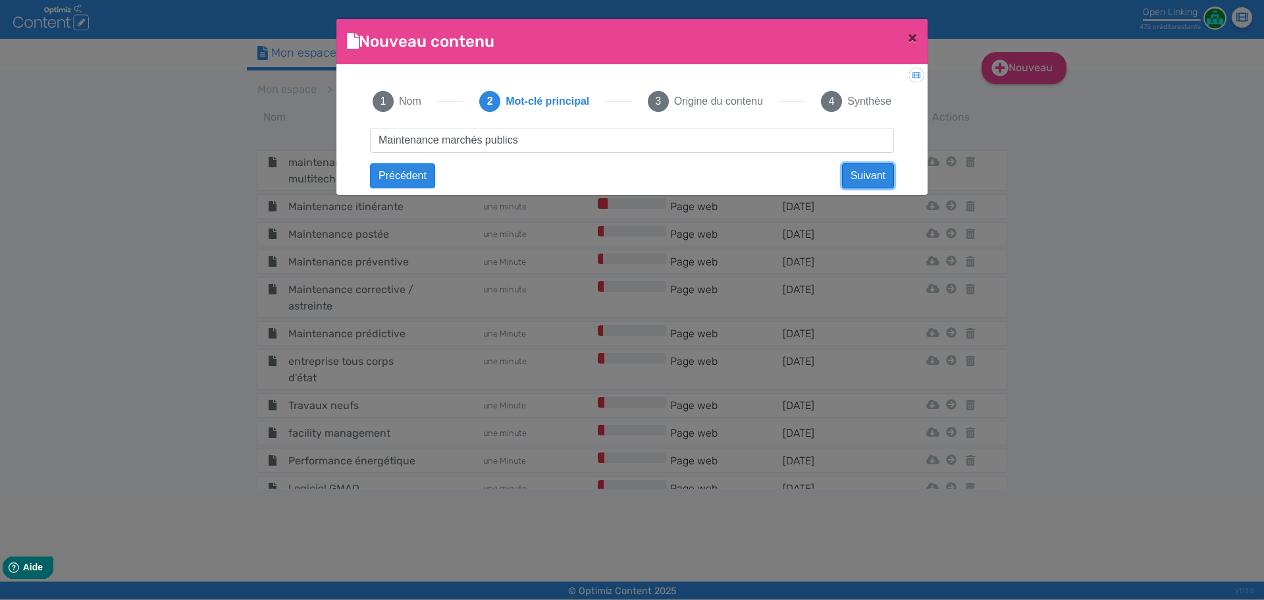
click at [870, 167] on button "Suivant" at bounding box center [868, 175] width 52 height 25
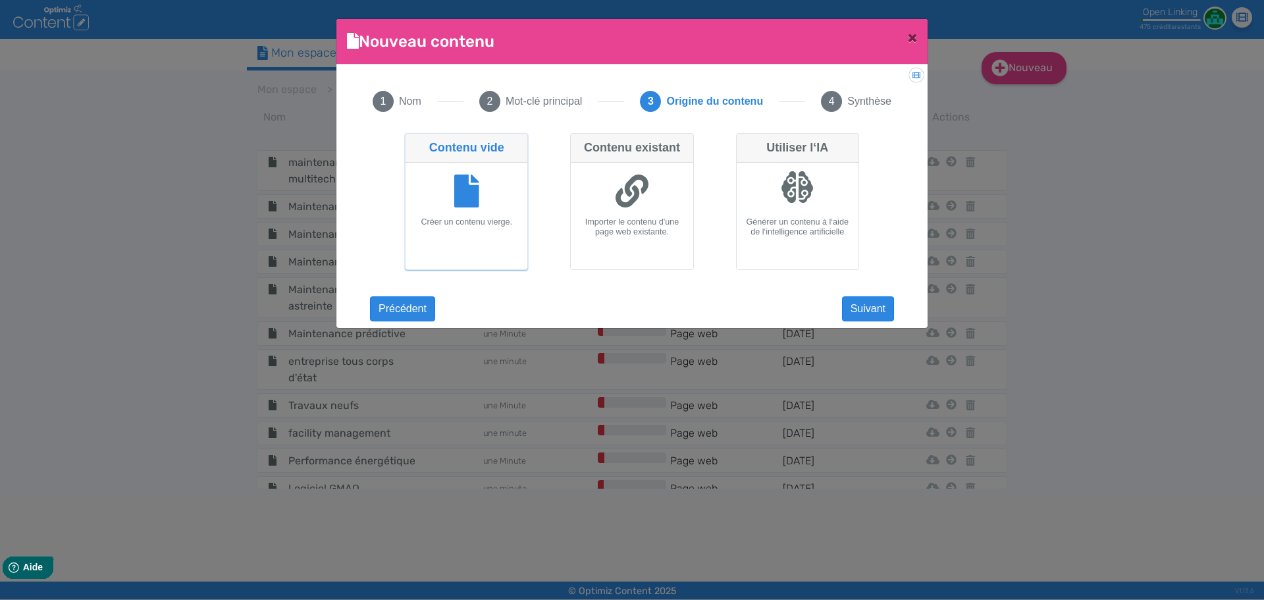
click at [872, 322] on app-new-document-modal "Nouveau contenu × Didacticiel: Créer un document 1 Nom 2 Mot-clé principal 3 Or…" at bounding box center [631, 173] width 591 height 309
click at [867, 307] on button "Suivant" at bounding box center [868, 308] width 52 height 25
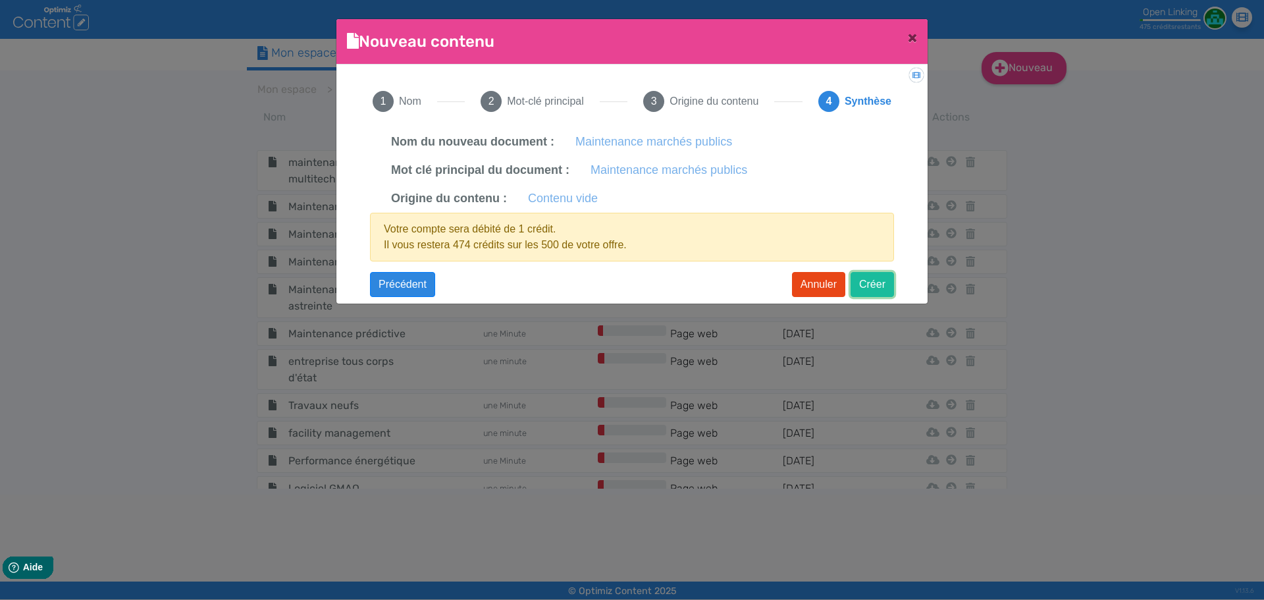
click at [868, 282] on button "Créer" at bounding box center [872, 284] width 43 height 25
